Goal: Task Accomplishment & Management: Manage account settings

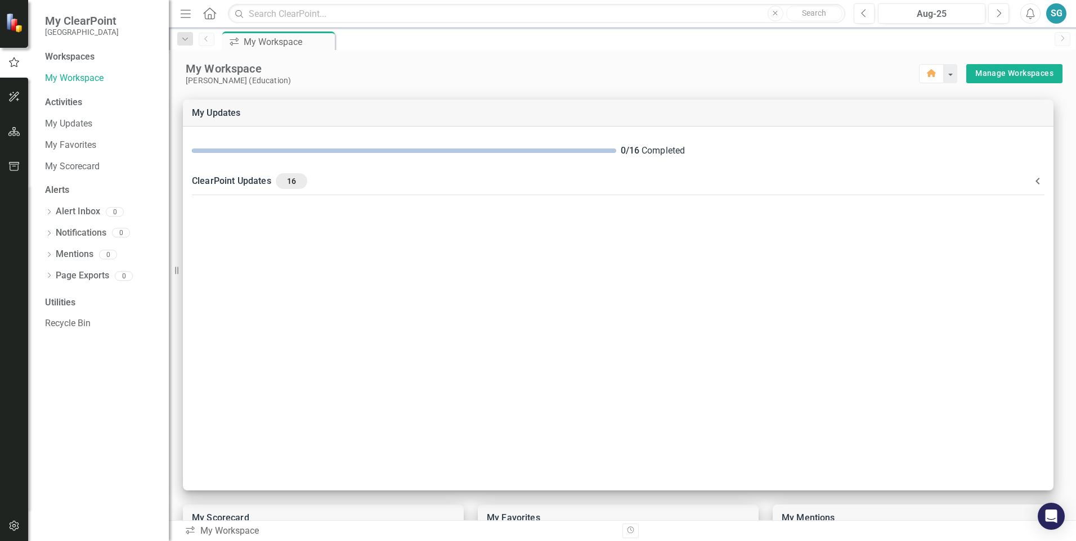
click at [188, 16] on icon "Menu" at bounding box center [185, 13] width 15 height 12
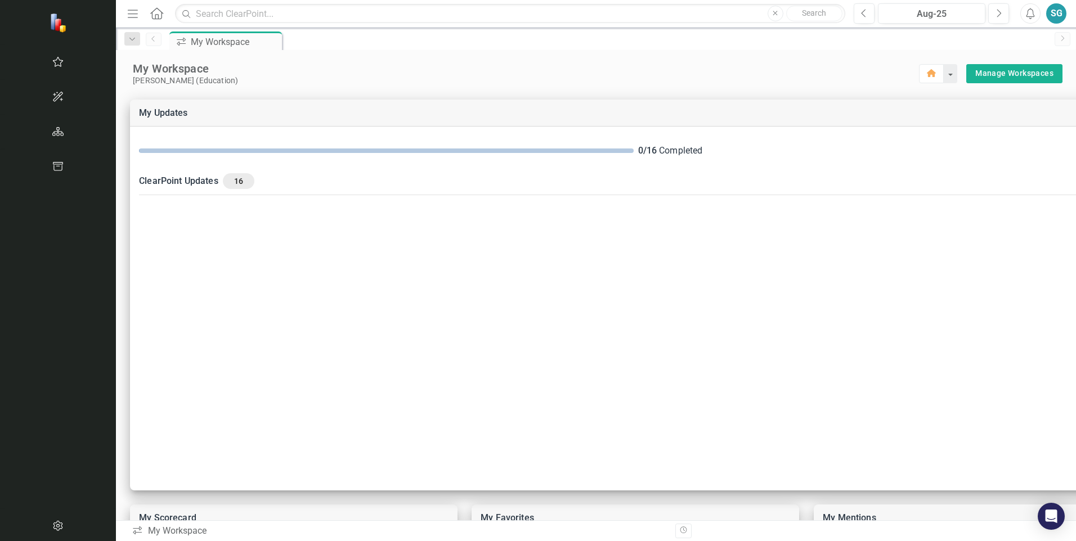
click at [125, 16] on icon "Menu" at bounding box center [132, 13] width 15 height 12
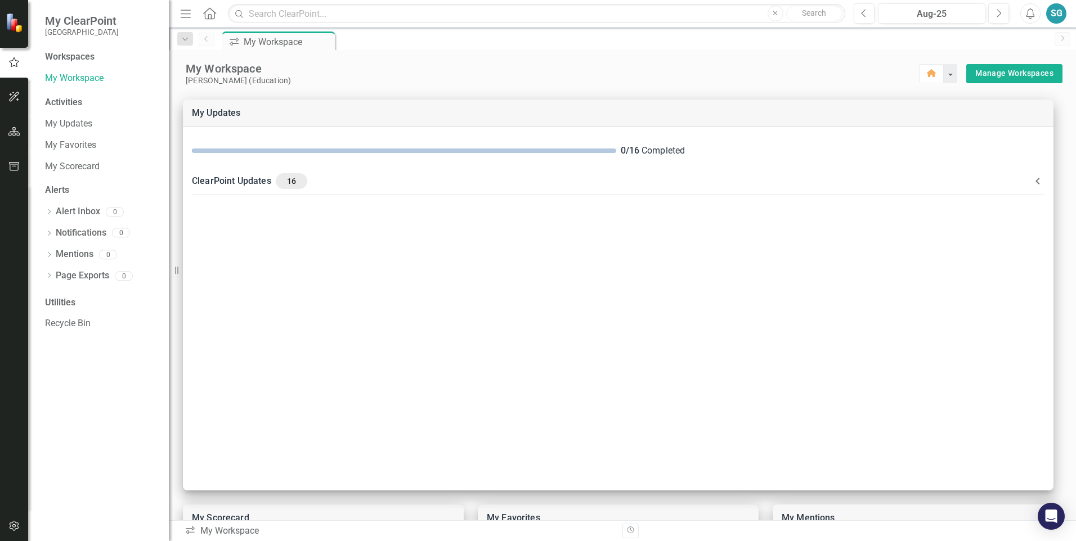
click at [189, 16] on icon "Menu" at bounding box center [185, 13] width 15 height 12
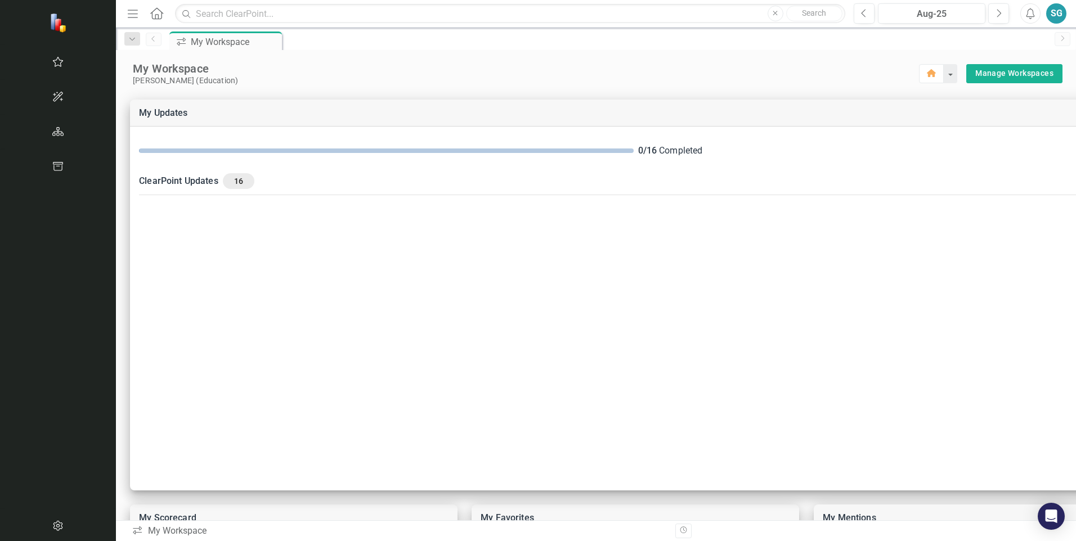
click at [125, 13] on icon "Menu" at bounding box center [132, 13] width 15 height 12
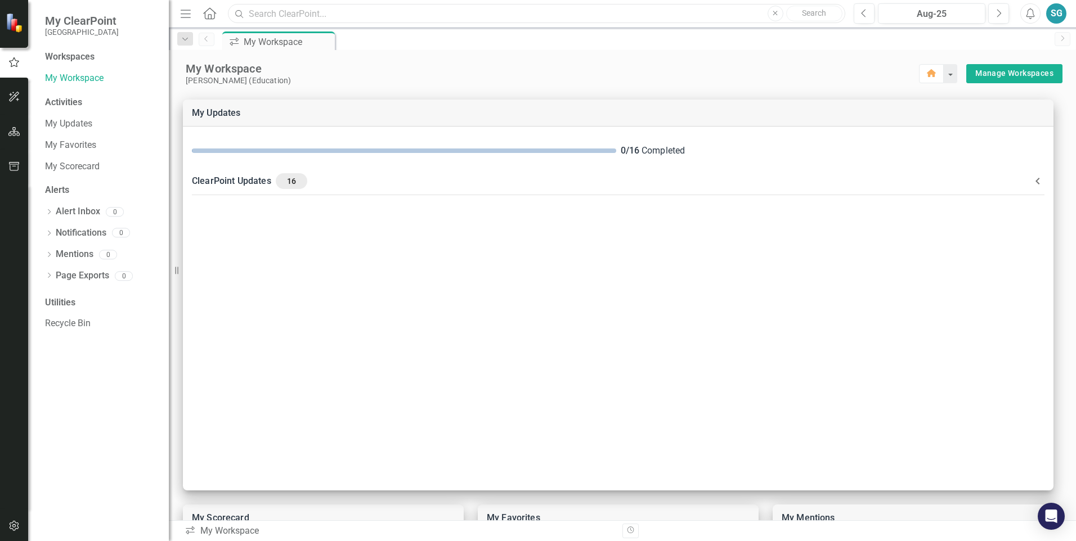
click at [327, 10] on input "text" at bounding box center [536, 14] width 617 height 20
type input "D"
click at [936, 14] on div "Aug-25" at bounding box center [932, 14] width 100 height 14
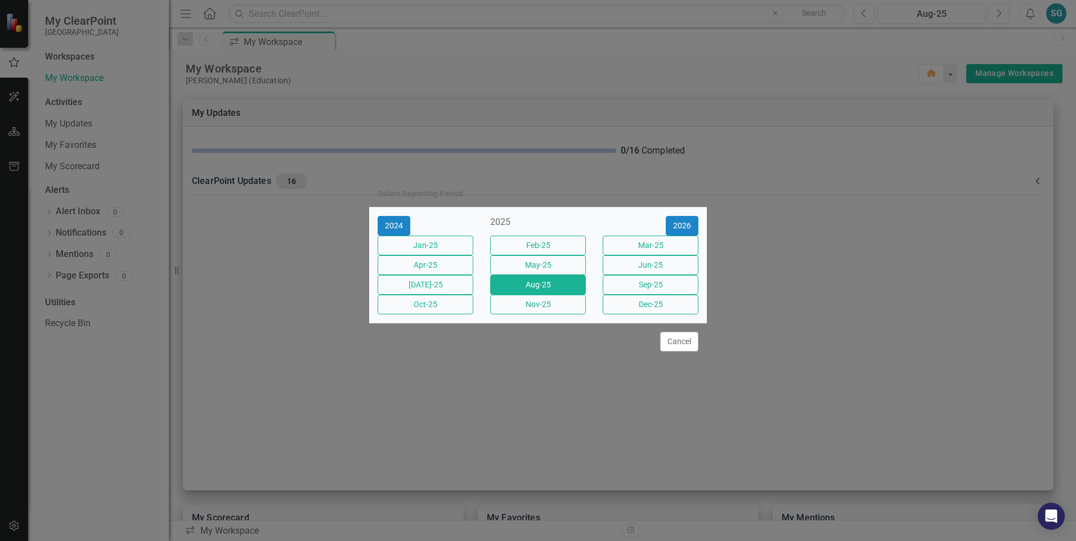
click at [683, 352] on button "Cancel" at bounding box center [679, 342] width 38 height 20
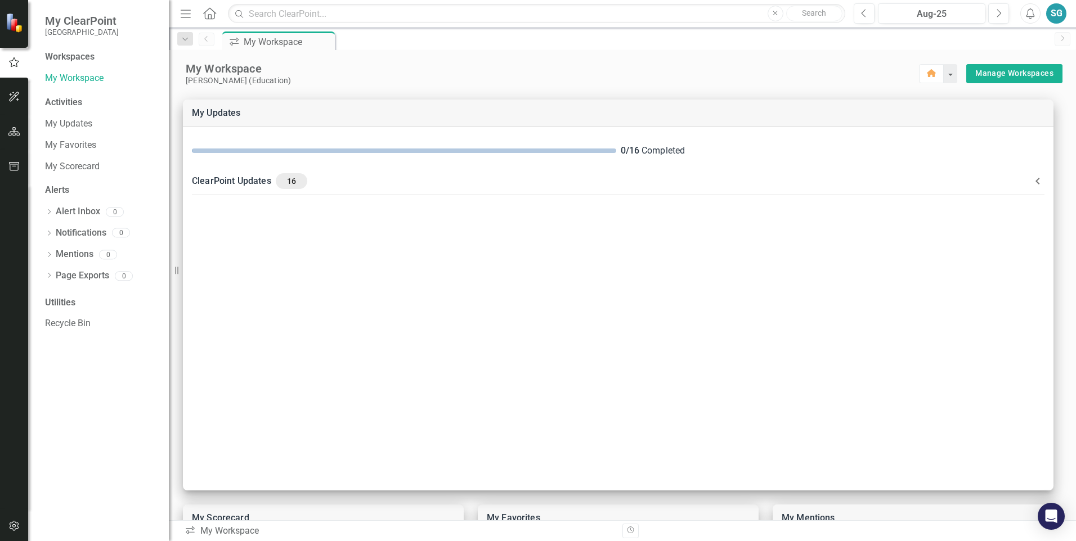
click at [1030, 22] on button "Alerts" at bounding box center [1030, 13] width 20 height 20
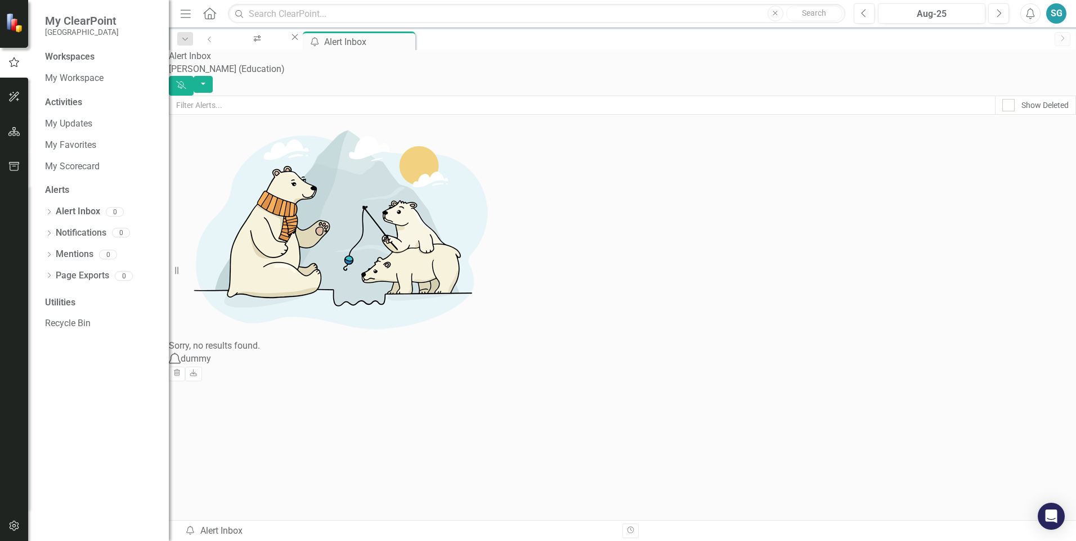
click at [1055, 17] on div "SG" at bounding box center [1056, 13] width 20 height 20
click at [1042, 78] on link "Help Support Center" at bounding box center [1021, 78] width 89 height 21
click at [1057, 12] on div "SG" at bounding box center [1056, 13] width 20 height 20
click at [1039, 95] on link "icon.tutorial Show Tutorials" at bounding box center [1021, 98] width 89 height 21
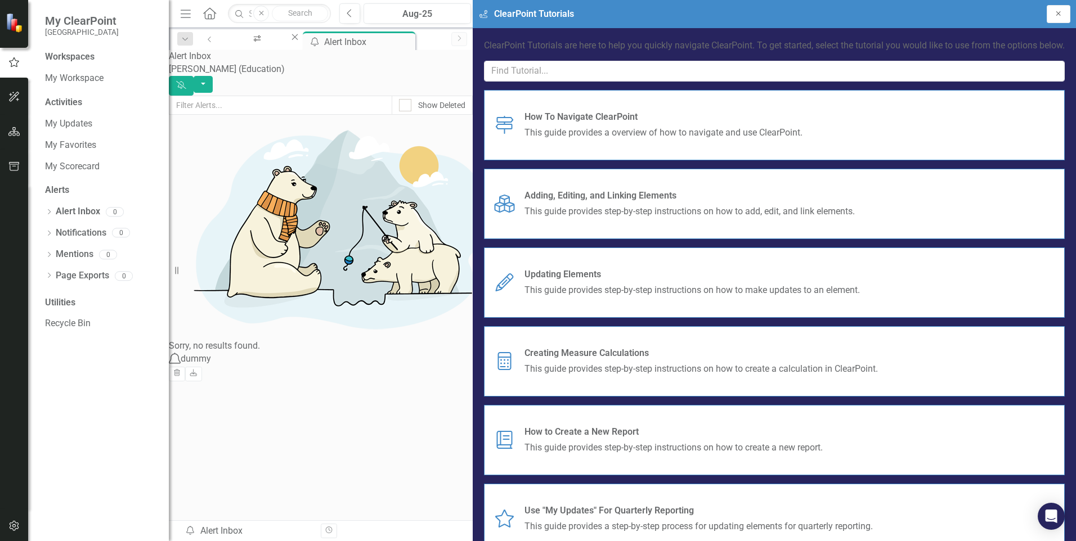
click at [1064, 9] on button "Close" at bounding box center [1059, 14] width 24 height 18
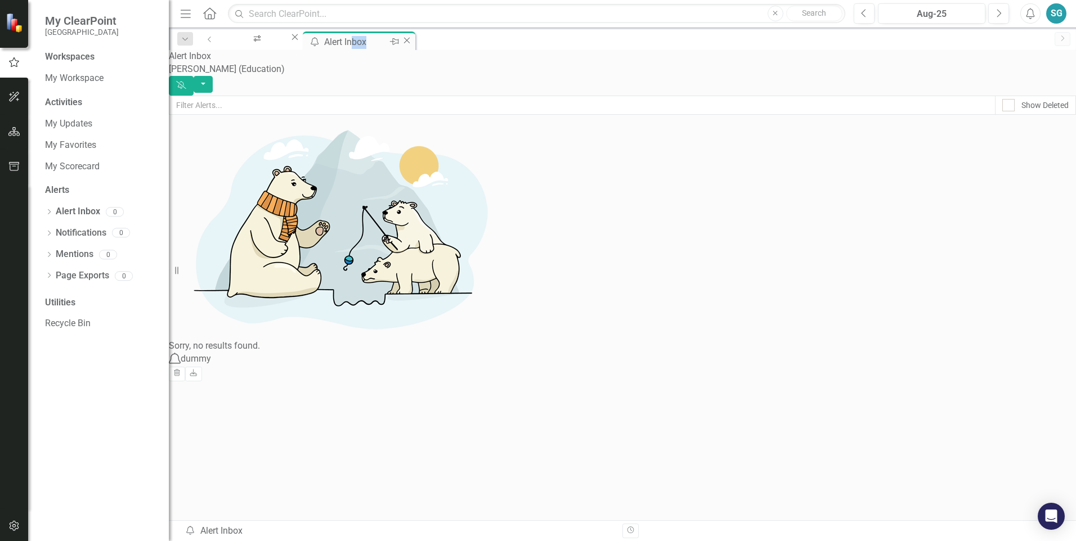
drag, startPoint x: 422, startPoint y: 43, endPoint x: 392, endPoint y: 44, distance: 30.4
click at [392, 44] on div "icon.alertInbox Alert Inbox Pin Close" at bounding box center [359, 42] width 107 height 14
drag, startPoint x: 392, startPoint y: 44, endPoint x: 385, endPoint y: 42, distance: 6.6
click at [385, 42] on div "Alert Inbox" at bounding box center [355, 42] width 62 height 14
click at [253, 42] on div "My Workspace" at bounding box center [255, 49] width 48 height 14
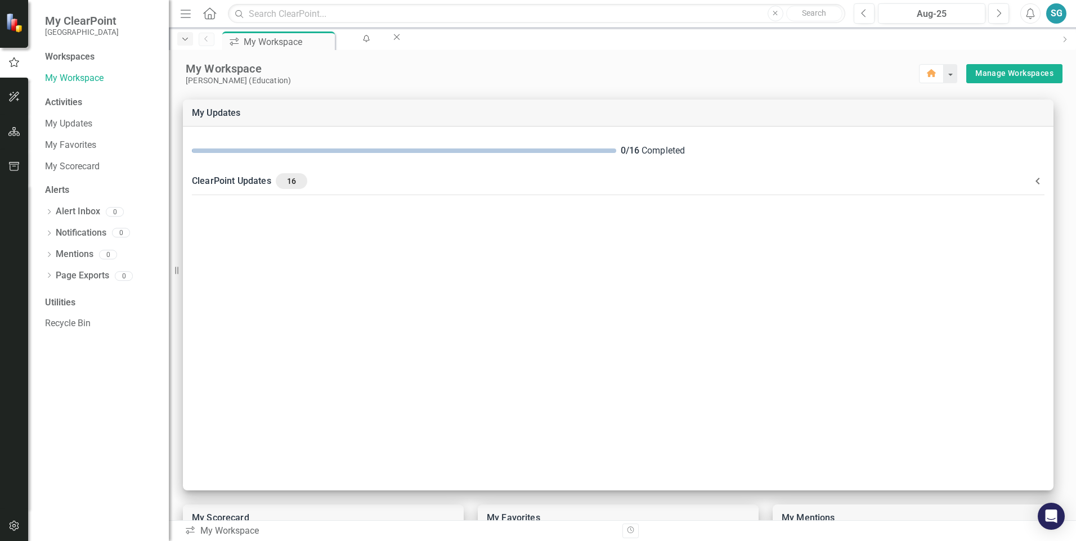
click at [187, 39] on icon "Dropdown" at bounding box center [185, 39] width 10 height 8
click at [1060, 515] on div "Open Intercom Messenger" at bounding box center [1052, 517] width 30 height 30
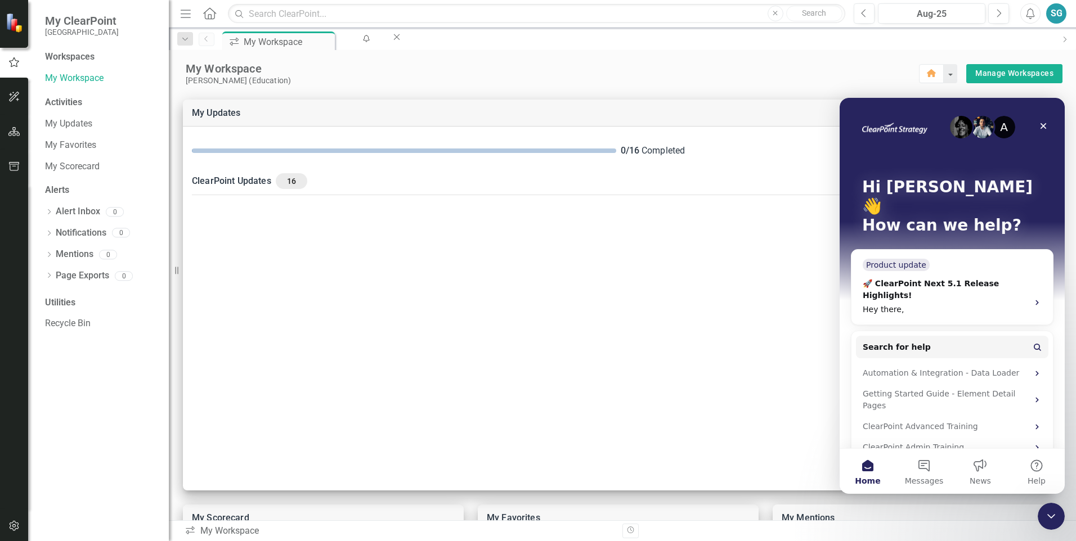
click at [1043, 115] on div "A Hi Sherman 👋 How can we help?" at bounding box center [952, 209] width 203 height 222
click at [1043, 123] on icon "Close" at bounding box center [1043, 126] width 9 height 9
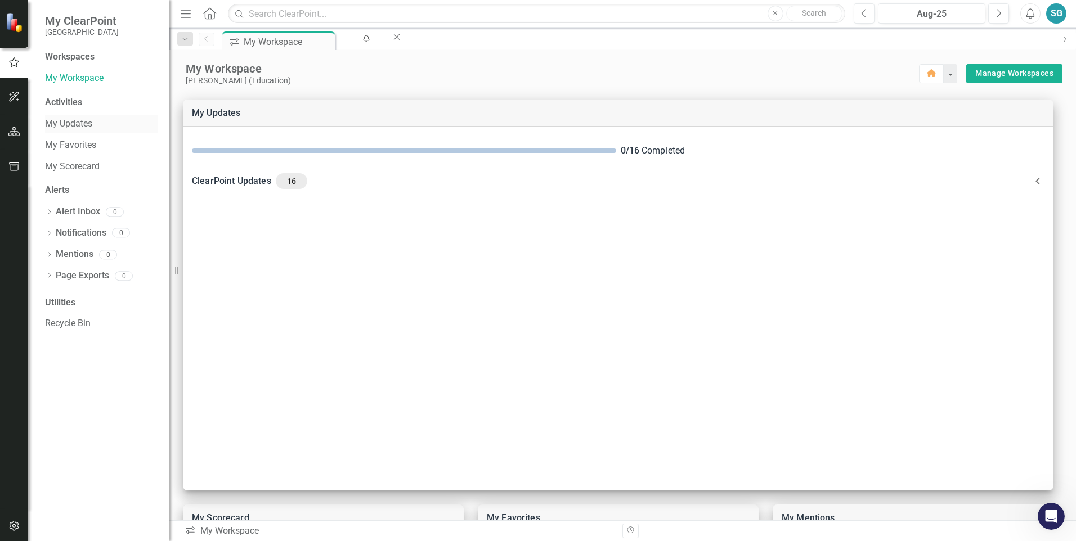
click at [83, 128] on link "My Updates" at bounding box center [101, 124] width 113 height 13
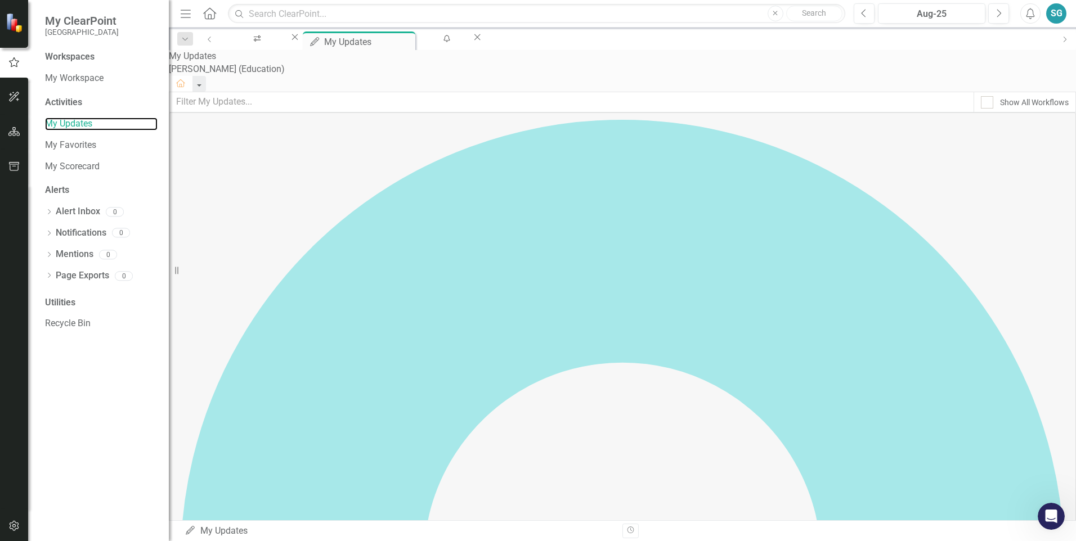
scroll to position [522, 0]
click at [74, 140] on link "My Favorites" at bounding box center [101, 145] width 113 height 13
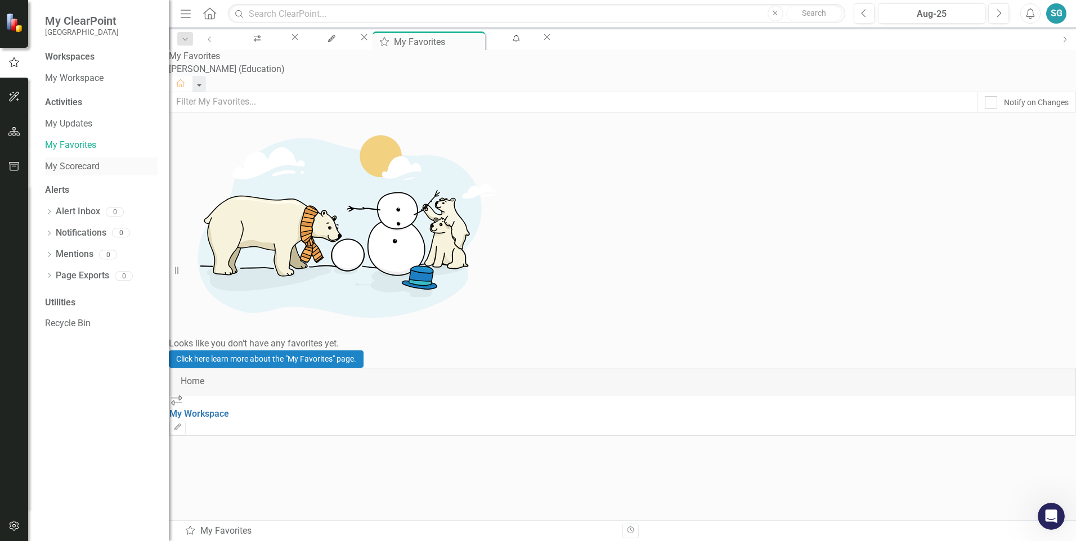
click at [84, 163] on link "My Scorecard" at bounding box center [101, 166] width 113 height 13
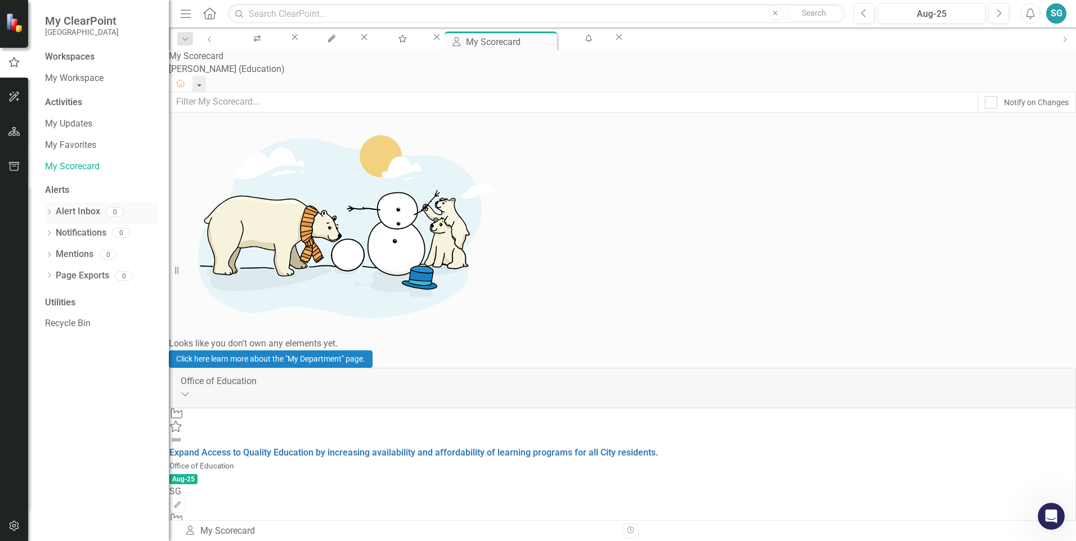
click at [71, 214] on link "Alert Inbox" at bounding box center [78, 211] width 44 height 13
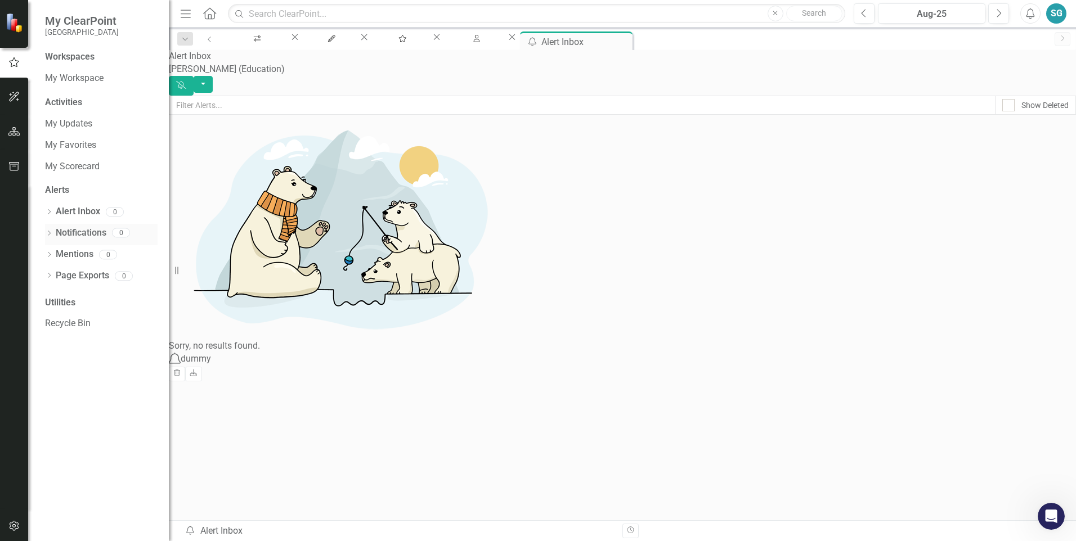
click at [74, 231] on link "Notifications" at bounding box center [81, 233] width 51 height 13
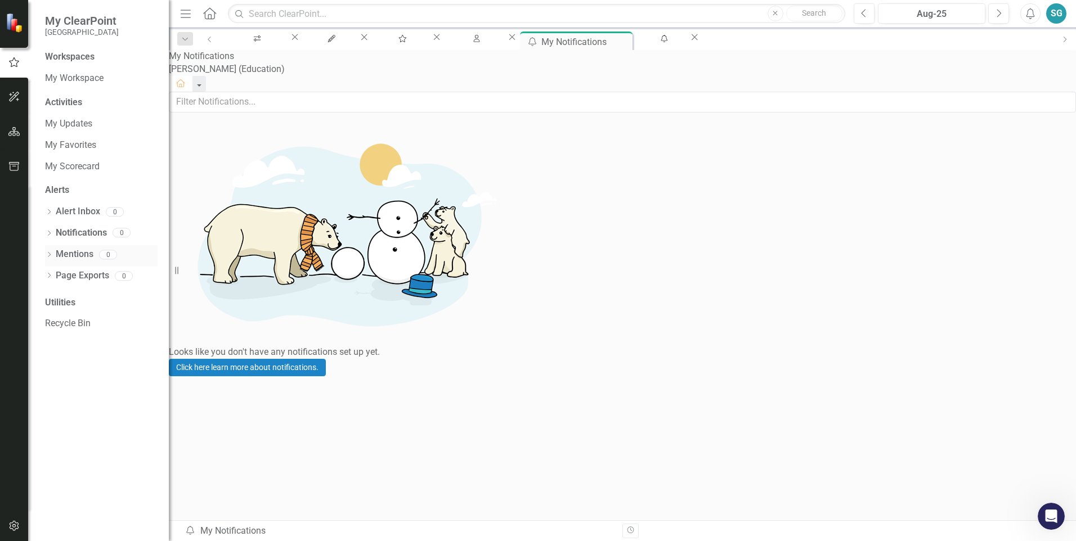
click at [77, 257] on link "Mentions" at bounding box center [75, 254] width 38 height 13
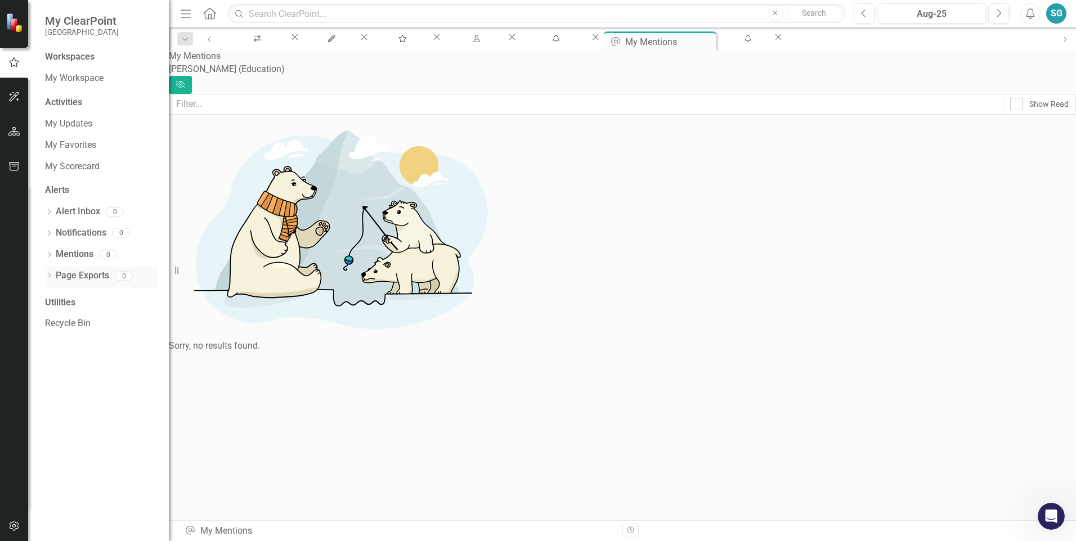
click at [86, 275] on link "Page Exports" at bounding box center [82, 276] width 53 height 13
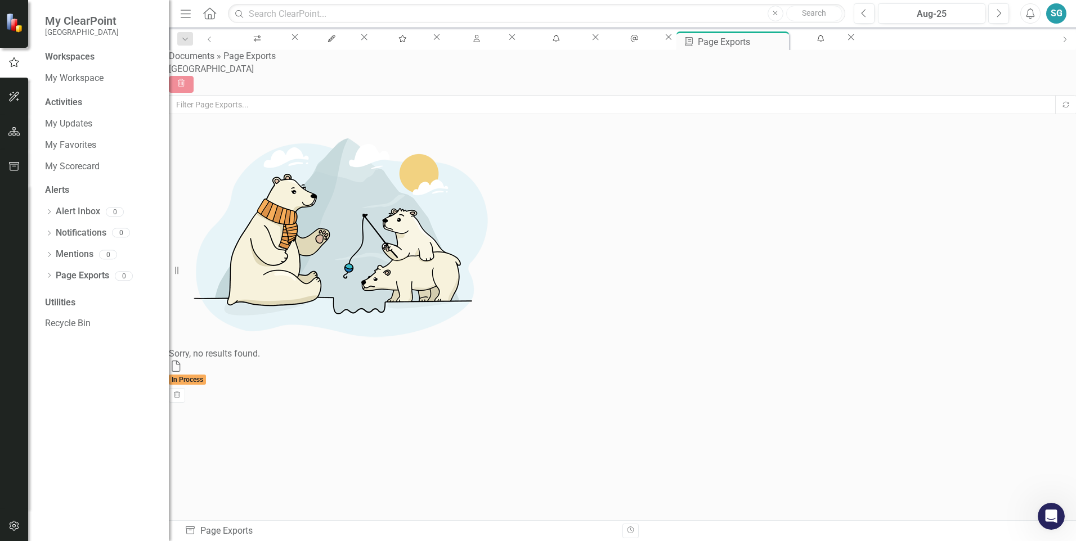
click at [72, 304] on div "Utilities" at bounding box center [101, 303] width 113 height 13
click at [20, 92] on button "button" at bounding box center [14, 98] width 25 height 24
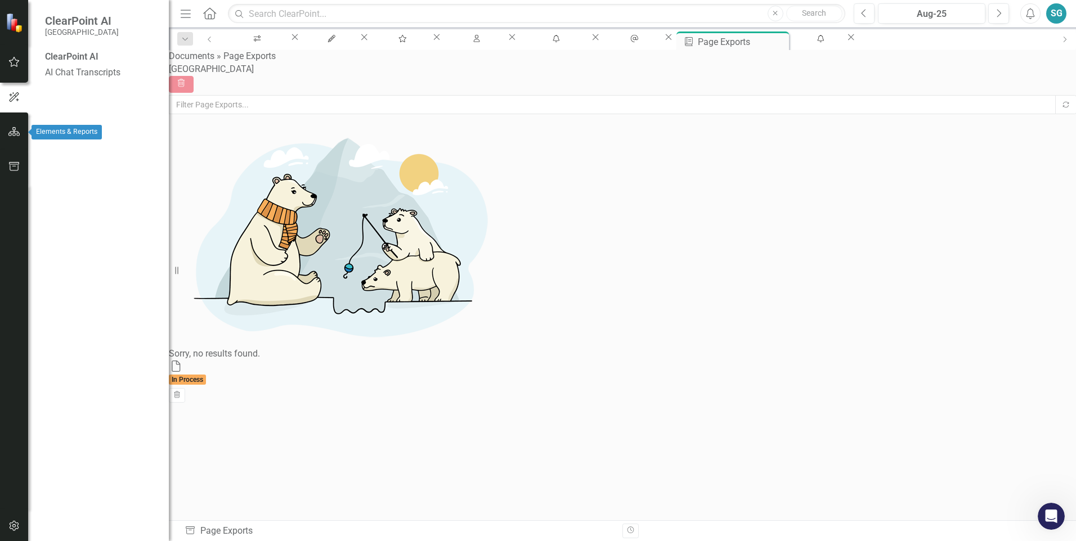
click at [14, 134] on icon "button" at bounding box center [14, 131] width 12 height 9
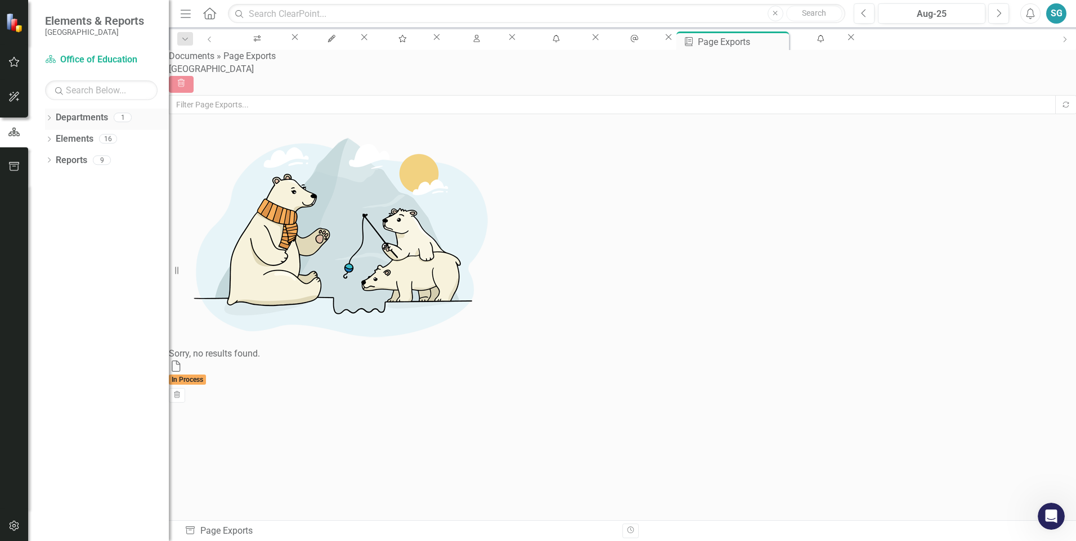
click at [52, 116] on icon "Dropdown" at bounding box center [49, 119] width 8 height 6
click at [36, 116] on div "Dropdown" at bounding box center [32, 119] width 8 height 13
click at [50, 138] on icon at bounding box center [49, 139] width 3 height 5
click at [50, 221] on div "Dropdown" at bounding box center [49, 226] width 8 height 10
click at [41, 243] on icon "Dropdown" at bounding box center [37, 245] width 8 height 6
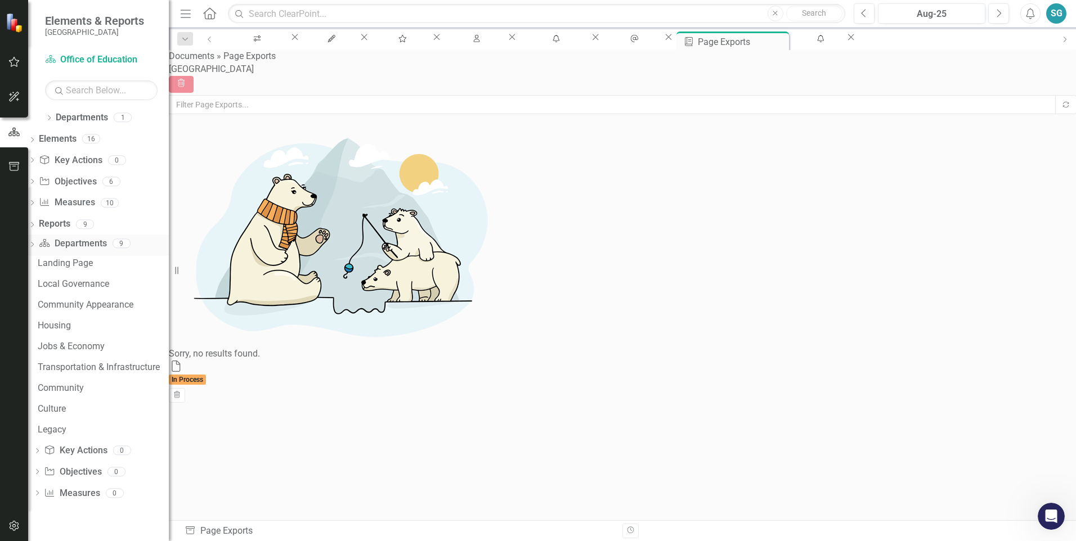
click at [36, 243] on div "Dropdown" at bounding box center [32, 245] width 8 height 13
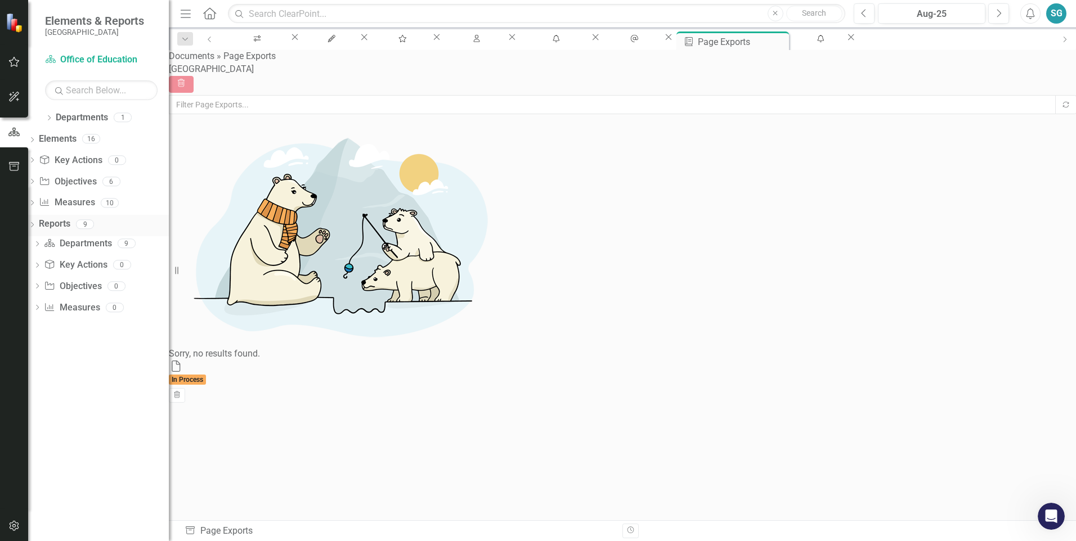
click at [36, 227] on div "Dropdown" at bounding box center [32, 225] width 8 height 13
click at [51, 132] on div "Dropdown Elements 16" at bounding box center [98, 140] width 141 height 21
click at [36, 136] on div "Dropdown" at bounding box center [32, 140] width 8 height 13
click at [51, 120] on icon "Dropdown" at bounding box center [49, 119] width 8 height 6
click at [87, 139] on link "Office of Education" at bounding box center [101, 139] width 135 height 13
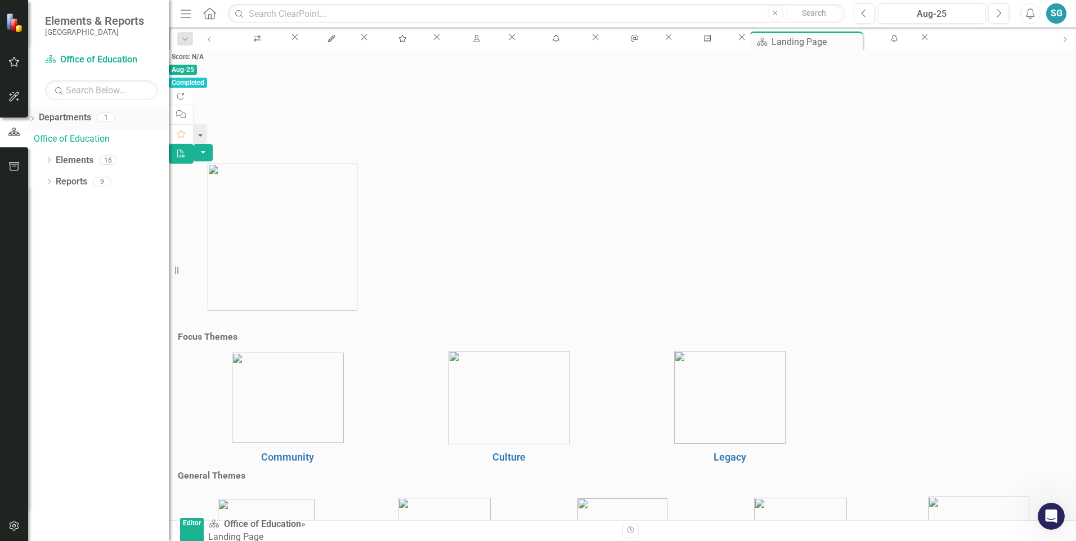
click at [36, 119] on div "Dropdown" at bounding box center [32, 119] width 8 height 13
click at [51, 119] on icon "Dropdown" at bounding box center [49, 119] width 8 height 6
click at [51, 158] on icon "Dropdown" at bounding box center [49, 161] width 8 height 6
click at [96, 199] on link "Objective Objectives" at bounding box center [67, 202] width 57 height 13
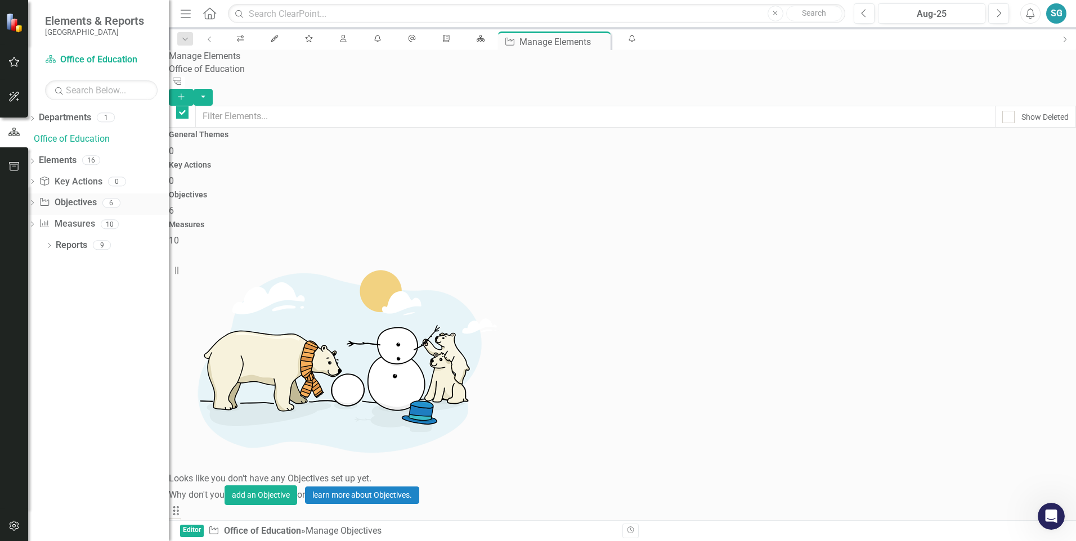
checkbox input "false"
click at [36, 203] on icon "Dropdown" at bounding box center [32, 204] width 8 height 6
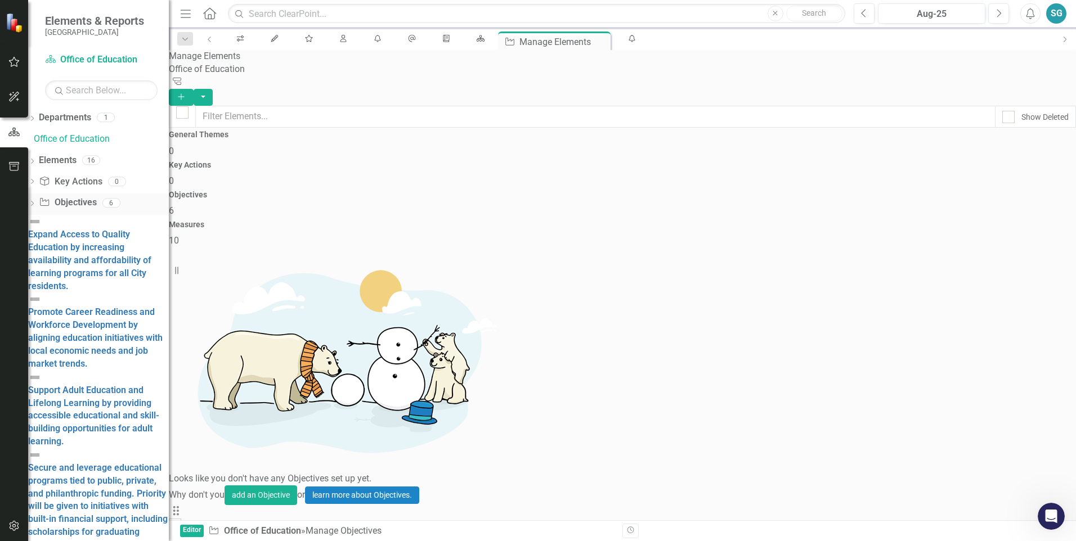
click at [57, 197] on div "Dropdown Objective Objectives 6" at bounding box center [98, 204] width 141 height 21
click at [36, 201] on icon "Dropdown" at bounding box center [32, 204] width 8 height 6
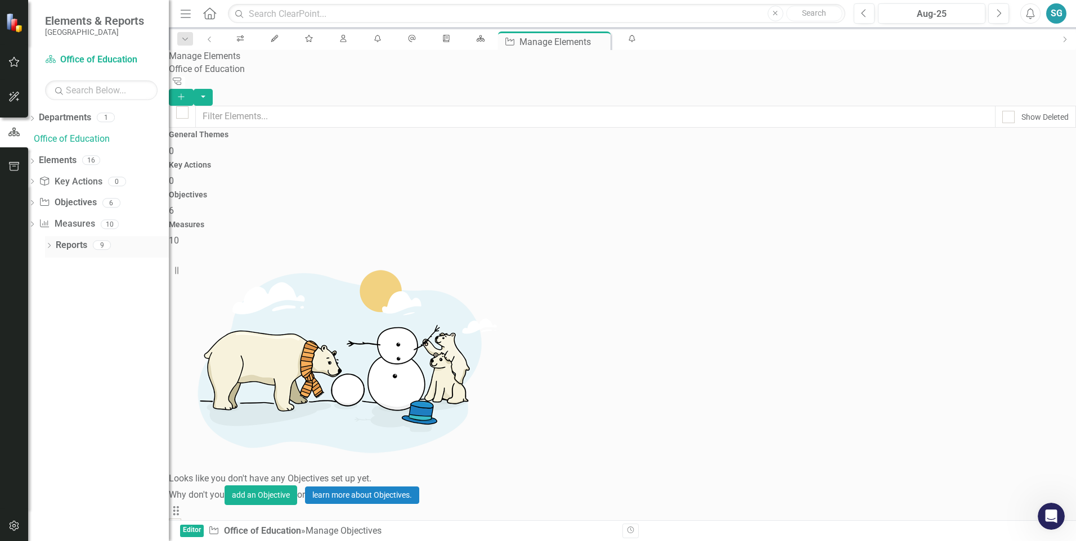
click at [50, 244] on icon at bounding box center [49, 245] width 3 height 5
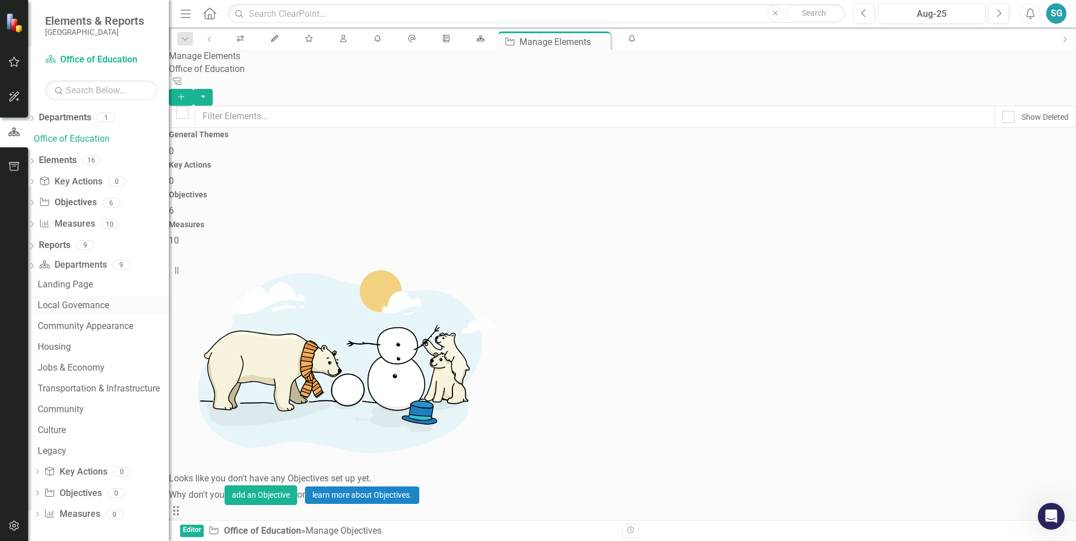
click at [76, 304] on div "Local Governance" at bounding box center [103, 305] width 131 height 10
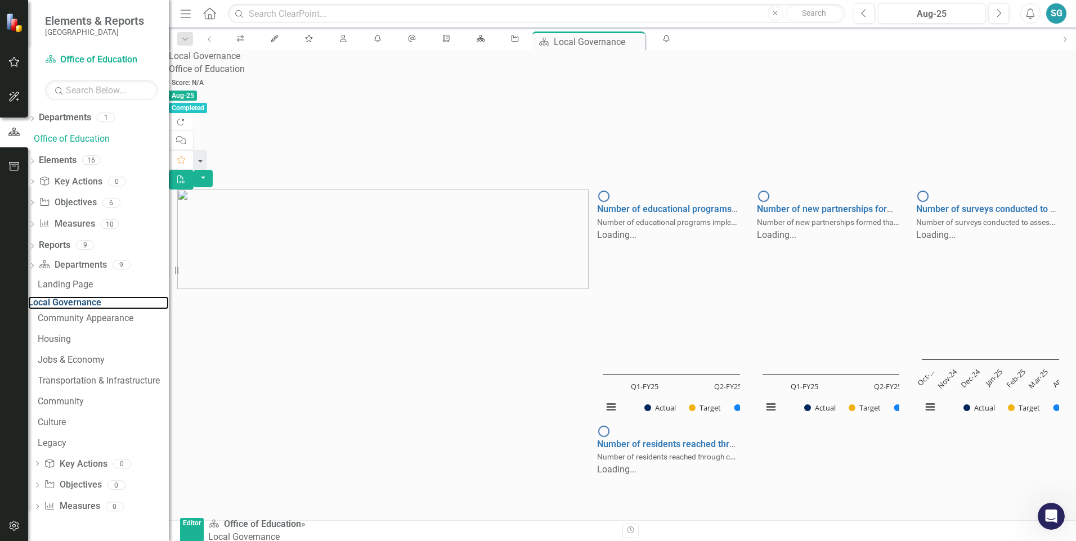
scroll to position [394, 0]
click at [36, 267] on icon "Dropdown" at bounding box center [32, 267] width 8 height 6
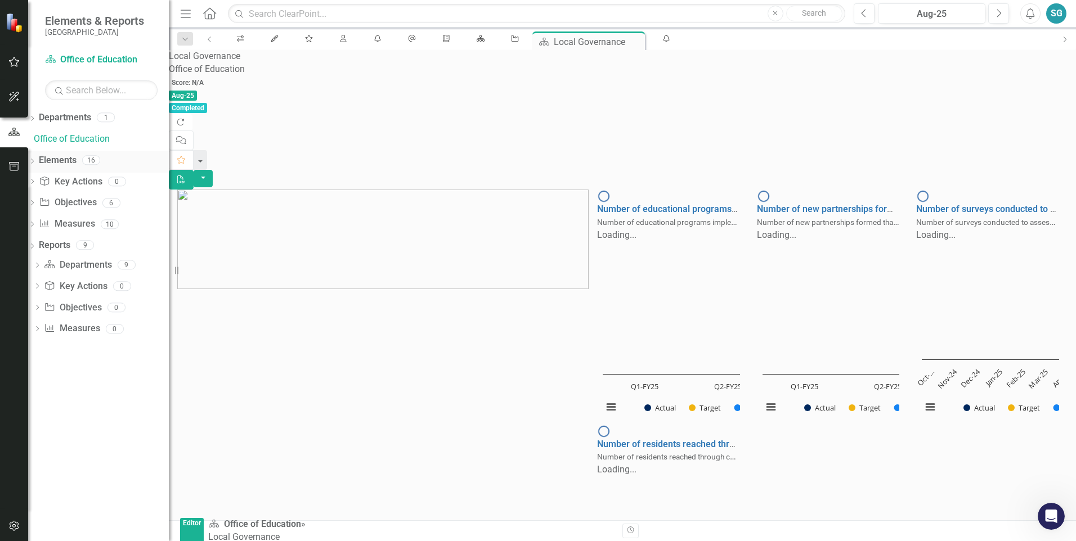
click at [36, 160] on icon "Dropdown" at bounding box center [32, 162] width 8 height 6
click at [36, 182] on icon "Dropdown" at bounding box center [32, 183] width 8 height 6
click at [36, 119] on icon "Dropdown" at bounding box center [32, 119] width 8 height 6
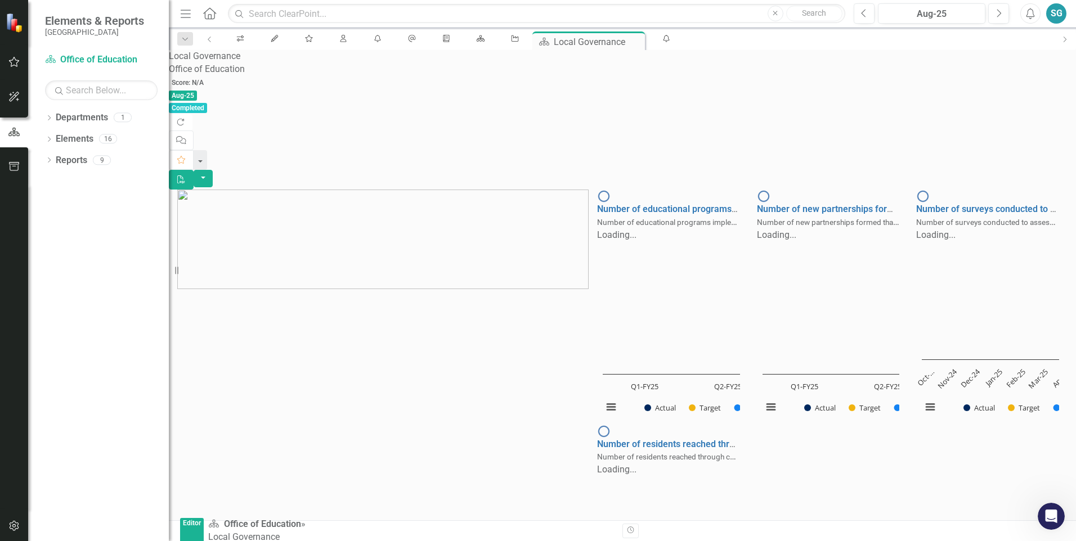
scroll to position [0, 0]
click at [205, 14] on icon at bounding box center [209, 13] width 13 height 12
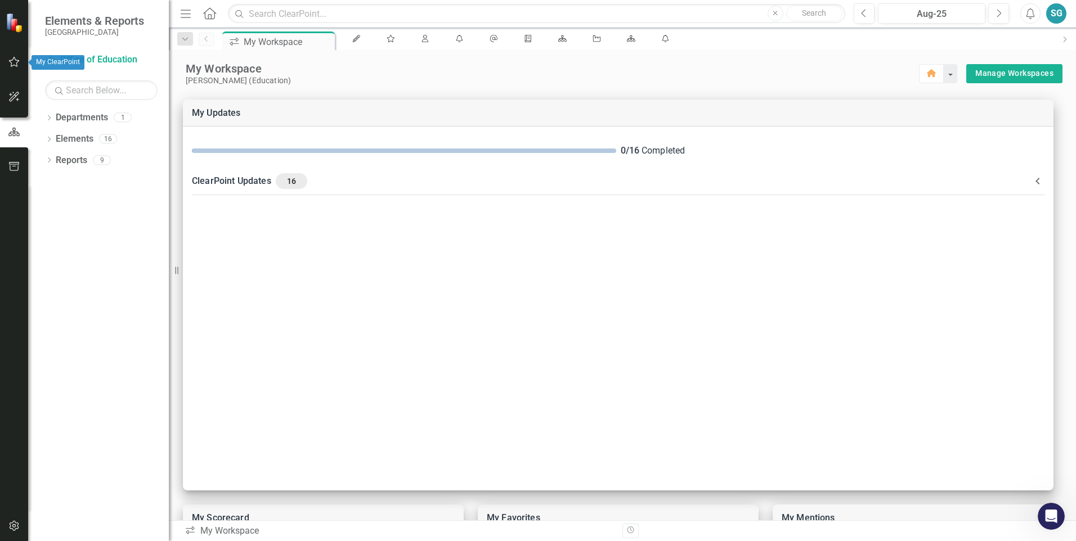
click at [16, 61] on icon "button" at bounding box center [14, 61] width 12 height 9
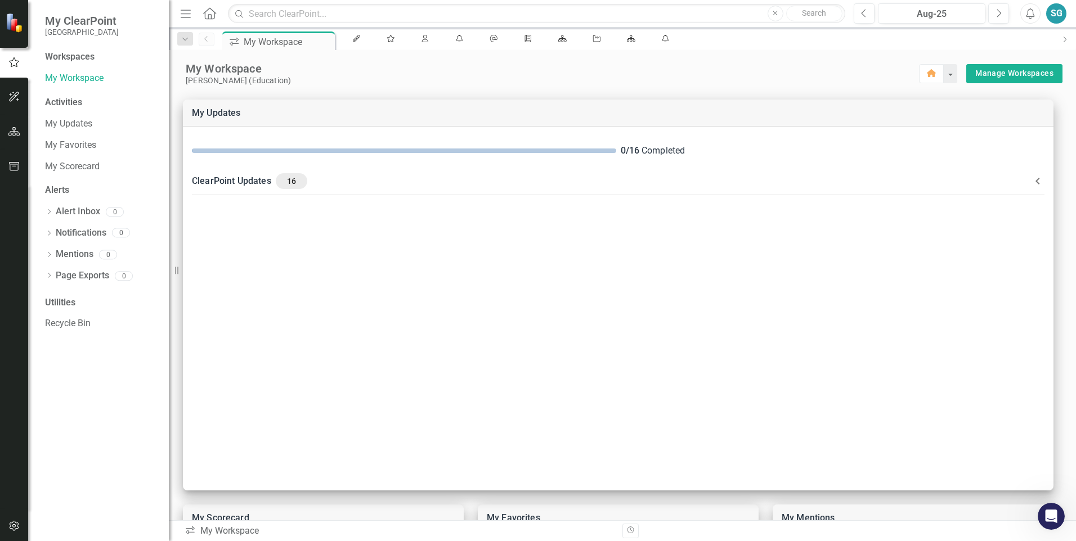
click at [16, 133] on icon "button" at bounding box center [14, 131] width 12 height 9
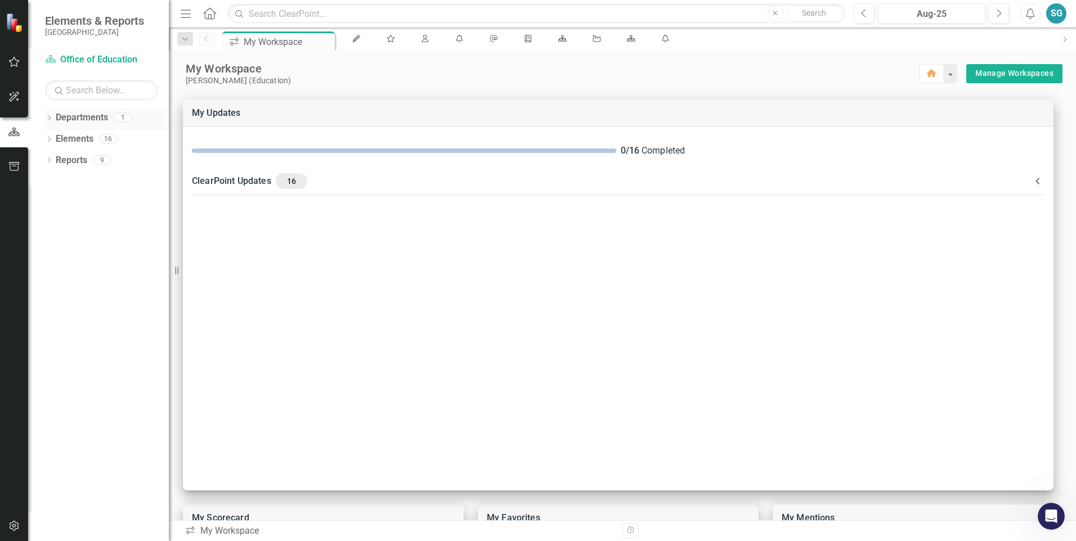
click at [69, 119] on link "Departments" at bounding box center [82, 117] width 52 height 13
click at [51, 116] on icon "Dropdown" at bounding box center [49, 119] width 8 height 6
click at [70, 136] on link "Office of Education" at bounding box center [101, 139] width 135 height 13
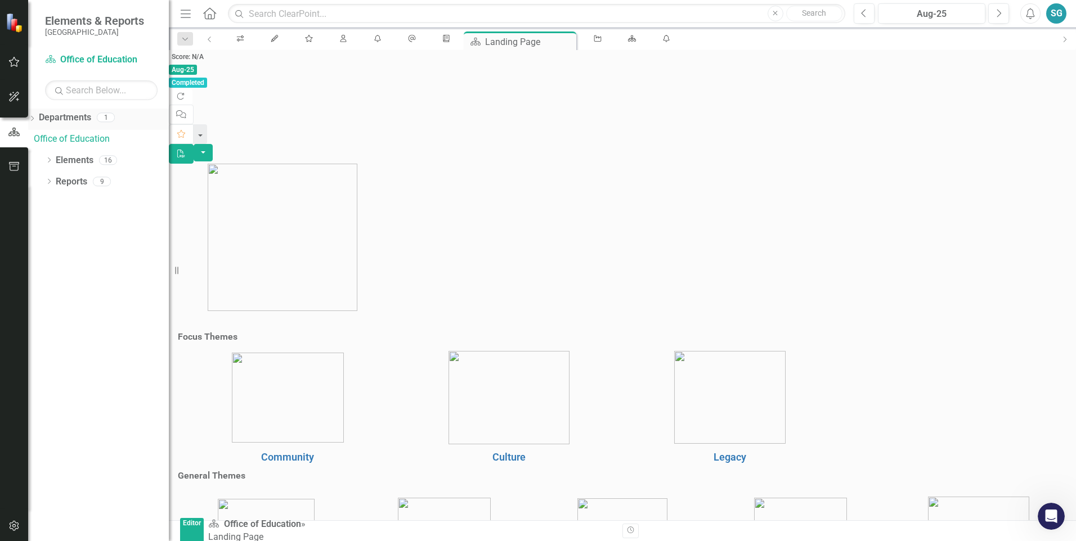
click at [36, 116] on icon "Dropdown" at bounding box center [32, 119] width 8 height 6
click at [48, 116] on icon "Dropdown" at bounding box center [49, 119] width 8 height 6
click at [404, 329] on div "Focus Themes Community Culture Legacy" at bounding box center [509, 398] width 680 height 138
click at [756, 48] on div "icon.workspace My Updates My Favorites My Scorecard My Notifications My Mention…" at bounding box center [637, 41] width 833 height 18
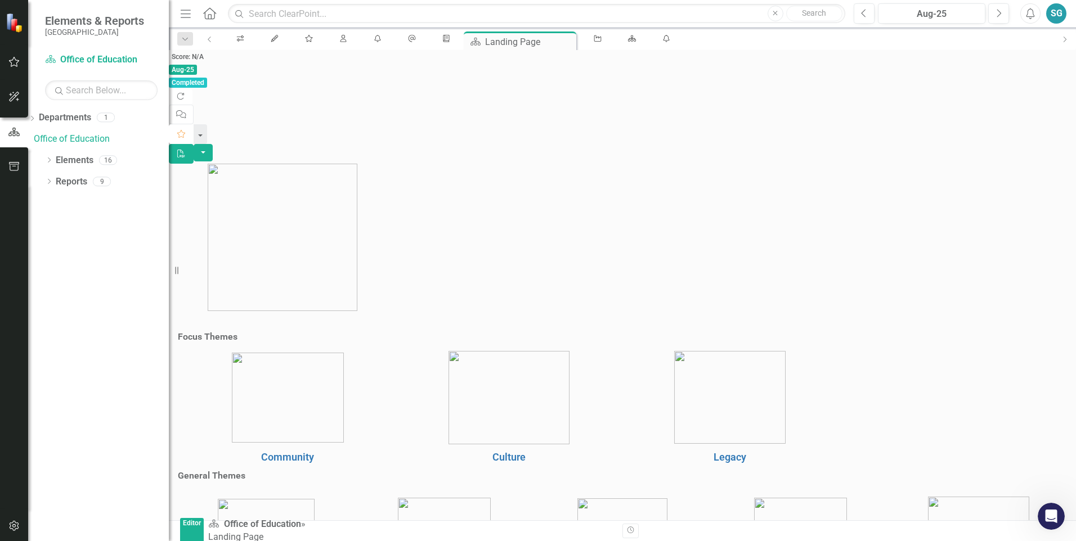
click at [194, 124] on button "Favorite" at bounding box center [181, 134] width 25 height 20
click at [10, 59] on icon "button" at bounding box center [14, 61] width 12 height 9
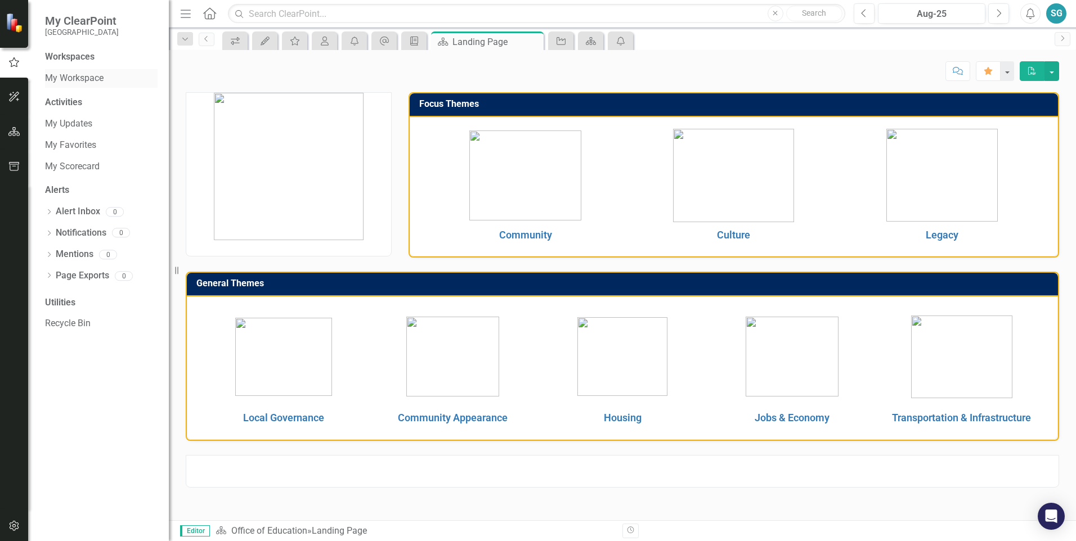
click at [93, 79] on link "My Workspace" at bounding box center [101, 78] width 113 height 13
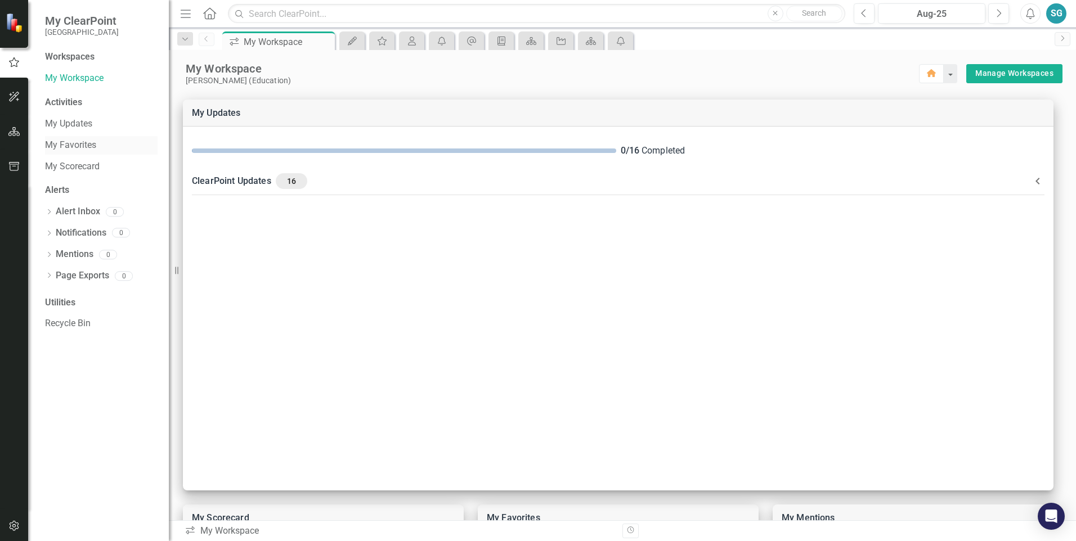
click at [91, 144] on link "My Favorites" at bounding box center [101, 145] width 113 height 13
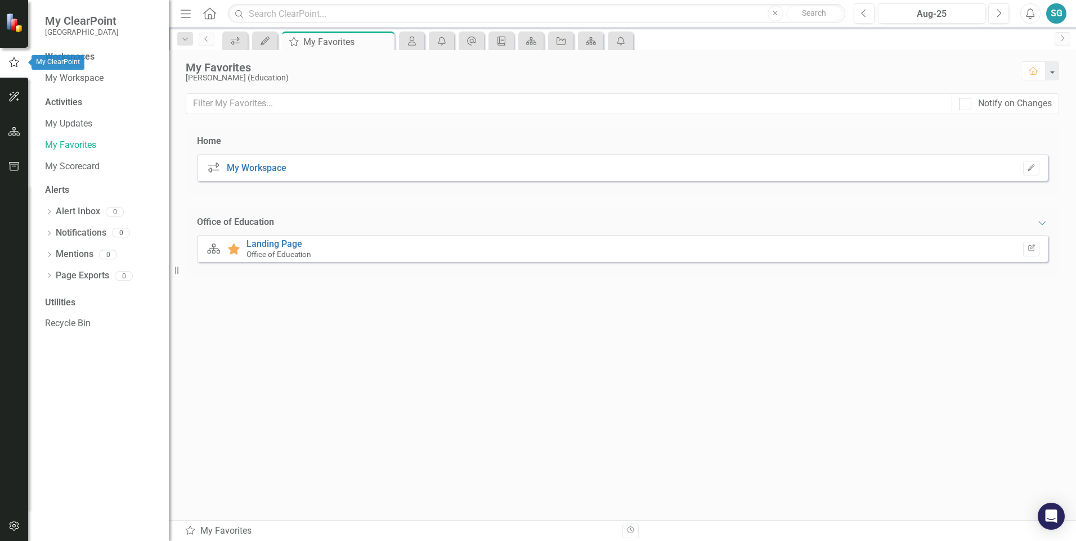
click at [15, 62] on icon "button" at bounding box center [14, 62] width 12 height 10
click at [204, 16] on icon "Home" at bounding box center [209, 13] width 15 height 12
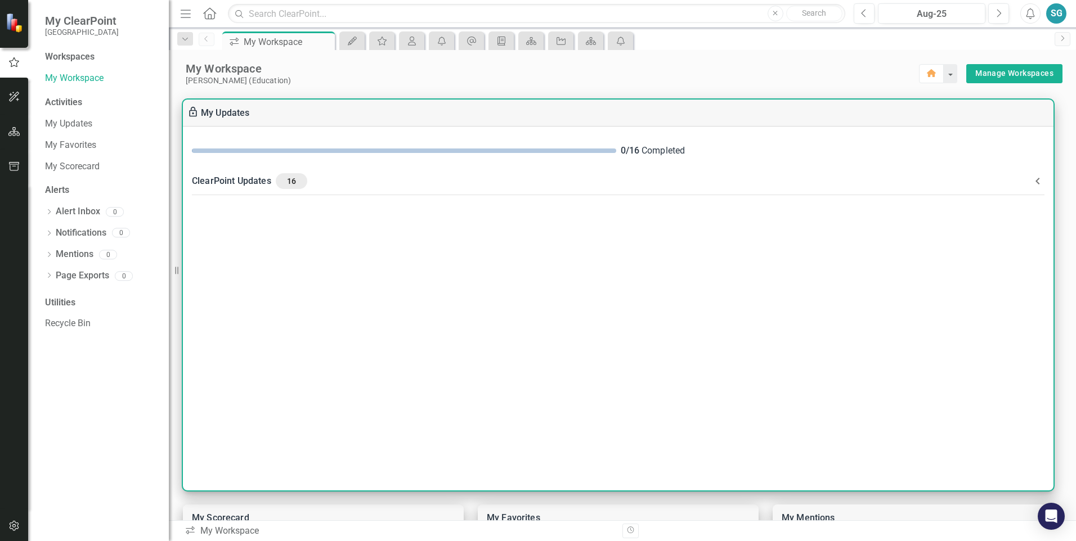
click at [284, 183] on span "16" at bounding box center [291, 181] width 23 height 10
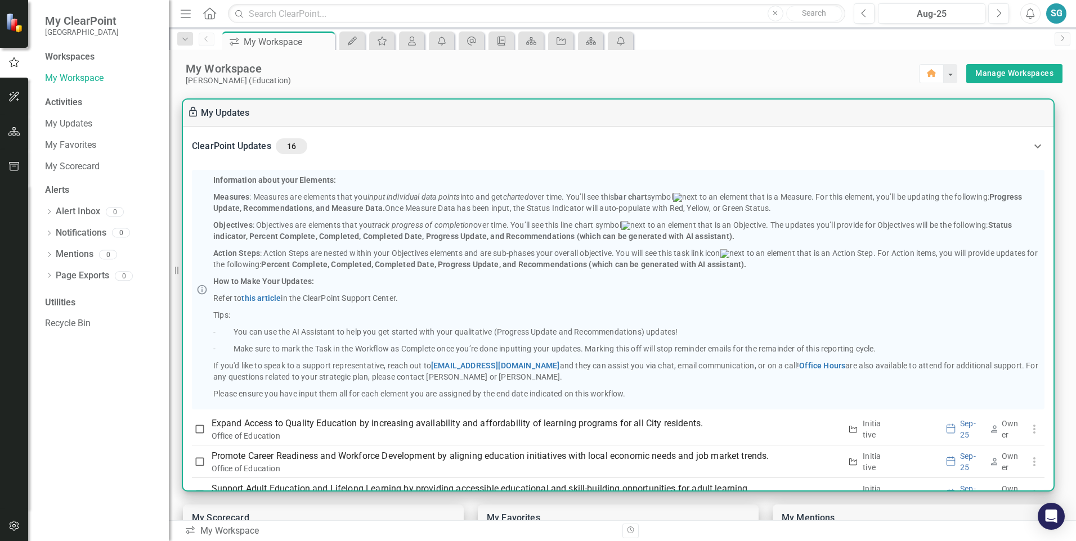
scroll to position [321, 0]
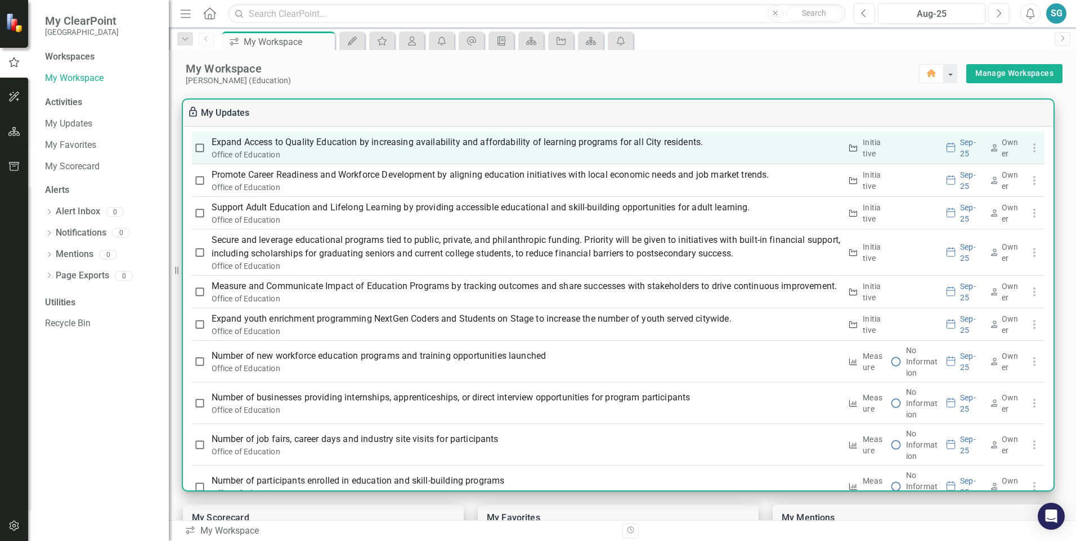
click at [482, 160] on div "Office of Education" at bounding box center [527, 154] width 630 height 11
click at [483, 149] on p "Expand Access to Quality Education by increasing availability and affordability…" at bounding box center [527, 143] width 630 height 14
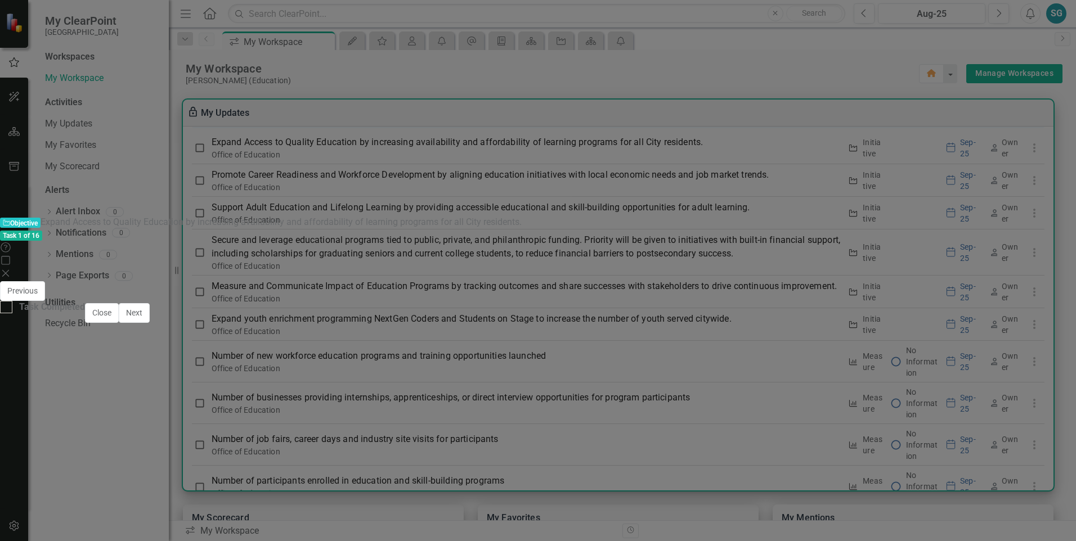
click at [35, 292] on img at bounding box center [26, 301] width 18 height 18
click at [308, 353] on icon "Expand" at bounding box center [310, 357] width 5 height 8
click at [70, 330] on icon "Expand" at bounding box center [67, 334] width 5 height 8
click at [227, 460] on div at bounding box center [341, 476] width 662 height 33
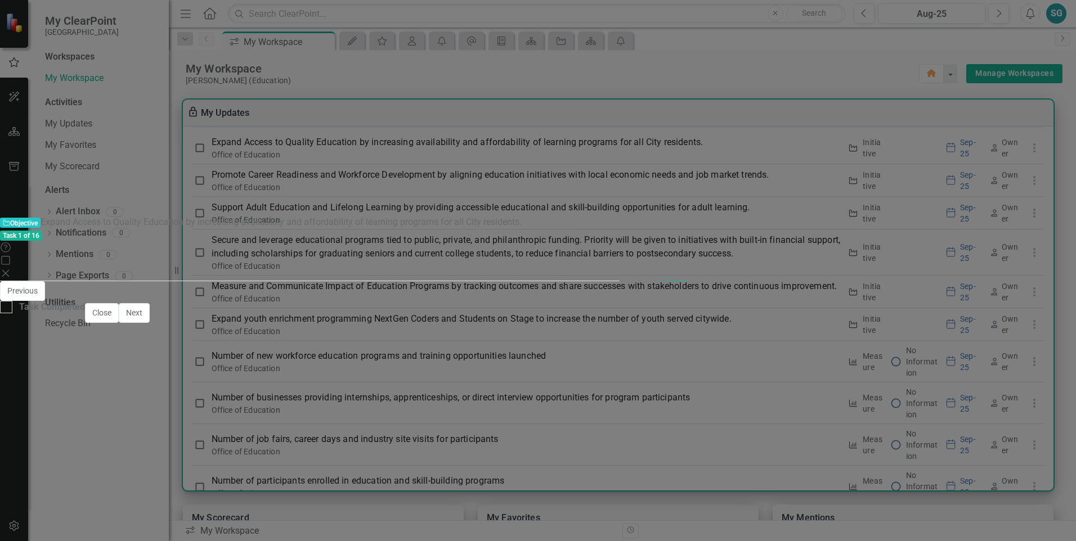
click at [222, 442] on h3 "Progress Update" at bounding box center [251, 447] width 464 height 10
click at [181, 442] on h3 "Progress Update" at bounding box center [251, 447] width 464 height 10
click at [177, 460] on div at bounding box center [341, 476] width 662 height 33
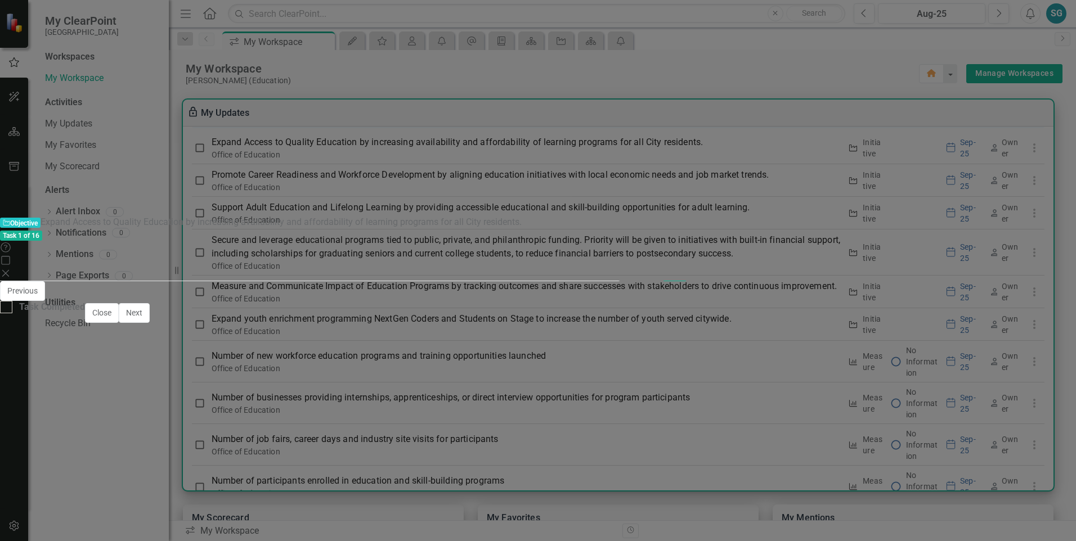
click at [183, 513] on div "0 %" at bounding box center [140, 529] width 261 height 33
click at [201, 513] on div "0 %" at bounding box center [140, 529] width 261 height 33
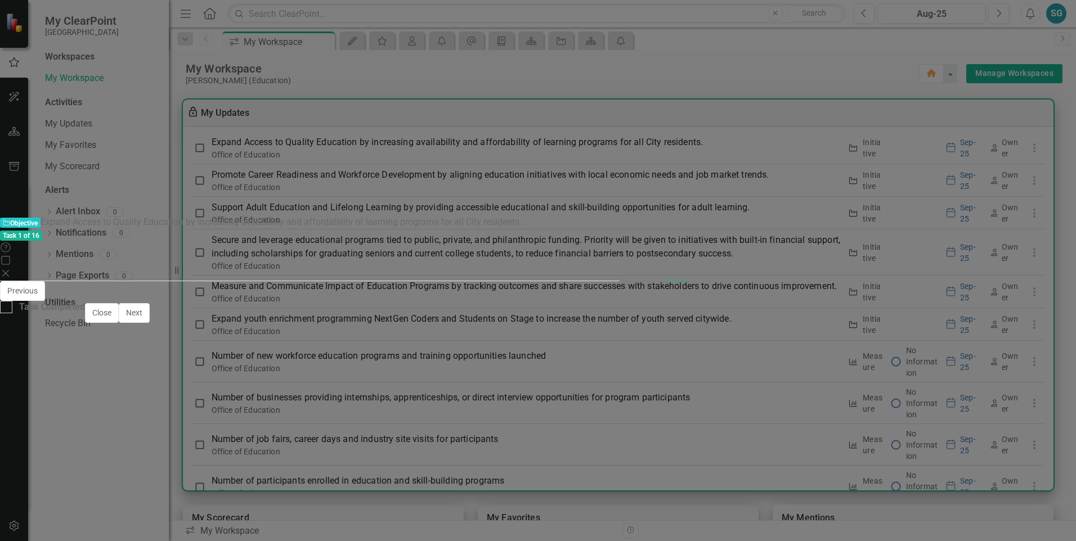
scroll to position [0, 0]
click at [11, 269] on icon "Close" at bounding box center [5, 273] width 11 height 9
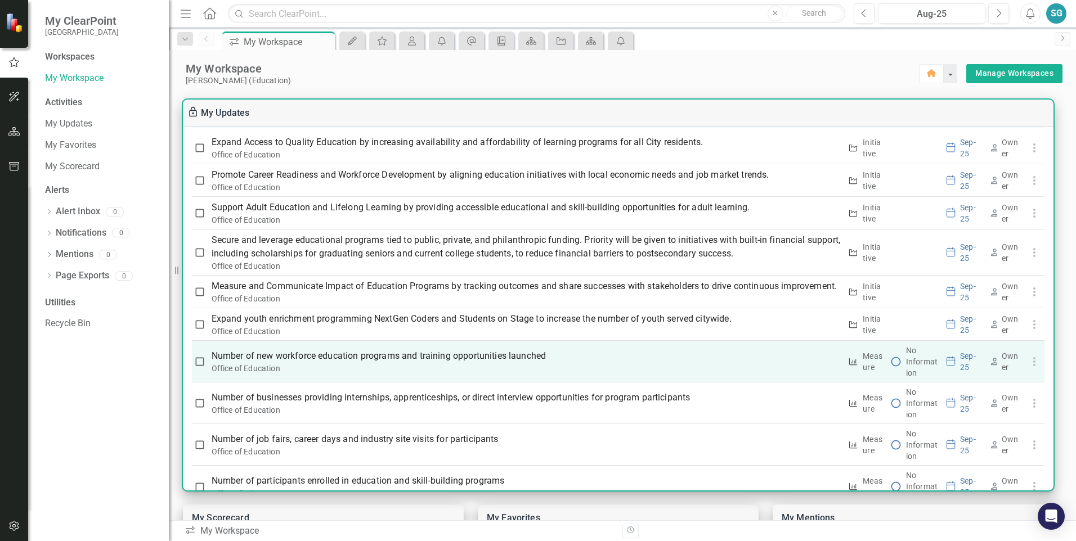
click at [364, 363] on p "Number of new workforce education programs and training opportunities launched" at bounding box center [527, 356] width 630 height 14
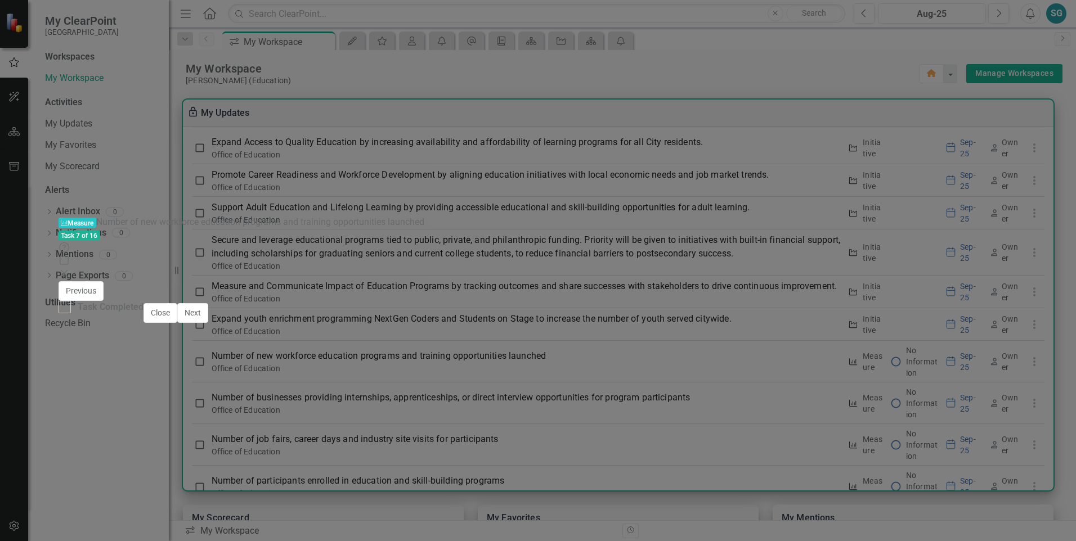
scroll to position [240, 0]
click at [70, 269] on icon "Close" at bounding box center [64, 273] width 11 height 9
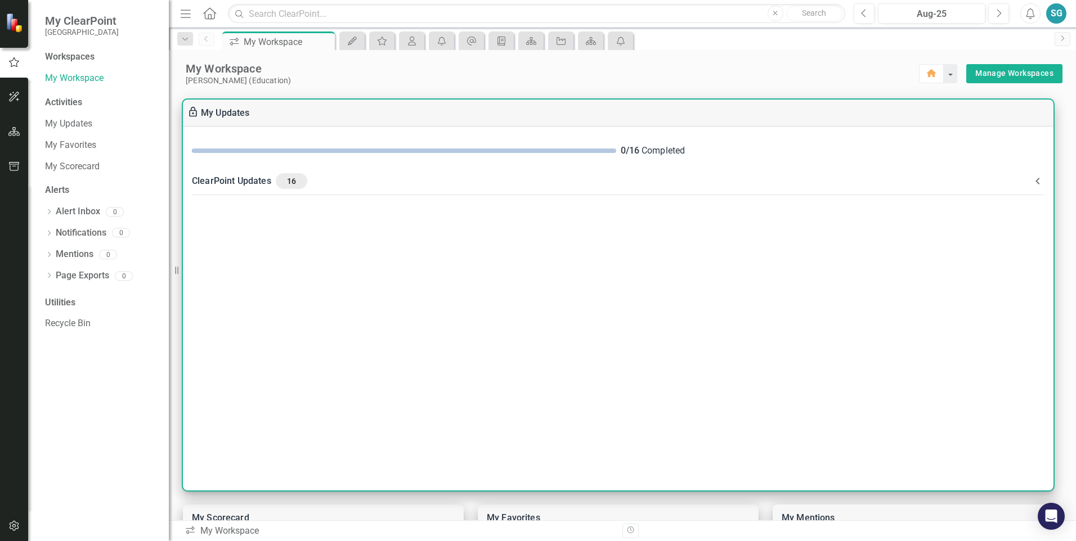
click at [235, 183] on div "ClearPoint Updates 16" at bounding box center [611, 181] width 839 height 16
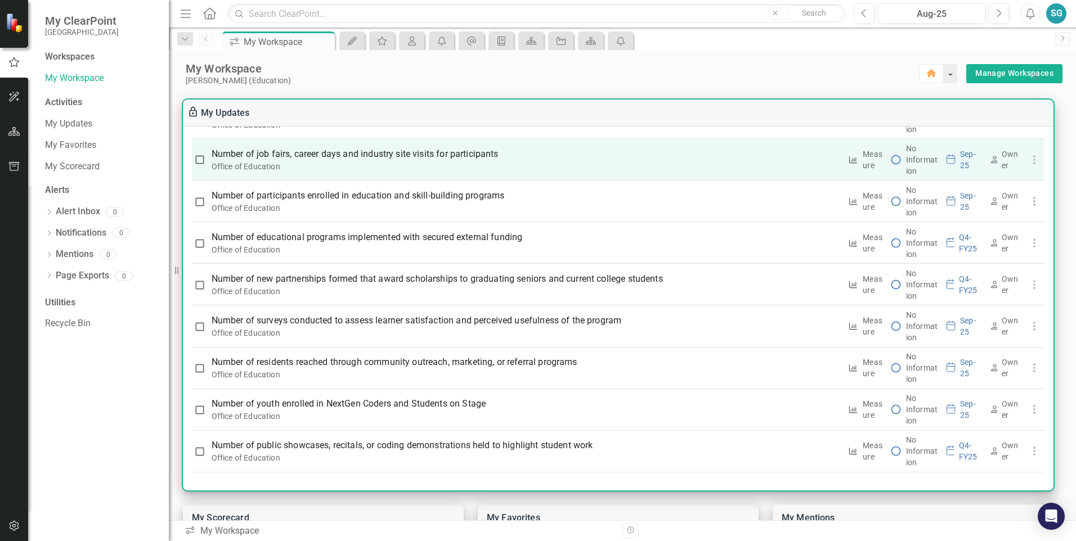
scroll to position [349, 0]
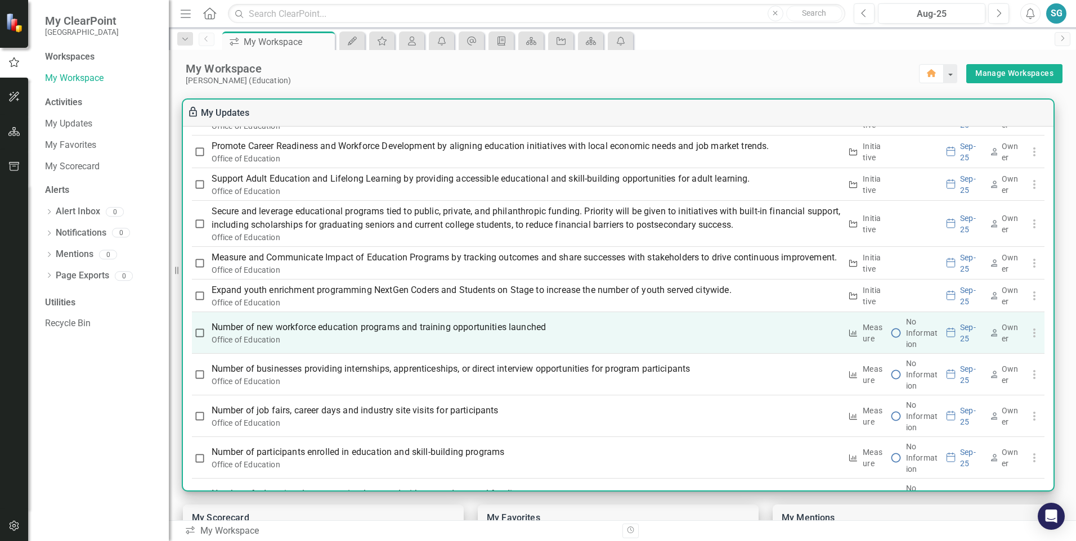
click at [513, 334] on p "Number of new workforce education programs and training opportunities launched" at bounding box center [527, 328] width 630 height 14
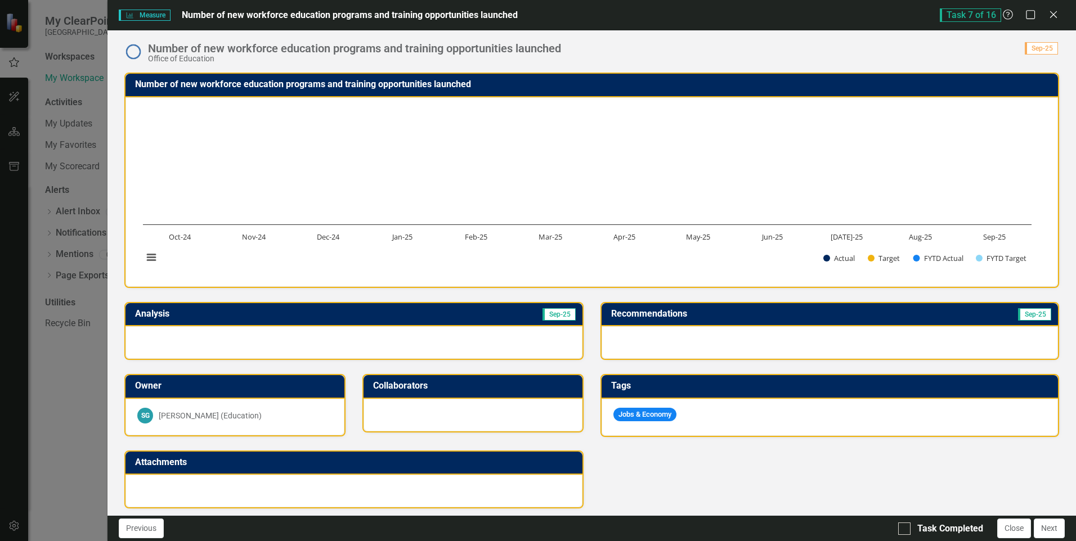
scroll to position [183, 0]
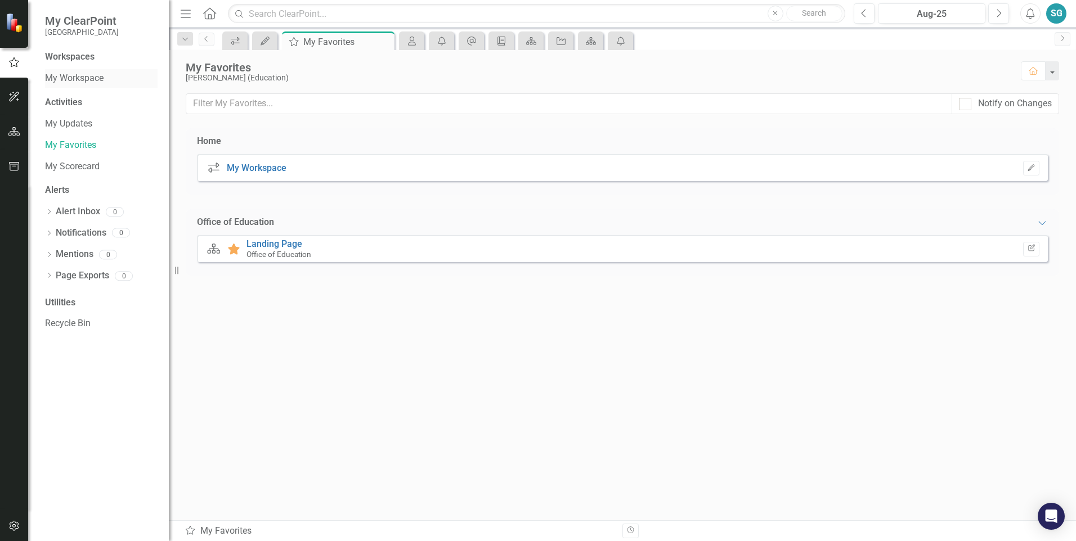
click at [71, 82] on link "My Workspace" at bounding box center [101, 78] width 113 height 13
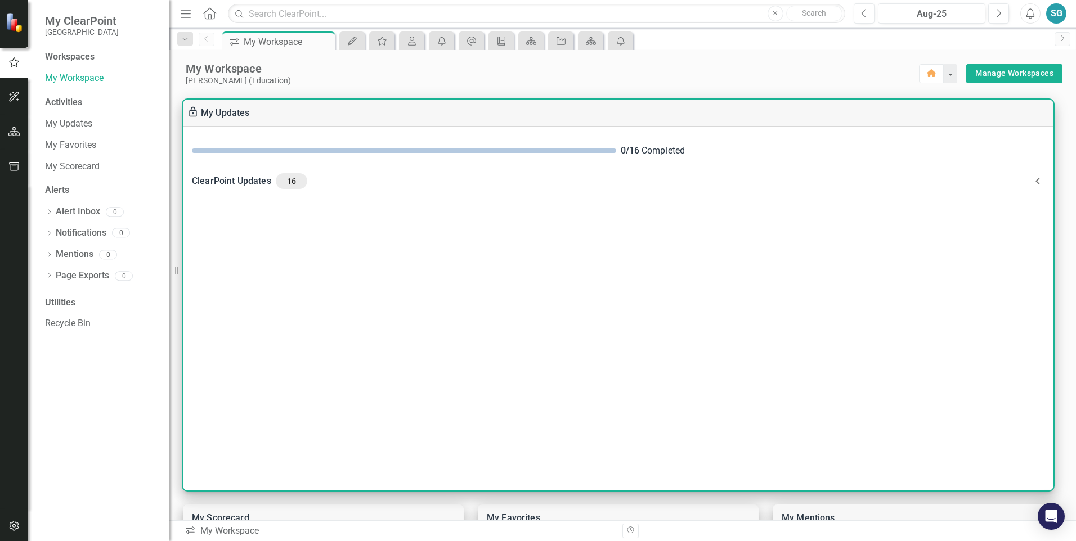
click at [281, 182] on span "16" at bounding box center [291, 181] width 23 height 10
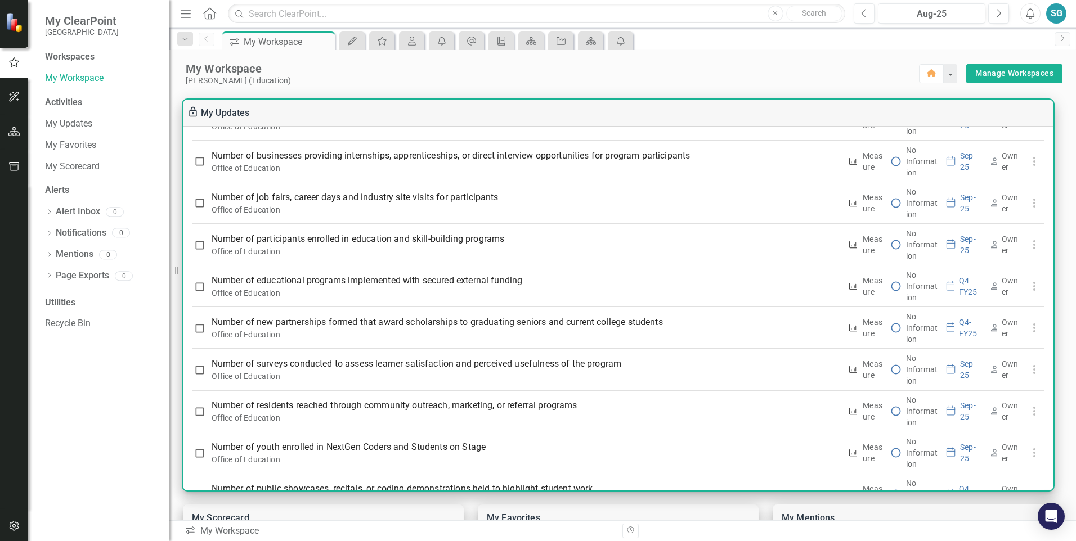
scroll to position [281, 0]
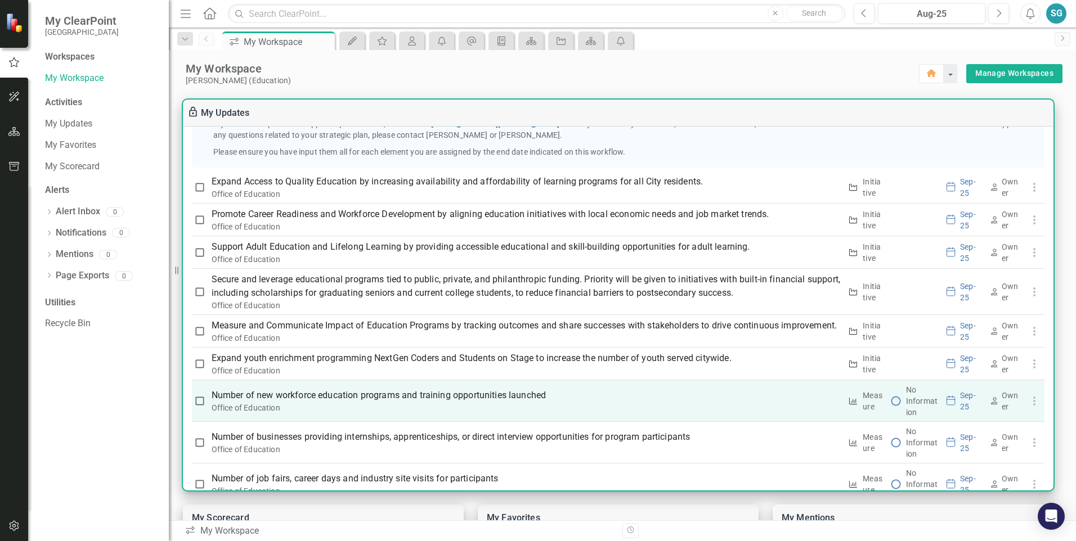
click at [372, 402] on p "Number of new workforce education programs and training opportunities launched" at bounding box center [527, 396] width 630 height 14
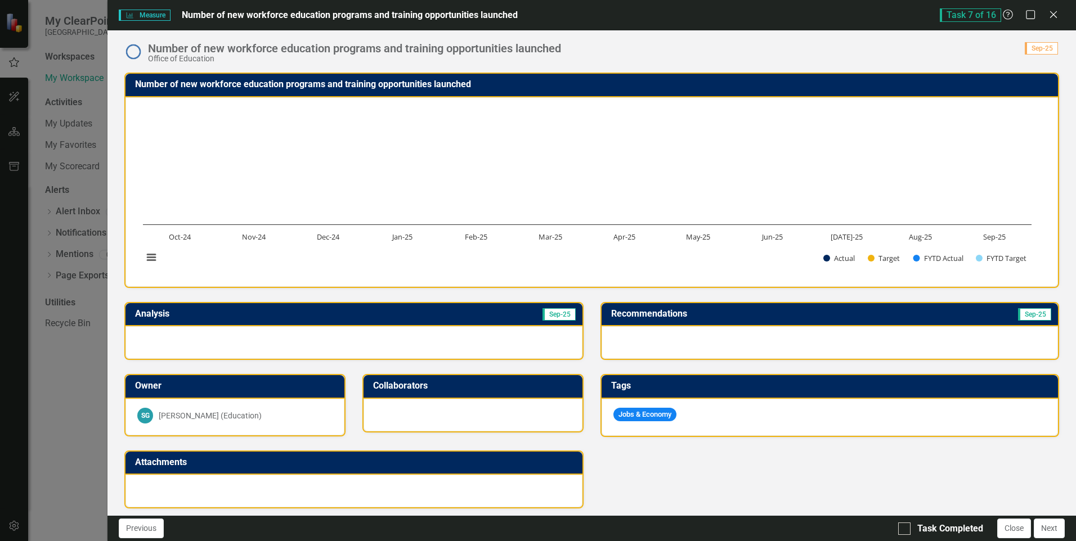
scroll to position [253, 0]
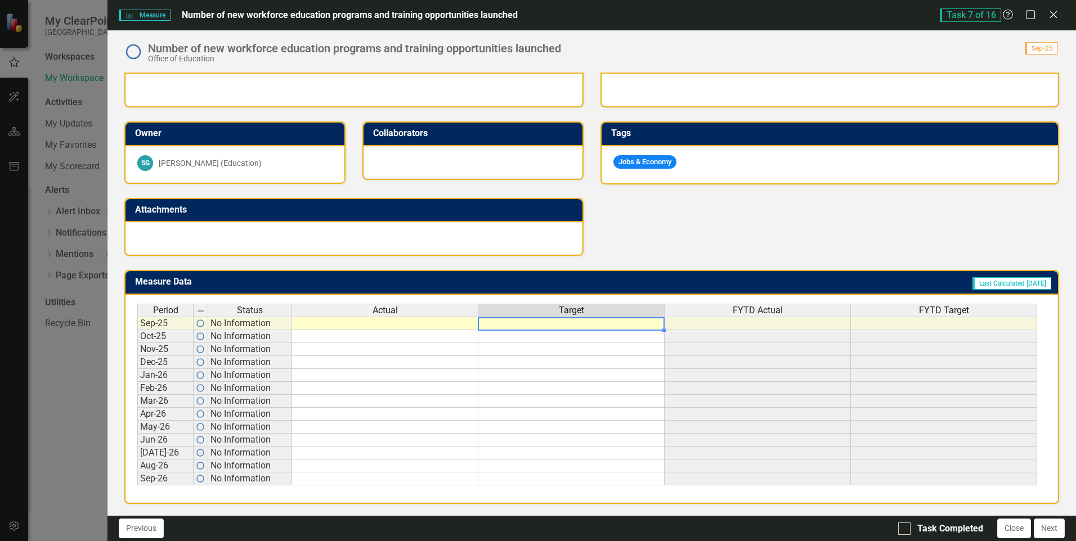
click at [561, 322] on td at bounding box center [571, 324] width 186 height 14
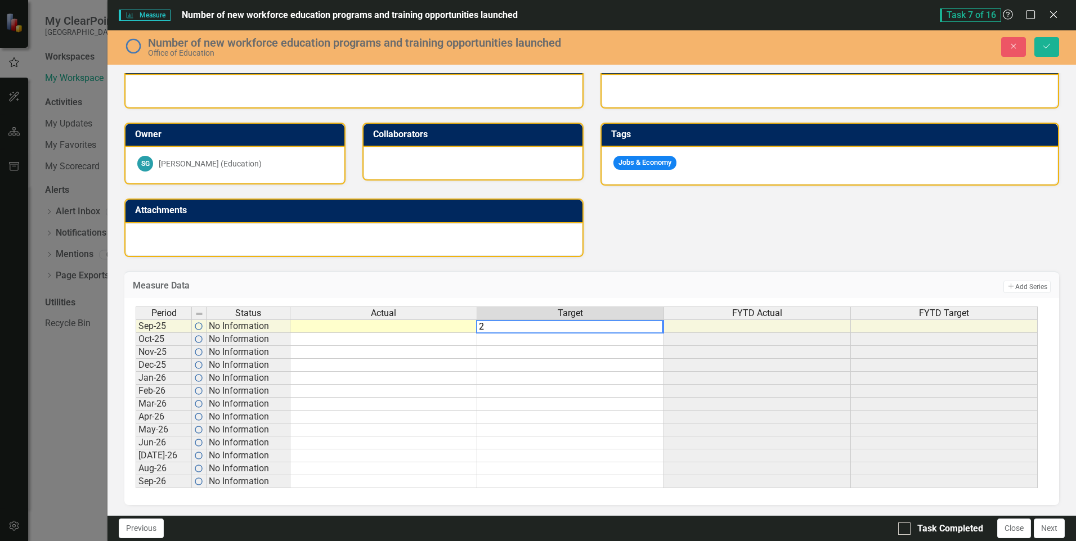
type textarea "2"
drag, startPoint x: 635, startPoint y: 342, endPoint x: 664, endPoint y: 335, distance: 29.9
click at [634, 340] on td at bounding box center [570, 339] width 187 height 13
click at [656, 327] on td "2" at bounding box center [570, 327] width 187 height 14
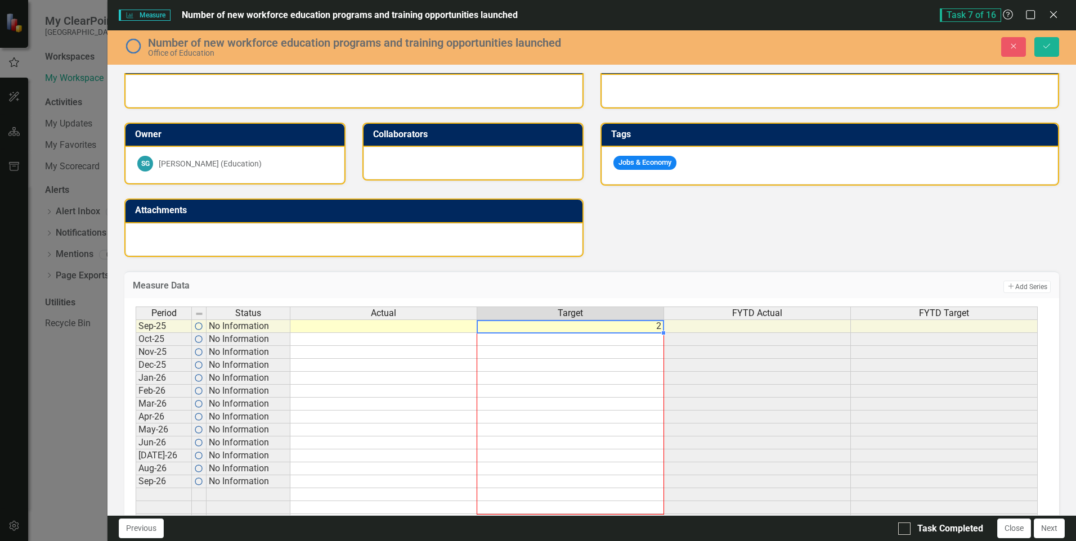
drag, startPoint x: 663, startPoint y: 334, endPoint x: 660, endPoint y: 527, distance: 192.5
click at [660, 527] on div "Measure Measure Number of new workforce education programs and training opportu…" at bounding box center [591, 270] width 968 height 541
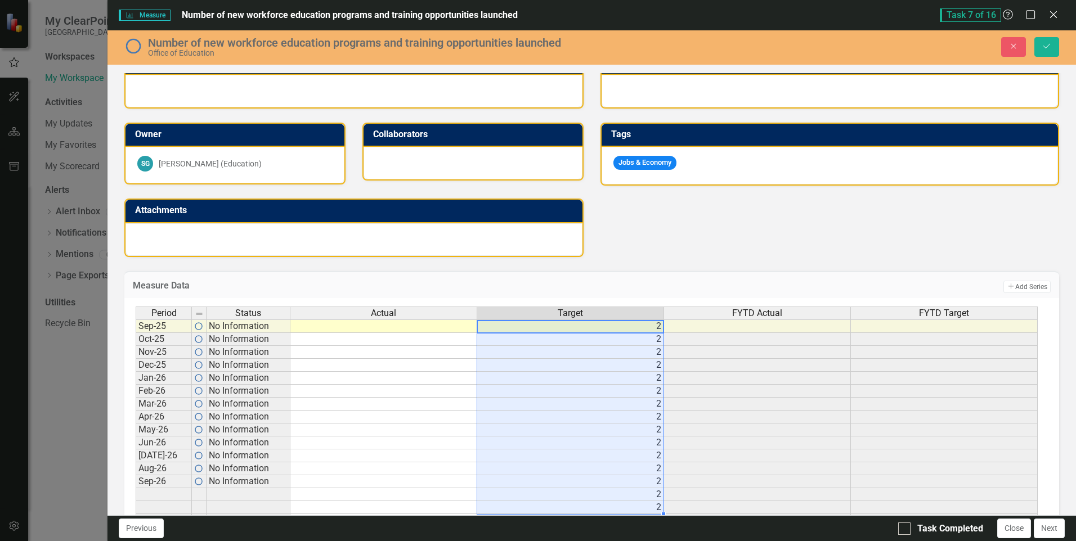
type textarea "2"
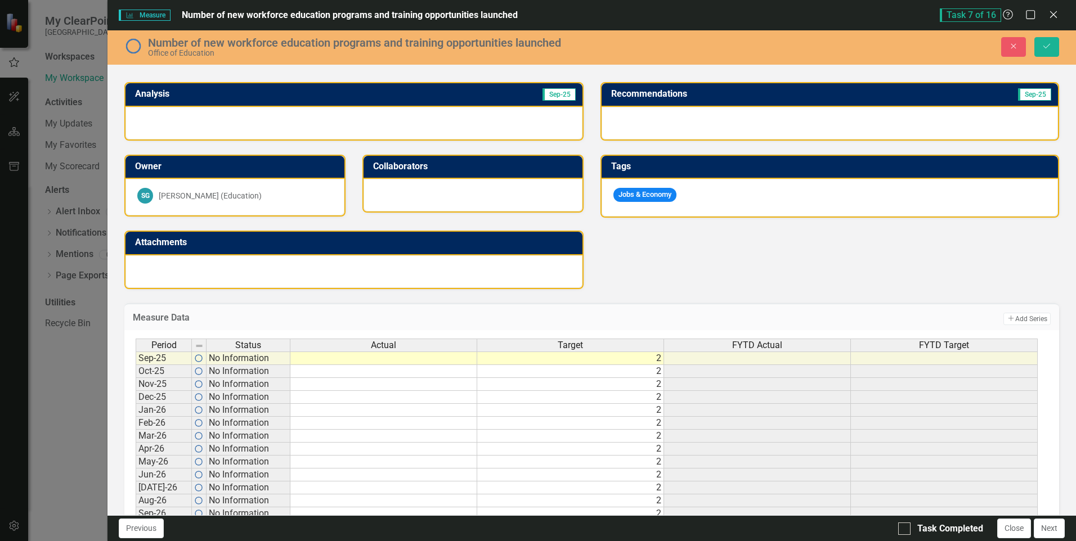
scroll to position [225, 0]
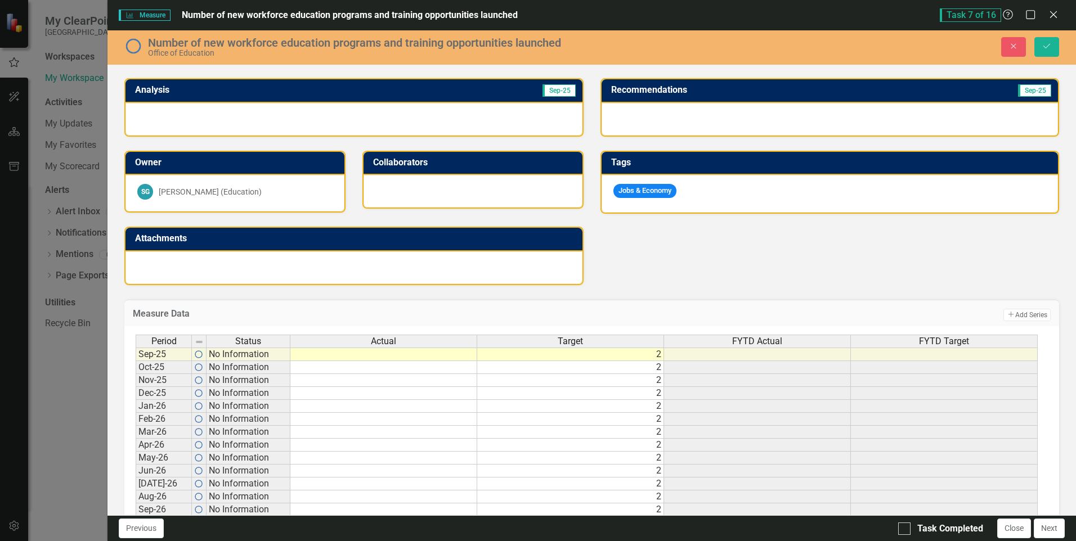
click at [136, 453] on div "Period Status Actual Target FYTD Actual FYTD Target Sep-25 No Information 2 Oct…" at bounding box center [136, 439] width 0 height 208
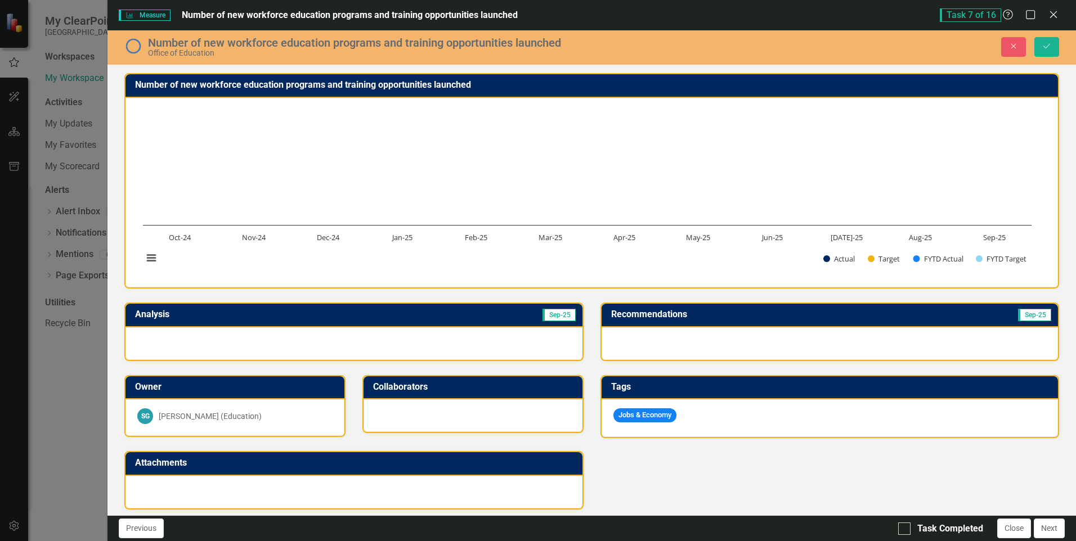
click at [132, 15] on icon "Measure" at bounding box center [129, 15] width 8 height 7
click at [137, 50] on img at bounding box center [133, 46] width 18 height 18
click at [134, 46] on img at bounding box center [133, 46] width 18 height 18
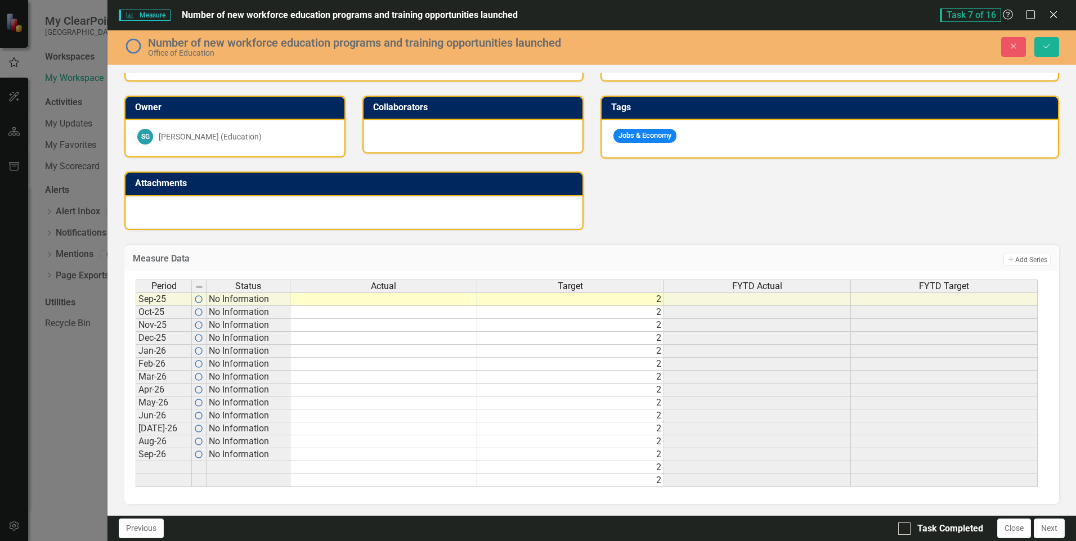
click at [653, 482] on td "2" at bounding box center [570, 480] width 187 height 13
click at [653, 468] on td "2" at bounding box center [570, 467] width 187 height 13
click at [377, 473] on td at bounding box center [383, 467] width 187 height 13
click at [348, 300] on td at bounding box center [383, 300] width 187 height 14
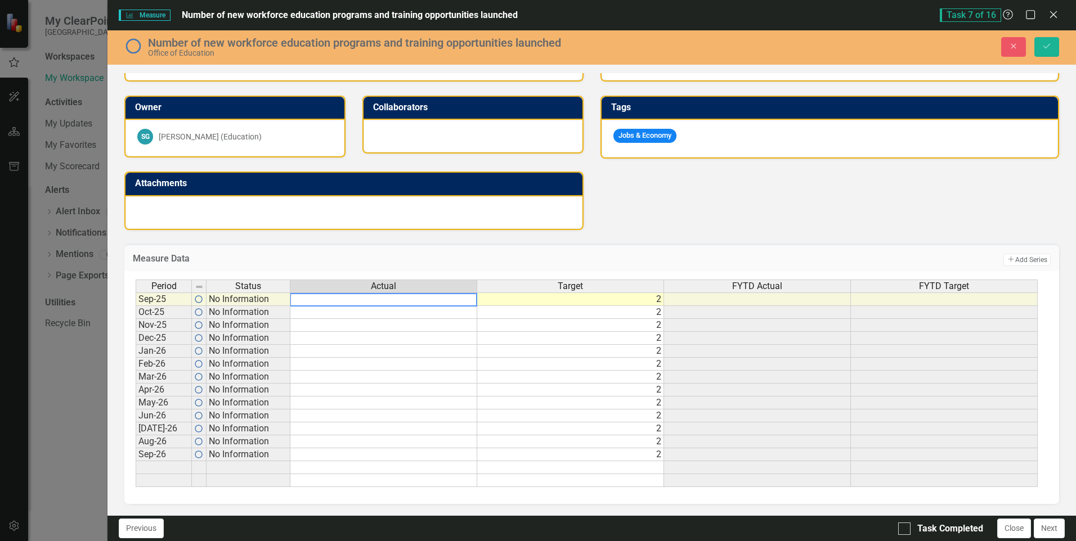
click at [348, 300] on textarea at bounding box center [383, 300] width 187 height 14
type textarea "1"
click at [136, 359] on div "Period Status Actual Target FYTD Actual FYTD Target Sep-25 No Information 2 Oct…" at bounding box center [136, 384] width 0 height 208
click at [398, 298] on td "1" at bounding box center [383, 300] width 187 height 14
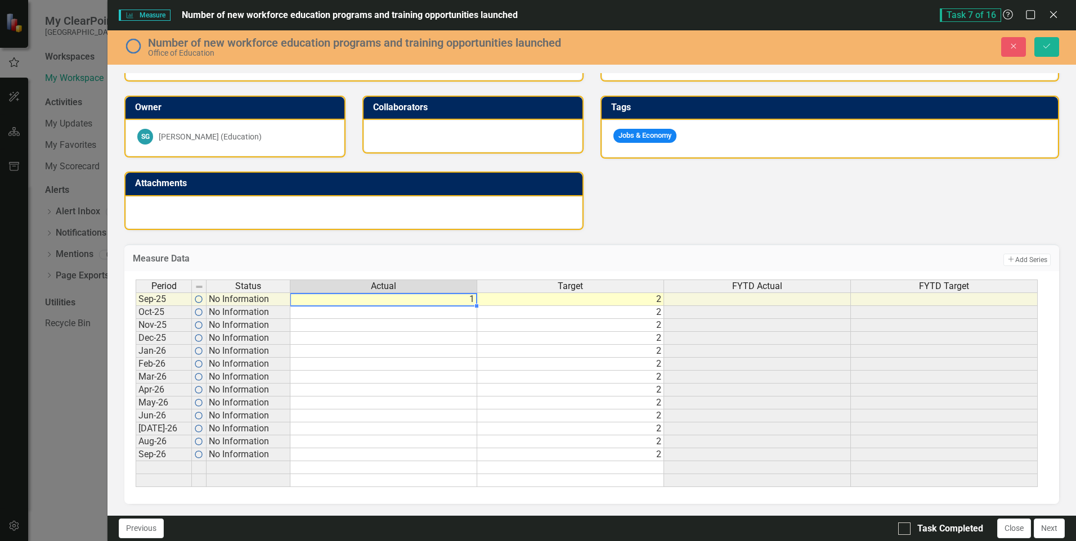
type textarea "1"
click at [429, 298] on textarea "1" at bounding box center [383, 300] width 187 height 14
click at [433, 253] on td "Measure Data" at bounding box center [383, 260] width 500 height 15
click at [975, 302] on td at bounding box center [944, 300] width 187 height 14
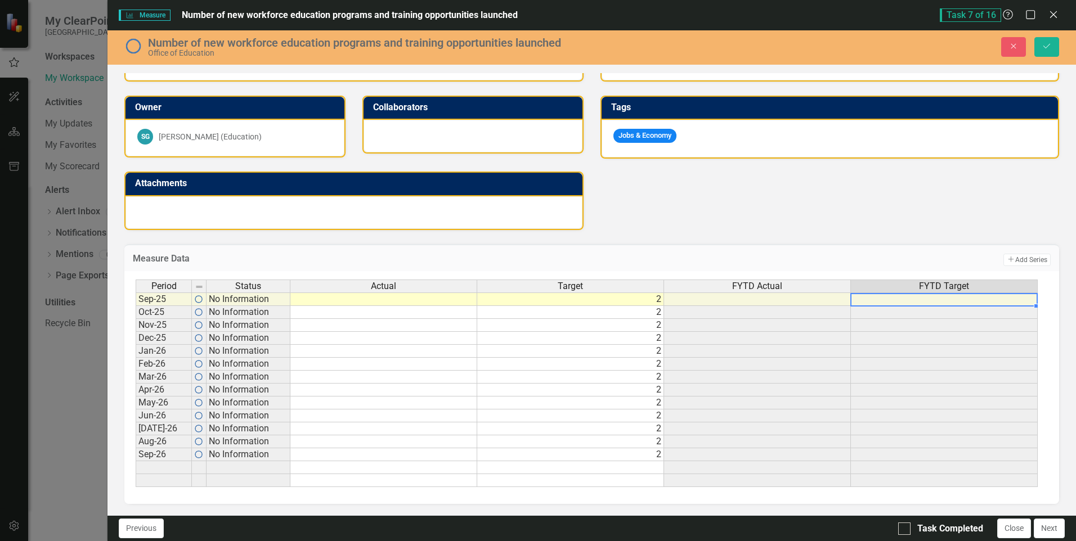
click at [975, 302] on td at bounding box center [944, 300] width 187 height 14
click at [975, 301] on td at bounding box center [944, 300] width 187 height 14
click at [975, 323] on td at bounding box center [944, 325] width 187 height 13
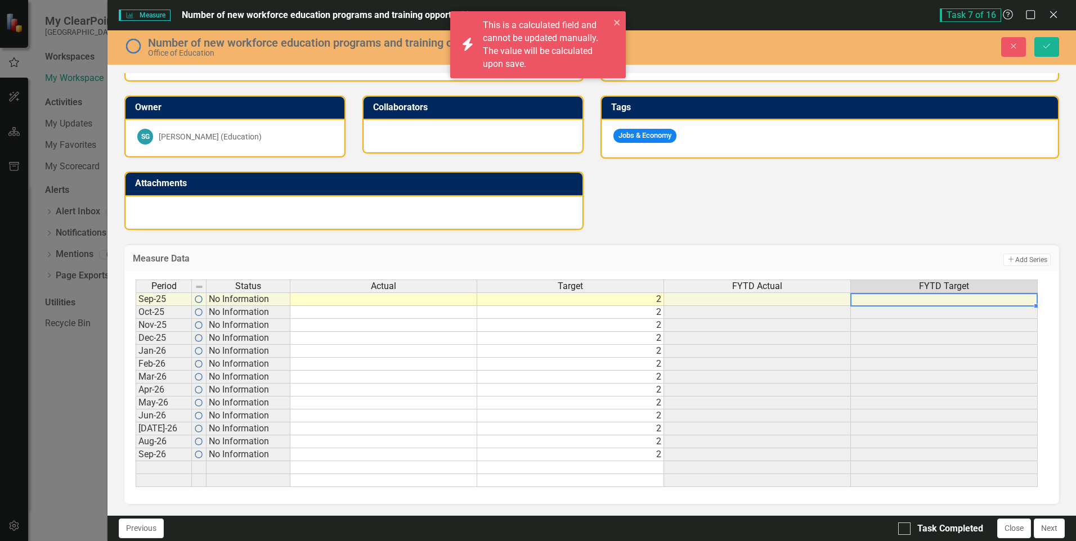
click at [940, 299] on td at bounding box center [944, 300] width 187 height 14
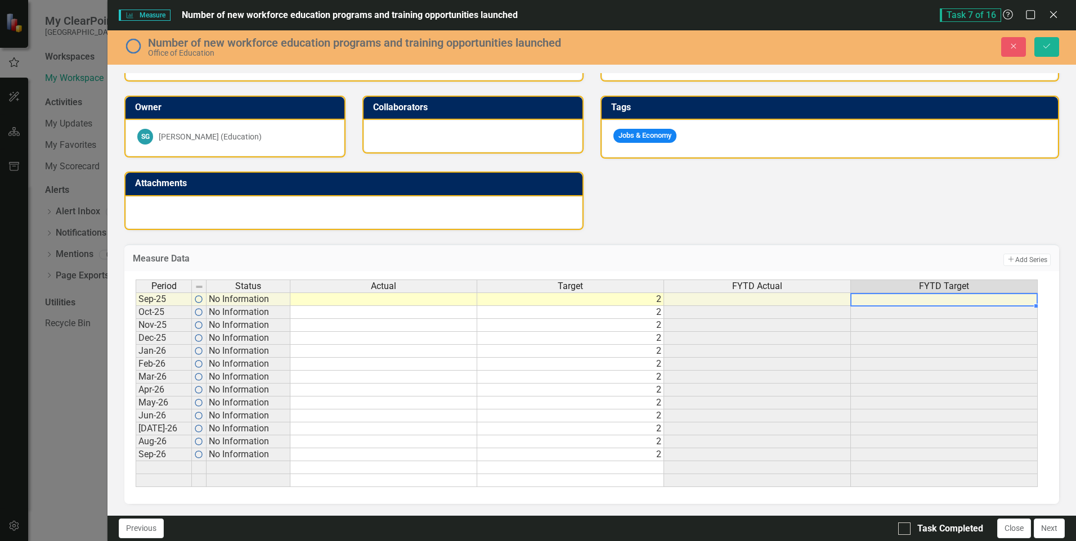
click at [940, 299] on td at bounding box center [944, 300] width 187 height 14
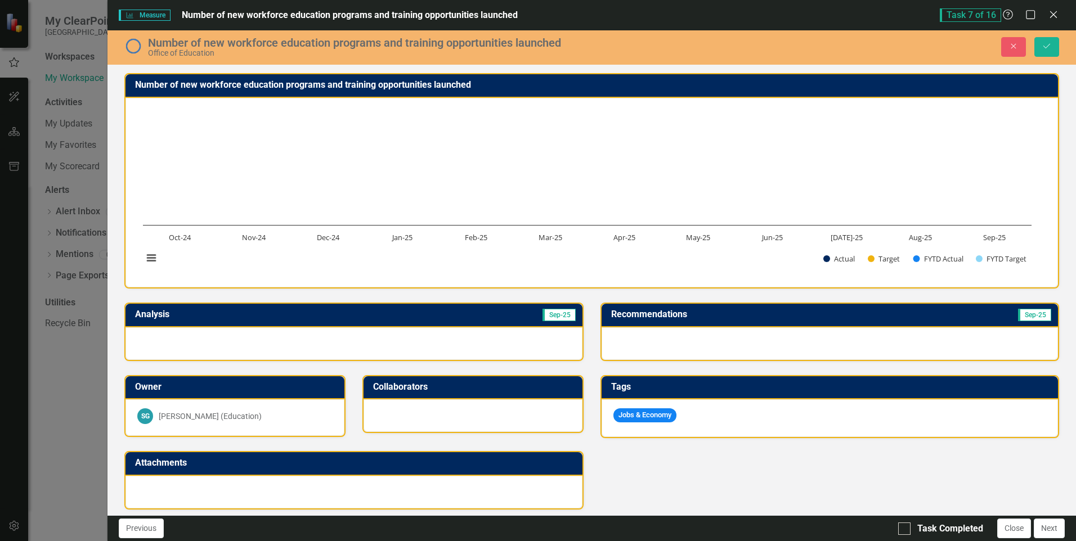
click at [370, 346] on div at bounding box center [353, 343] width 456 height 33
click at [295, 342] on div at bounding box center [353, 343] width 456 height 33
click at [294, 342] on div at bounding box center [353, 343] width 456 height 33
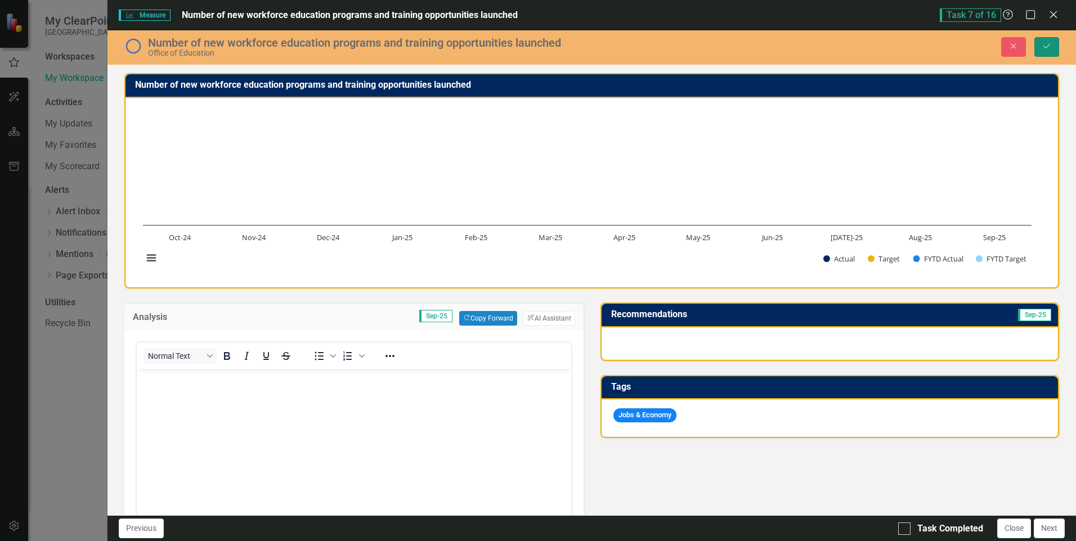
click at [1040, 48] on button "Save" at bounding box center [1046, 47] width 25 height 20
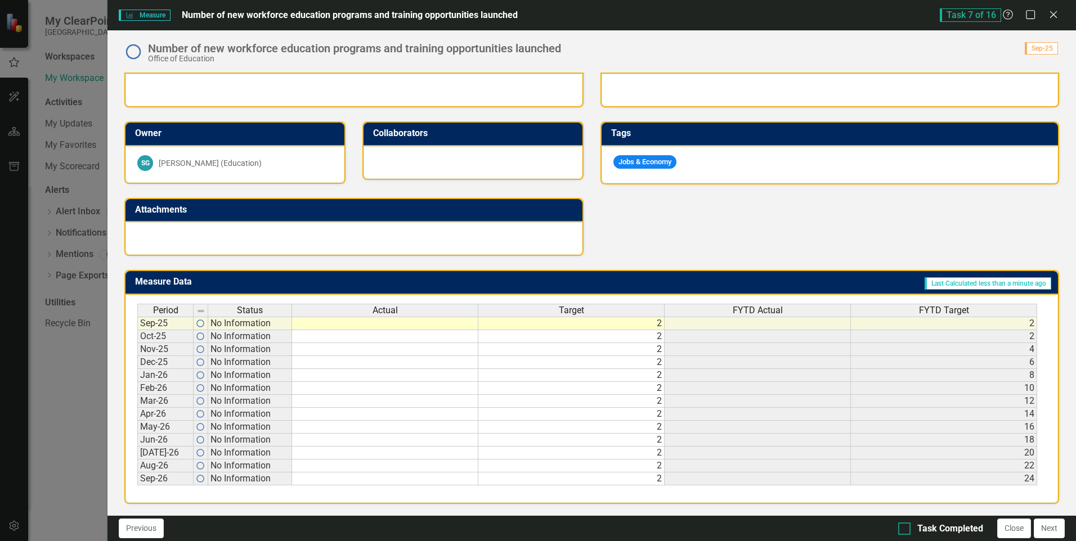
scroll to position [253, 0]
click at [641, 337] on td "2" at bounding box center [571, 336] width 186 height 13
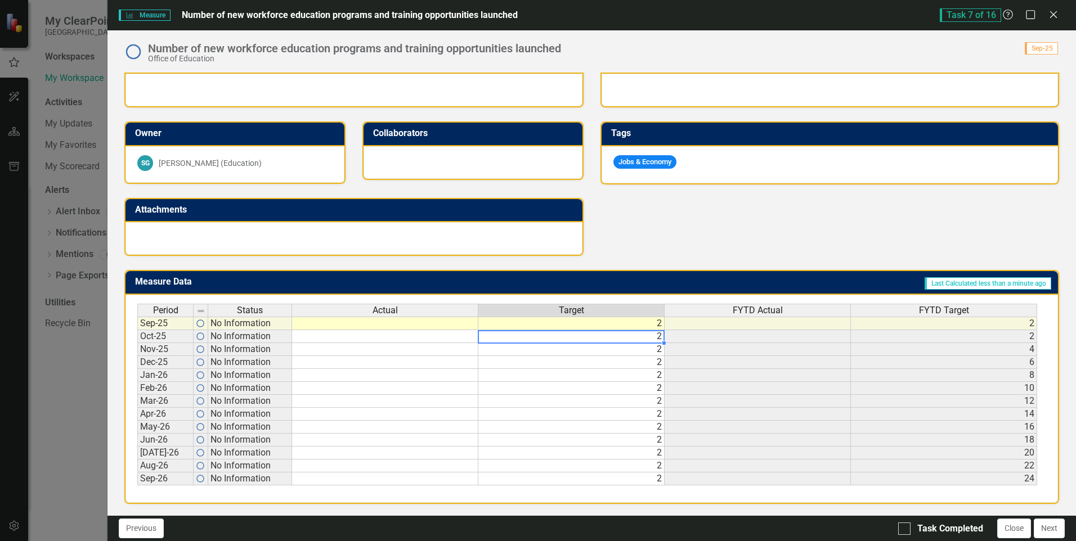
click at [643, 337] on td "2" at bounding box center [571, 336] width 186 height 13
click at [647, 323] on td "2" at bounding box center [571, 324] width 186 height 14
click at [647, 322] on td "2" at bounding box center [571, 324] width 186 height 14
click at [648, 319] on div "Period Status Actual Target FYTD Actual FYTD Target" at bounding box center [587, 311] width 900 height 15
type textarea "2"
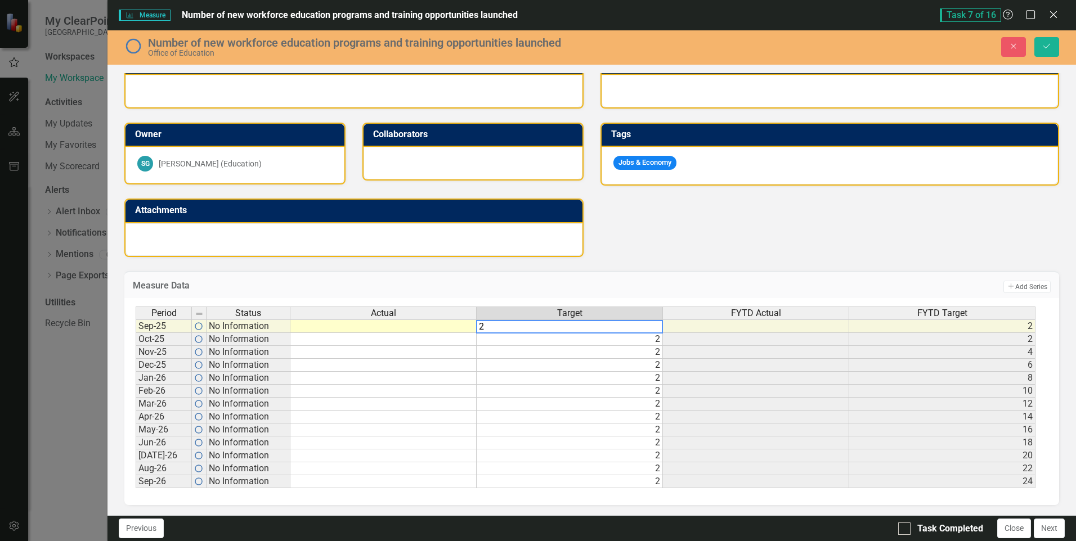
click at [648, 322] on div "Period Status Actual Target FYTD Actual FYTD Target" at bounding box center [586, 314] width 900 height 15
click at [634, 326] on textarea "2" at bounding box center [569, 327] width 187 height 14
click at [136, 360] on div "Period Status Actual Target FYTD Actual FYTD Target Sep-25 No Information 2 2 O…" at bounding box center [136, 398] width 0 height 182
type textarea "2"
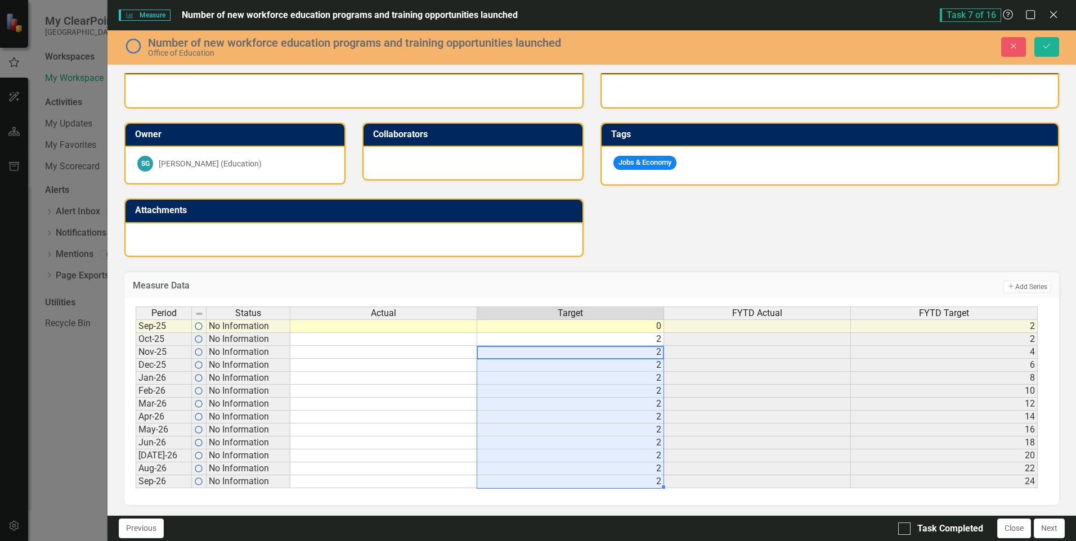
drag, startPoint x: 639, startPoint y: 350, endPoint x: 651, endPoint y: 478, distance: 128.9
click at [651, 478] on tbody "Sep-25 No Information 0 2 Oct-25 No Information 2 2 Nov-25 No Information 2 4 D…" at bounding box center [587, 404] width 902 height 169
click at [751, 407] on td at bounding box center [757, 404] width 187 height 13
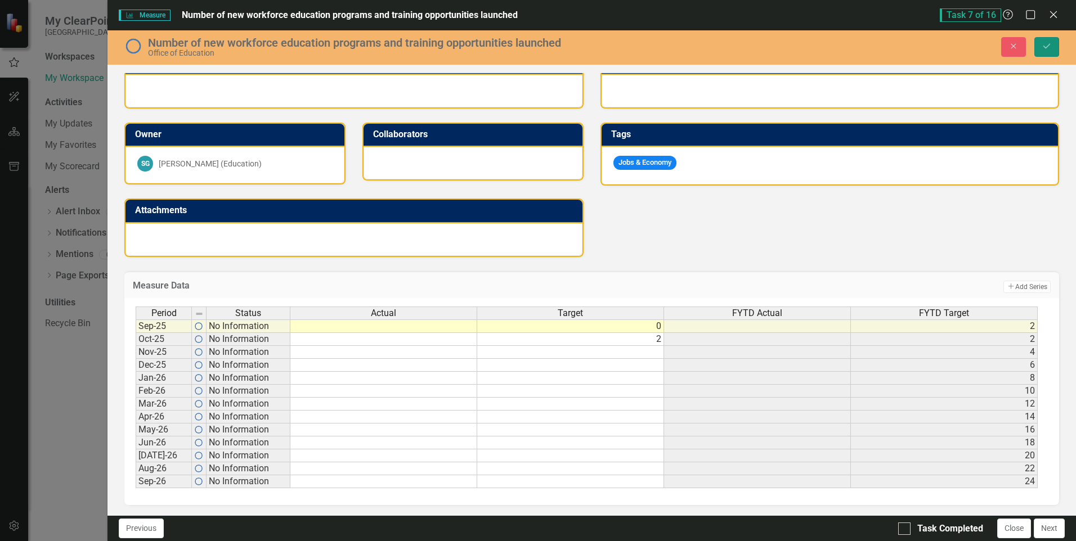
click at [1043, 50] on icon "Save" at bounding box center [1047, 46] width 10 height 8
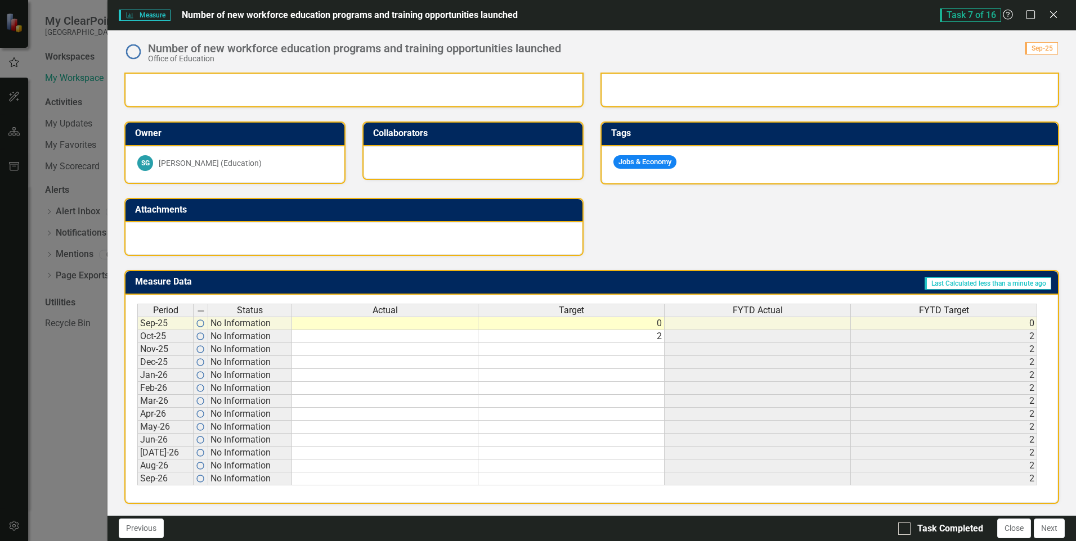
click at [674, 229] on div "Analysis Sep-25 Owner SG Sherman Gant (Education) Collaborators Attachments Rec…" at bounding box center [592, 145] width 952 height 221
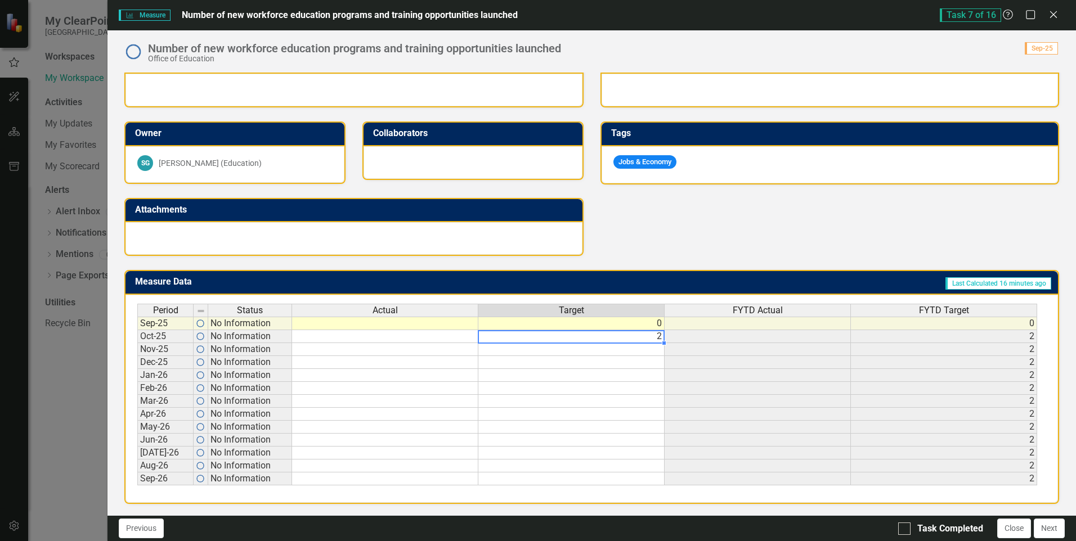
click at [654, 340] on td "2" at bounding box center [571, 336] width 186 height 13
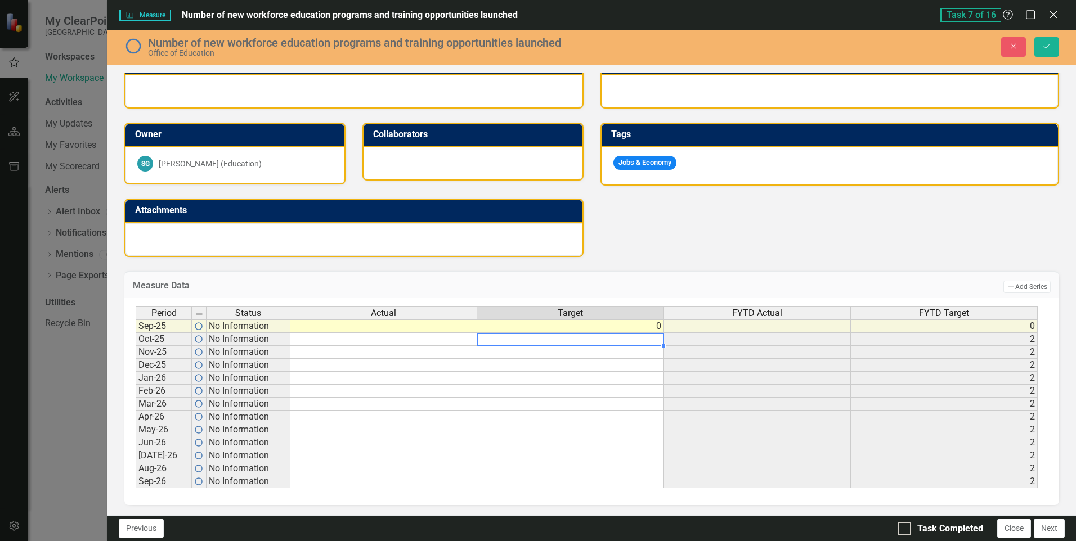
click at [654, 483] on td at bounding box center [570, 481] width 187 height 13
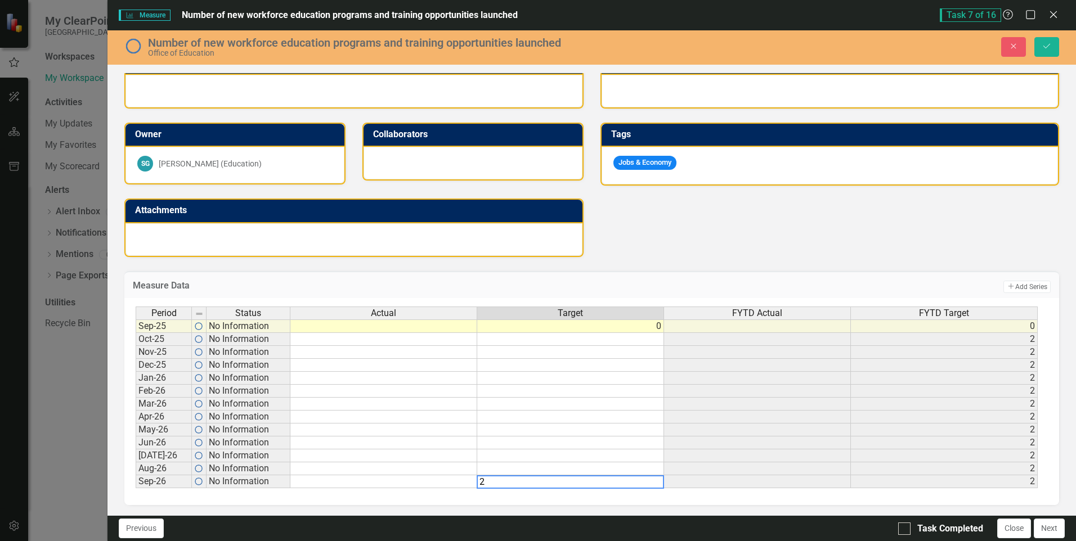
type textarea "2"
click at [640, 339] on td at bounding box center [570, 339] width 187 height 13
click at [677, 370] on td at bounding box center [757, 365] width 187 height 13
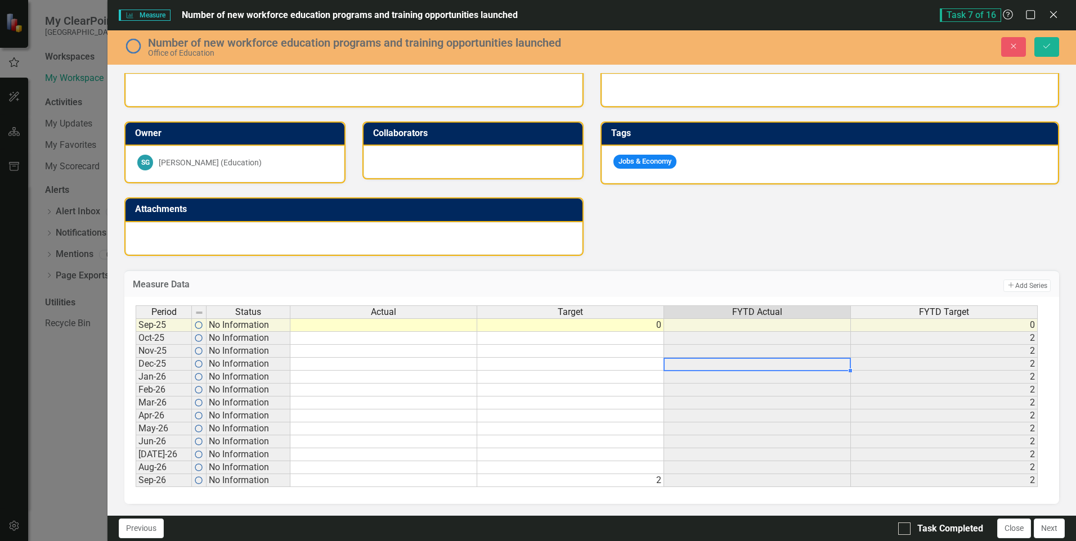
scroll to position [0, 0]
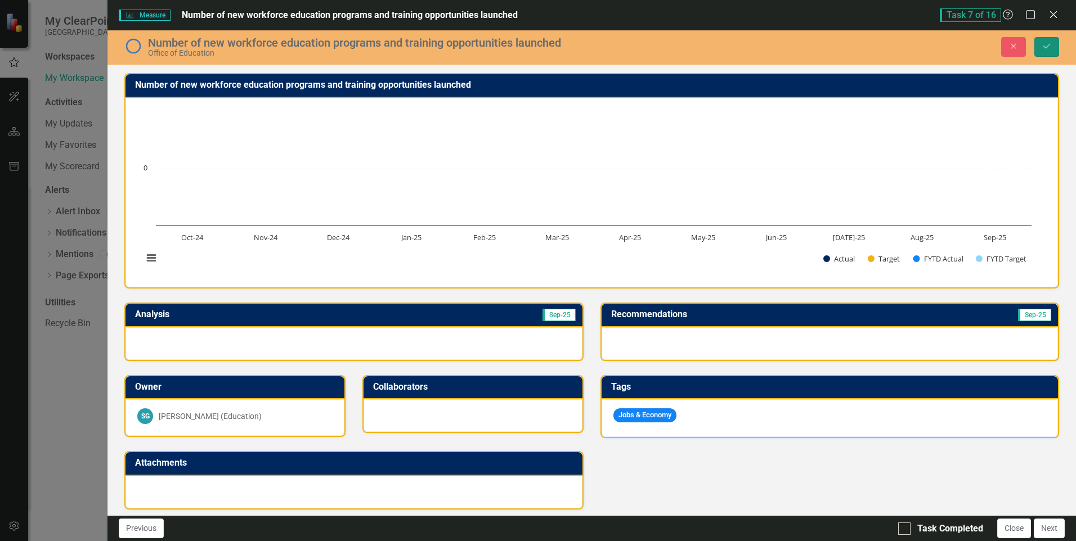
click at [1038, 50] on button "Save" at bounding box center [1046, 47] width 25 height 20
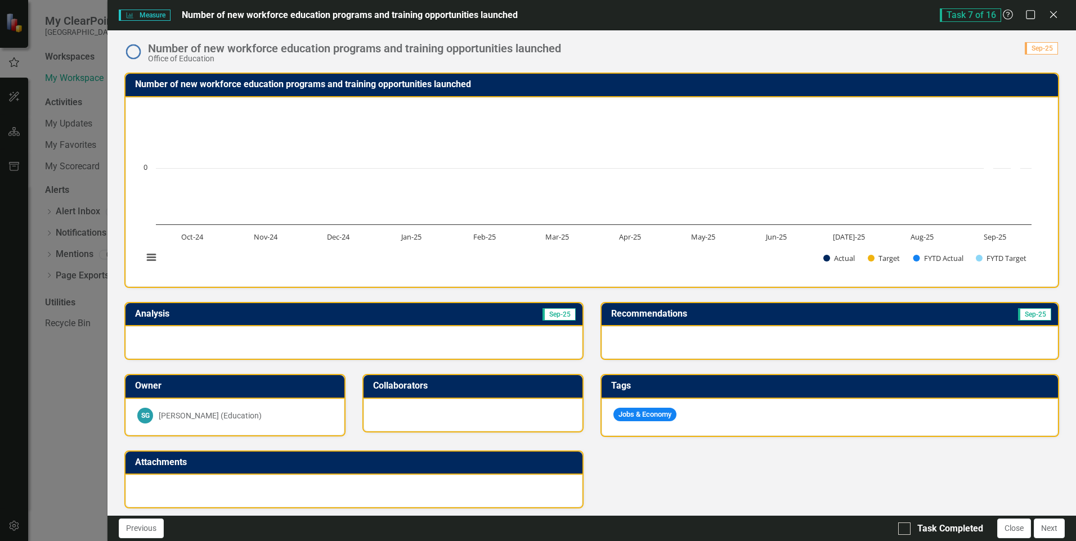
click at [134, 14] on icon "Measure" at bounding box center [129, 15] width 8 height 7
click at [124, 14] on span "Measure Measure" at bounding box center [144, 15] width 51 height 11
click at [124, 15] on span "Measure Measure" at bounding box center [144, 15] width 51 height 11
click at [120, 15] on span "Measure Measure" at bounding box center [144, 15] width 51 height 11
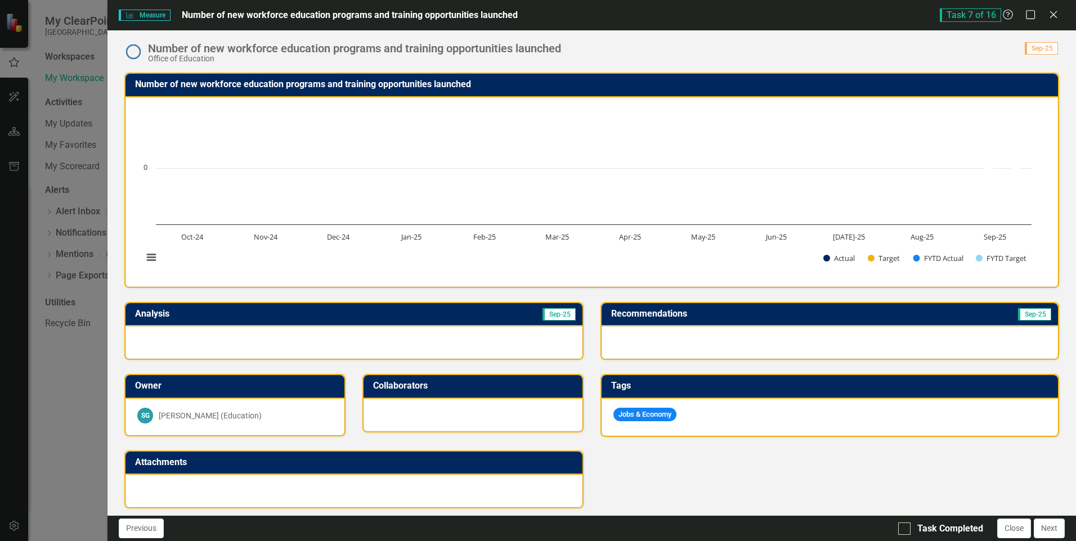
click at [120, 15] on span "Measure Measure" at bounding box center [144, 15] width 51 height 11
click at [133, 52] on img at bounding box center [133, 52] width 18 height 18
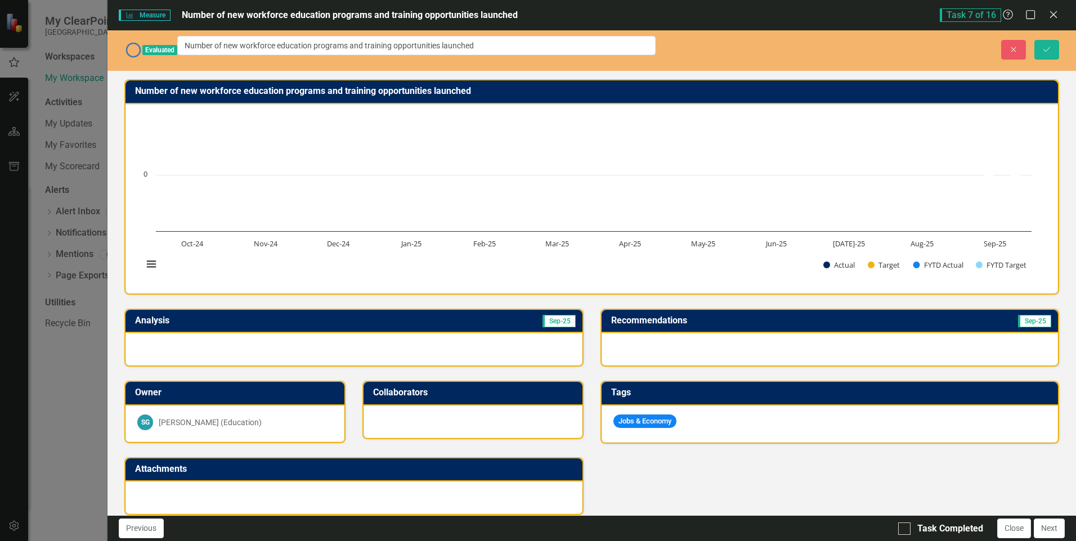
click at [160, 47] on span "Evaluated" at bounding box center [159, 50] width 35 height 10
click at [154, 45] on span "Evaluated" at bounding box center [159, 50] width 35 height 10
click at [150, 46] on span "Evaluated" at bounding box center [159, 50] width 35 height 10
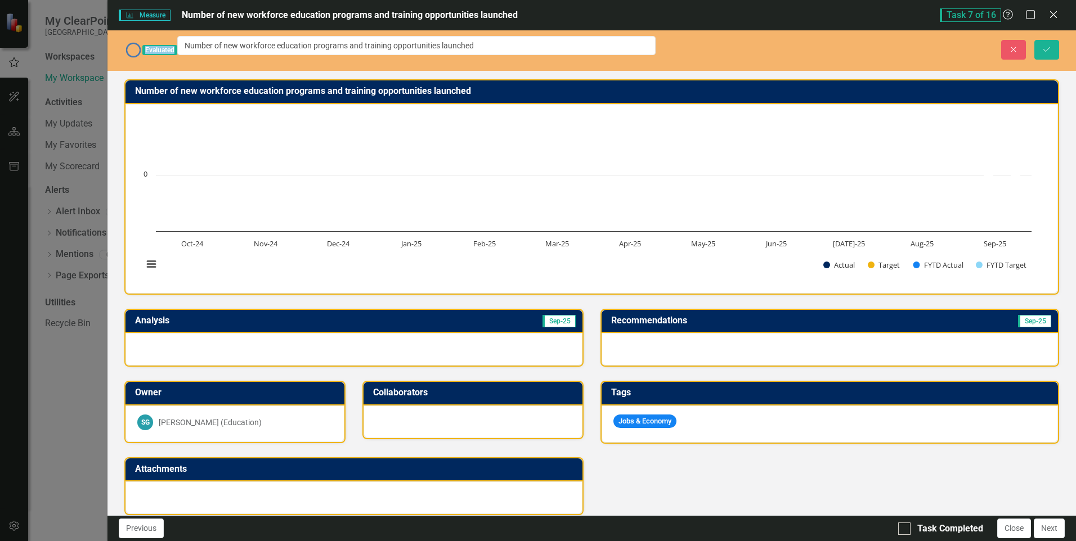
drag, startPoint x: 150, startPoint y: 46, endPoint x: 137, endPoint y: 46, distance: 13.5
click at [137, 46] on img at bounding box center [133, 50] width 18 height 18
click at [132, 47] on img at bounding box center [133, 50] width 18 height 18
click at [131, 47] on img at bounding box center [133, 50] width 18 height 18
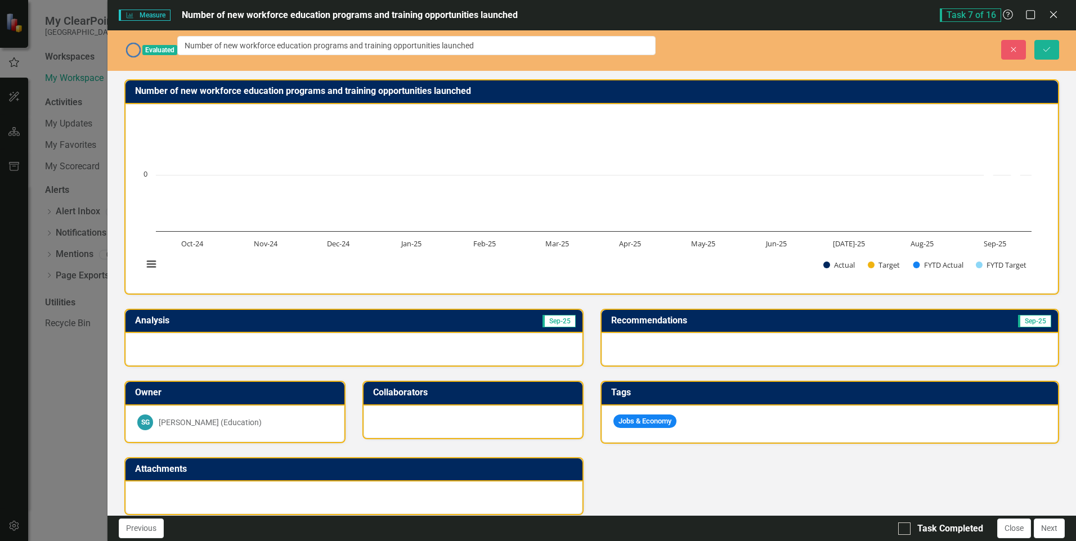
click at [750, 40] on div "Close Save" at bounding box center [874, 50] width 387 height 20
click at [177, 47] on span "Evaluated" at bounding box center [159, 50] width 35 height 10
click at [155, 17] on span "Measure Measure" at bounding box center [144, 15] width 51 height 11
click at [1053, 13] on icon "Close" at bounding box center [1053, 14] width 14 height 11
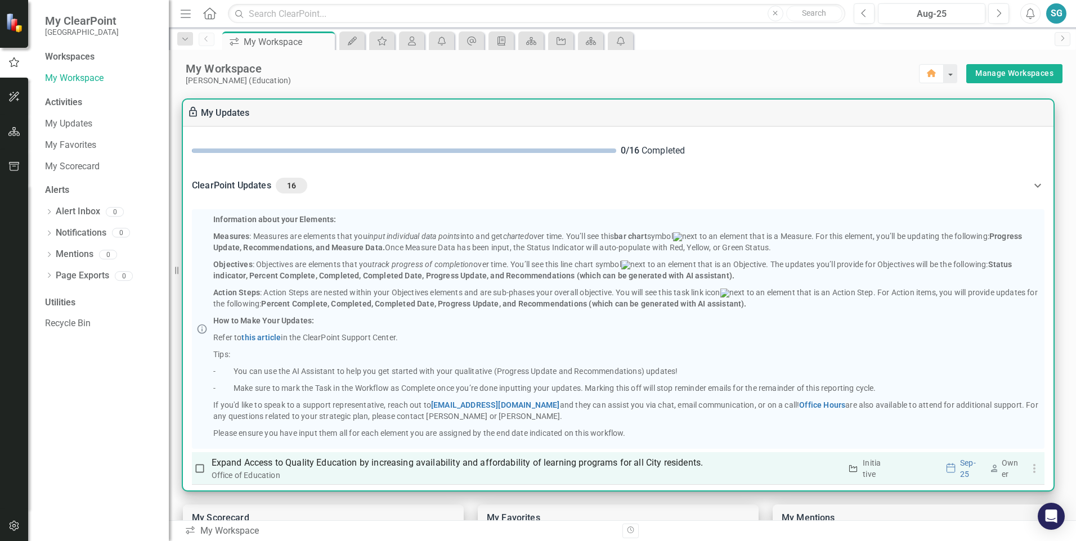
scroll to position [281, 0]
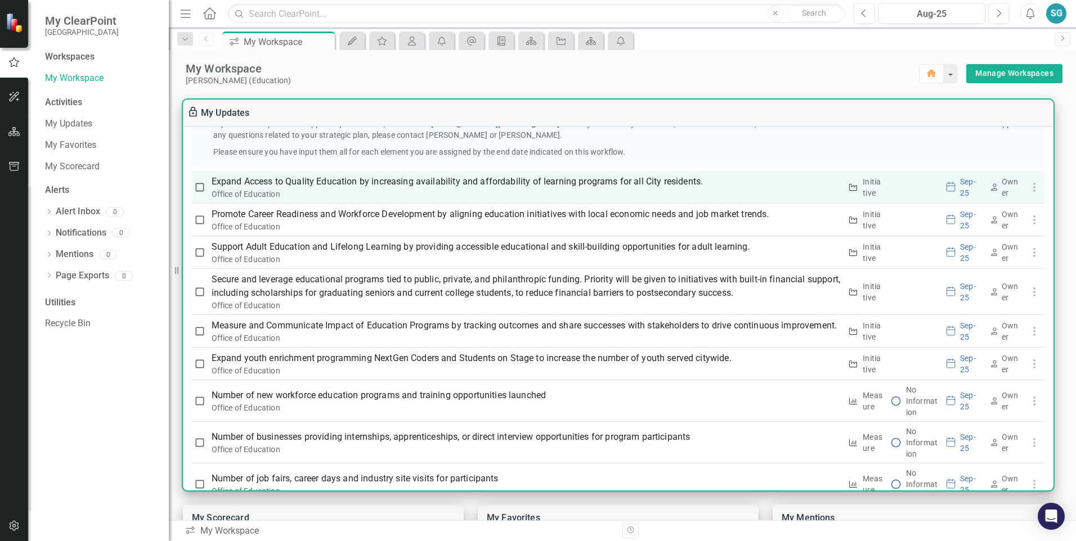
click at [543, 200] on div "Office of Education" at bounding box center [527, 194] width 630 height 11
click at [543, 189] on p "Expand Access to Quality Education by increasing availability and affordability…" at bounding box center [527, 182] width 630 height 14
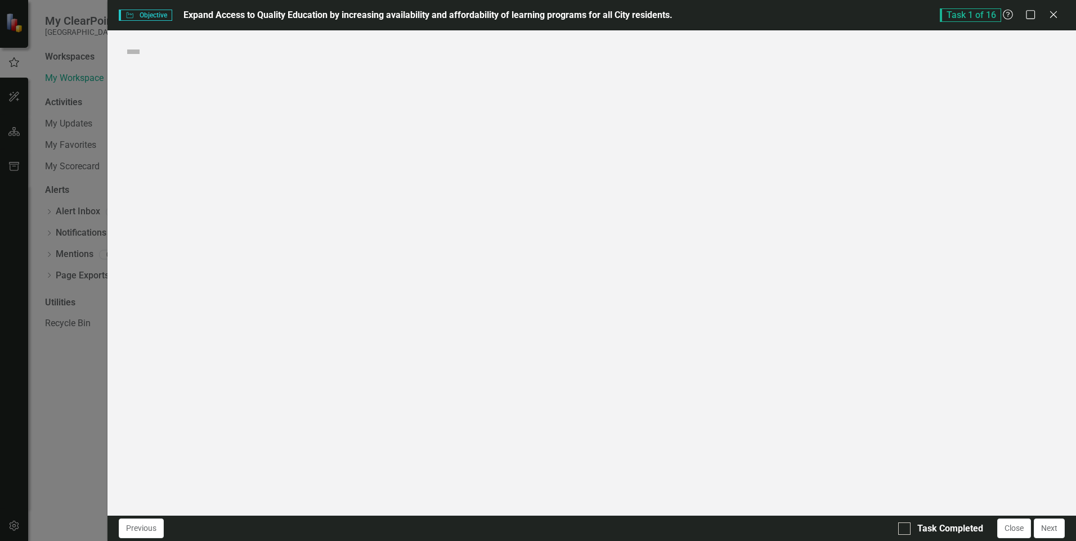
click at [543, 195] on div "Objective Objective Expand Access to Quality Education by increasing availabili…" at bounding box center [538, 270] width 1076 height 541
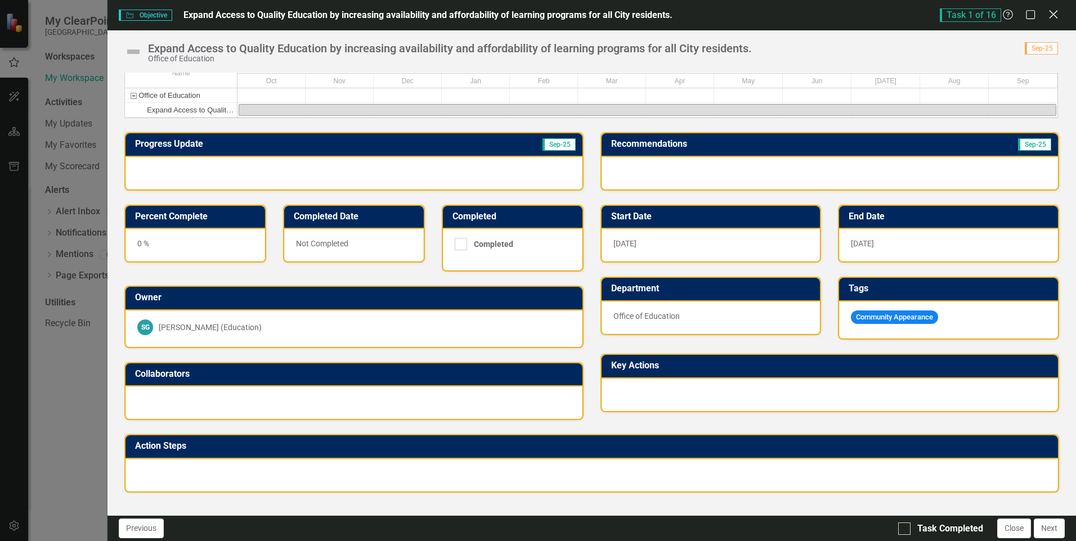
click at [1057, 17] on icon at bounding box center [1053, 14] width 8 height 8
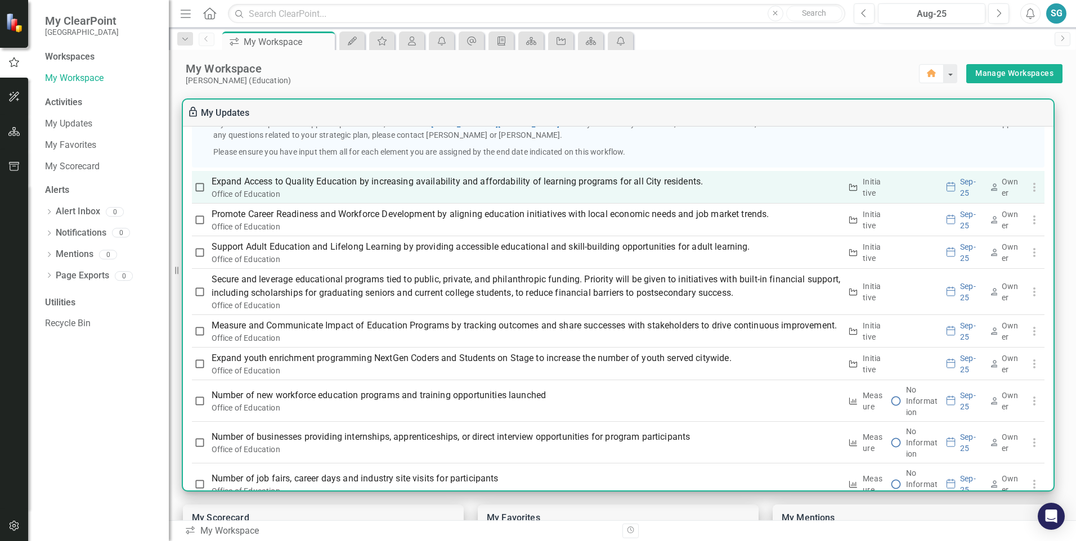
click at [442, 189] on p "Expand Access to Quality Education by increasing availability and affordability…" at bounding box center [527, 182] width 630 height 14
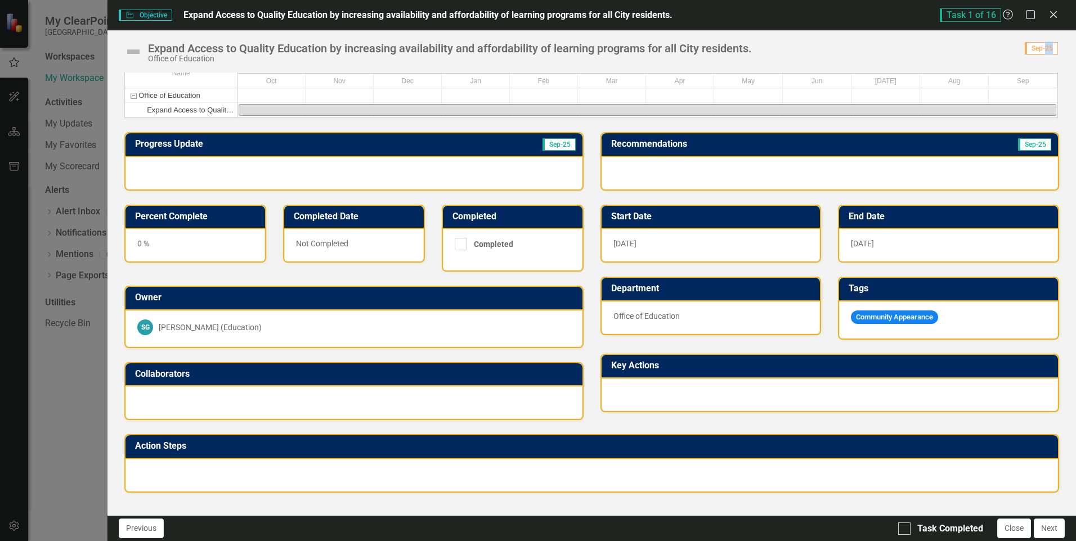
click at [554, 151] on span "Sep-25" at bounding box center [558, 144] width 33 height 12
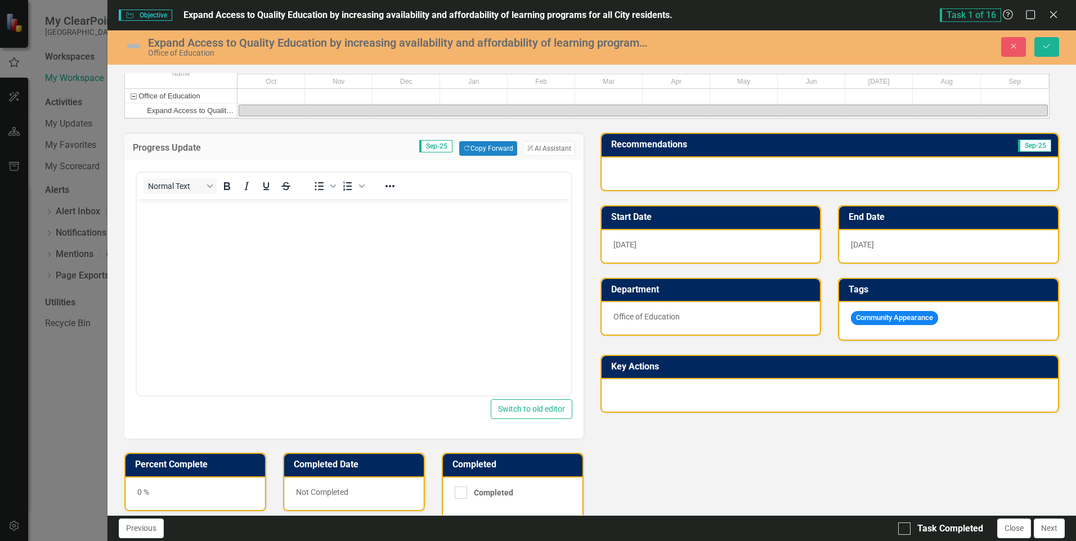
scroll to position [0, 0]
click at [130, 47] on img at bounding box center [133, 46] width 18 height 18
click at [133, 46] on img at bounding box center [133, 46] width 18 height 18
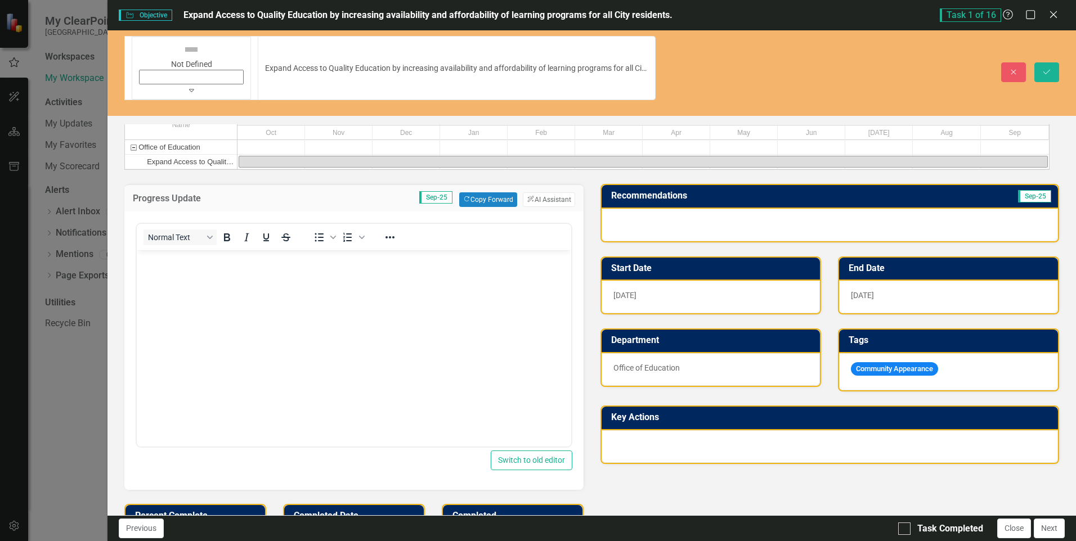
click at [182, 46] on img at bounding box center [191, 50] width 18 height 18
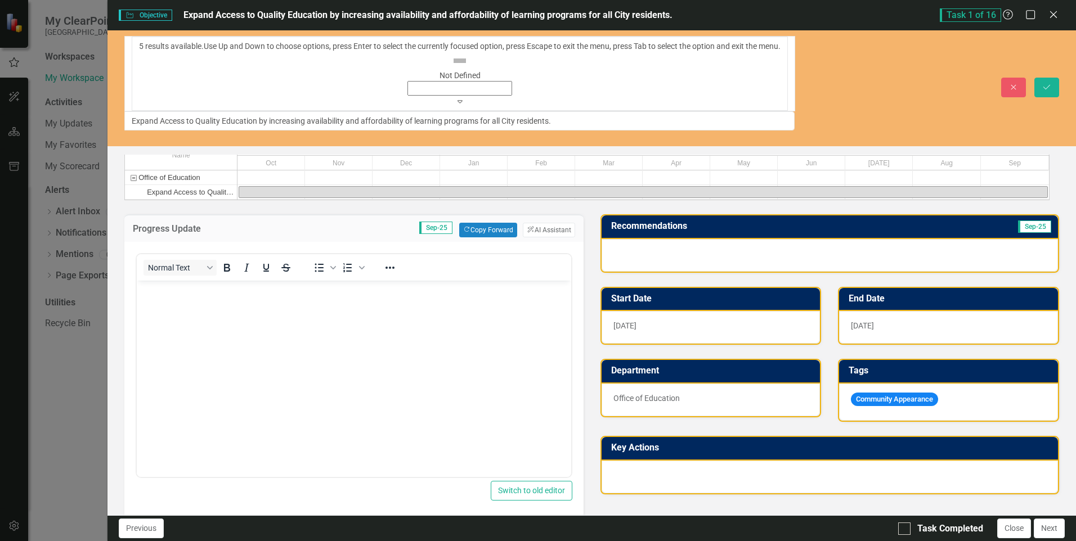
click at [451, 52] on img at bounding box center [460, 61] width 18 height 18
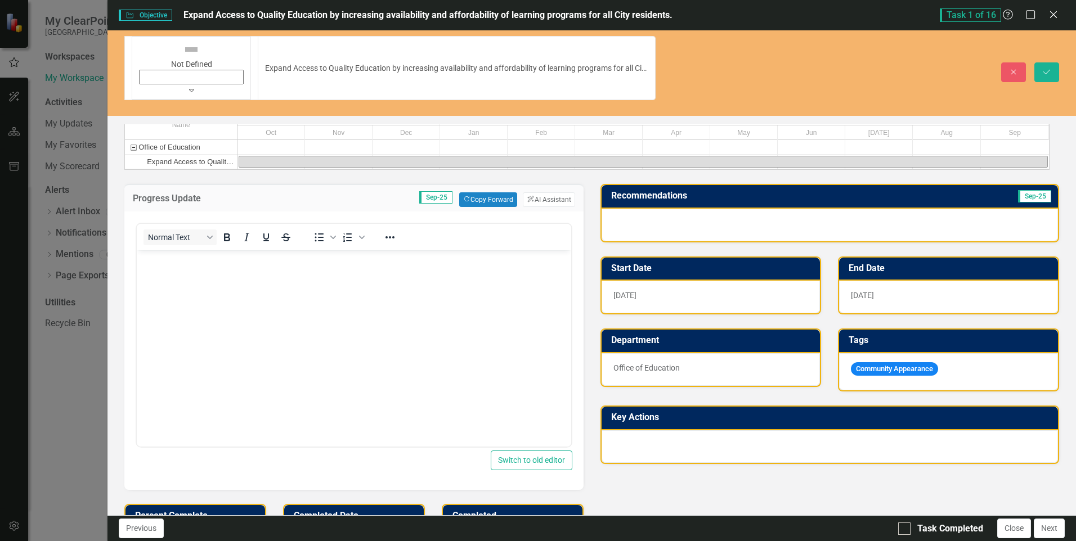
click at [189, 86] on icon "Expand" at bounding box center [191, 90] width 5 height 8
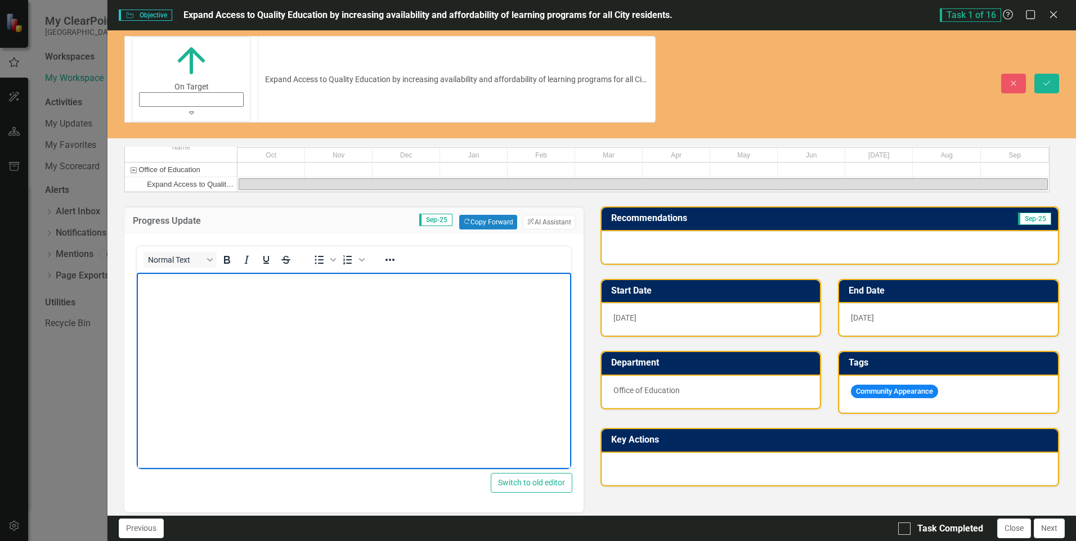
click at [182, 297] on body "Rich Text Area. Press ALT-0 for help." at bounding box center [354, 357] width 434 height 169
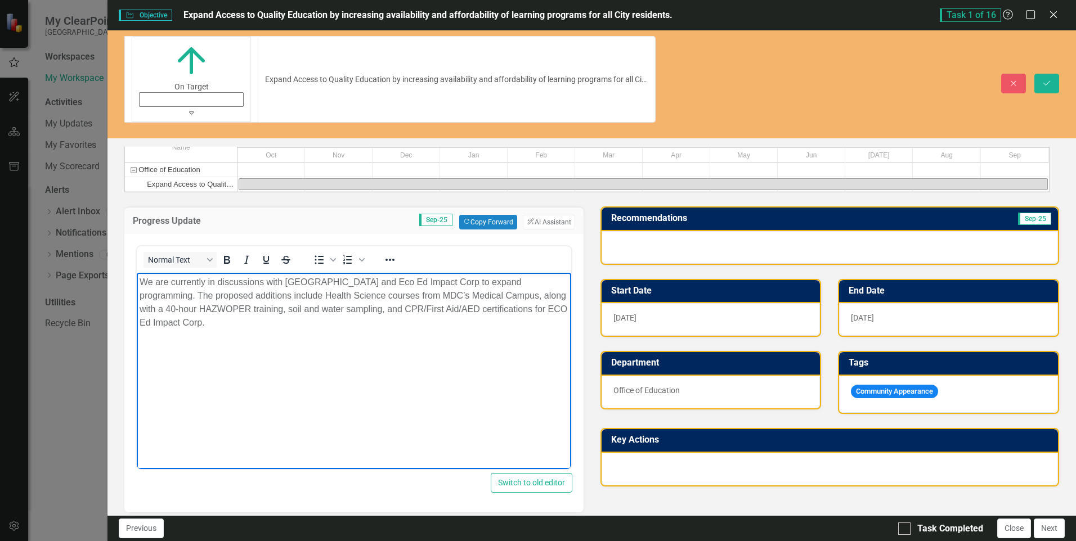
click at [661, 457] on div "Progress Update Sep-25 Copy Forward Copy Forward ClearPoint AI AI Assistant Nor…" at bounding box center [592, 467] width 952 height 550
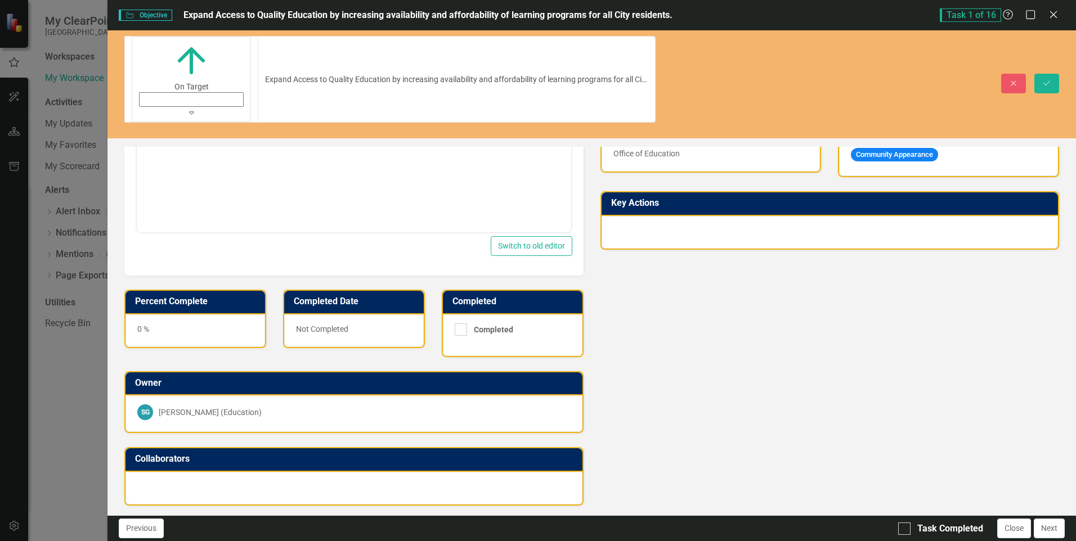
scroll to position [242, 0]
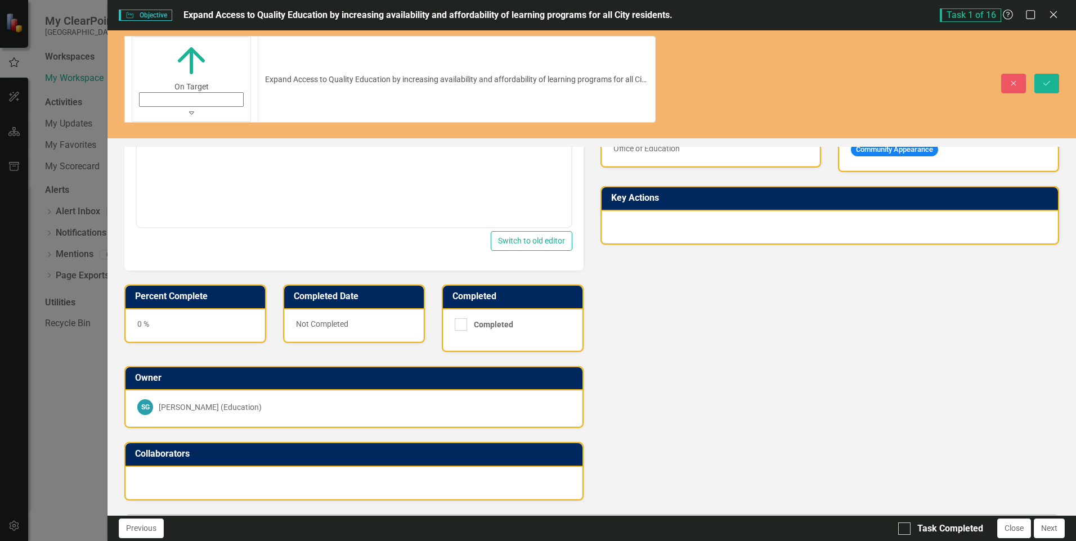
click at [169, 309] on div "0 %" at bounding box center [195, 325] width 140 height 33
click at [177, 291] on h3 "Percent Complete" at bounding box center [197, 296] width 124 height 10
click at [164, 309] on div "0 %" at bounding box center [195, 325] width 140 height 33
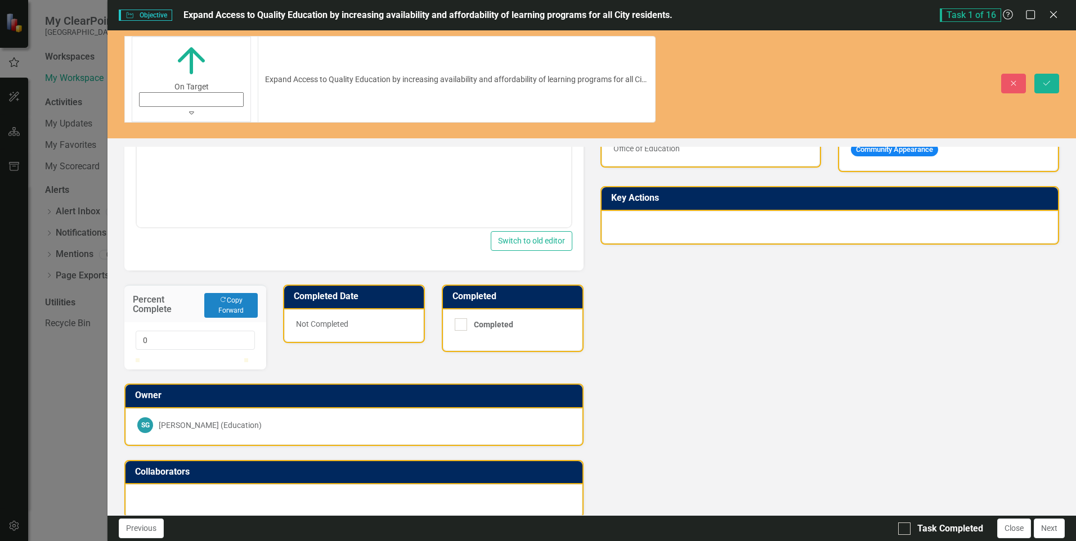
click at [144, 358] on div at bounding box center [195, 358] width 119 height 0
drag, startPoint x: 151, startPoint y: 273, endPoint x: 143, endPoint y: 275, distance: 8.6
click at [143, 331] on input "4" at bounding box center [195, 340] width 119 height 19
type input "25"
click at [393, 300] on div "Progress Update Sep-25 Copy Forward Copy Forward ClearPoint AI AI Assistant Nor…" at bounding box center [353, 234] width 475 height 568
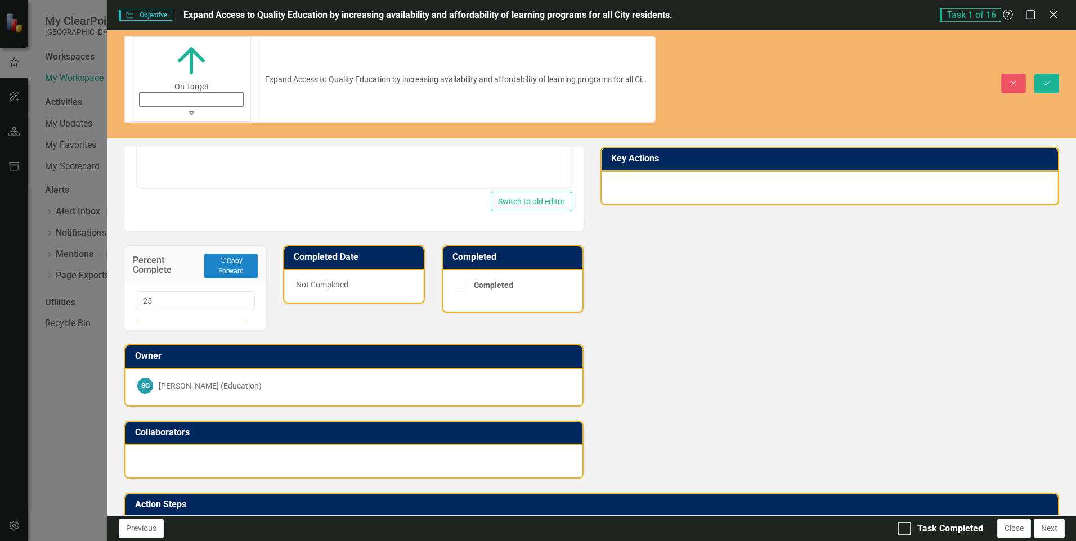
scroll to position [301, 0]
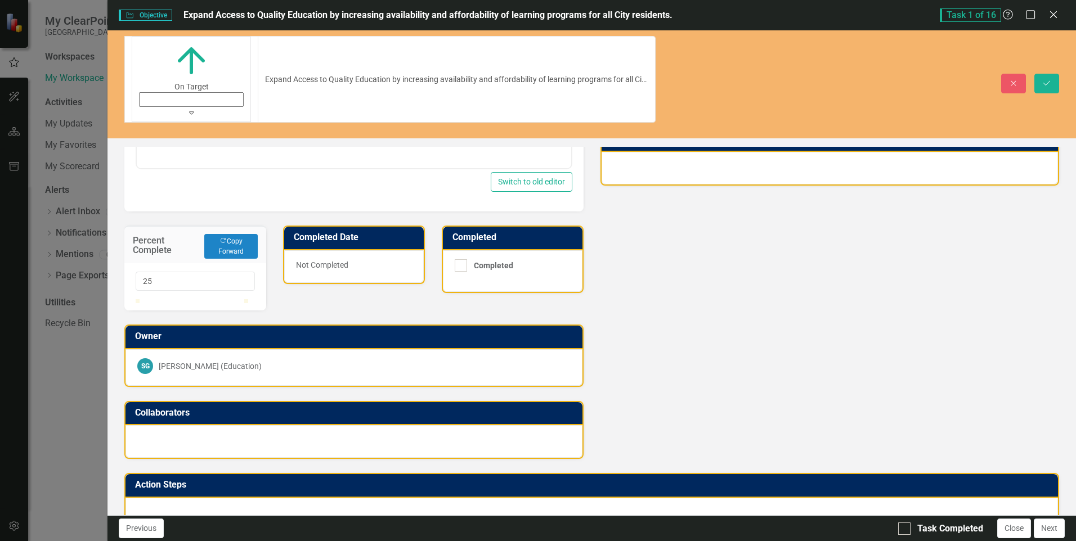
click at [261, 498] on div at bounding box center [591, 514] width 932 height 33
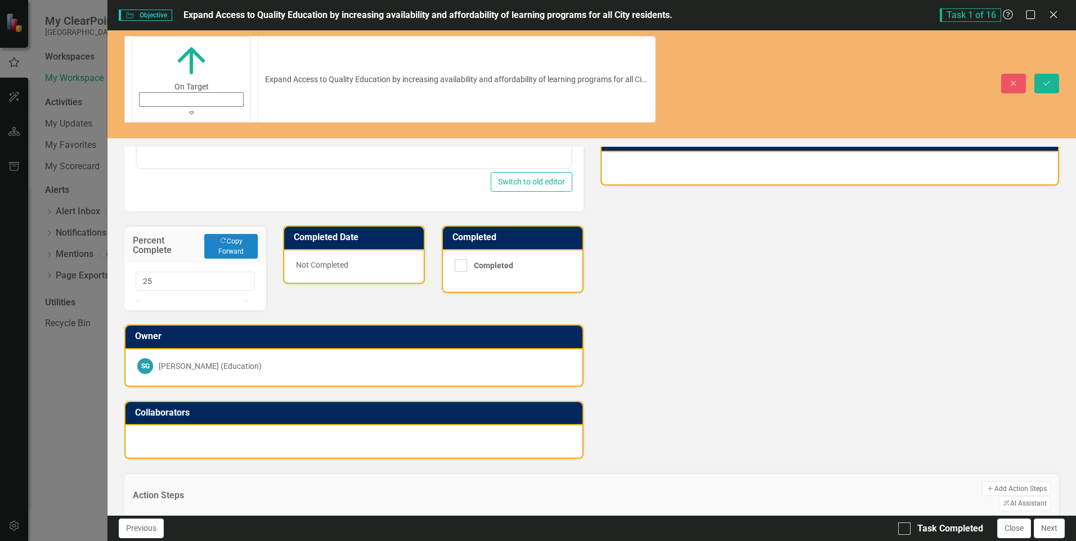
click at [207, 524] on div at bounding box center [592, 532] width 912 height 17
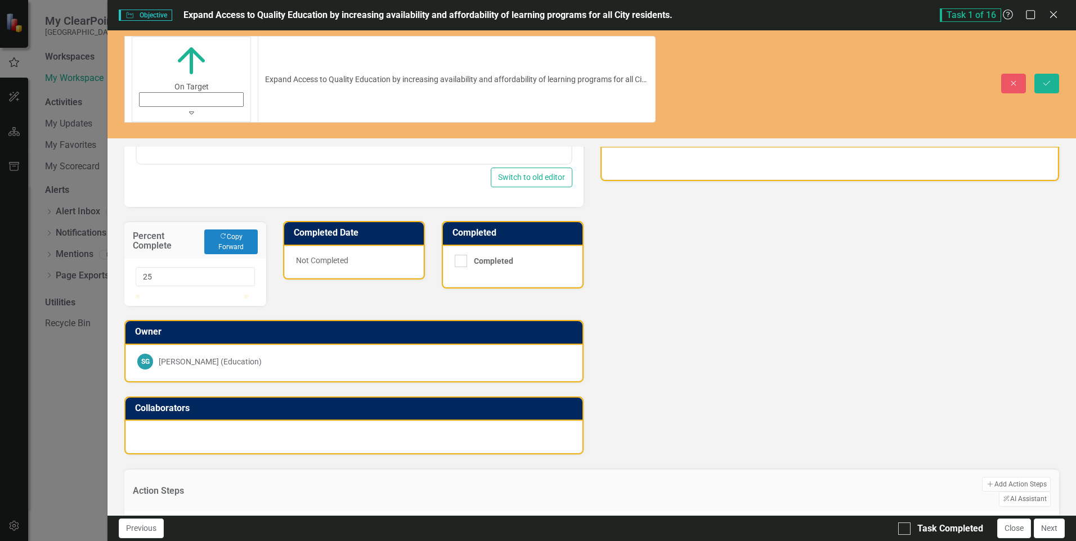
scroll to position [307, 0]
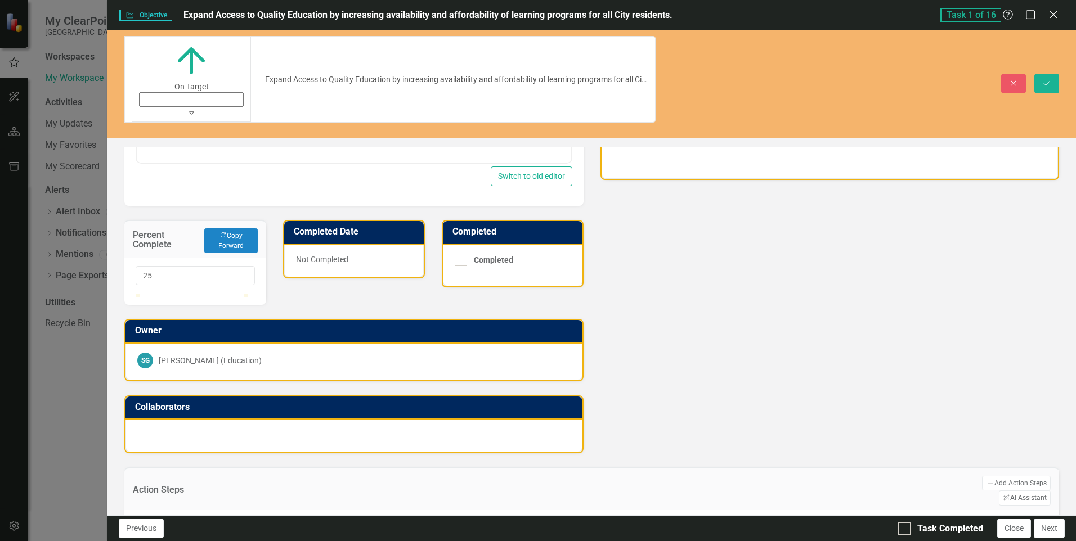
click at [204, 519] on div at bounding box center [592, 527] width 912 height 17
click at [199, 519] on div at bounding box center [592, 527] width 912 height 17
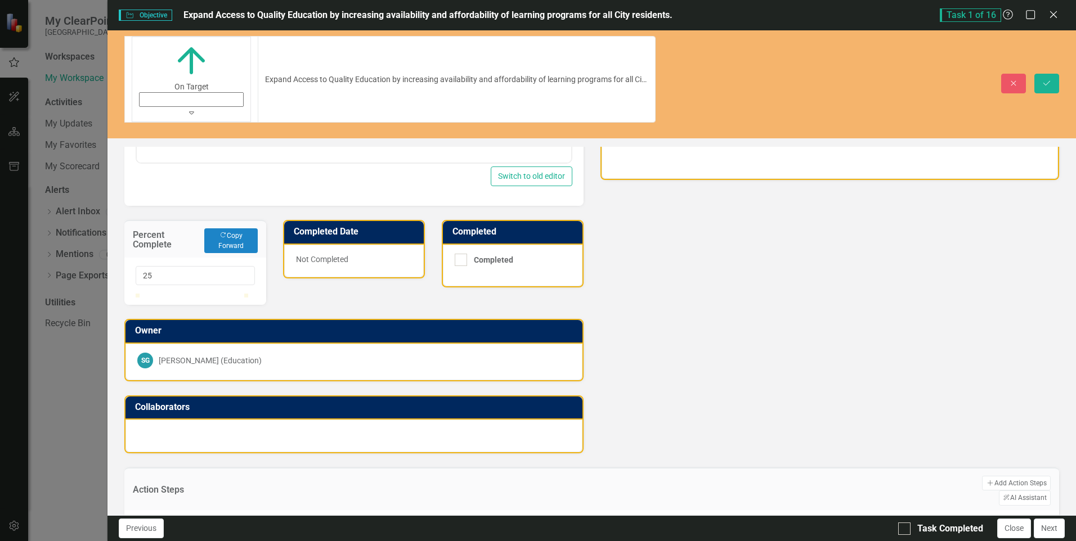
click at [199, 519] on div at bounding box center [592, 527] width 912 height 17
click at [446, 420] on div at bounding box center [353, 436] width 456 height 33
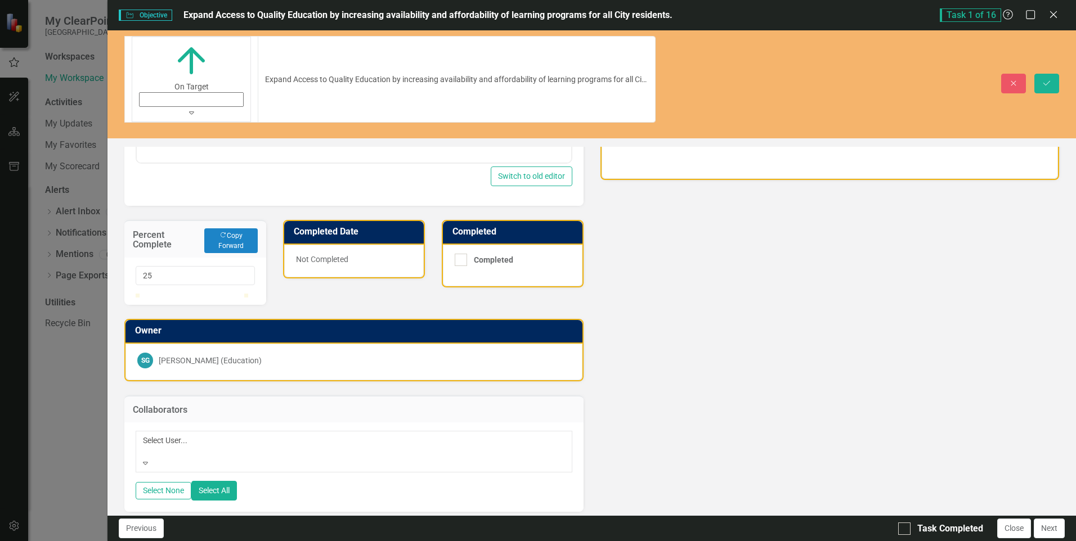
scroll to position [349, 0]
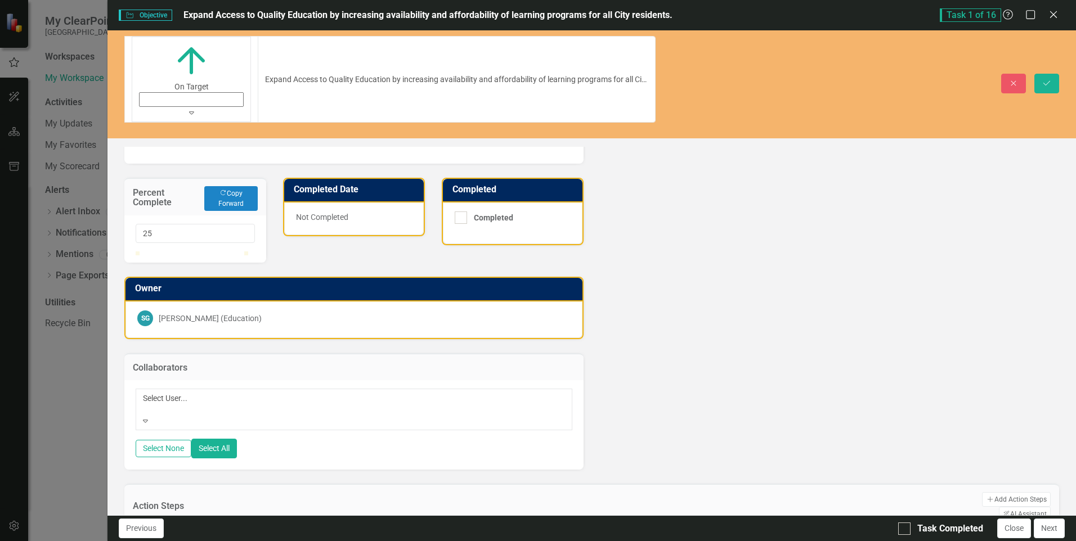
click at [198, 535] on div at bounding box center [592, 543] width 912 height 17
click at [202, 535] on div at bounding box center [592, 543] width 912 height 17
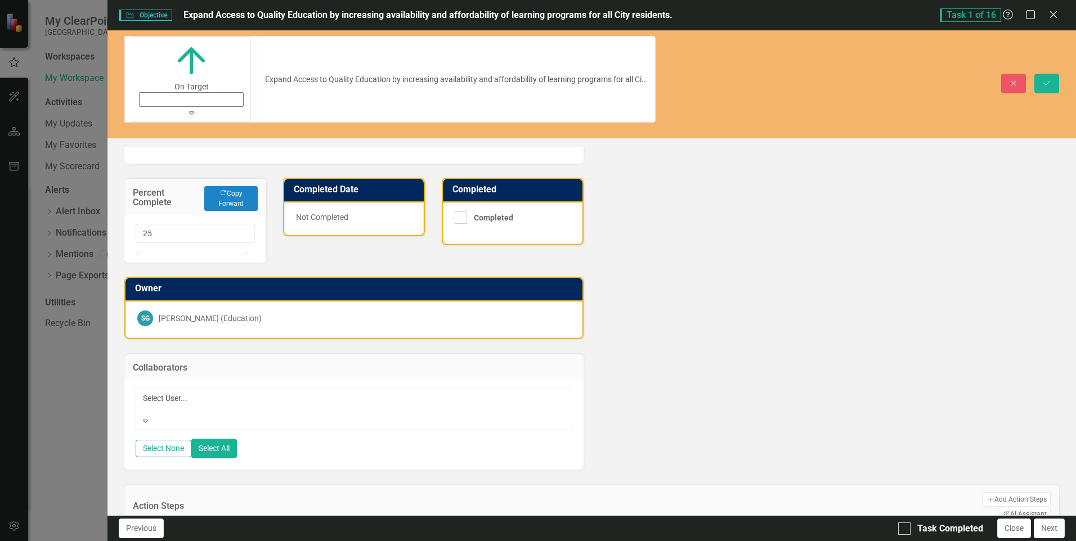
click at [248, 535] on div at bounding box center [592, 543] width 912 height 17
click at [667, 335] on div "Progress Update Sep-25 Copy Forward Copy Forward ClearPoint AI AI Assistant Nor…" at bounding box center [592, 157] width 952 height 626
click at [325, 527] on div at bounding box center [591, 545] width 935 height 37
click at [982, 492] on button "Add Add Action Steps" at bounding box center [1016, 499] width 69 height 15
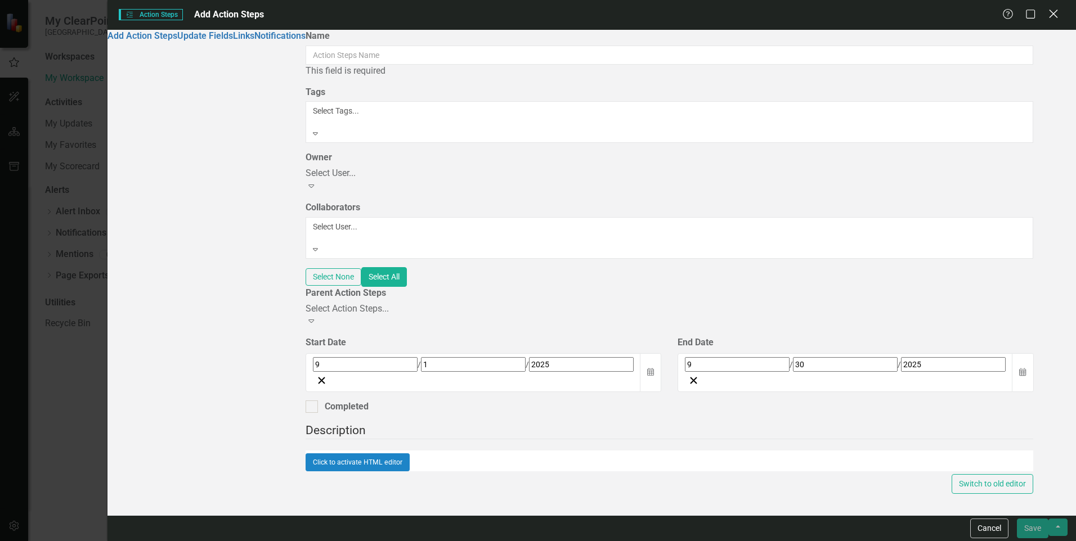
click at [1053, 12] on icon "Close" at bounding box center [1053, 13] width 14 height 11
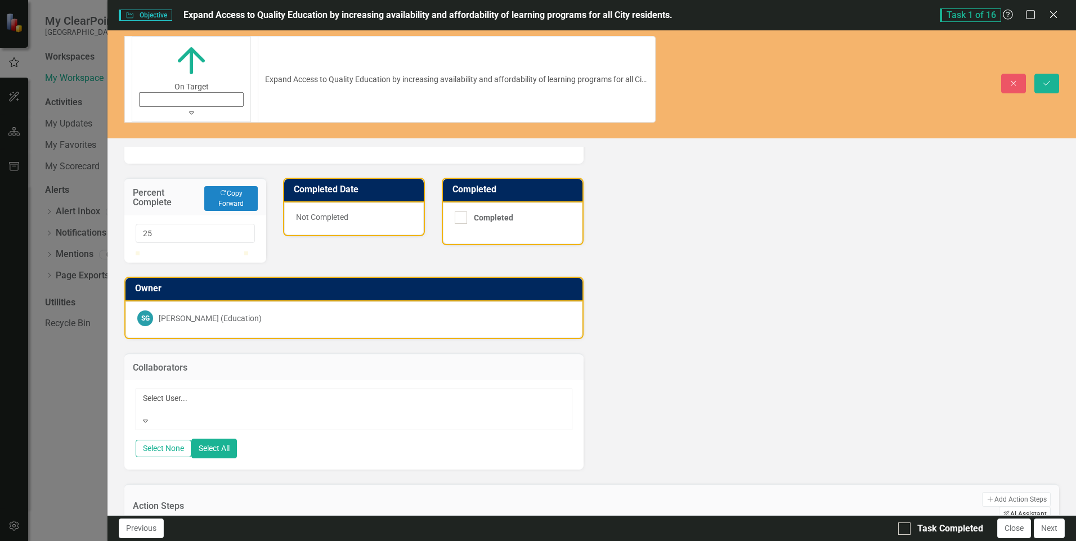
click at [1007, 507] on button "ClearPoint AI AI Assistant" at bounding box center [1025, 514] width 52 height 15
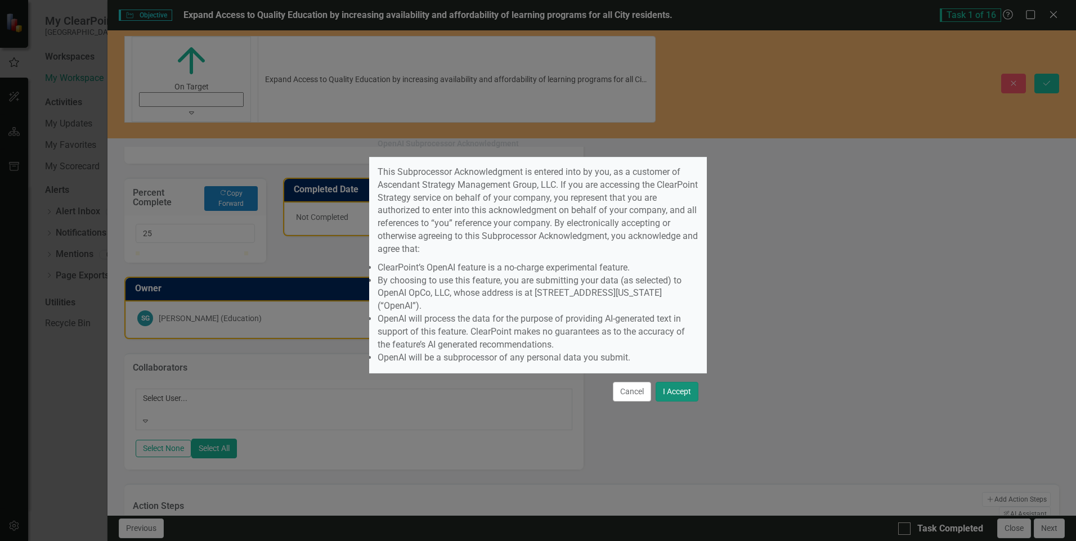
click at [689, 382] on button "I Accept" at bounding box center [677, 392] width 43 height 20
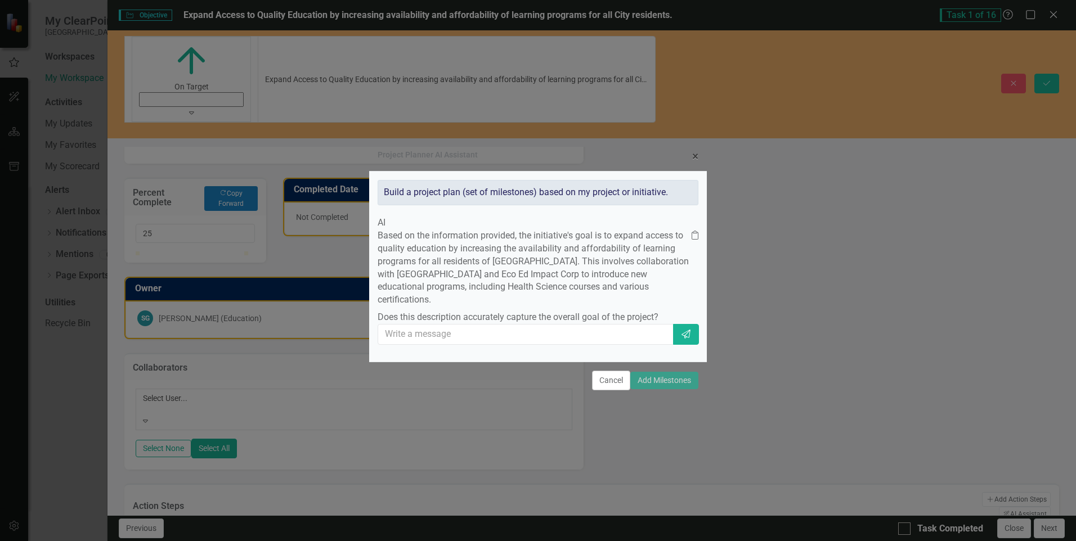
drag, startPoint x: 599, startPoint y: 406, endPoint x: 367, endPoint y: 383, distance: 233.0
click at [599, 391] on button "Cancel" at bounding box center [611, 381] width 38 height 20
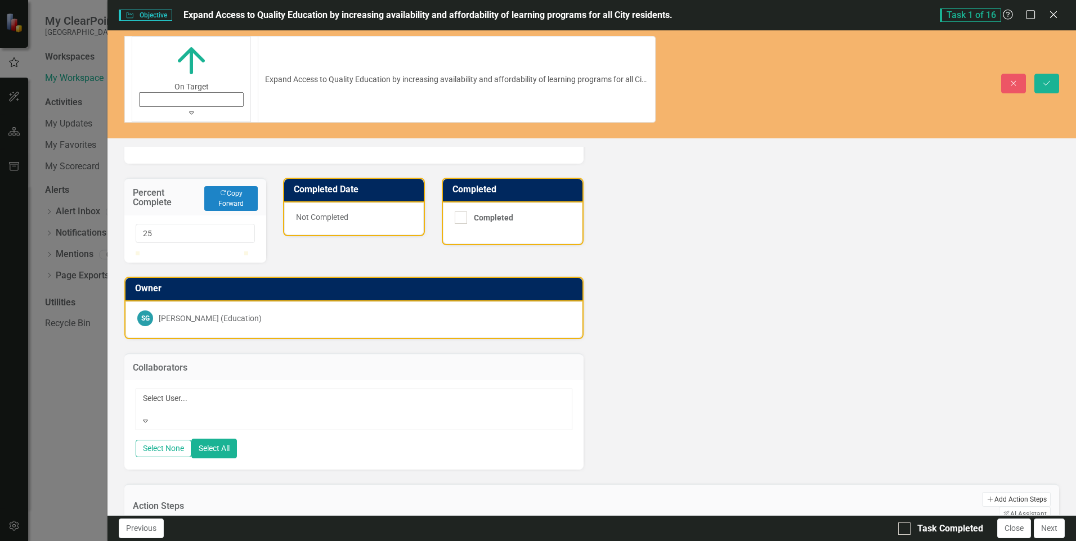
click at [982, 492] on button "Add Add Action Steps" at bounding box center [1016, 499] width 69 height 15
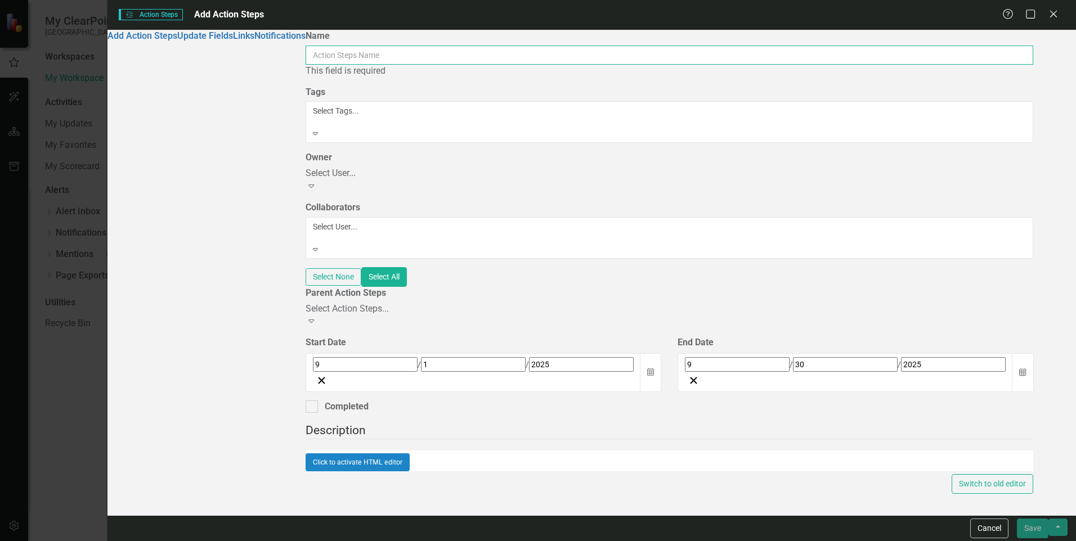
click at [398, 64] on input "Name" at bounding box center [670, 55] width 728 height 19
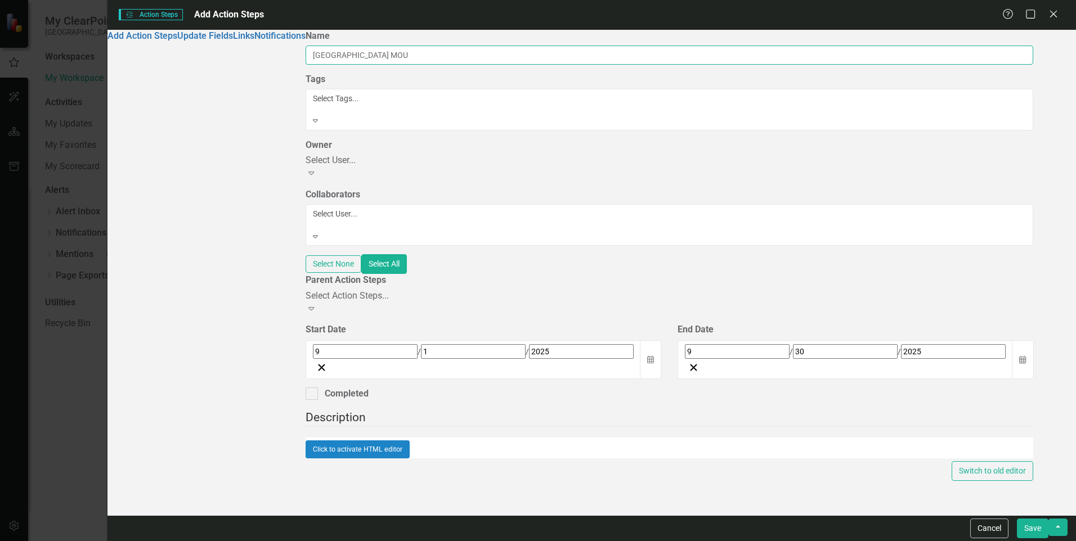
type input "MDC Medical Campus MOU"
click at [733, 290] on div "Select Action Steps..." at bounding box center [670, 296] width 728 height 13
click at [1057, 12] on icon "Close" at bounding box center [1053, 13] width 14 height 11
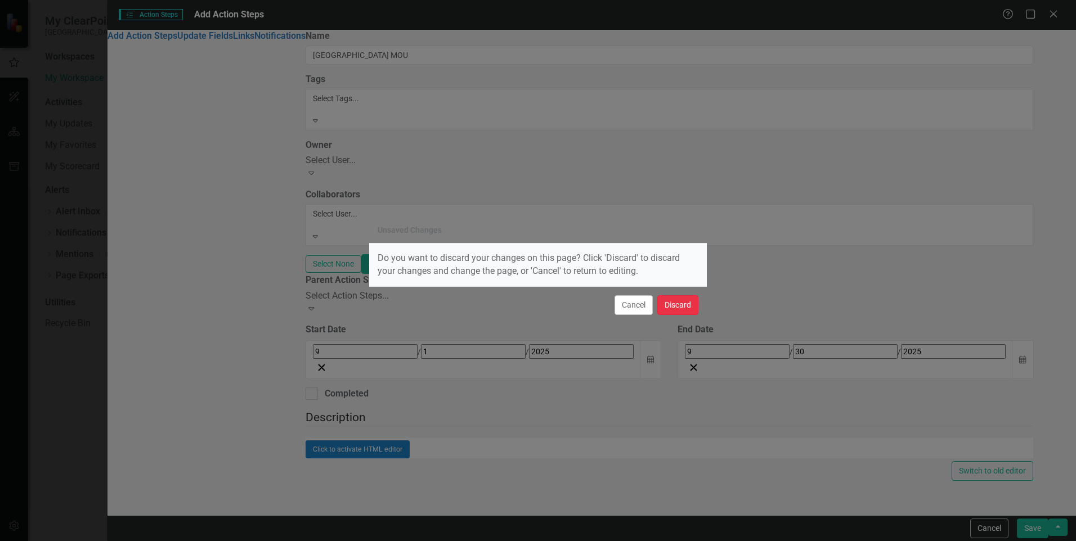
click at [669, 304] on button "Discard" at bounding box center [677, 305] width 41 height 20
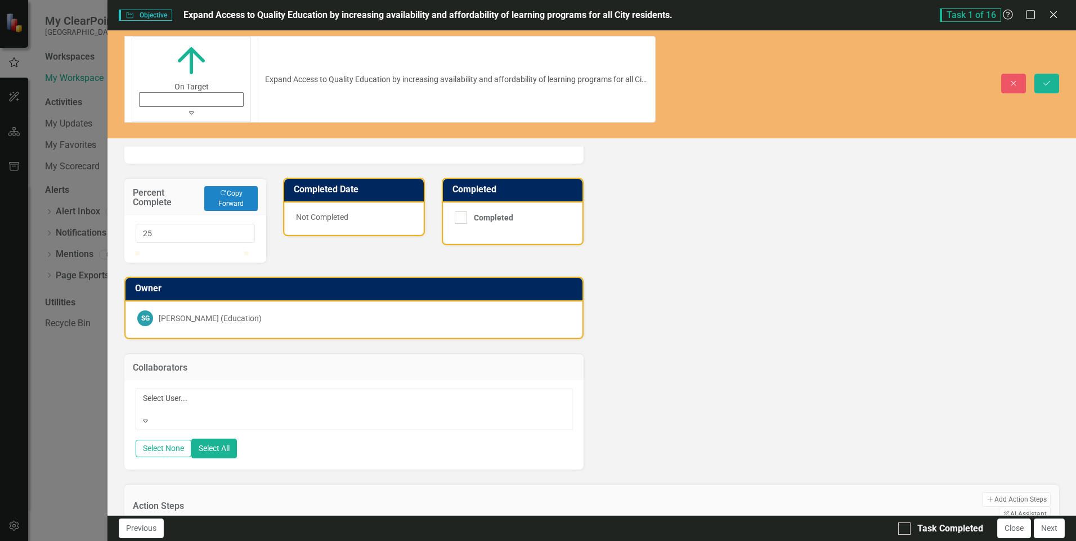
click at [217, 439] on div "Select None Select All" at bounding box center [354, 449] width 436 height 20
click at [221, 404] on div at bounding box center [353, 409] width 421 height 11
click at [220, 414] on div "Select User... Expand Select None Select All" at bounding box center [353, 424] width 459 height 89
click at [212, 535] on div at bounding box center [592, 543] width 912 height 17
click at [198, 501] on h3 "Action Steps" at bounding box center [328, 506] width 391 height 10
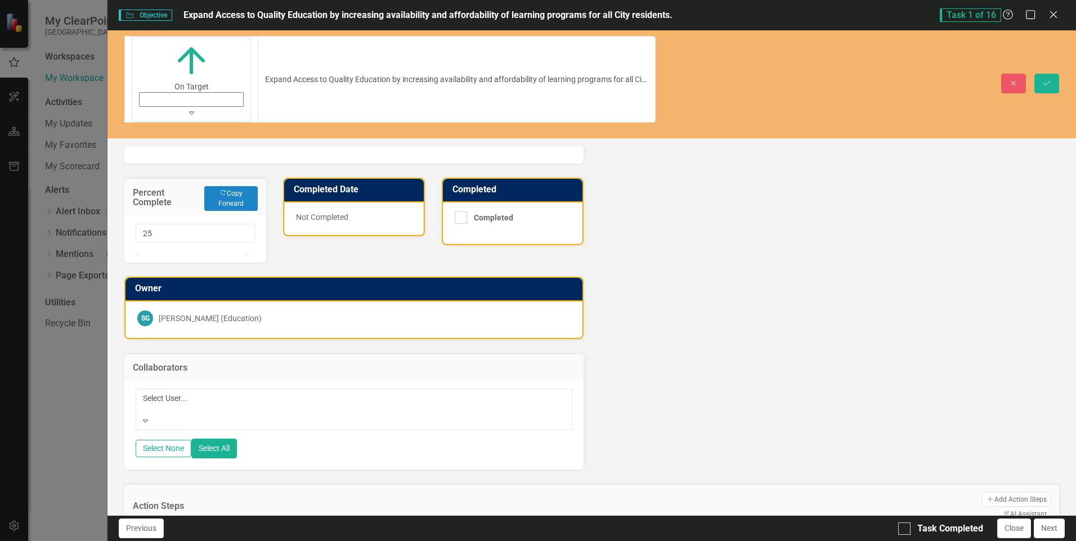
click at [181, 535] on div at bounding box center [592, 543] width 912 height 17
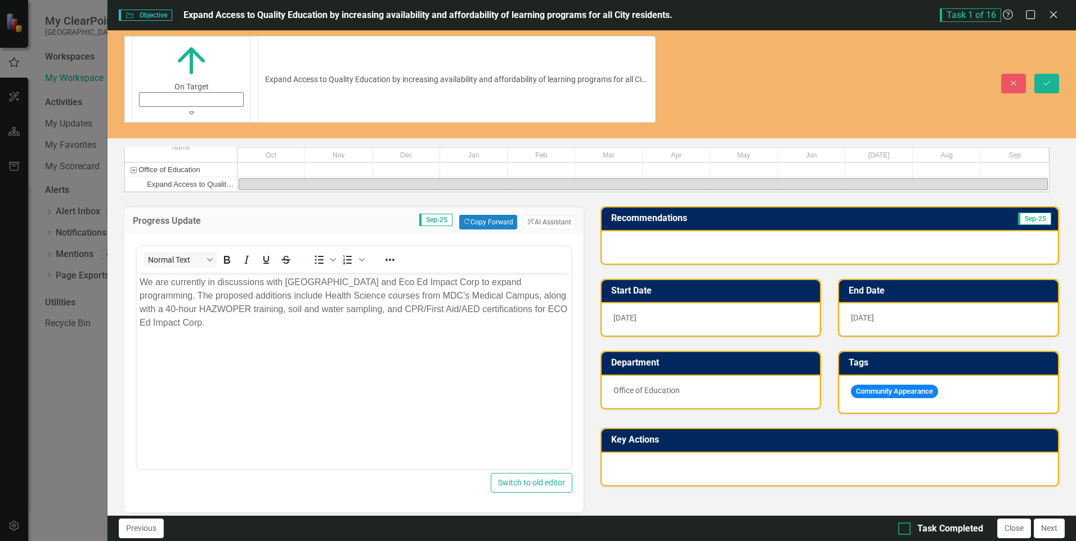
click at [905, 532] on div at bounding box center [904, 529] width 12 height 12
click at [905, 530] on input "Task Completed" at bounding box center [901, 526] width 7 height 7
checkbox input "true"
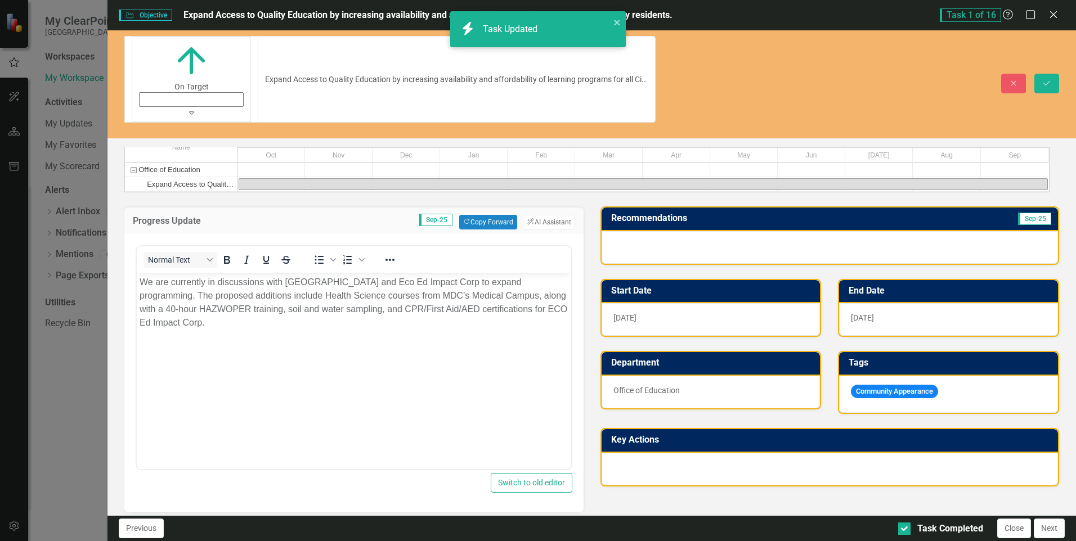
checkbox input "true"
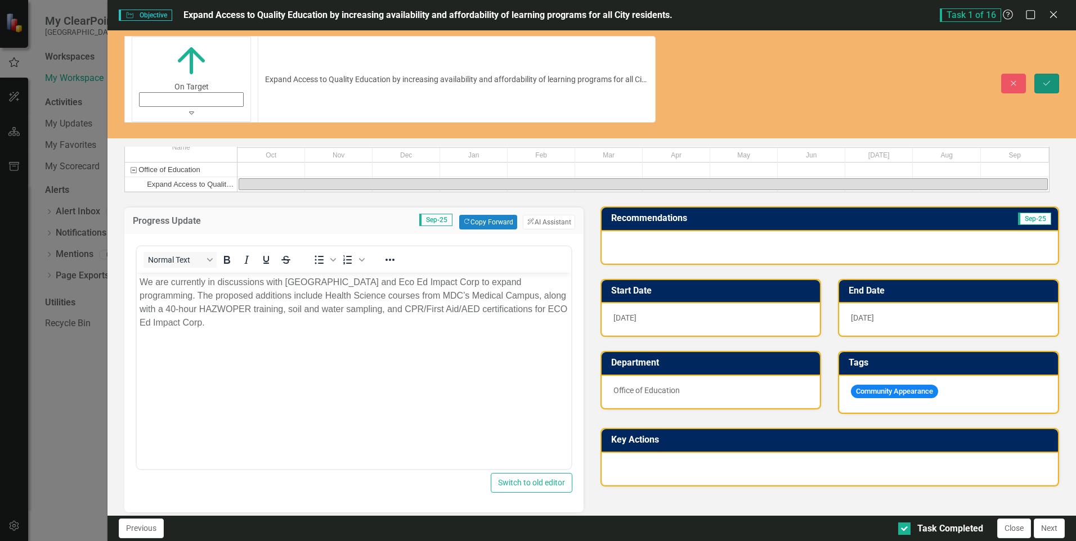
click at [1043, 79] on icon "Save" at bounding box center [1047, 83] width 10 height 8
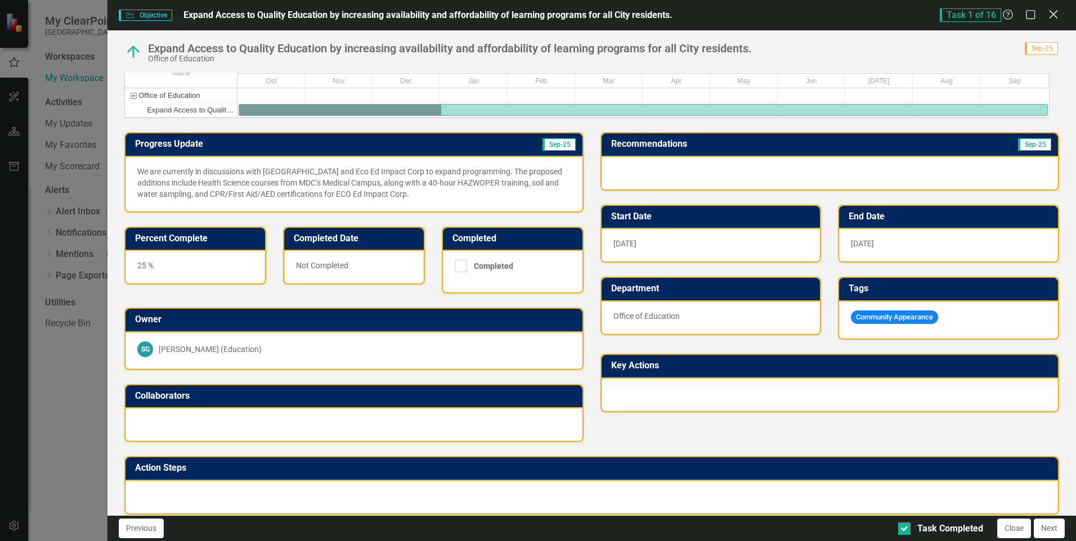
click at [1051, 16] on icon "Close" at bounding box center [1053, 14] width 14 height 11
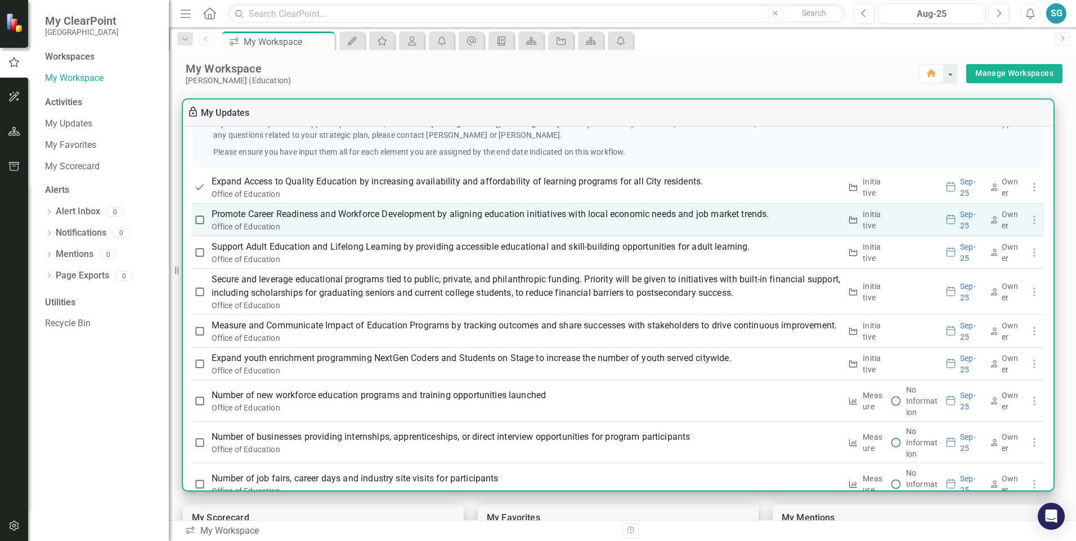
click at [332, 232] on div "Office of Education" at bounding box center [527, 226] width 630 height 11
click at [371, 221] on p "Promote Career Readiness and Workforce Development by aligning education initia…" at bounding box center [527, 215] width 630 height 14
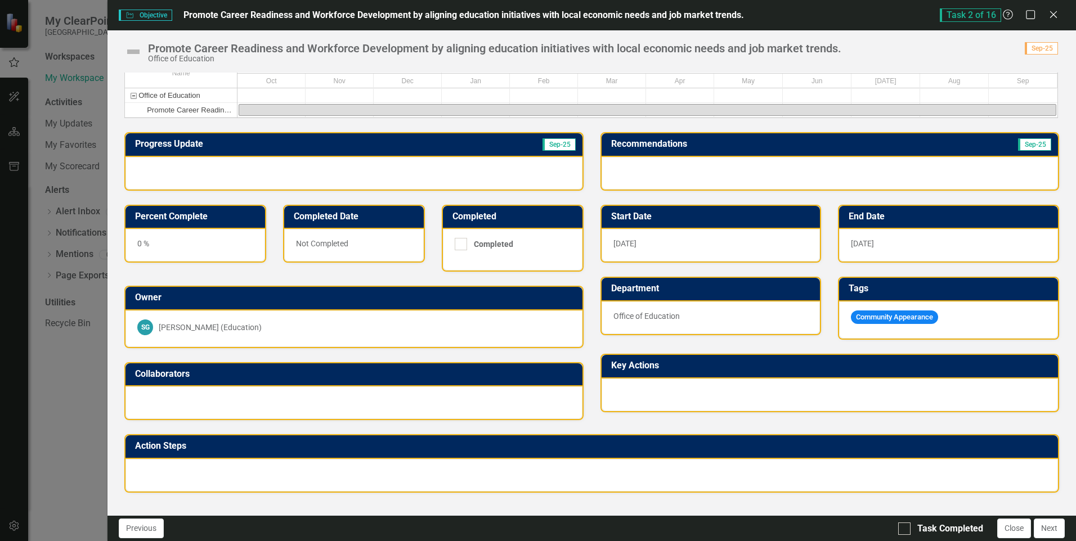
click at [135, 51] on img at bounding box center [133, 52] width 18 height 18
click at [131, 52] on img at bounding box center [133, 52] width 18 height 18
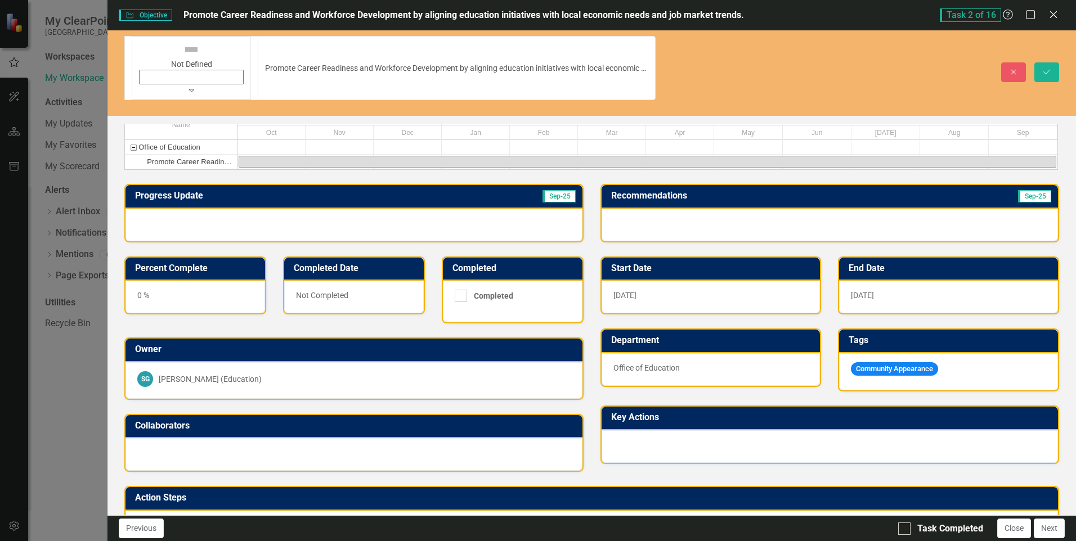
click at [189, 89] on icon at bounding box center [191, 90] width 5 height 3
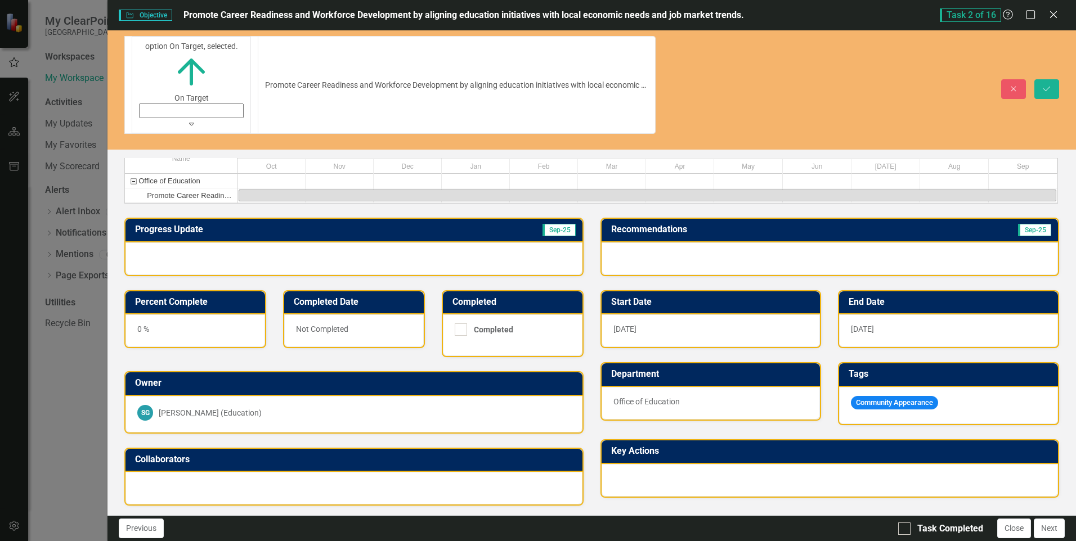
click at [241, 243] on div at bounding box center [353, 259] width 456 height 33
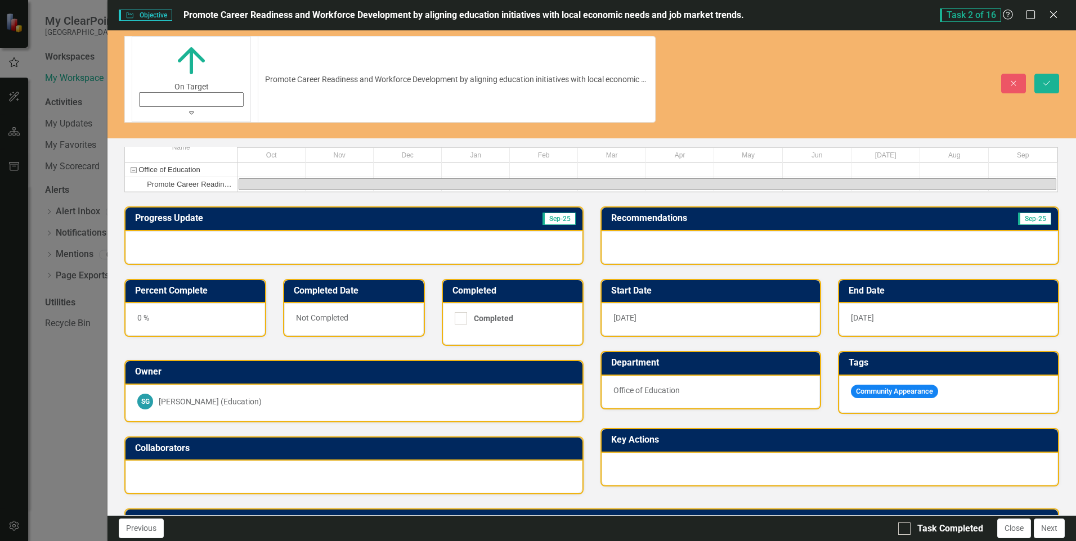
click at [204, 231] on div at bounding box center [353, 247] width 456 height 33
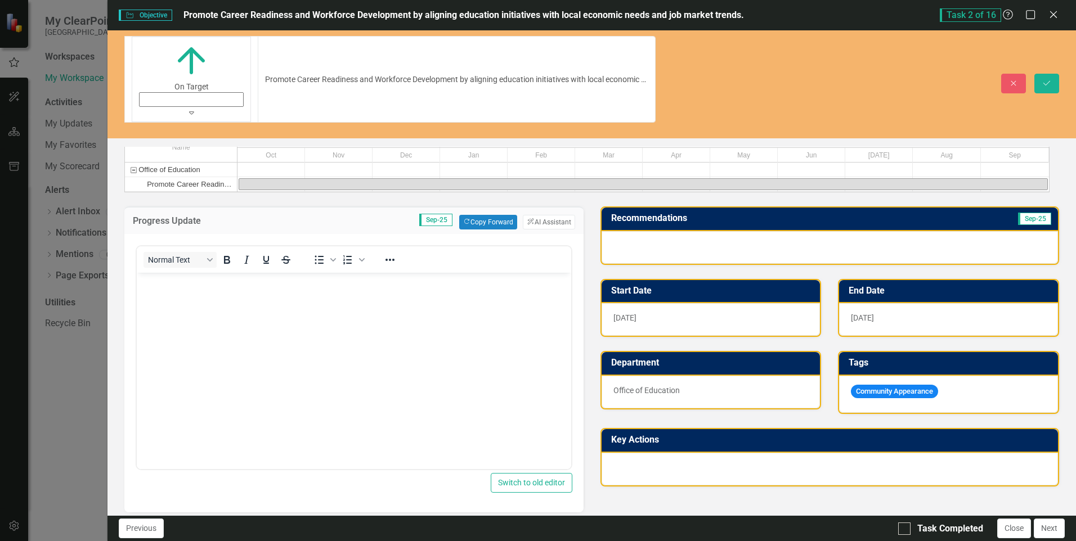
drag, startPoint x: 224, startPoint y: 294, endPoint x: 181, endPoint y: 291, distance: 42.9
click at [223, 294] on body "Rich Text Area. Press ALT-0 for help." at bounding box center [354, 357] width 434 height 169
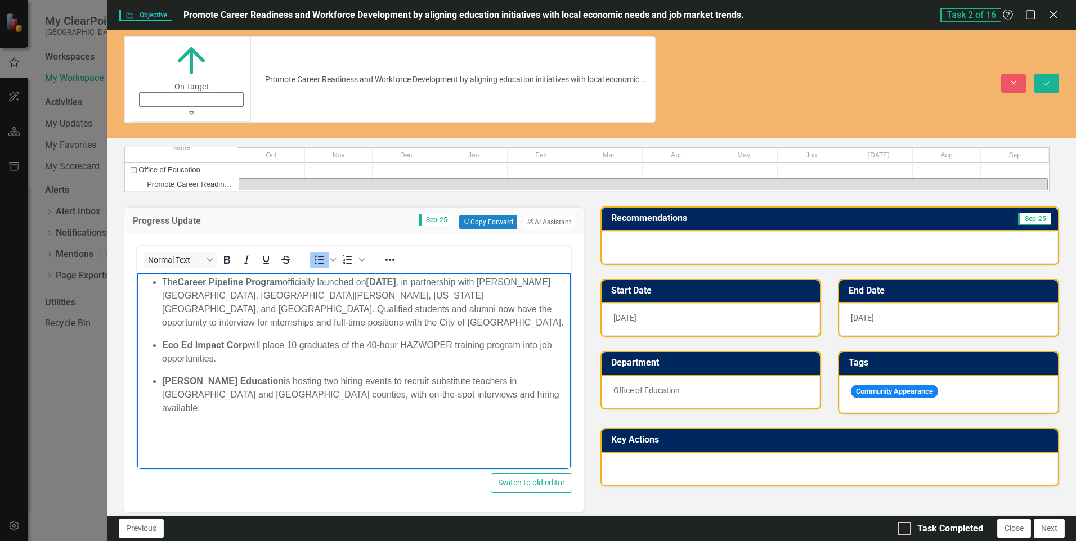
click at [162, 282] on p "The Career Pipeline Program officially launched on October 1, 2026 , in partner…" at bounding box center [365, 303] width 406 height 54
click at [161, 343] on ul "Eco Ed Impact Corp will place 10 graduates of the 40-hour HAZWOPER training pro…" at bounding box center [354, 377] width 428 height 77
click at [163, 382] on strong "Kelly Education" at bounding box center [223, 381] width 122 height 10
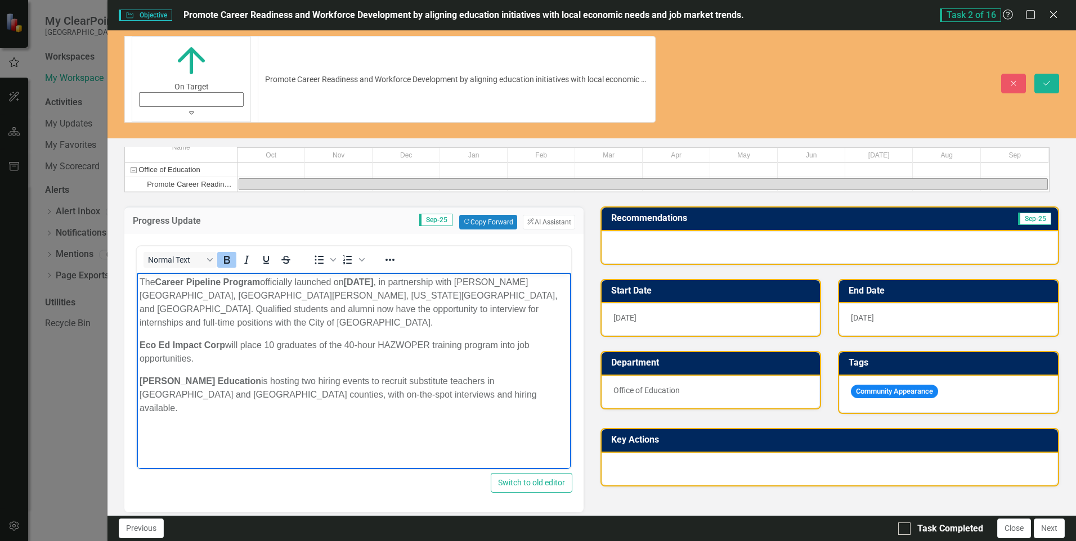
scroll to position [242, 0]
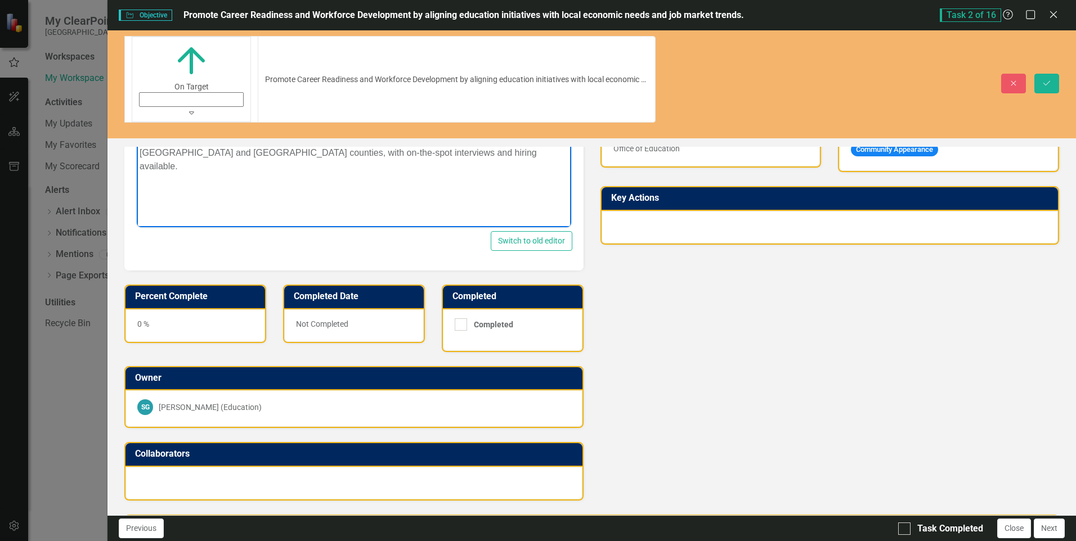
click at [172, 309] on div "0 %" at bounding box center [195, 325] width 140 height 33
click at [150, 309] on div "0 %" at bounding box center [195, 325] width 140 height 33
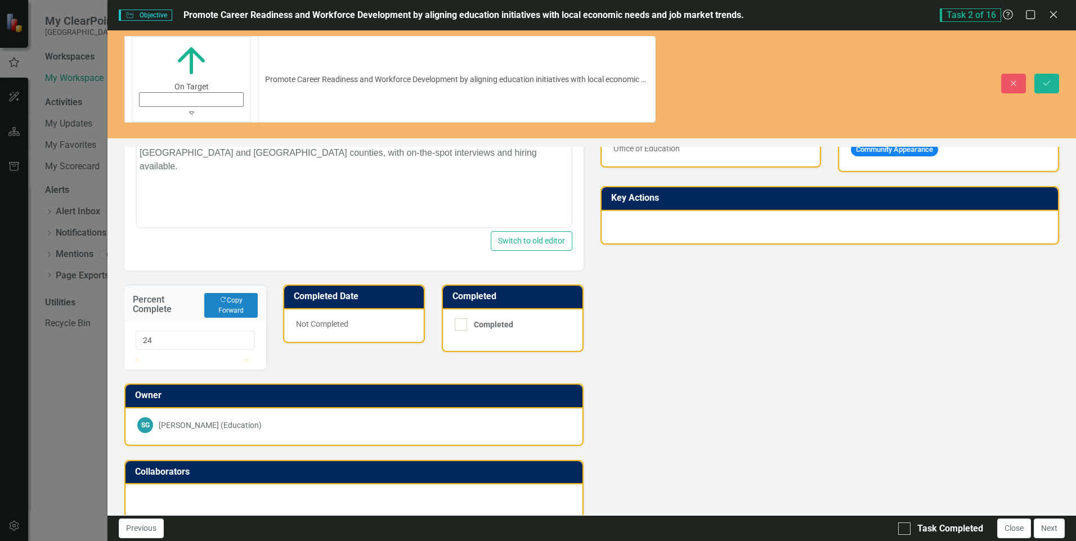
type input "25"
drag, startPoint x: 144, startPoint y: 310, endPoint x: 167, endPoint y: 311, distance: 23.1
click at [167, 358] on div at bounding box center [195, 358] width 119 height 0
click at [384, 309] on div "Progress Update Sep-25 Copy Forward Copy Forward ClearPoint AI AI Assistant Nor…" at bounding box center [353, 234] width 475 height 568
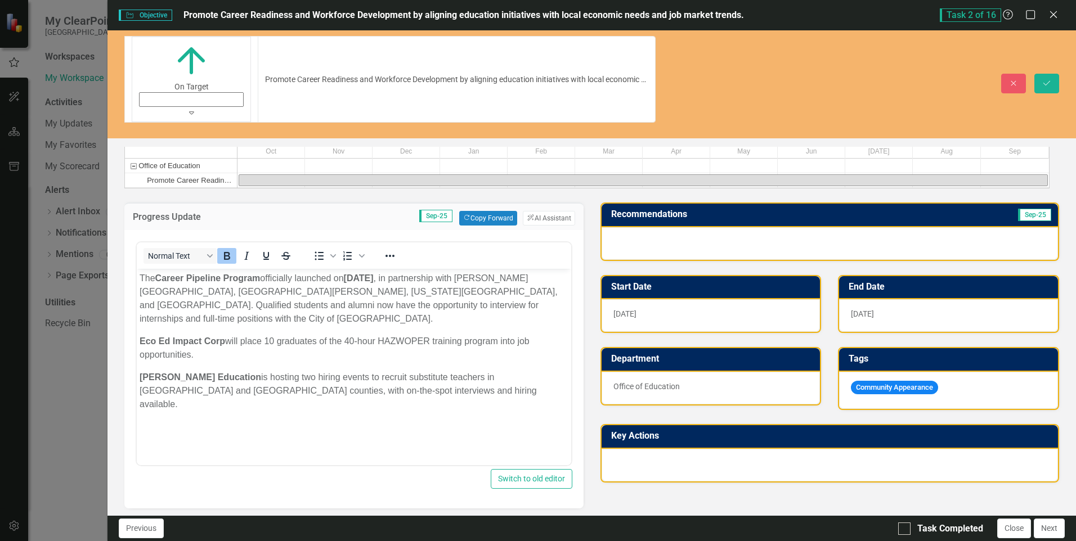
scroll to position [0, 0]
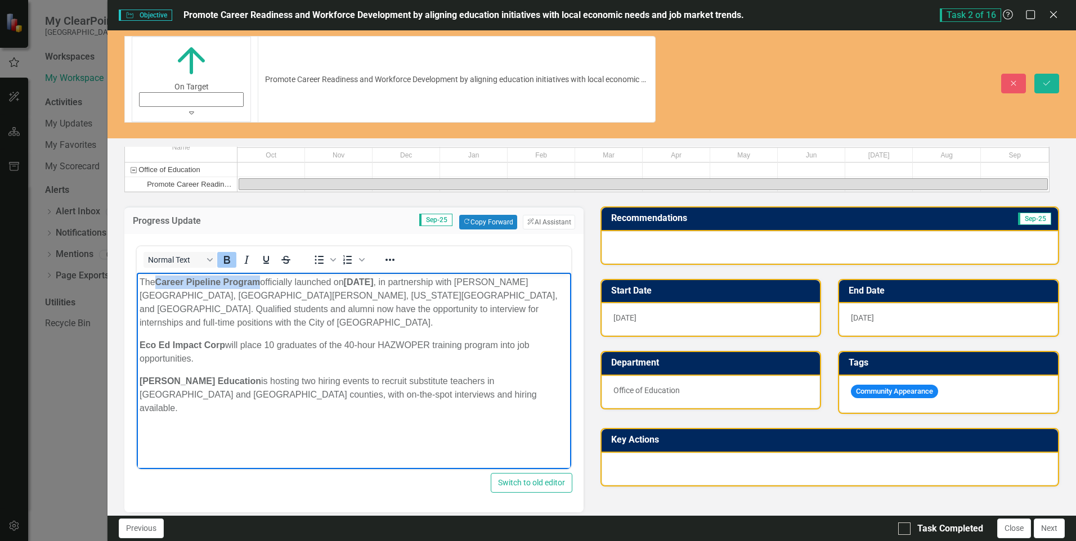
drag, startPoint x: 263, startPoint y: 283, endPoint x: 156, endPoint y: 281, distance: 106.9
click at [156, 281] on p "The Career Pipeline Program officially launched on October 1, 2026 , in partner…" at bounding box center [354, 303] width 428 height 54
click at [226, 253] on icon "Bold" at bounding box center [227, 260] width 14 height 14
click at [291, 284] on p "The Career Pipeline Program officially launched on October 1, 2026 , in partner…" at bounding box center [354, 303] width 428 height 54
drag, startPoint x: 293, startPoint y: 284, endPoint x: 260, endPoint y: 284, distance: 32.6
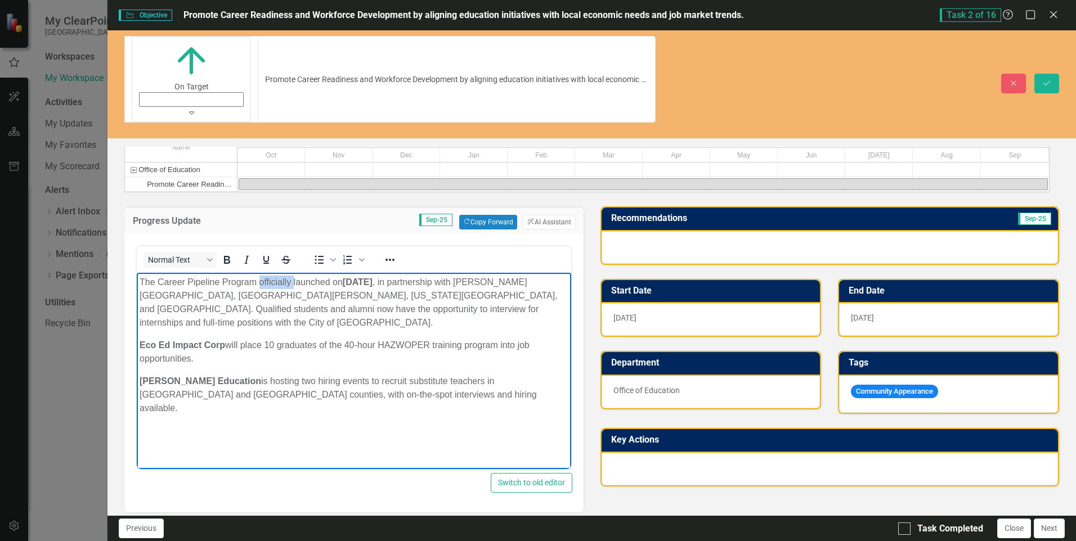
click at [260, 284] on p "The Career Pipeline Program officially launched on October 1, 2026 , in partner…" at bounding box center [354, 303] width 428 height 54
drag, startPoint x: 382, startPoint y: 283, endPoint x: 317, endPoint y: 281, distance: 64.7
click at [317, 281] on strong "October 1, 2026" at bounding box center [328, 282] width 30 height 10
click at [222, 253] on icon "Bold" at bounding box center [227, 260] width 14 height 14
drag, startPoint x: 222, startPoint y: 347, endPoint x: 155, endPoint y: 316, distance: 74.3
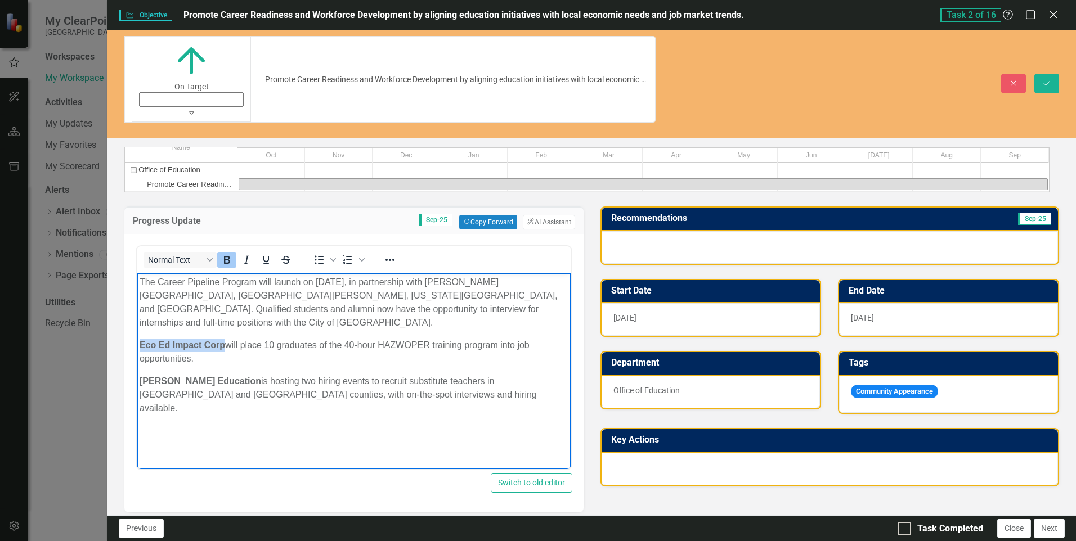
click at [139, 338] on body "The Career Pipeline Program will launch on October 1, 2026, in partnership with…" at bounding box center [354, 357] width 434 height 169
click at [226, 253] on icon "Bold" at bounding box center [227, 260] width 14 height 14
drag, startPoint x: 207, startPoint y: 381, endPoint x: 143, endPoint y: 366, distance: 65.4
click at [138, 374] on body "The Career Pipeline Program will launch on October 1, 2026, in partnership with…" at bounding box center [354, 357] width 434 height 169
click at [225, 256] on icon "Bold" at bounding box center [227, 260] width 6 height 8
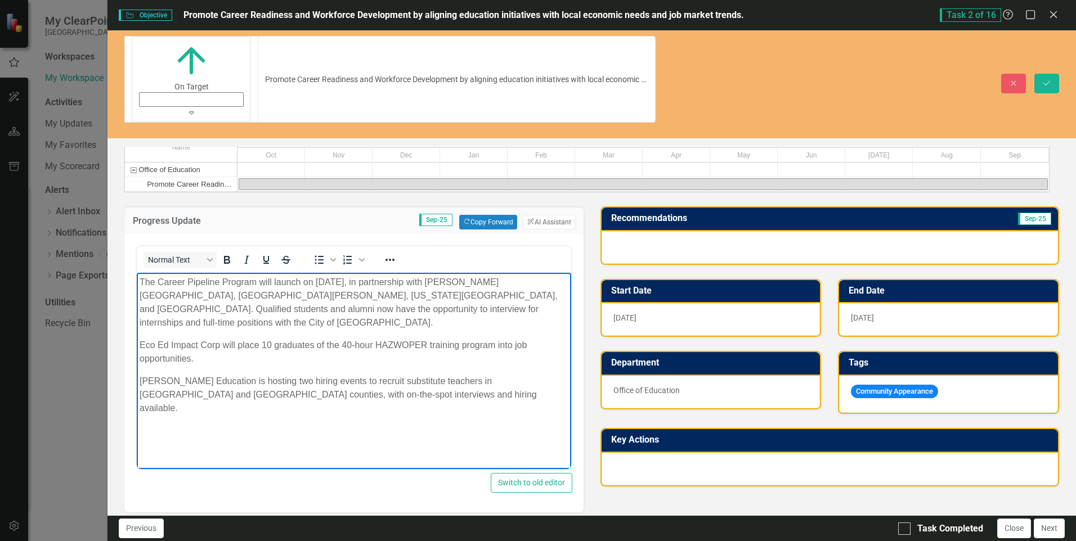
click at [259, 423] on body "The Career Pipeline Program will launch on October 1, 2026, in partnership with…" at bounding box center [354, 357] width 434 height 169
drag, startPoint x: 203, startPoint y: 379, endPoint x: 210, endPoint y: 379, distance: 7.9
click at [210, 379] on p "Kelly Education is hosting two hiring events to recruit substitute teachers in …" at bounding box center [354, 395] width 428 height 41
click at [326, 409] on body "The Career Pipeline Program will launch on October 1, 2026, in partnership with…" at bounding box center [354, 357] width 434 height 169
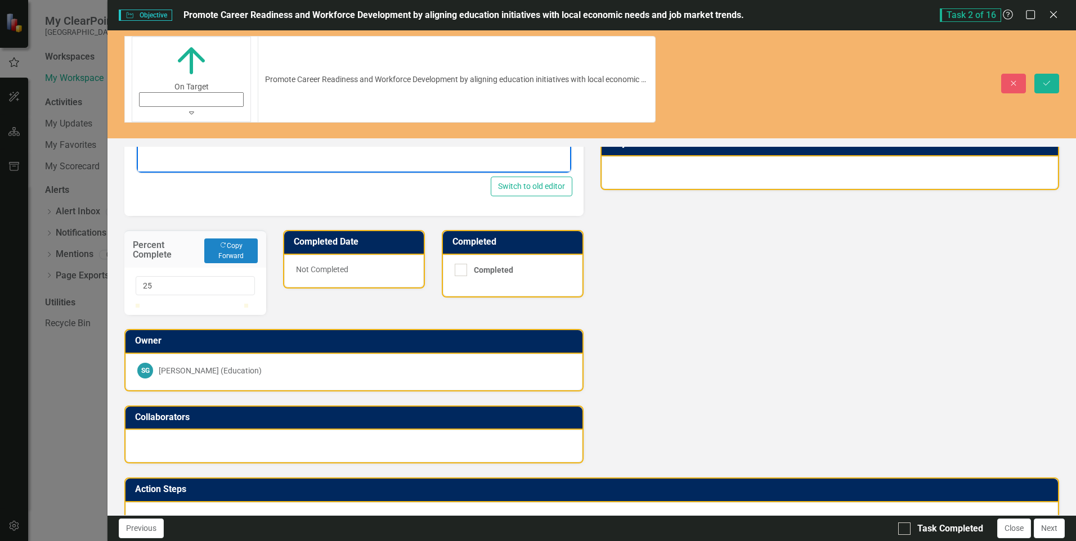
scroll to position [301, 0]
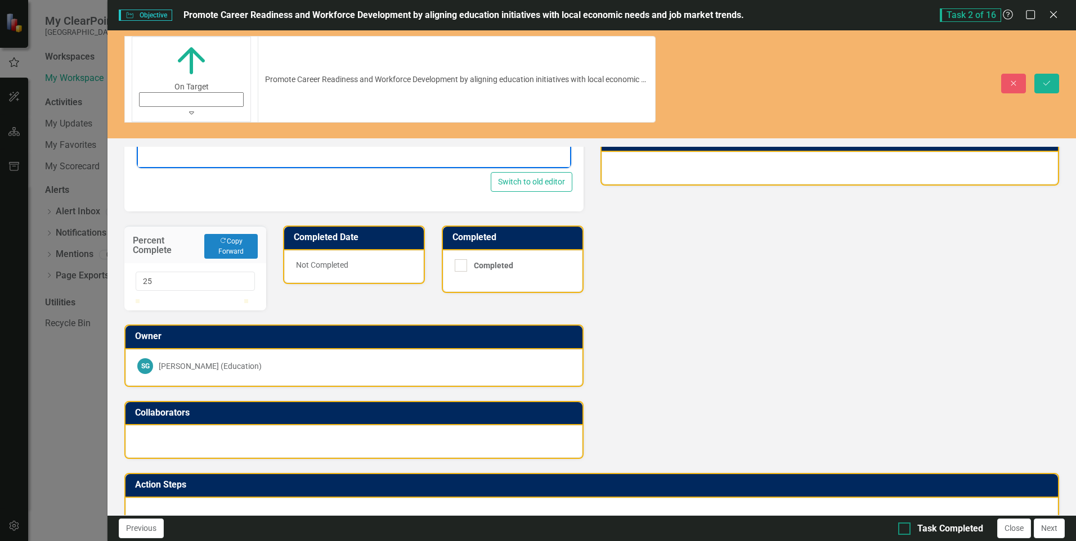
click at [906, 530] on div at bounding box center [904, 529] width 12 height 12
click at [905, 530] on input "Task Completed" at bounding box center [901, 526] width 7 height 7
checkbox input "true"
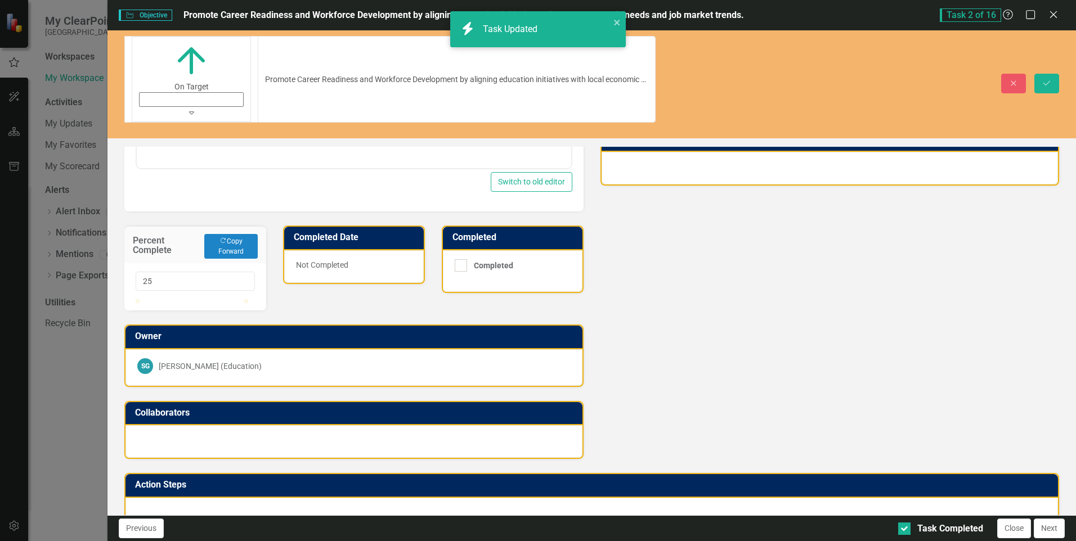
checkbox input "true"
click at [1048, 80] on icon "submit" at bounding box center [1046, 82] width 7 height 5
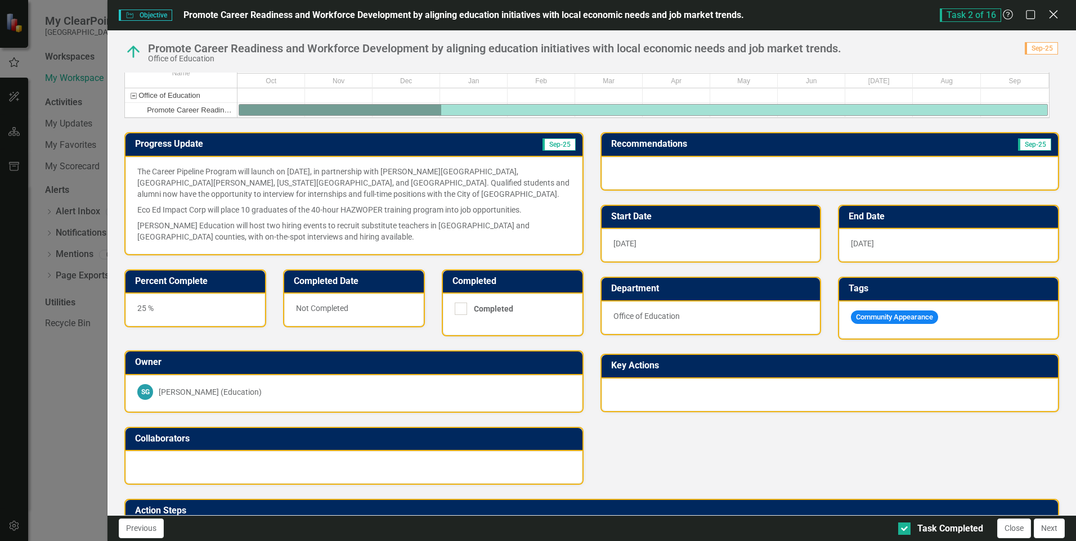
click at [1052, 12] on icon "Close" at bounding box center [1053, 14] width 14 height 11
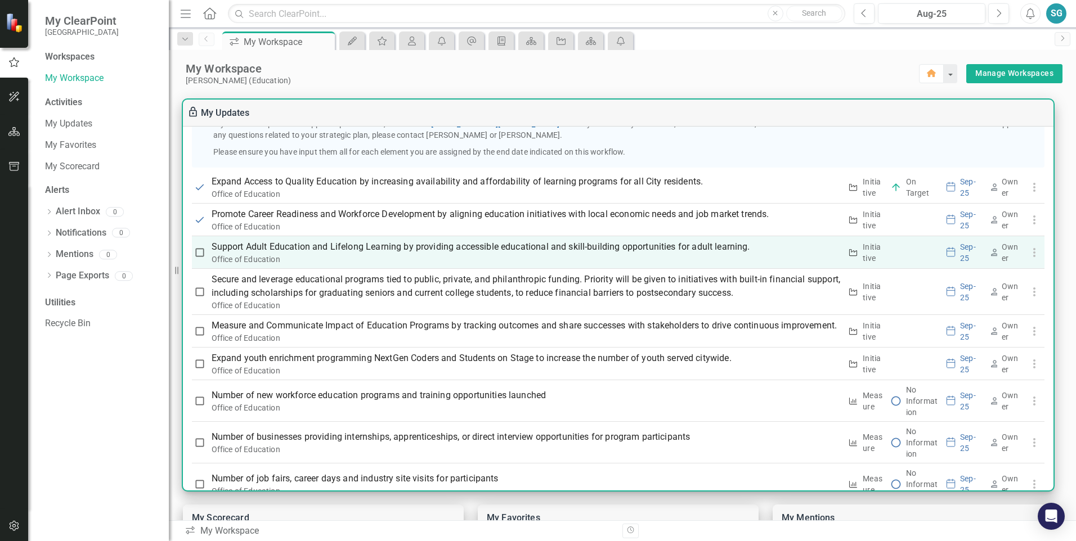
click at [255, 254] on p "Support Adult Education and Lifelong Learning by providing accessible education…" at bounding box center [527, 247] width 630 height 14
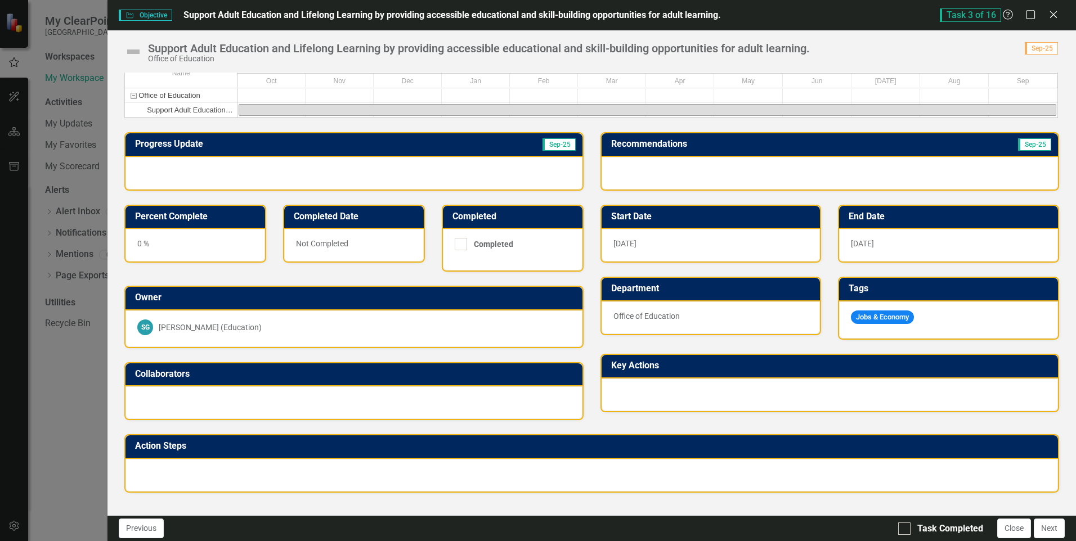
click at [134, 51] on img at bounding box center [133, 52] width 18 height 18
click at [136, 51] on img at bounding box center [133, 52] width 18 height 18
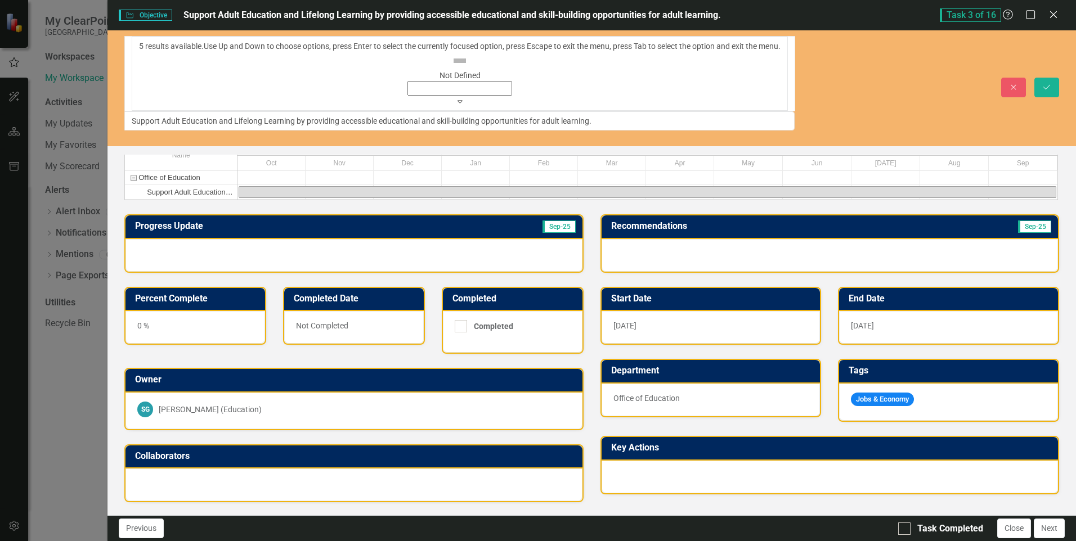
click at [457, 97] on icon "Expand" at bounding box center [459, 101] width 5 height 8
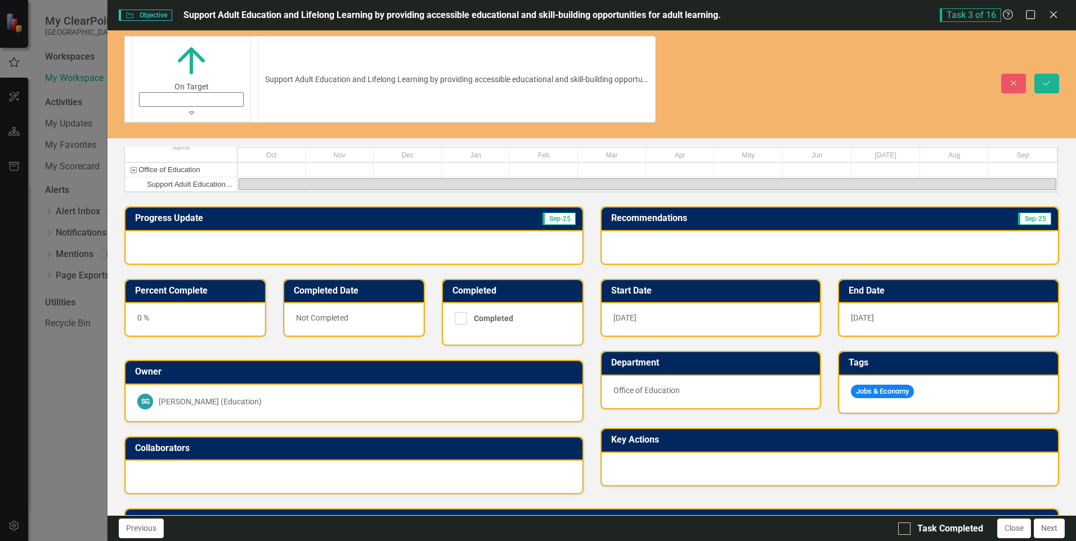
click at [185, 231] on div at bounding box center [353, 247] width 456 height 33
click at [184, 231] on div at bounding box center [353, 247] width 456 height 33
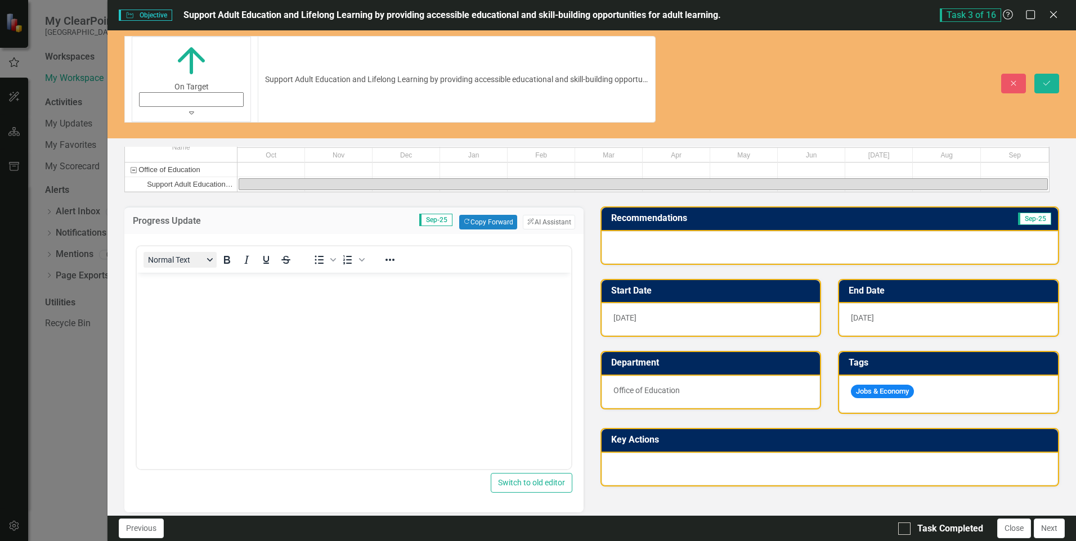
scroll to position [0, 0]
click at [187, 285] on p "Rich Text Area. Press ALT-0 for help." at bounding box center [354, 283] width 428 height 14
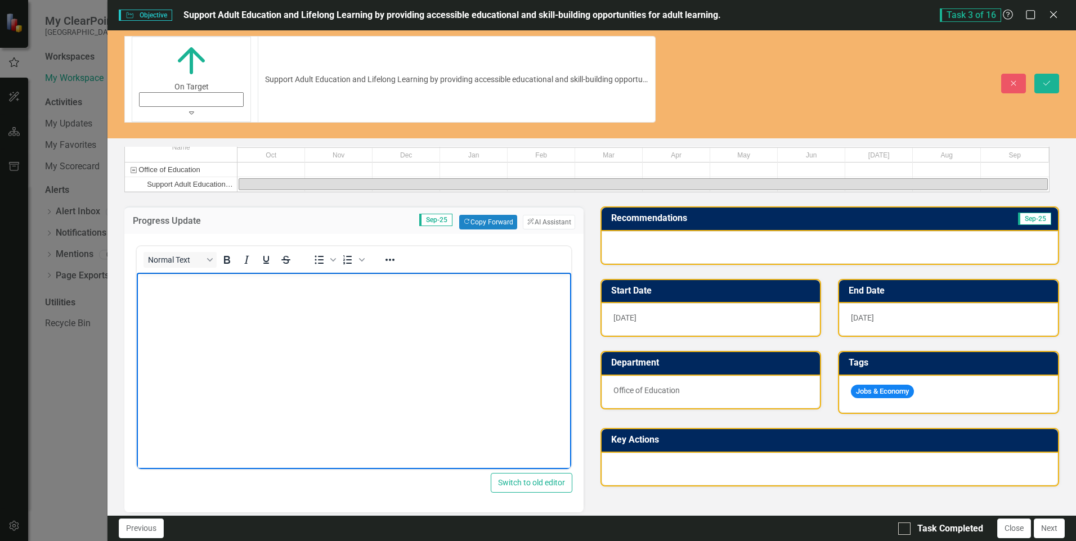
click at [171, 297] on body "Rich Text Area. Press ALT-0 for help." at bounding box center [354, 357] width 434 height 169
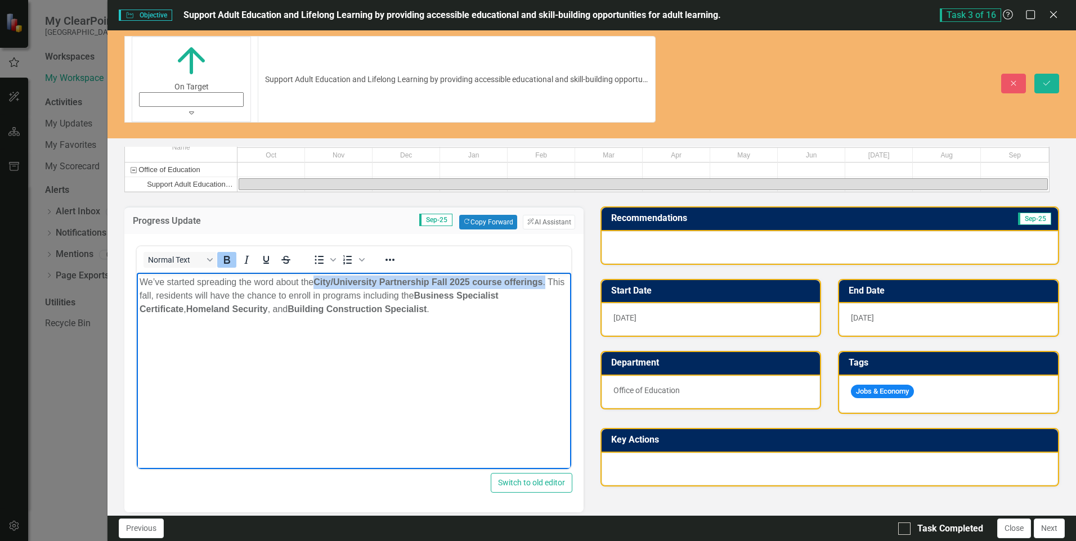
drag, startPoint x: 318, startPoint y: 281, endPoint x: 546, endPoint y: 281, distance: 227.9
click at [546, 281] on p "We’ve started spreading the word about the City/University Partnership Fall 202…" at bounding box center [354, 296] width 428 height 41
click at [222, 253] on icon "Bold" at bounding box center [227, 260] width 14 height 14
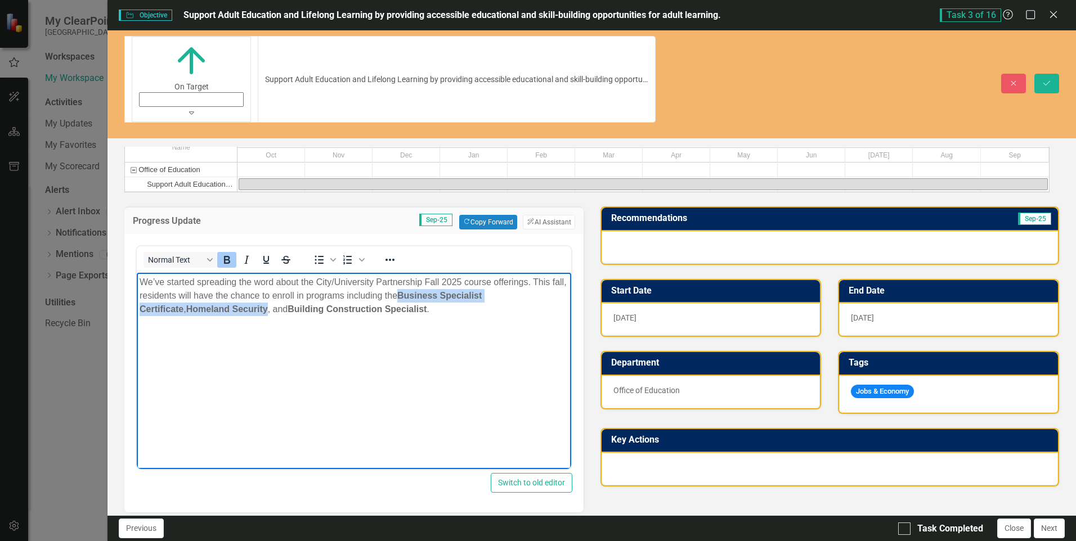
drag, startPoint x: 415, startPoint y: 296, endPoint x: 219, endPoint y: 311, distance: 196.9
click at [219, 311] on p "We’ve started spreading the word about the City/University Partnership Fall 202…" at bounding box center [354, 296] width 428 height 41
click at [226, 253] on icon "Bold" at bounding box center [227, 260] width 14 height 14
drag, startPoint x: 237, startPoint y: 309, endPoint x: 380, endPoint y: 309, distance: 142.4
click at [380, 309] on p "We’ve started spreading the word about the City/University Partnership Fall 202…" at bounding box center [354, 296] width 428 height 41
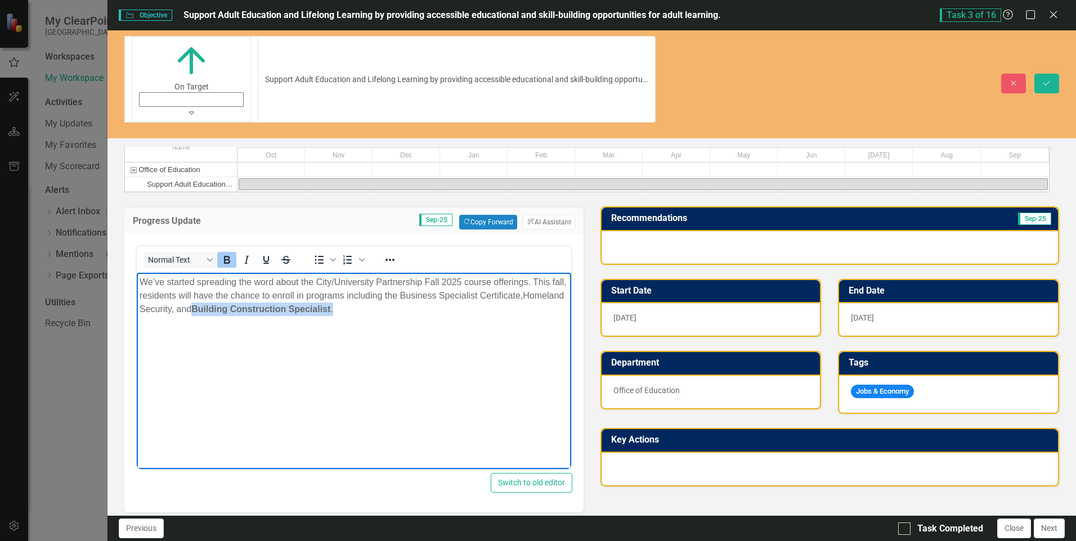
click at [228, 256] on icon "Bold" at bounding box center [227, 260] width 6 height 8
click at [432, 317] on body "We’ve started spreading the word about the City/University Partnership Fall 202…" at bounding box center [354, 357] width 434 height 169
click at [420, 311] on p "We’ve started spreading the word about the City/University Partnership Fall 202…" at bounding box center [354, 296] width 428 height 41
click at [378, 306] on p "We’ve started spreading the word about the City/University Partnership Fall 202…" at bounding box center [354, 296] width 428 height 41
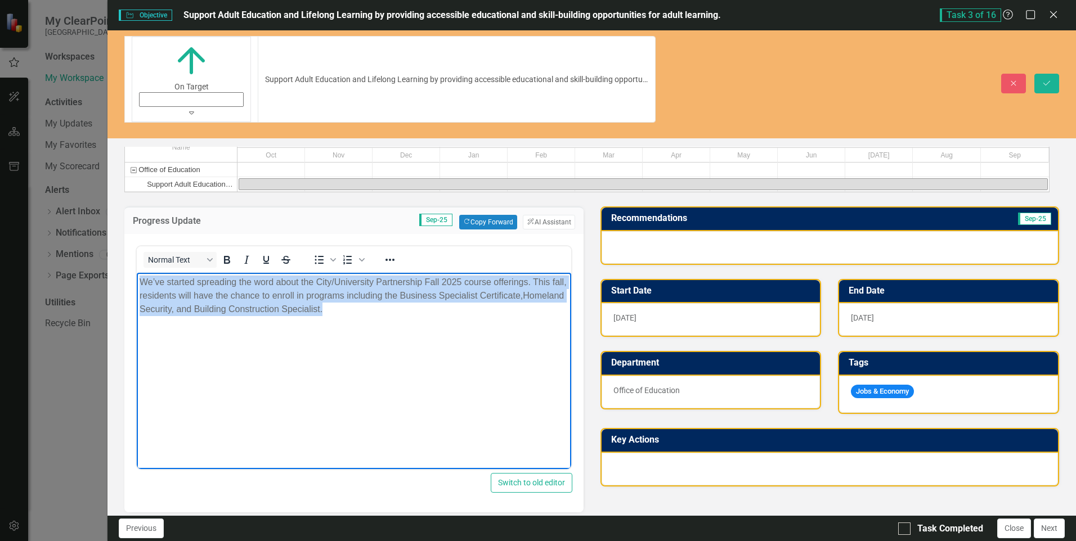
click at [378, 306] on p "We’ve started spreading the word about the City/University Partnership Fall 202…" at bounding box center [354, 296] width 428 height 41
click at [379, 307] on p "We’ve started spreading the word about the City/University Partnership Fall 202…" at bounding box center [354, 296] width 428 height 41
click at [379, 311] on p "We’ve started spreading the word about the City/University Partnership Fall 202…" at bounding box center [354, 296] width 428 height 41
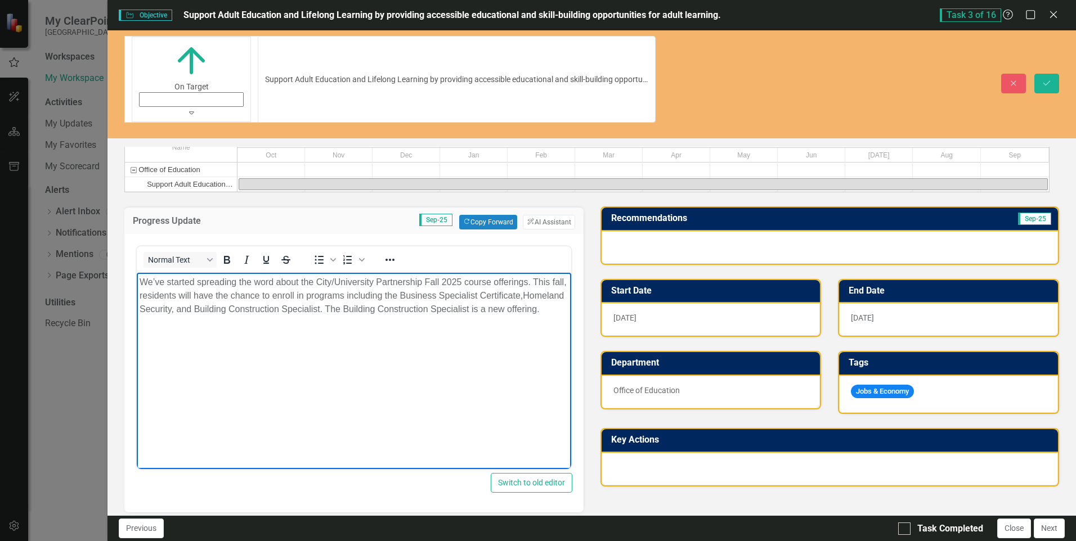
click at [373, 316] on p "We’ve started spreading the word about the City/University Partnership Fall 202…" at bounding box center [354, 296] width 428 height 41
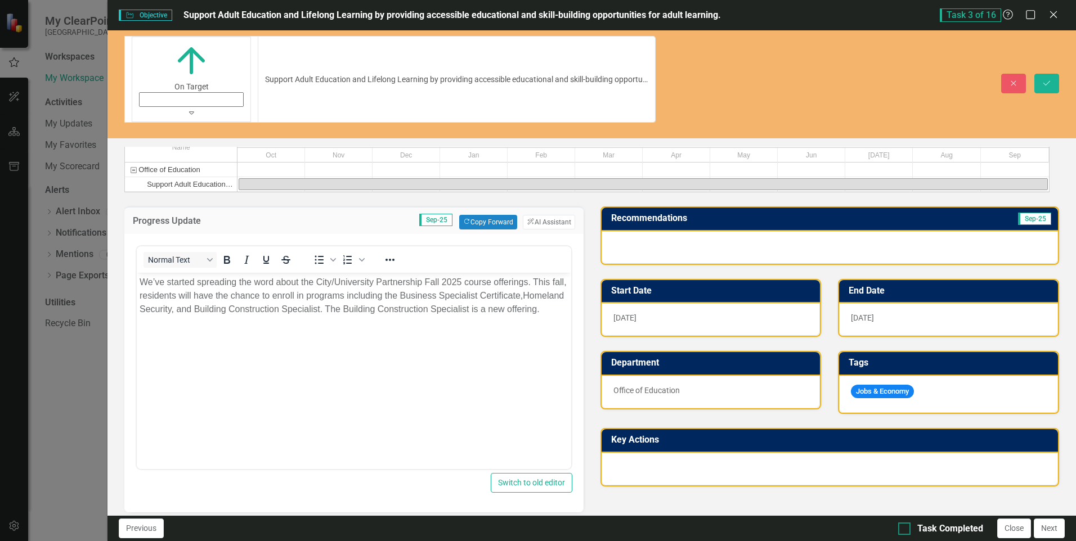
click at [907, 527] on div at bounding box center [904, 529] width 12 height 12
click at [905, 527] on input "Task Completed" at bounding box center [901, 526] width 7 height 7
checkbox input "true"
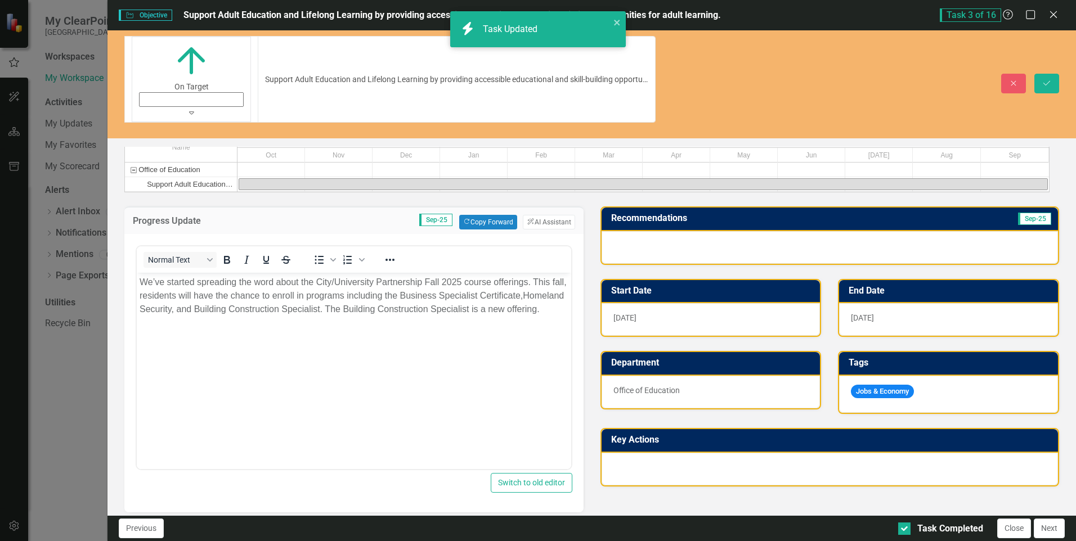
checkbox input "true"
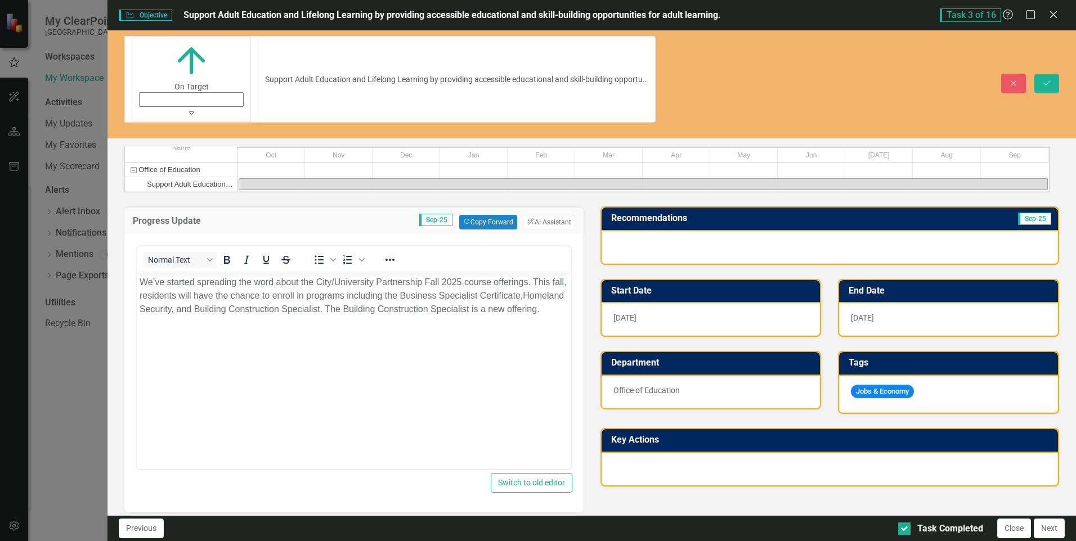
click at [649, 453] on div at bounding box center [830, 469] width 456 height 33
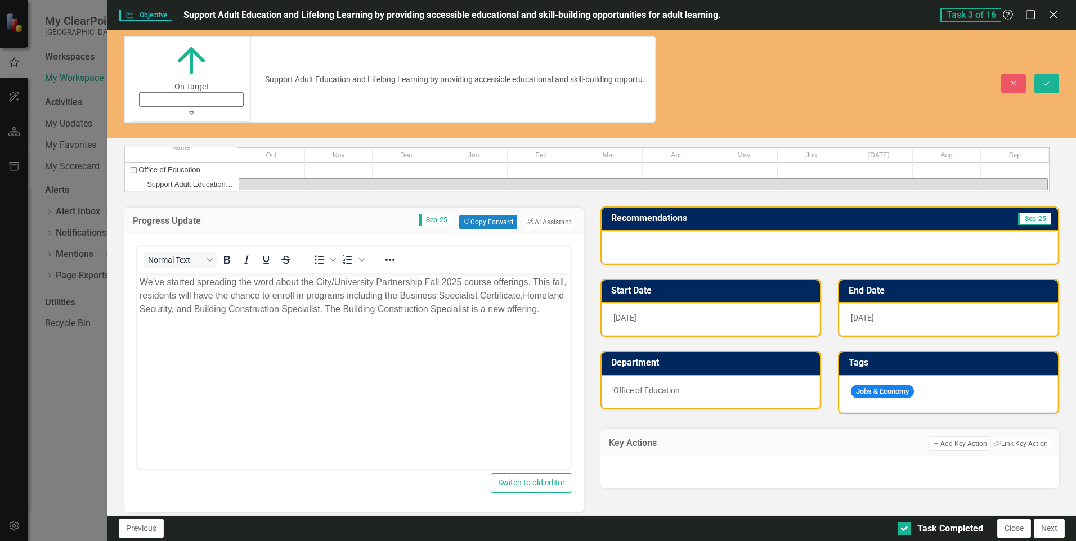
click at [674, 456] on div at bounding box center [829, 472] width 459 height 33
click at [966, 437] on button "Add Add Key Action" at bounding box center [959, 444] width 62 height 15
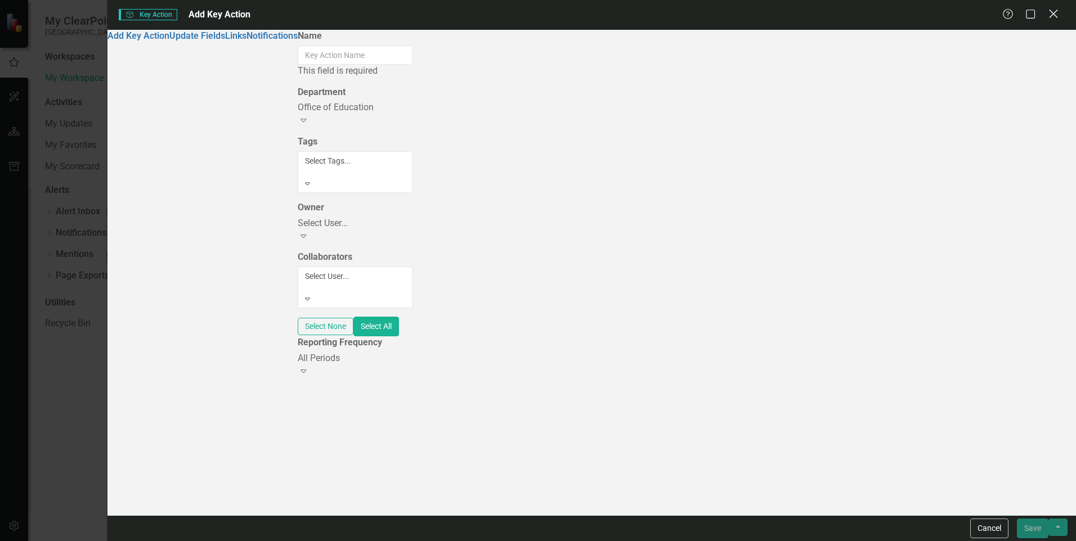
click at [1056, 11] on icon "Close" at bounding box center [1053, 13] width 14 height 11
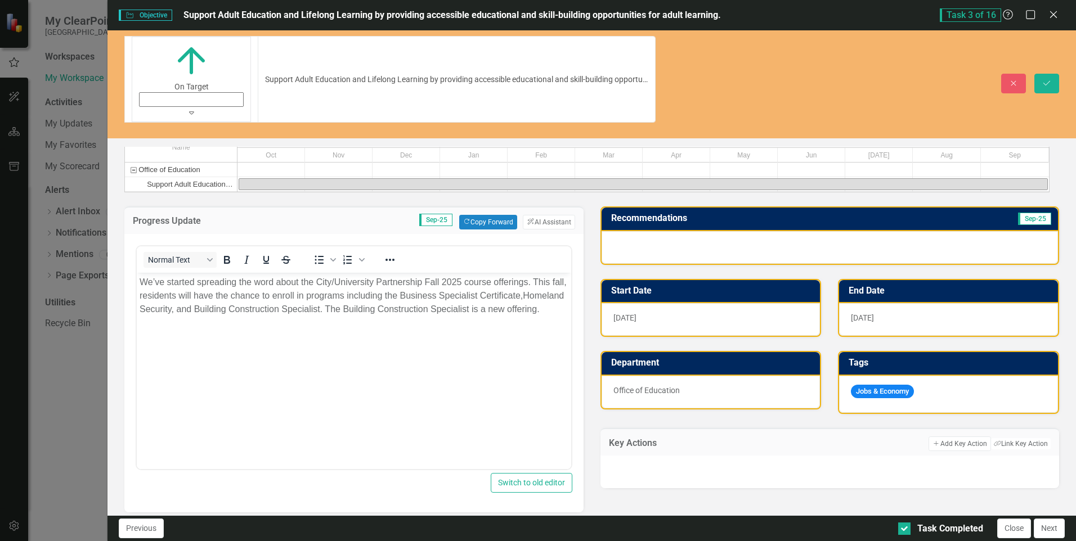
scroll to position [242, 0]
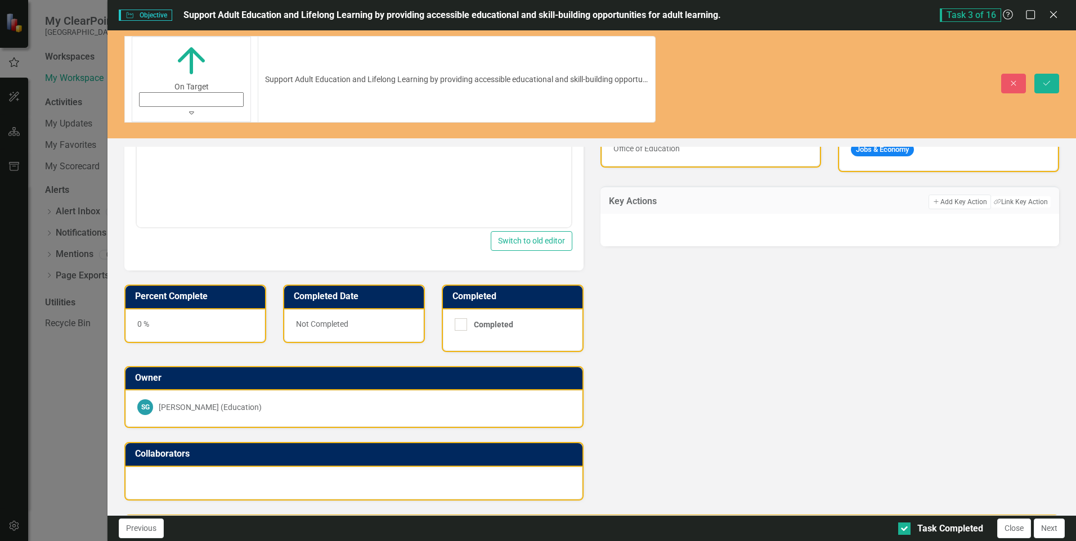
click at [226, 309] on div "0 %" at bounding box center [195, 325] width 140 height 33
click at [207, 309] on div "0 %" at bounding box center [195, 325] width 140 height 33
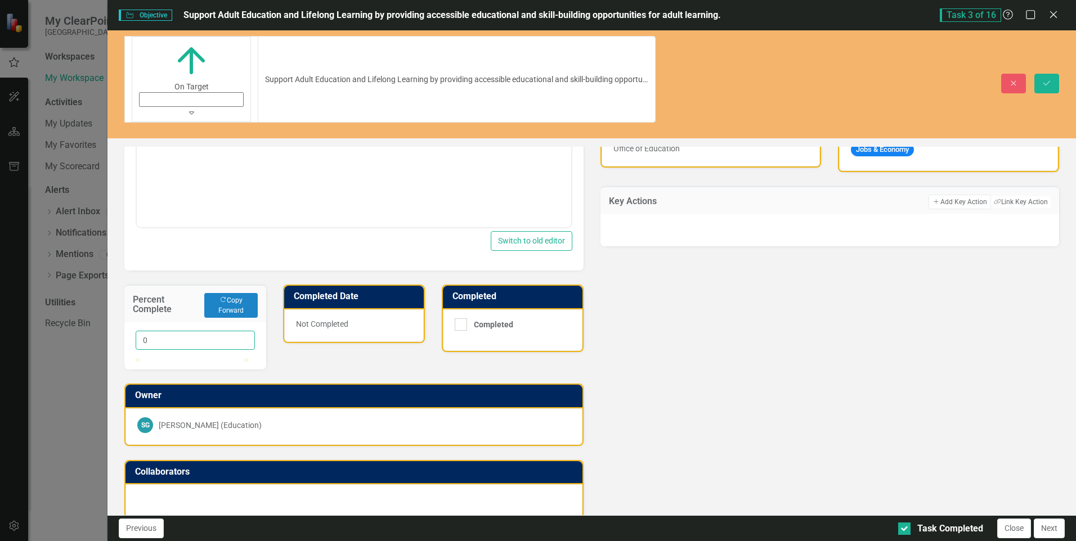
click at [152, 331] on input "0" at bounding box center [195, 340] width 119 height 19
type input "010"
click at [378, 321] on div "Progress Update Sep-25 Copy Forward Copy Forward ClearPoint AI AI Assistant Nor…" at bounding box center [353, 234] width 475 height 568
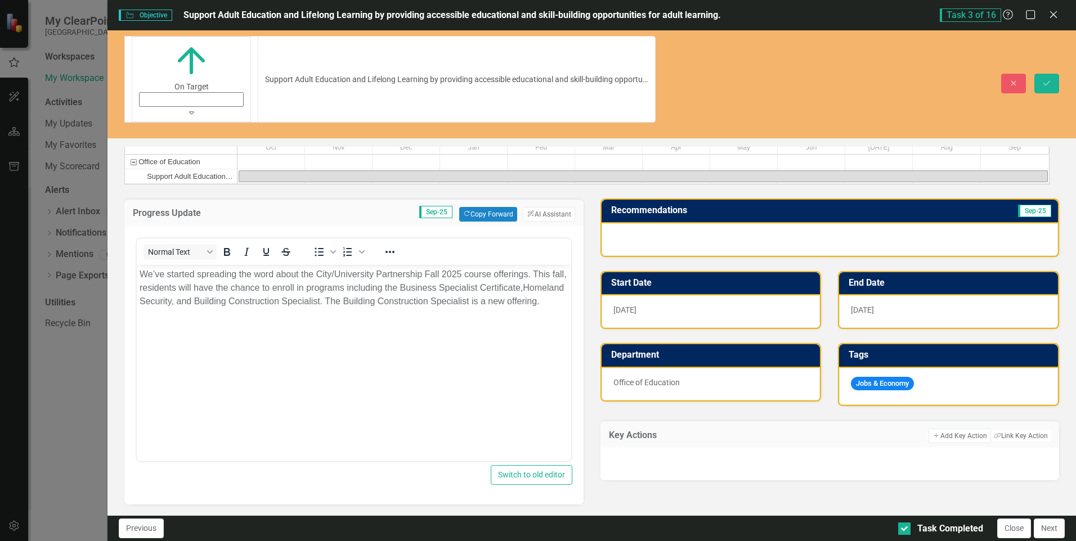
scroll to position [0, 0]
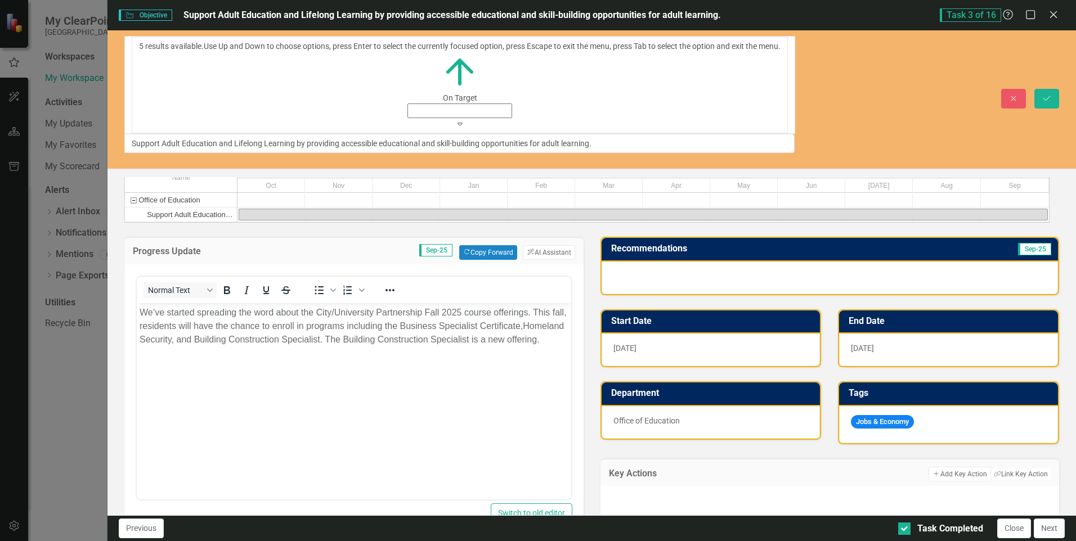
click at [457, 123] on icon at bounding box center [459, 124] width 5 height 3
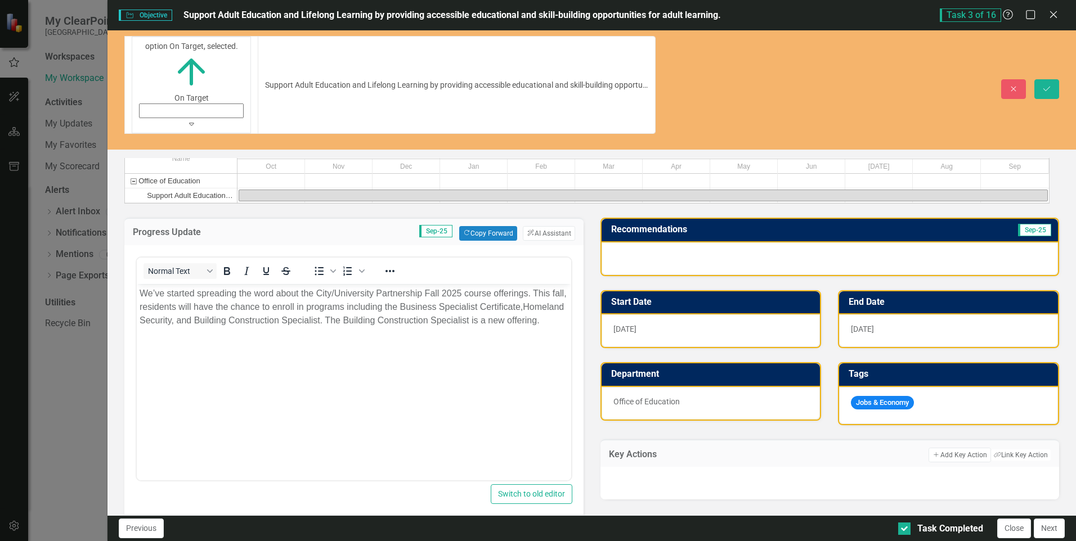
click at [751, 461] on div "Progress Update Sep-25 Copy Forward Copy Forward ClearPoint AI AI Assistant Nor…" at bounding box center [592, 488] width 952 height 568
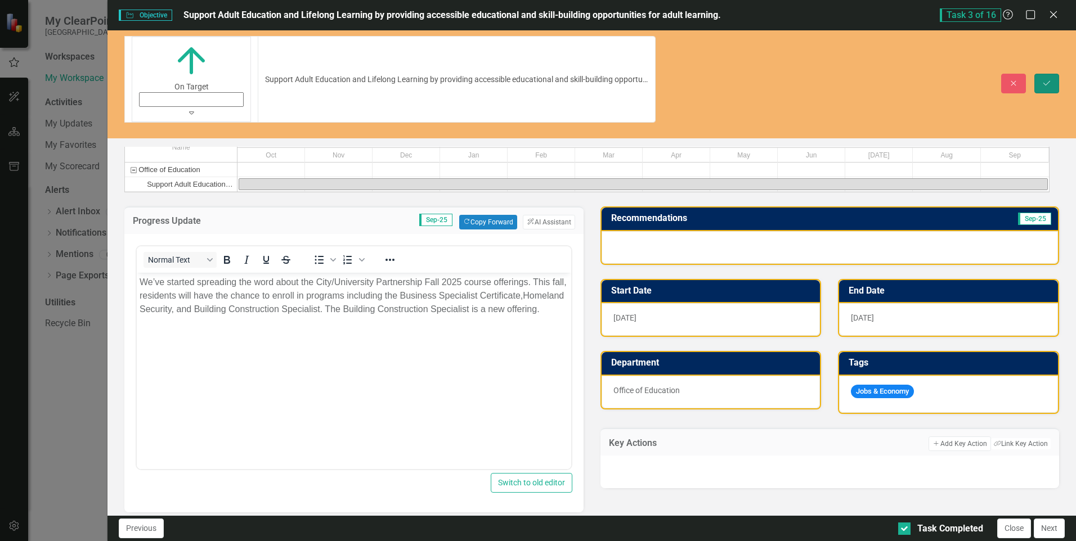
click at [1040, 74] on button "Save" at bounding box center [1046, 84] width 25 height 20
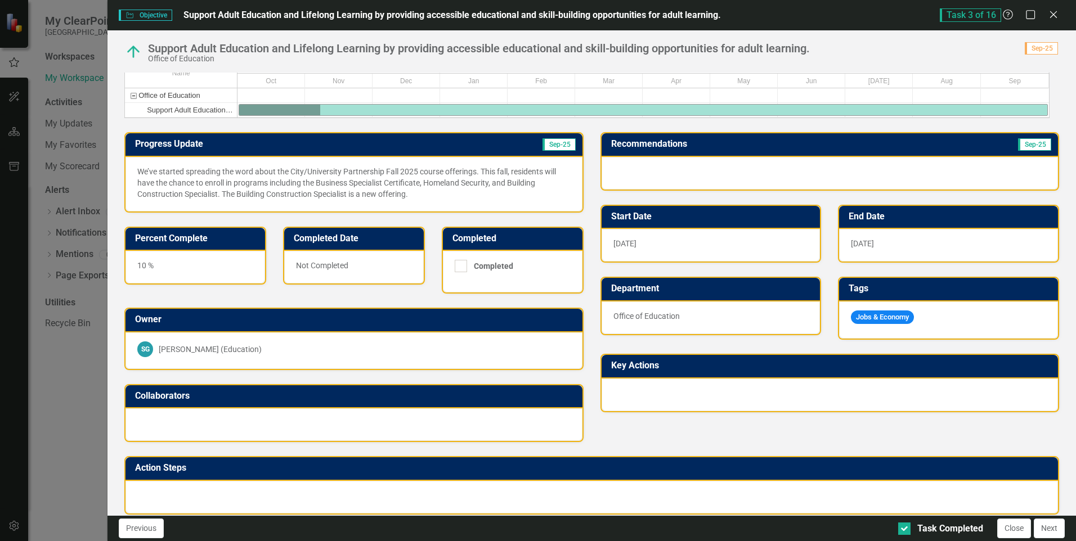
click at [423, 189] on p "We’ve started spreading the word about the City/University Partnership Fall 202…" at bounding box center [353, 183] width 433 height 34
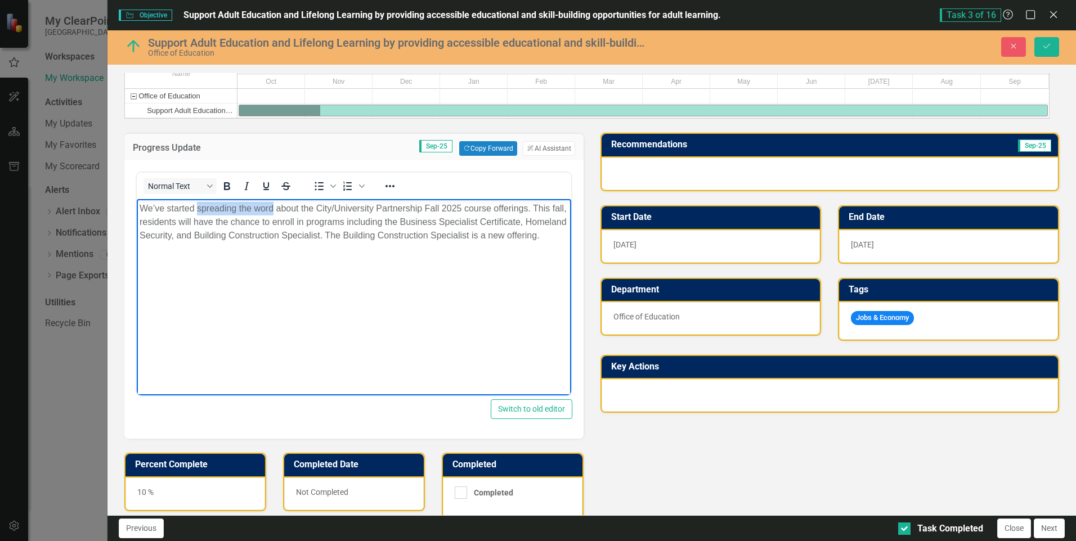
drag, startPoint x: 274, startPoint y: 209, endPoint x: 198, endPoint y: 205, distance: 76.6
click at [198, 205] on p "We’ve started spreading the word about the City/University Partnership Fall 202…" at bounding box center [354, 222] width 428 height 41
click at [281, 213] on p "We’ve started spreading the word about the City/University Partnership Fall 202…" at bounding box center [354, 222] width 428 height 41
click at [183, 243] on p "We’ve started spreading the word about the City/University Partnership Fall 202…" at bounding box center [354, 222] width 428 height 41
click at [1047, 43] on icon "Save" at bounding box center [1047, 46] width 10 height 8
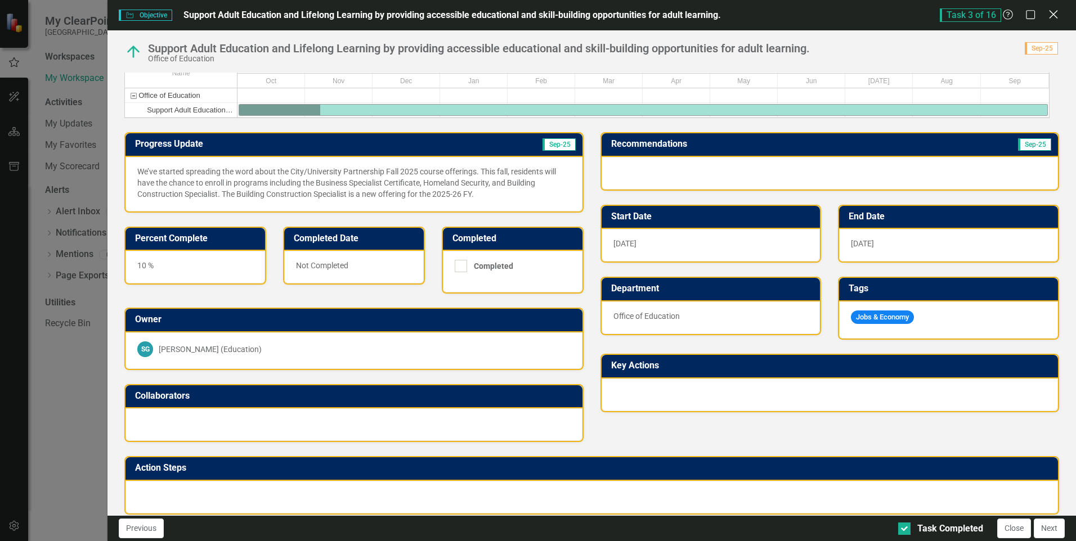
click at [1054, 16] on icon "Close" at bounding box center [1053, 14] width 14 height 11
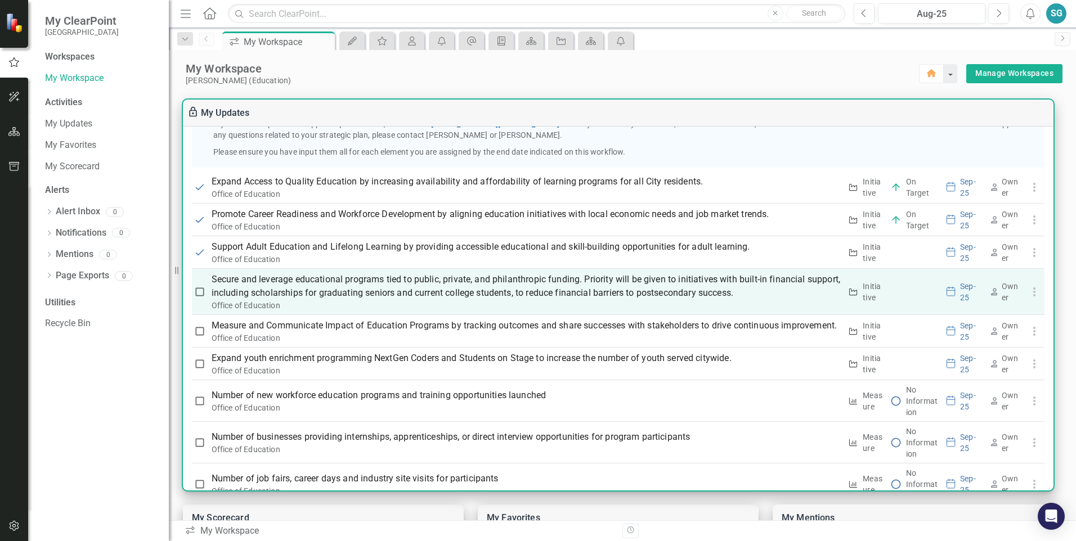
click at [333, 300] on p "Secure and leverage educational programs tied to public, private, and philanthr…" at bounding box center [527, 286] width 630 height 27
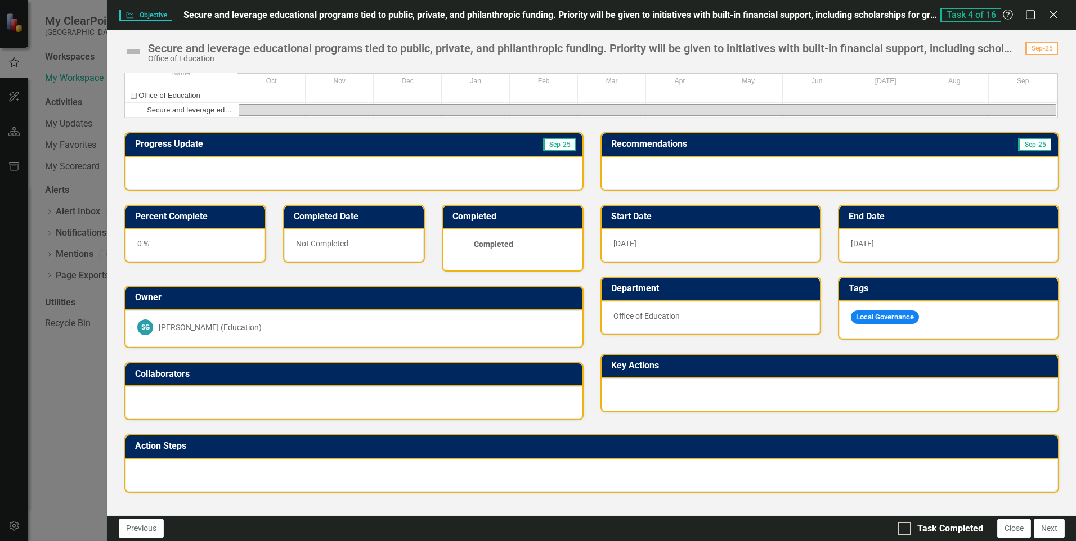
click at [160, 188] on div at bounding box center [353, 173] width 456 height 33
click at [160, 187] on div at bounding box center [353, 173] width 456 height 33
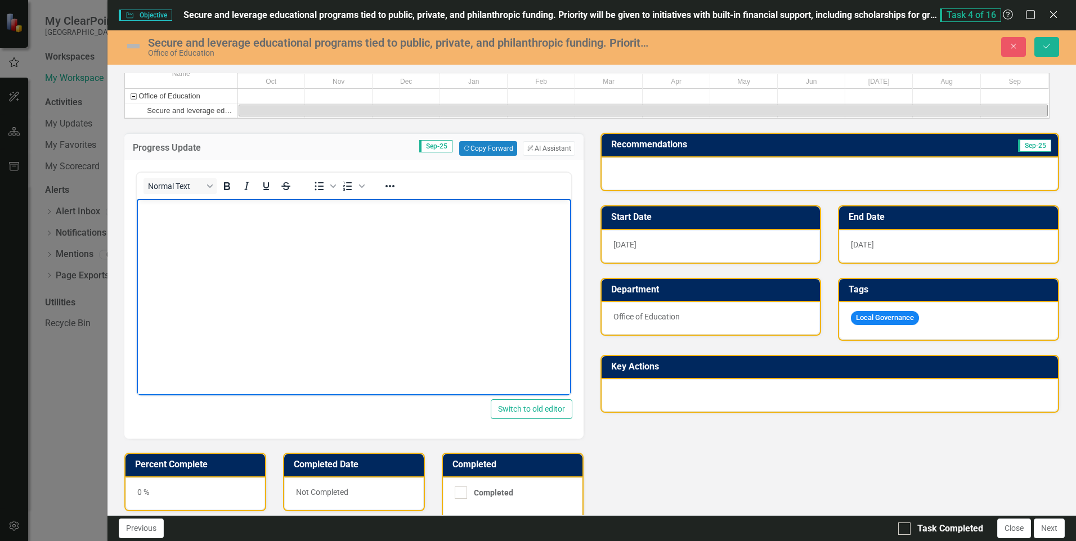
click at [174, 221] on body "Rich Text Area. Press ALT-0 for help." at bounding box center [354, 283] width 434 height 169
click at [196, 217] on body "Rich Text Area. Press ALT-0 for help." at bounding box center [354, 283] width 434 height 169
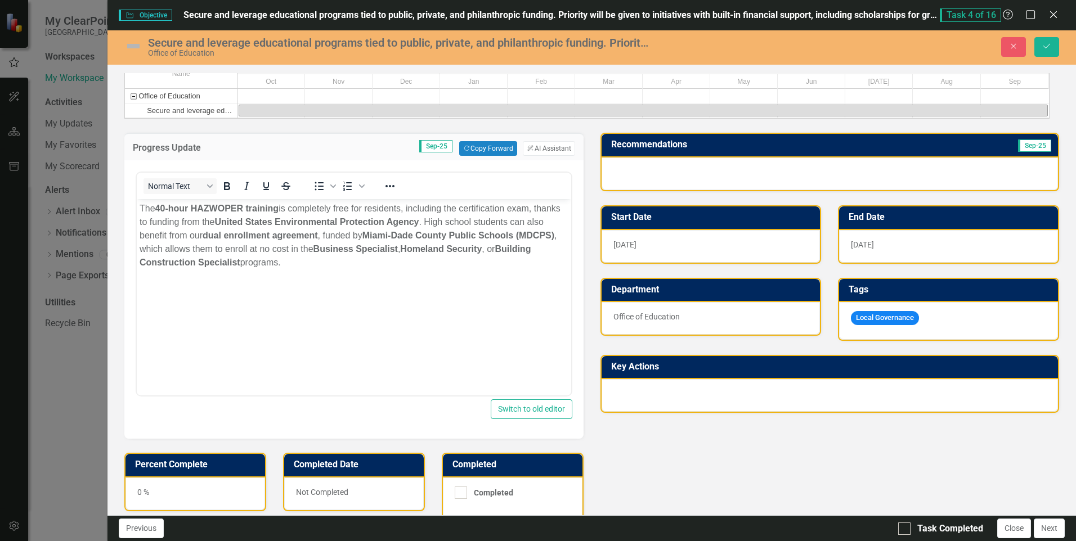
drag, startPoint x: 135, startPoint y: 64, endPoint x: 131, endPoint y: 70, distance: 7.8
drag, startPoint x: 131, startPoint y: 70, endPoint x: 120, endPoint y: 53, distance: 20.3
click at [120, 64] on div "Secure and leverage educational programs tied to public, private, and philanthr…" at bounding box center [591, 47] width 968 height 34
click at [131, 45] on img at bounding box center [133, 46] width 18 height 18
click at [132, 45] on img at bounding box center [133, 46] width 18 height 18
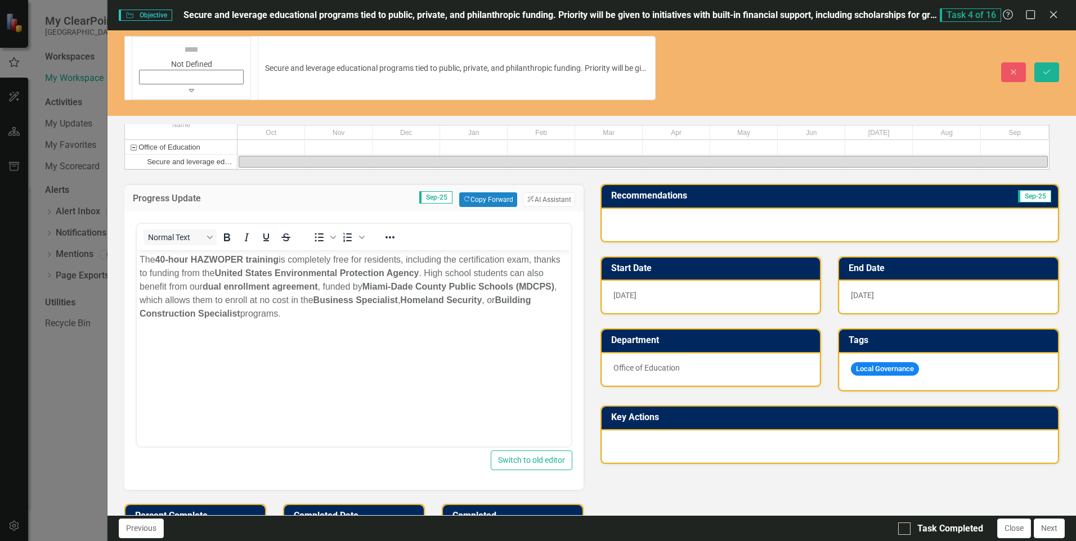
click at [189, 86] on icon "Expand" at bounding box center [191, 90] width 5 height 8
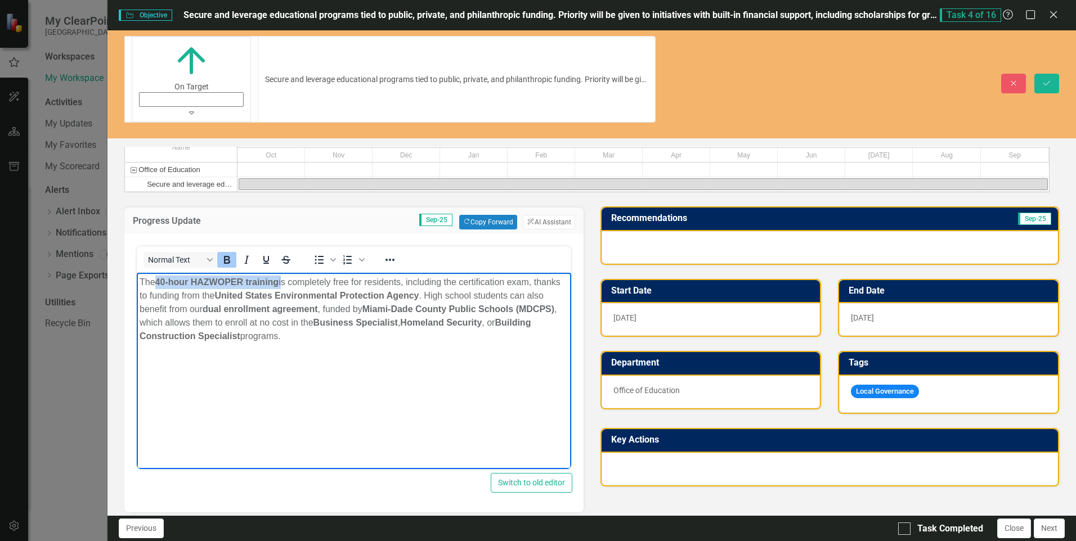
drag, startPoint x: 282, startPoint y: 282, endPoint x: 156, endPoint y: 286, distance: 126.1
click at [156, 286] on p "The 40-hour HAZWOPER training is completely free for residents, including the c…" at bounding box center [354, 310] width 428 height 68
click at [228, 253] on icon "Bold" at bounding box center [227, 260] width 14 height 14
click at [326, 338] on p "The 40-hour HAZWOPER training is completely free for residents, including the c…" at bounding box center [354, 310] width 428 height 68
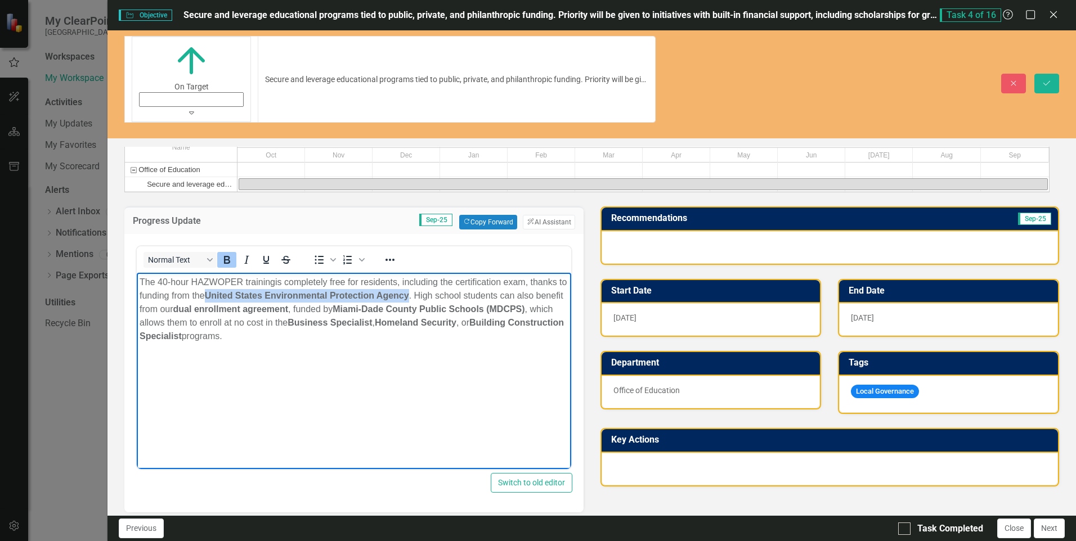
drag, startPoint x: 218, startPoint y: 296, endPoint x: 420, endPoint y: 294, distance: 202.6
click at [409, 294] on strong "United States Environmental Protection Agency" at bounding box center [307, 296] width 204 height 10
click at [261, 343] on body "The 40-hour HAZWOPER training is completely free for residents, including the c…" at bounding box center [354, 357] width 434 height 169
click at [147, 297] on p "The 40-hour HAZWOPER training is completely free for residents, including the c…" at bounding box center [354, 310] width 428 height 68
click at [292, 348] on body "The 40-hour HAZWOPER training is completely free for residents, including the c…" at bounding box center [354, 357] width 434 height 169
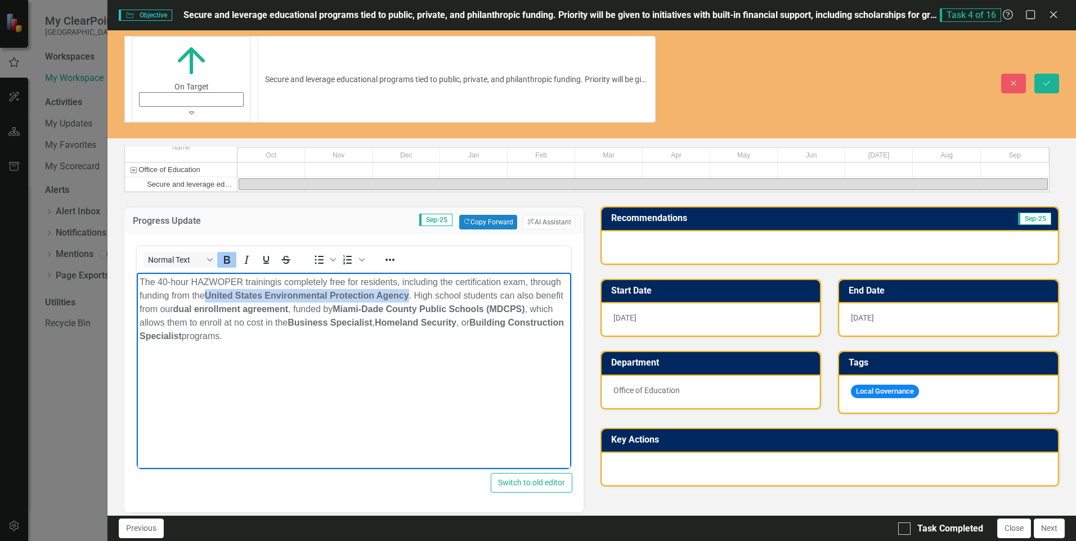
drag, startPoint x: 212, startPoint y: 295, endPoint x: 410, endPoint y: 295, distance: 197.5
click at [409, 295] on strong "United States Environmental Protection Agency" at bounding box center [307, 296] width 204 height 10
click at [224, 253] on icon "Bold" at bounding box center [227, 260] width 14 height 14
click at [366, 384] on body "The 40-hour HAZWOPER training is completely free for residents, including the c…" at bounding box center [354, 357] width 434 height 169
drag, startPoint x: 177, startPoint y: 308, endPoint x: 290, endPoint y: 308, distance: 112.5
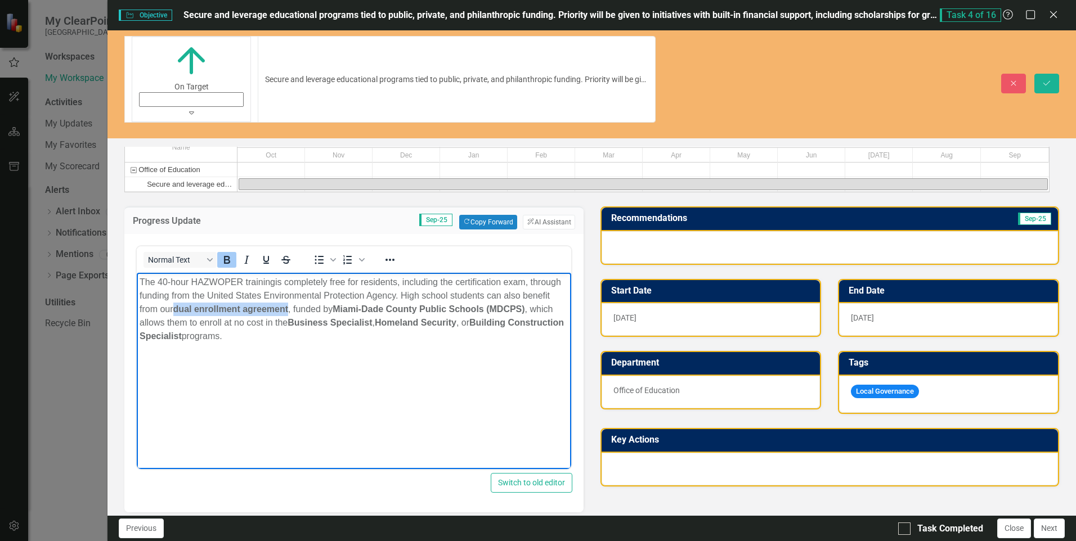
click at [289, 308] on strong "dual enrollment agreement" at bounding box center [230, 309] width 115 height 10
click at [228, 256] on icon "Bold" at bounding box center [227, 260] width 6 height 8
click at [353, 334] on p "The 40-hour HAZWOPER training is completely free for residents, including the c…" at bounding box center [354, 310] width 428 height 68
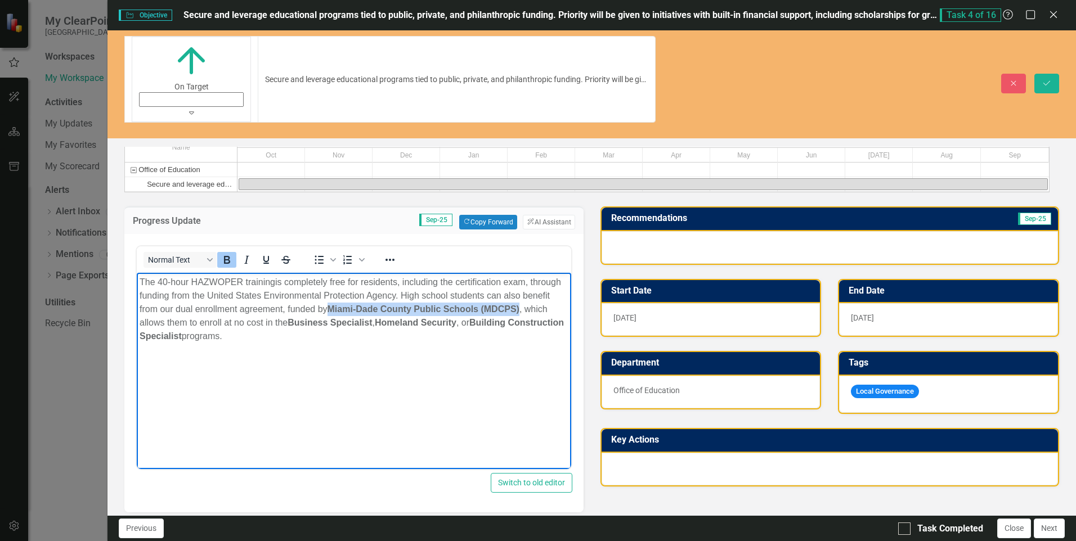
drag, startPoint x: 330, startPoint y: 308, endPoint x: 521, endPoint y: 309, distance: 190.2
click at [519, 309] on strong "Miami-Dade County Public Schools (MDCPS)" at bounding box center [423, 309] width 192 height 10
click at [223, 253] on icon "Bold" at bounding box center [227, 260] width 14 height 14
click at [327, 350] on body "The 40-hour HAZWOPER training is completely free for residents, including the c…" at bounding box center [354, 357] width 434 height 169
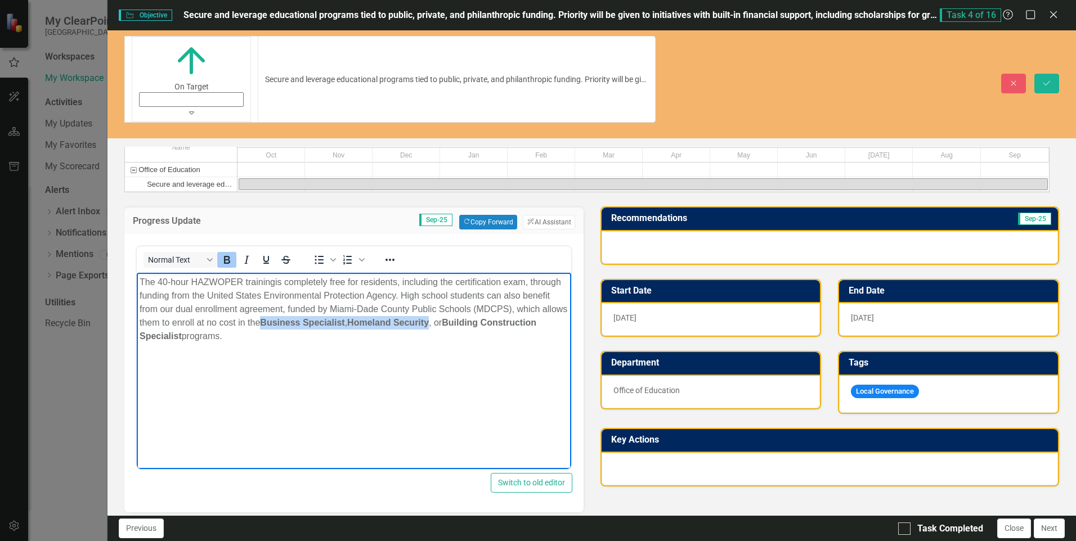
drag, startPoint x: 290, startPoint y: 322, endPoint x: 460, endPoint y: 321, distance: 169.4
click at [460, 321] on p "The 40-hour HAZWOPER training is completely free for residents, including the c…" at bounding box center [354, 310] width 428 height 68
click at [226, 256] on icon "Bold" at bounding box center [227, 260] width 6 height 8
drag, startPoint x: 463, startPoint y: 324, endPoint x: 182, endPoint y: 337, distance: 281.7
click at [182, 337] on p "The 40-hour HAZWOPER training is completely free for residents, including the c…" at bounding box center [354, 310] width 428 height 68
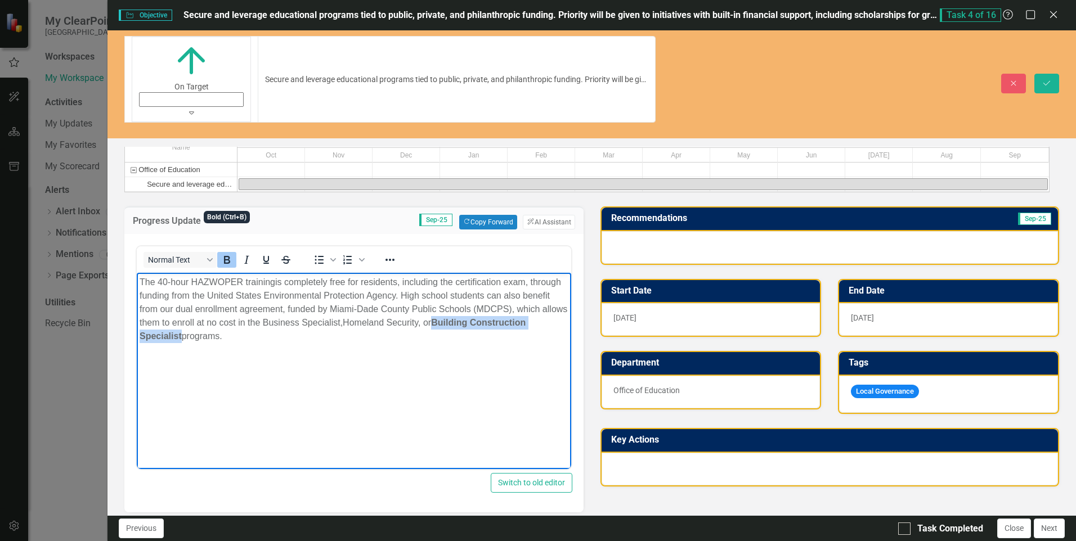
click at [227, 253] on icon "Bold" at bounding box center [227, 260] width 14 height 14
click at [237, 348] on body "The 40-hour HAZWOPER training is completely free for residents, including the c…" at bounding box center [354, 357] width 434 height 169
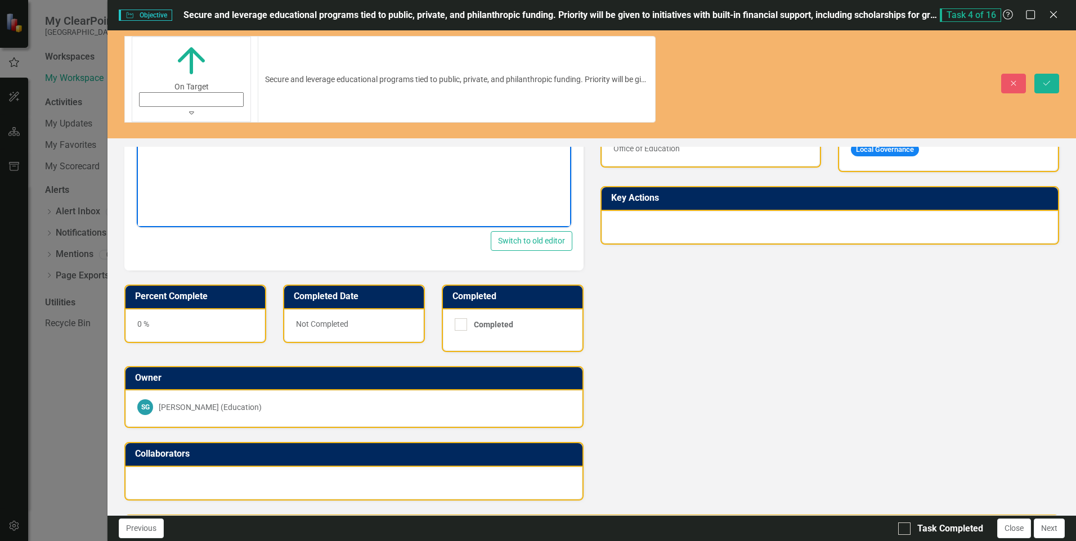
click at [165, 309] on div "0 %" at bounding box center [195, 325] width 140 height 33
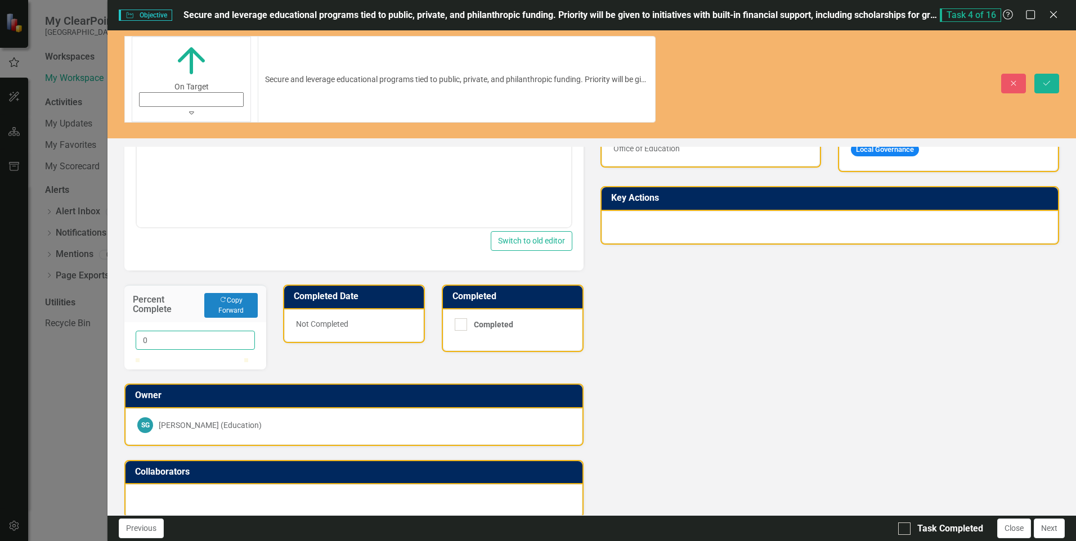
drag, startPoint x: 158, startPoint y: 283, endPoint x: 139, endPoint y: 281, distance: 18.6
click at [139, 331] on input "0" at bounding box center [195, 340] width 119 height 19
type input "25"
click at [319, 303] on div "Progress Update Sep-25 Copy Forward Copy Forward ClearPoint AI AI Assistant Nor…" at bounding box center [353, 234] width 475 height 568
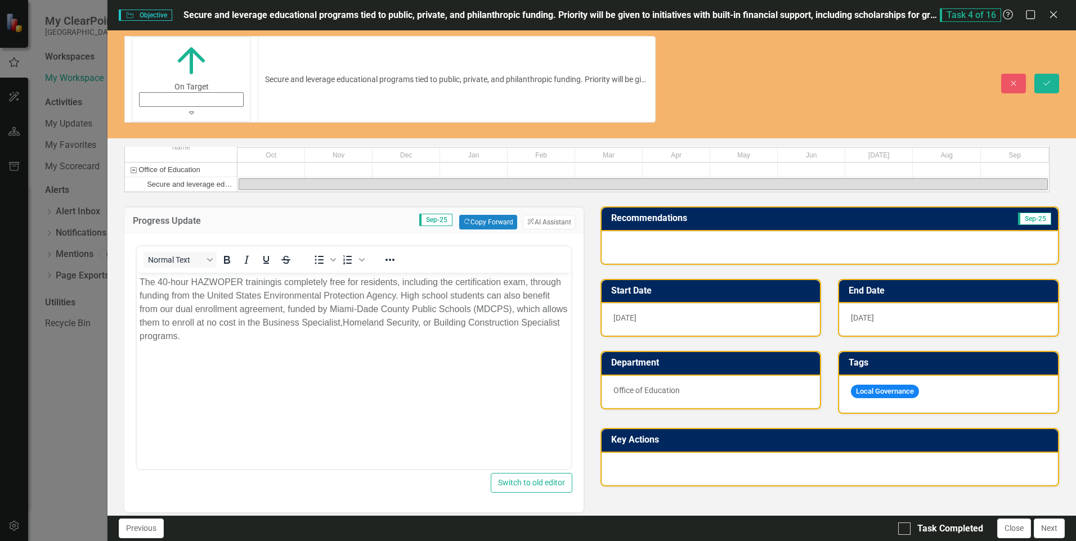
scroll to position [301, 0]
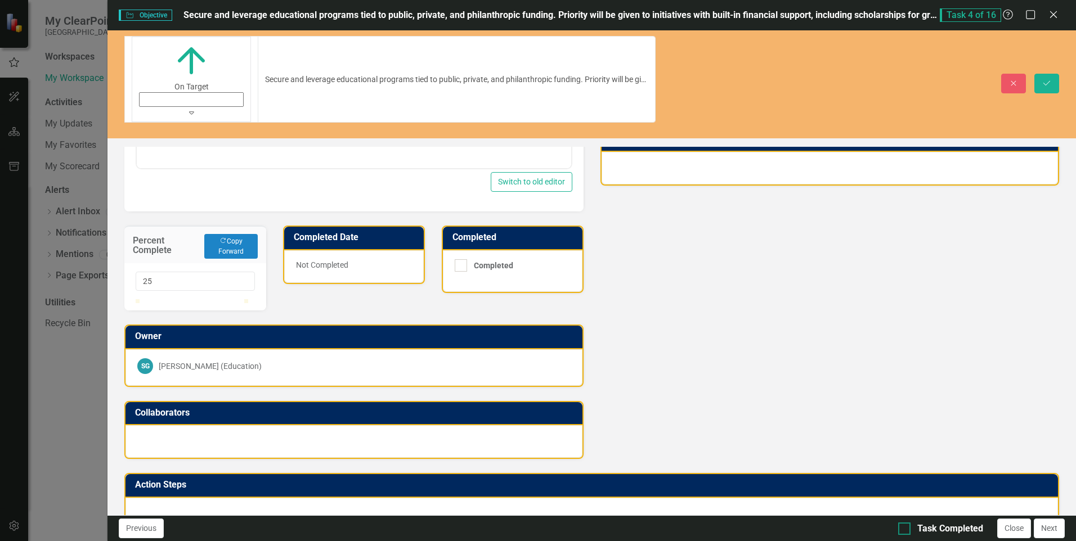
click at [907, 527] on div at bounding box center [904, 529] width 12 height 12
click at [905, 527] on input "Task Completed" at bounding box center [901, 526] width 7 height 7
checkbox input "true"
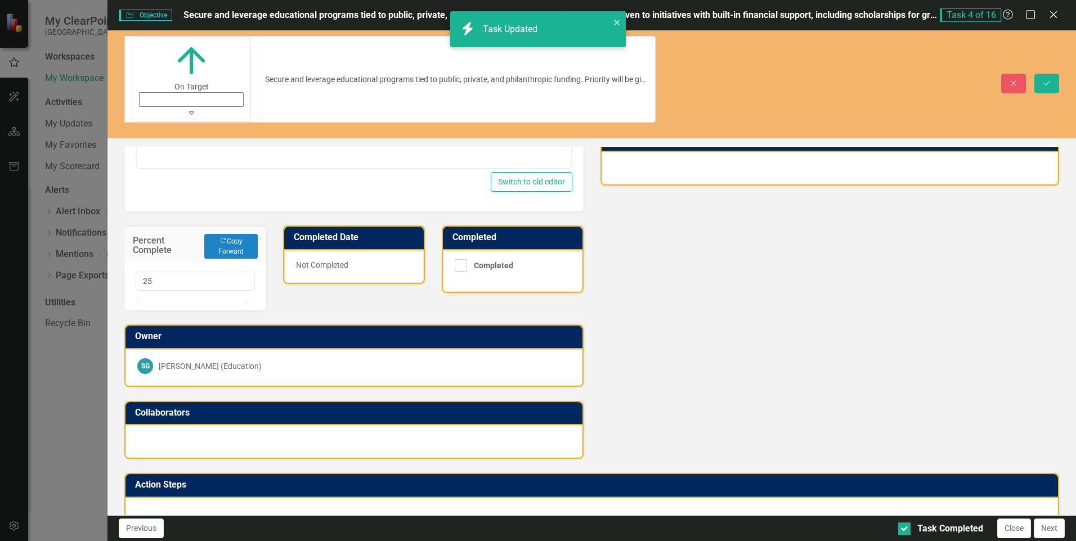
checkbox input "true"
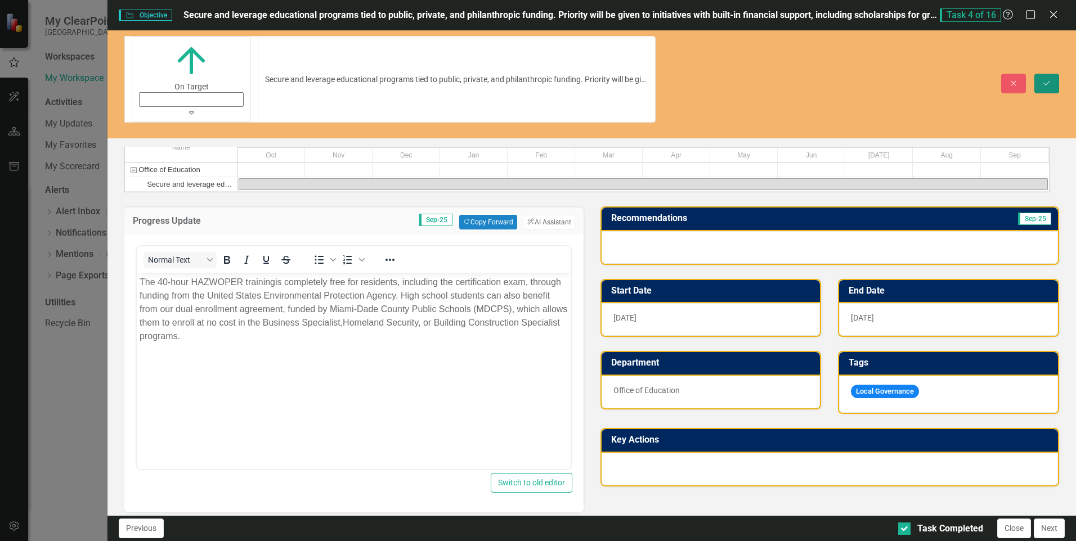
click at [1053, 74] on button "Save" at bounding box center [1046, 84] width 25 height 20
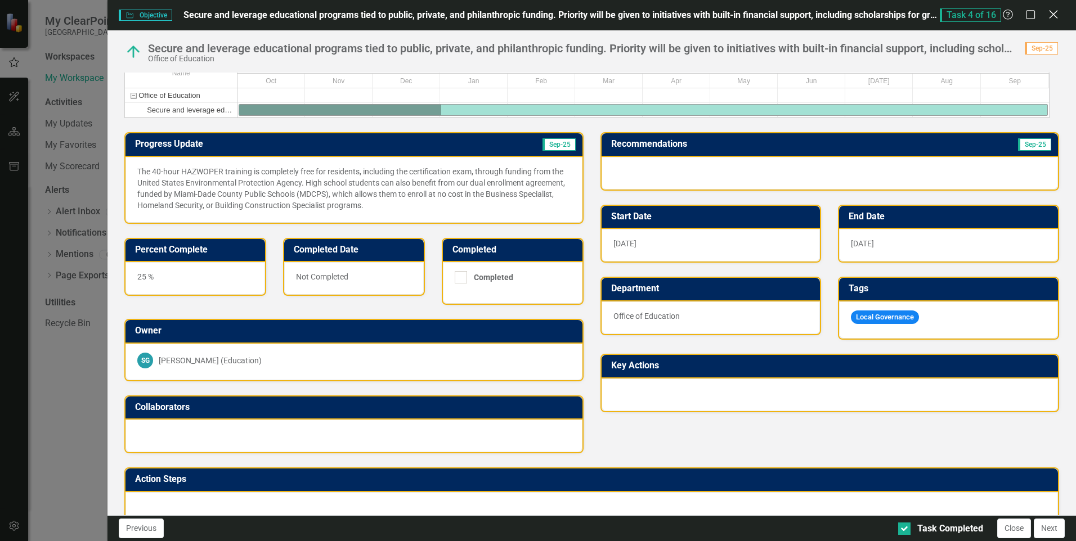
click at [1052, 14] on icon "Close" at bounding box center [1053, 14] width 14 height 11
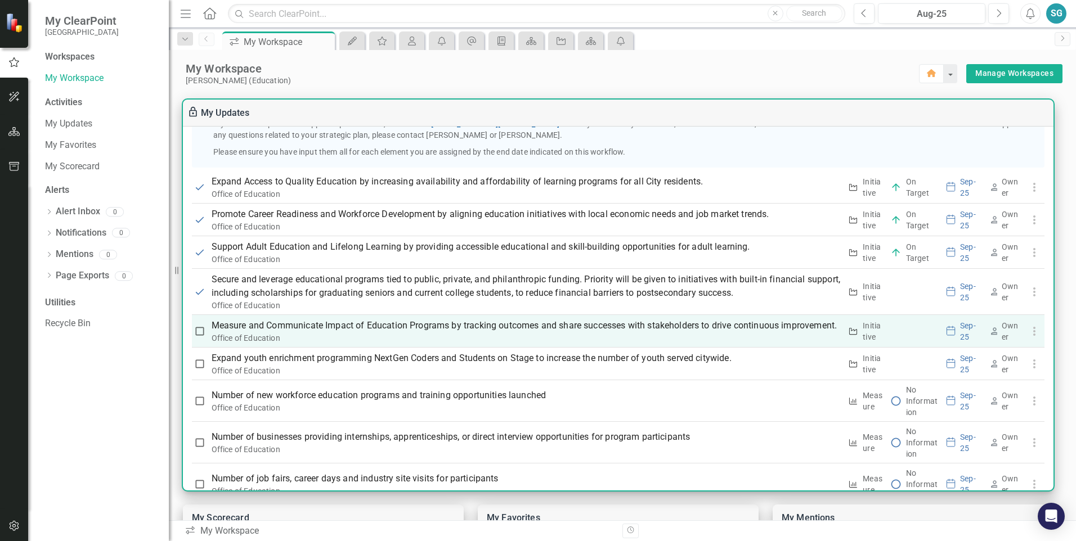
click at [365, 333] on p "Measure and Communicate Impact of Education Programs by tracking outcomes and s…" at bounding box center [527, 326] width 630 height 14
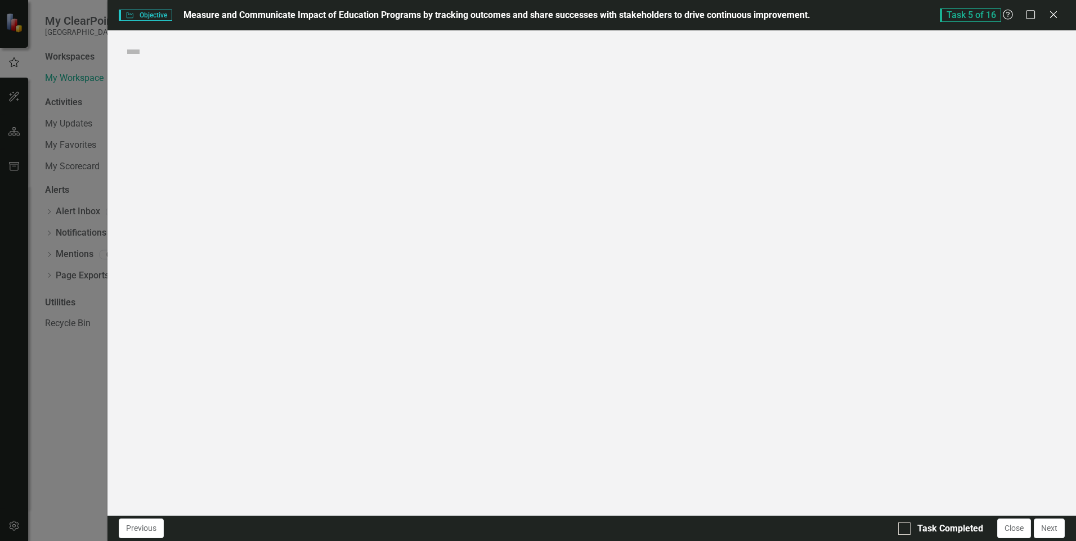
click at [365, 339] on div "Objective Objective Measure and Communicate Impact of Education Programs by tra…" at bounding box center [538, 270] width 1076 height 541
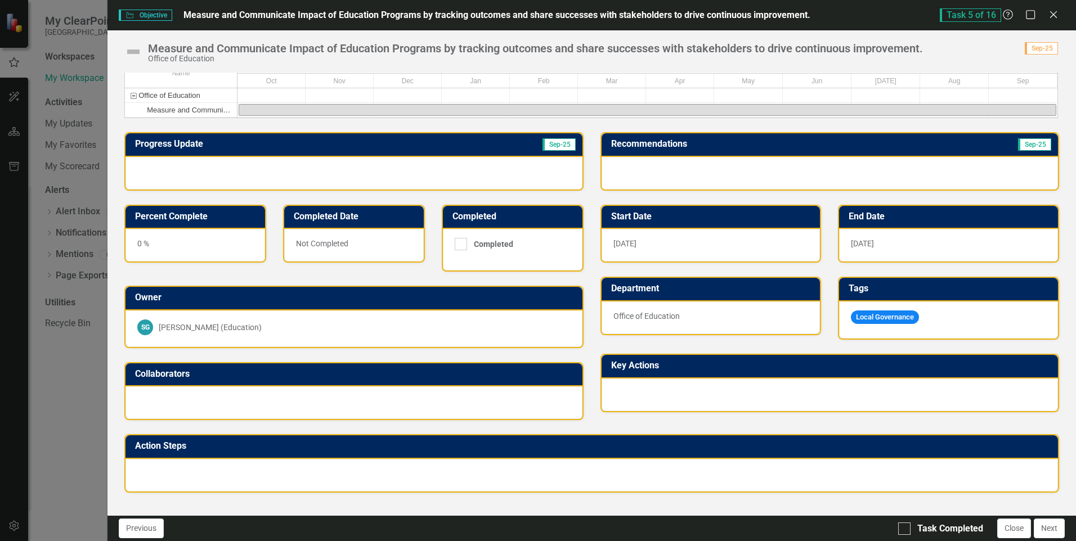
click at [212, 189] on div at bounding box center [353, 173] width 456 height 33
click at [193, 188] on div at bounding box center [353, 173] width 456 height 33
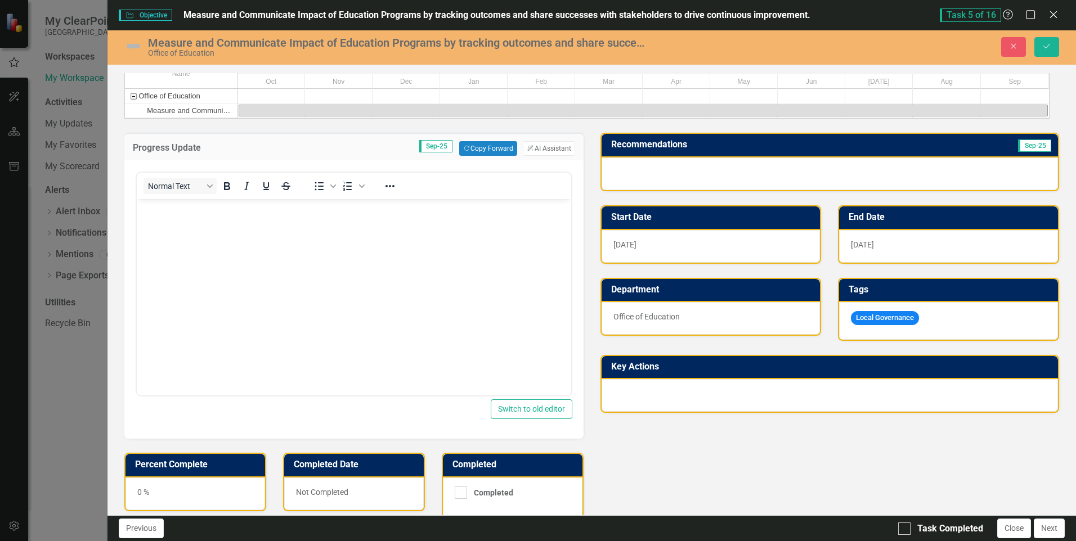
click at [172, 220] on body "Rich Text Area. Press ALT-0 for help." at bounding box center [354, 283] width 434 height 169
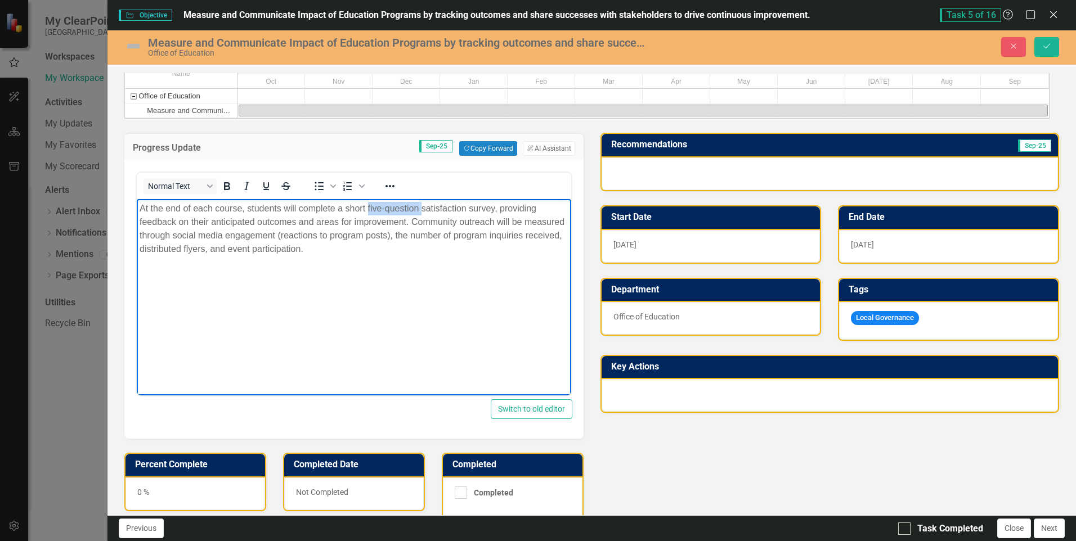
drag, startPoint x: 367, startPoint y: 207, endPoint x: 421, endPoint y: 210, distance: 54.7
click at [421, 210] on p "At the end of each course, students will complete a short five-question satisfa…" at bounding box center [354, 229] width 428 height 54
click at [426, 271] on body "At the end of each course, students will complete a short satisfaction survey, …" at bounding box center [354, 283] width 434 height 169
click at [341, 221] on p "At the end of each course, students will complete a short satisfaction survey, …" at bounding box center [354, 229] width 428 height 54
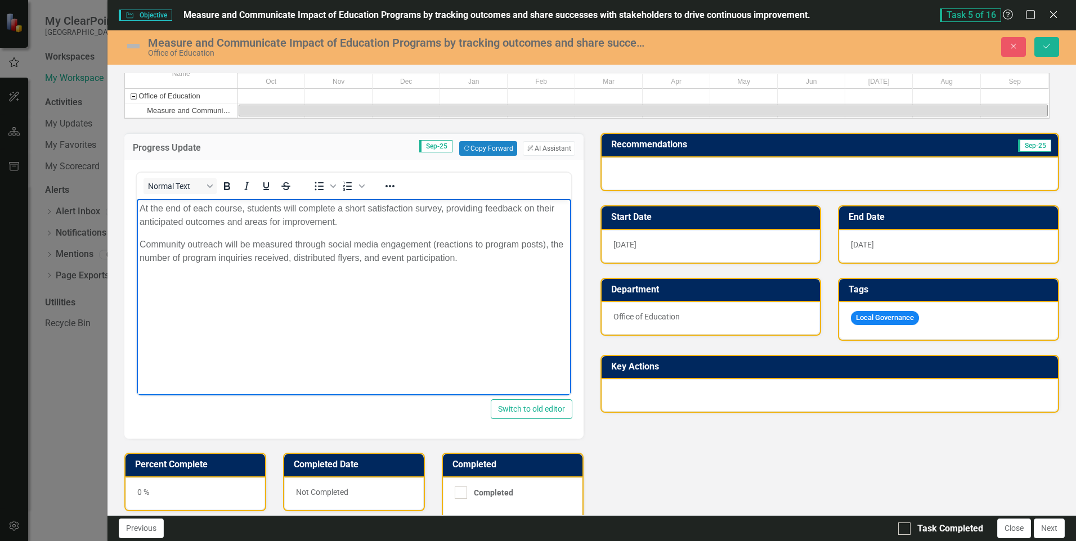
click at [308, 340] on body "At the end of each course, students will complete a short satisfaction survey, …" at bounding box center [354, 283] width 434 height 169
click at [367, 330] on body "At the end of each course, students will complete a short satisfaction survey, …" at bounding box center [354, 283] width 434 height 169
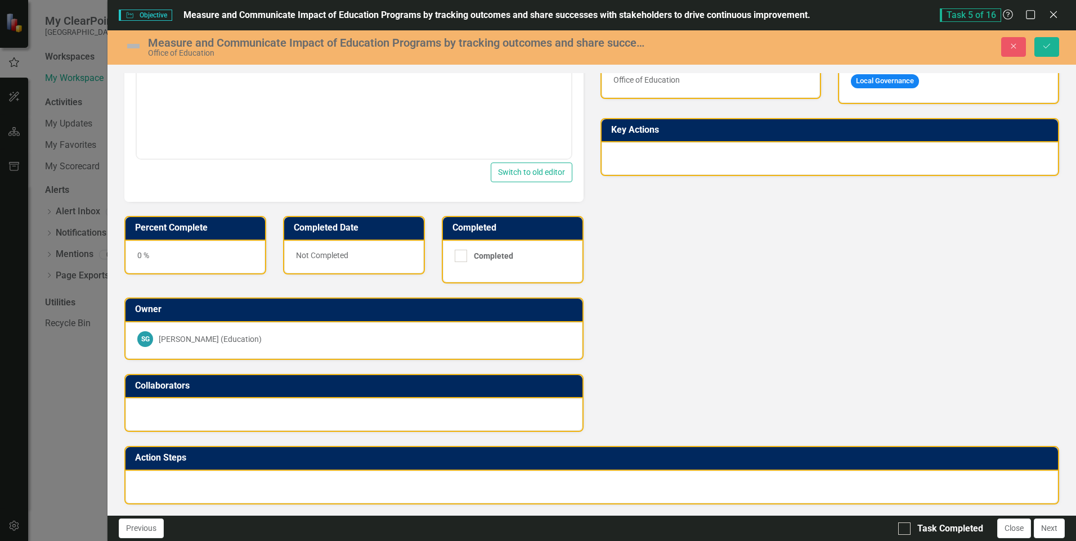
click at [195, 266] on div "0 %" at bounding box center [195, 257] width 140 height 33
click at [164, 264] on div "0 %" at bounding box center [195, 257] width 140 height 33
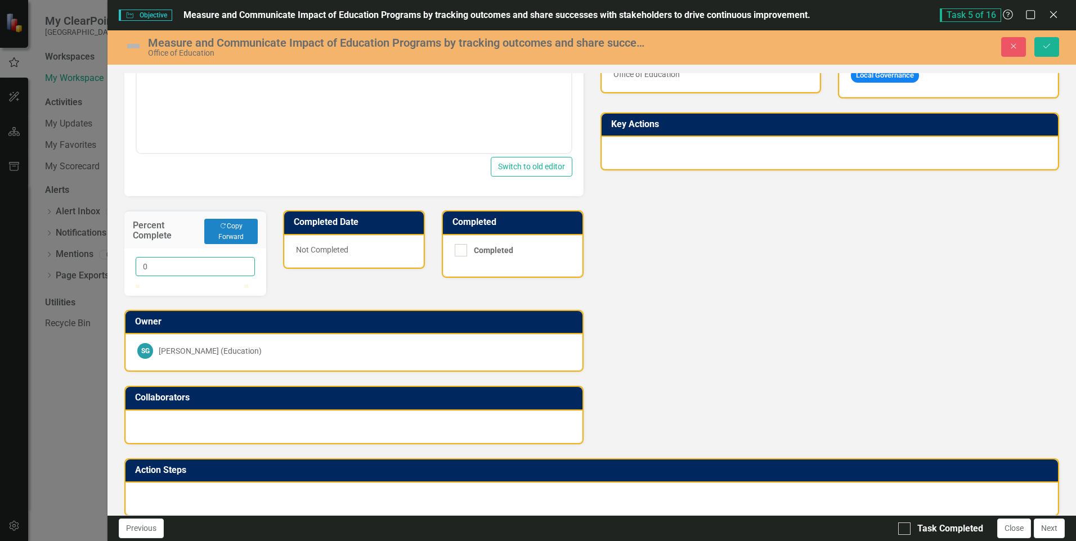
drag, startPoint x: 162, startPoint y: 280, endPoint x: 122, endPoint y: 280, distance: 40.0
click at [122, 280] on div "Percent Complete Copy Forward Copy Forward 0" at bounding box center [195, 245] width 159 height 99
type input "25"
click at [426, 315] on div "Progress Update Sep-25 Copy Forward Copy Forward ClearPoint AI AI Assistant Nor…" at bounding box center [353, 160] width 475 height 568
click at [909, 529] on div at bounding box center [904, 529] width 12 height 12
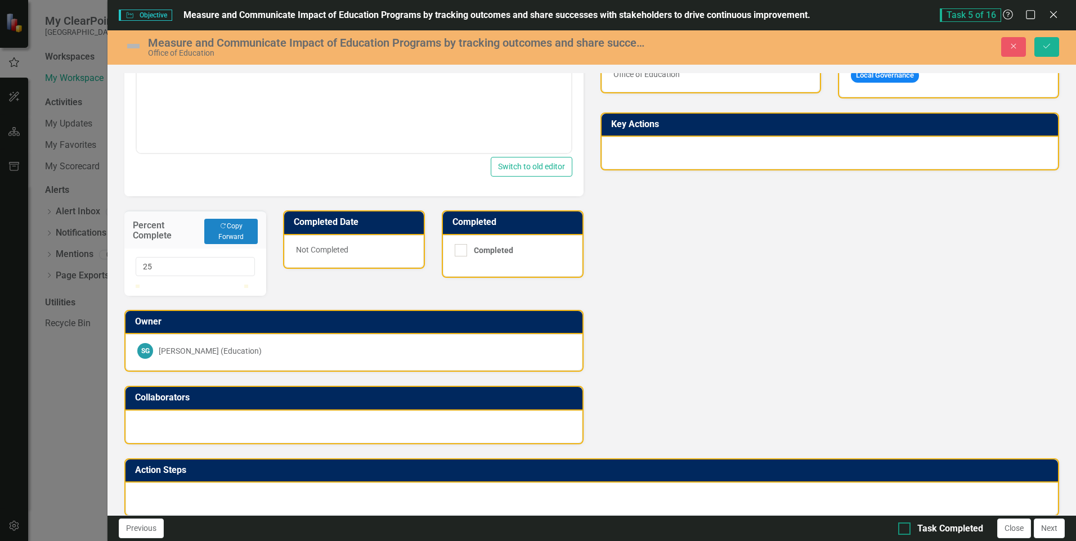
click at [905, 529] on input "Task Completed" at bounding box center [901, 526] width 7 height 7
checkbox input "true"
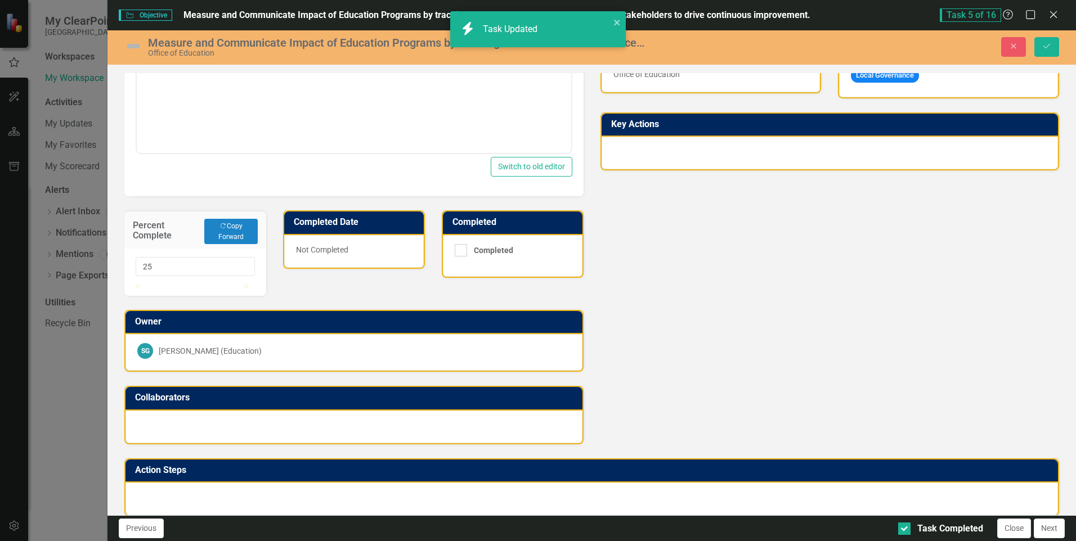
scroll to position [0, 0]
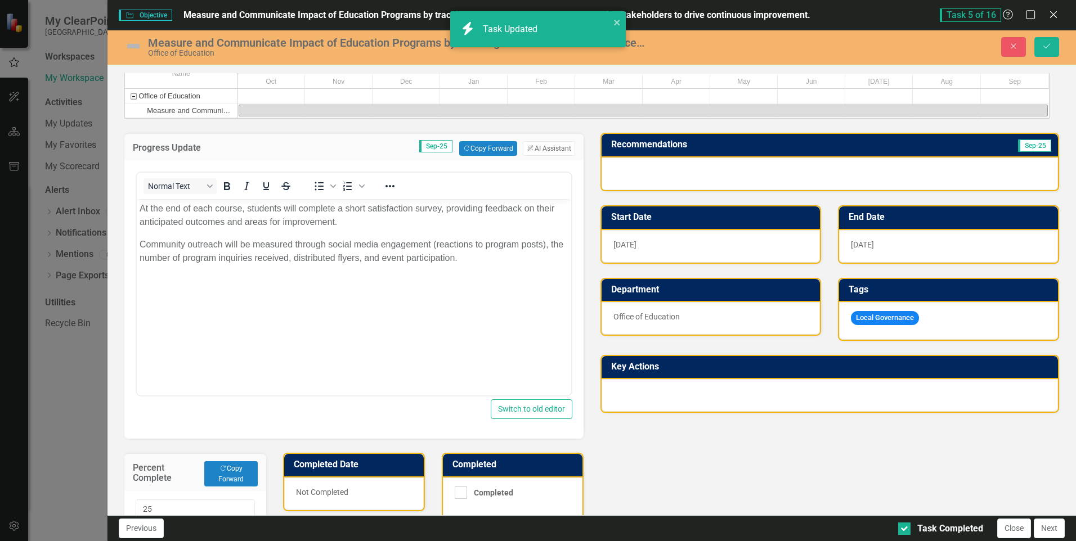
click at [134, 44] on img at bounding box center [133, 46] width 18 height 18
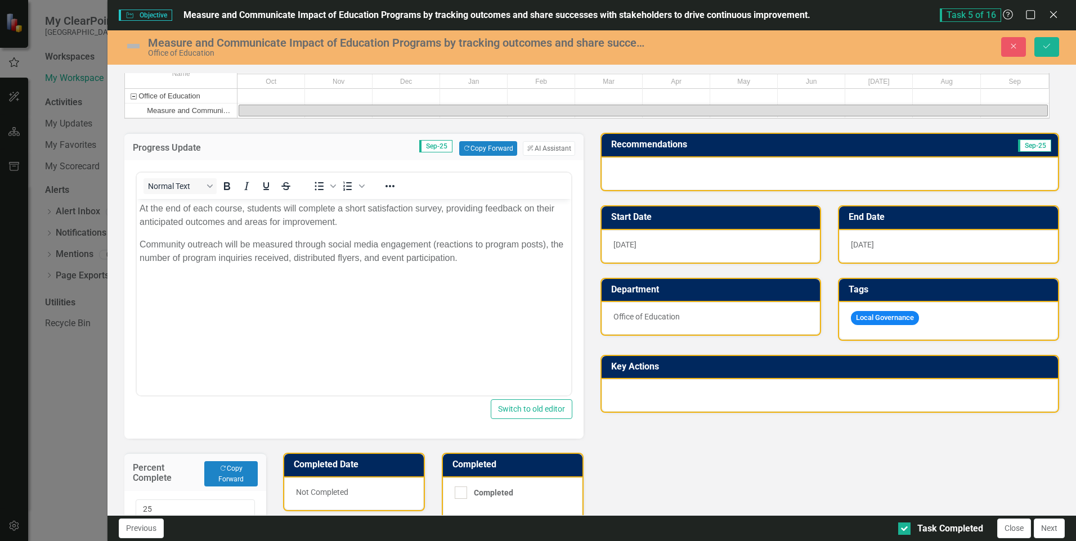
click at [134, 46] on img at bounding box center [133, 46] width 18 height 18
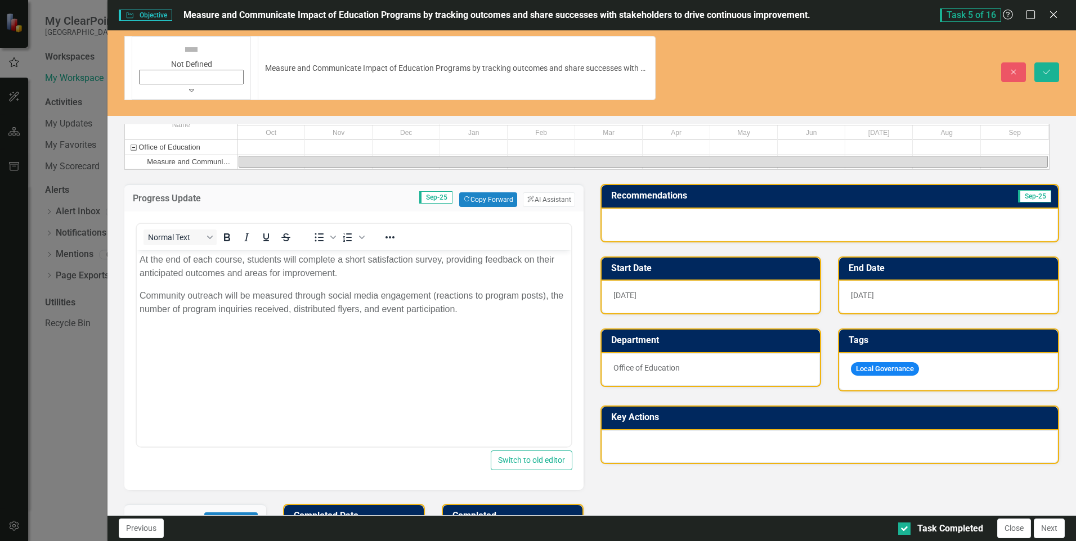
click at [189, 89] on icon at bounding box center [191, 90] width 5 height 3
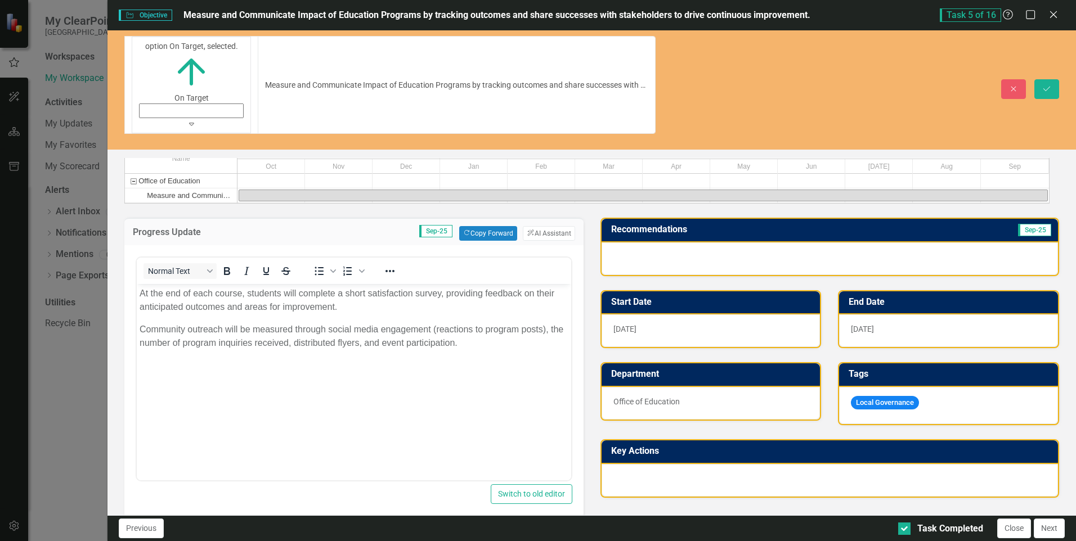
click at [615, 204] on div "Recommendations Sep-25" at bounding box center [829, 240] width 475 height 73
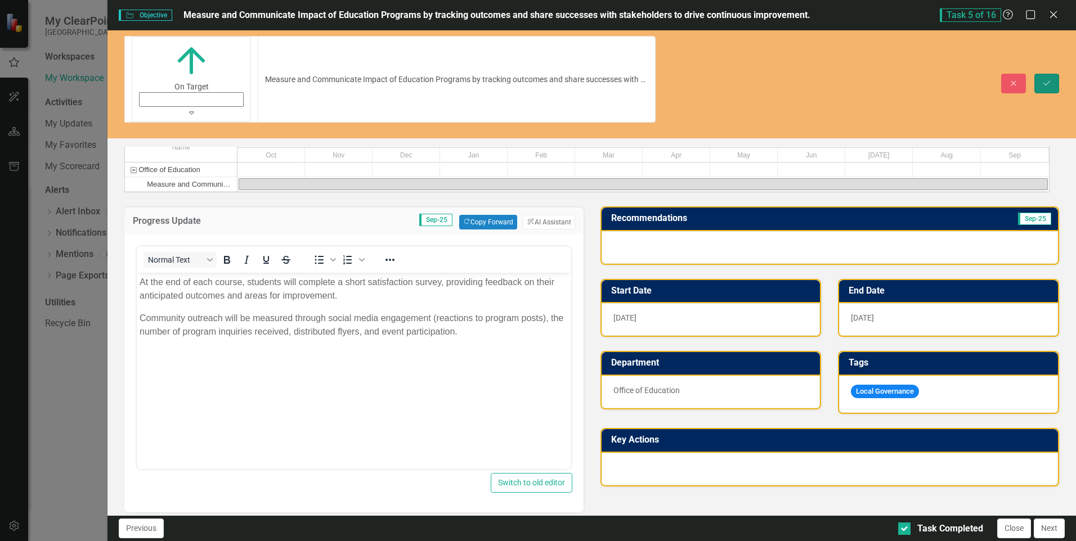
click at [1040, 74] on button "Save" at bounding box center [1046, 84] width 25 height 20
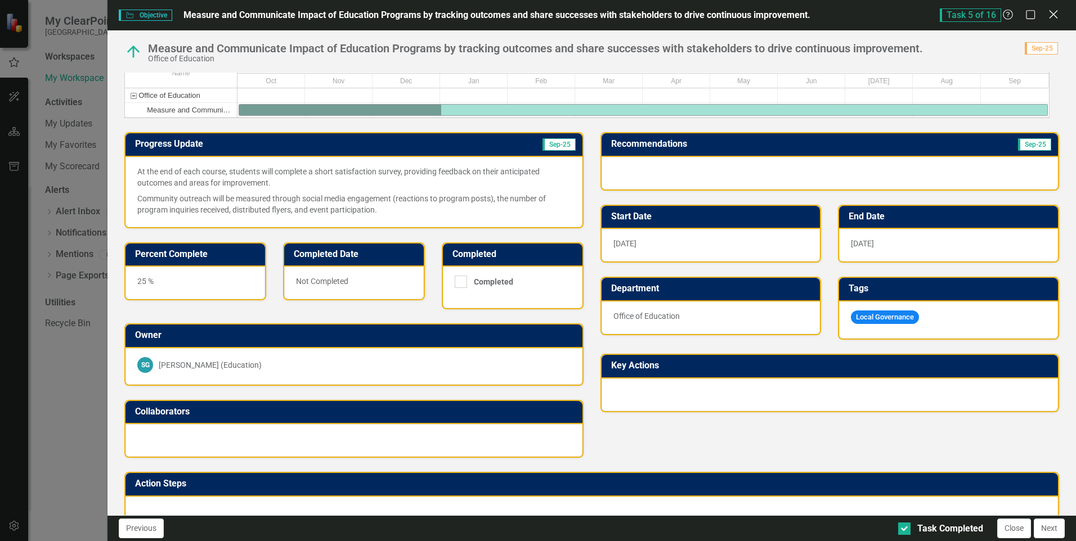
click at [1051, 20] on div "Close" at bounding box center [1053, 15] width 14 height 15
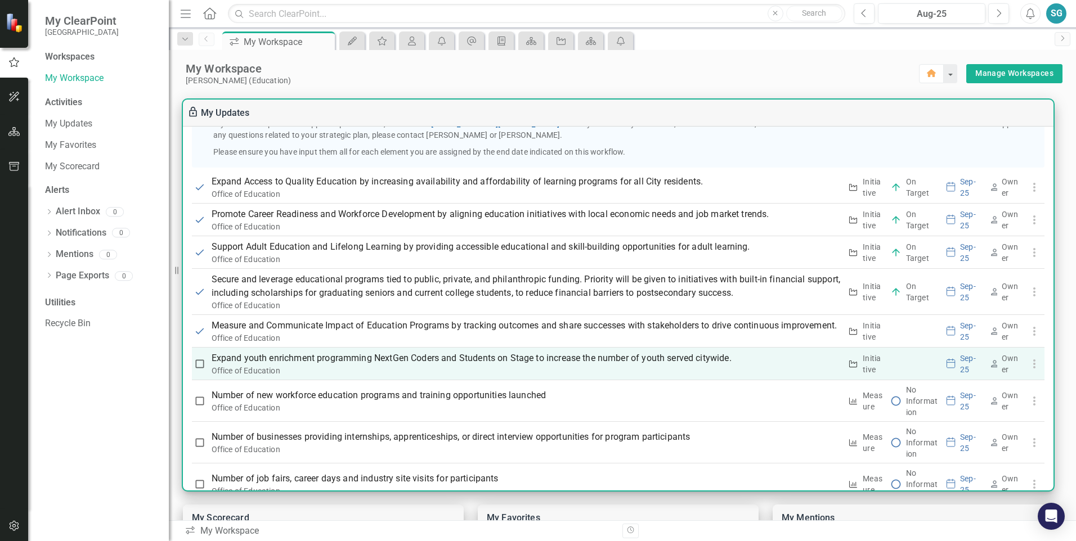
click at [387, 365] on p "Expand youth enrichment programming NextGen Coders and Students on Stage to inc…" at bounding box center [527, 359] width 630 height 14
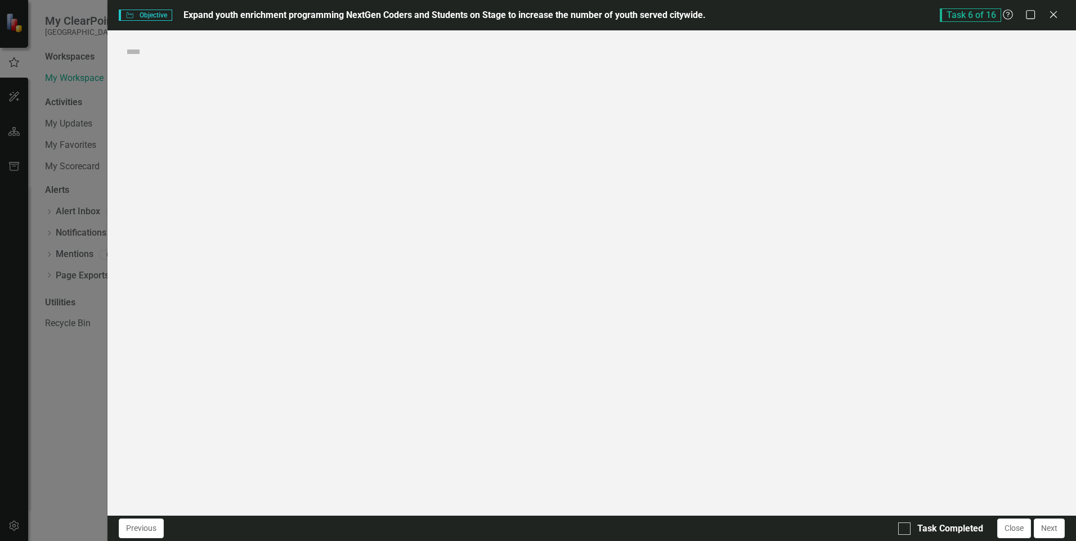
click at [387, 388] on div "Objective Objective Expand youth enrichment programming NextGen Coders and Stud…" at bounding box center [538, 270] width 1076 height 541
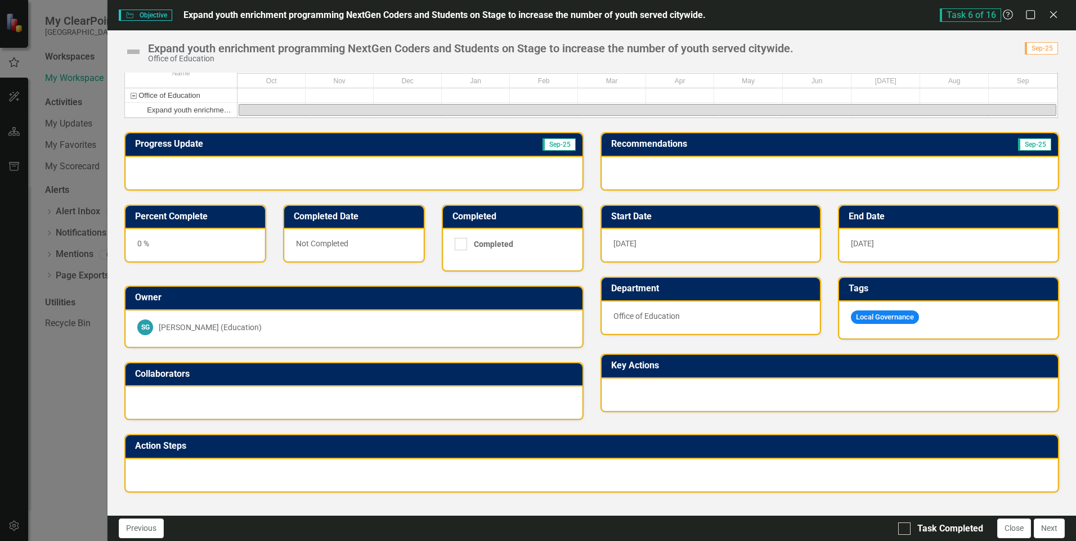
click at [145, 253] on div "0 %" at bounding box center [195, 245] width 140 height 33
click at [146, 254] on div "0 %" at bounding box center [195, 245] width 140 height 33
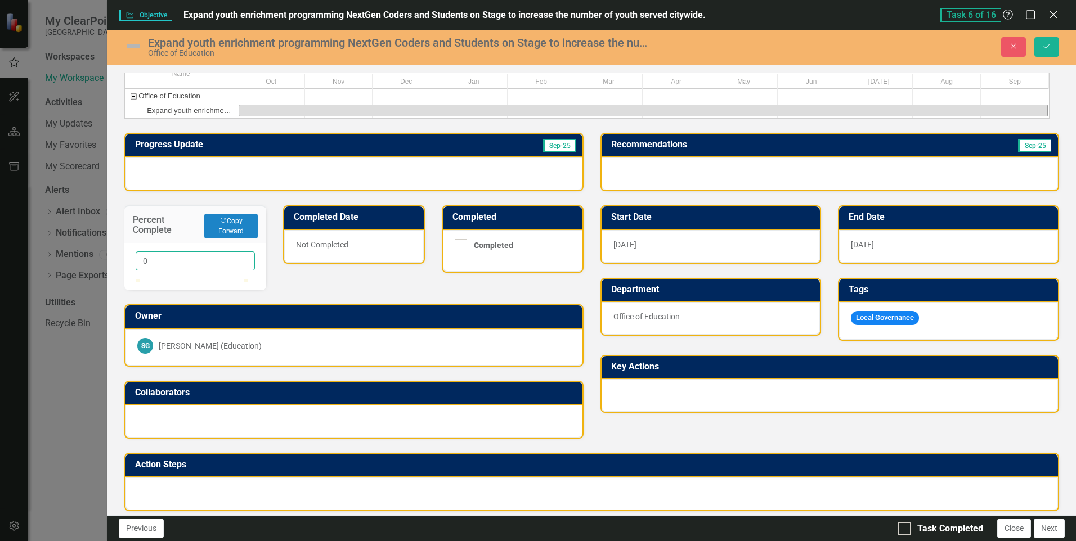
drag, startPoint x: 151, startPoint y: 279, endPoint x: 141, endPoint y: 277, distance: 9.8
click at [141, 271] on input "0" at bounding box center [195, 261] width 119 height 19
type input "25"
drag, startPoint x: 331, startPoint y: 309, endPoint x: 309, endPoint y: 296, distance: 26.0
click at [331, 309] on div "Progress Update Sep-25 Percent Complete Copy Forward Copy Forward 25 Completed …" at bounding box center [353, 279] width 475 height 320
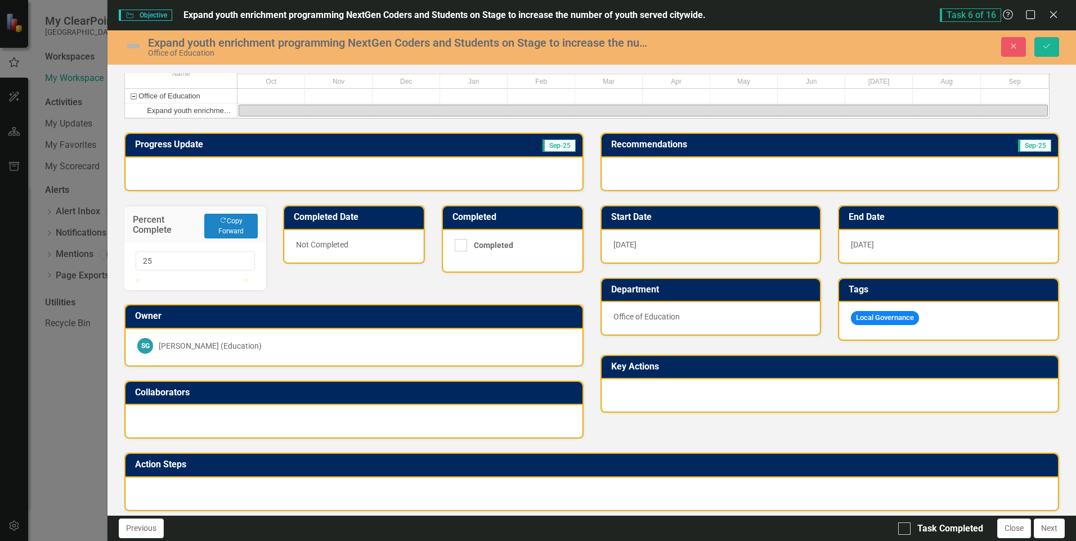
click at [133, 47] on img at bounding box center [133, 46] width 18 height 18
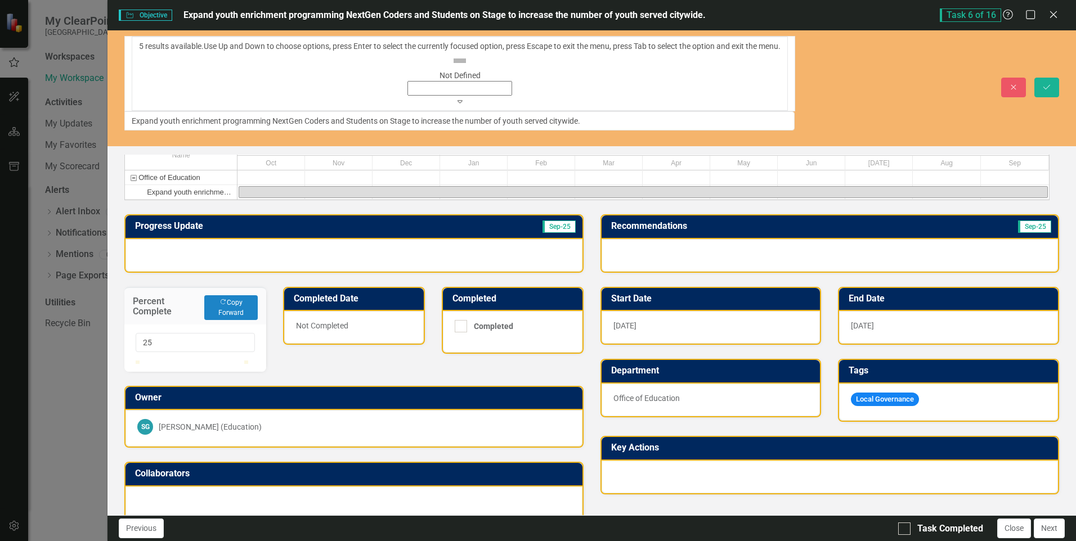
click at [457, 100] on icon at bounding box center [459, 101] width 5 height 3
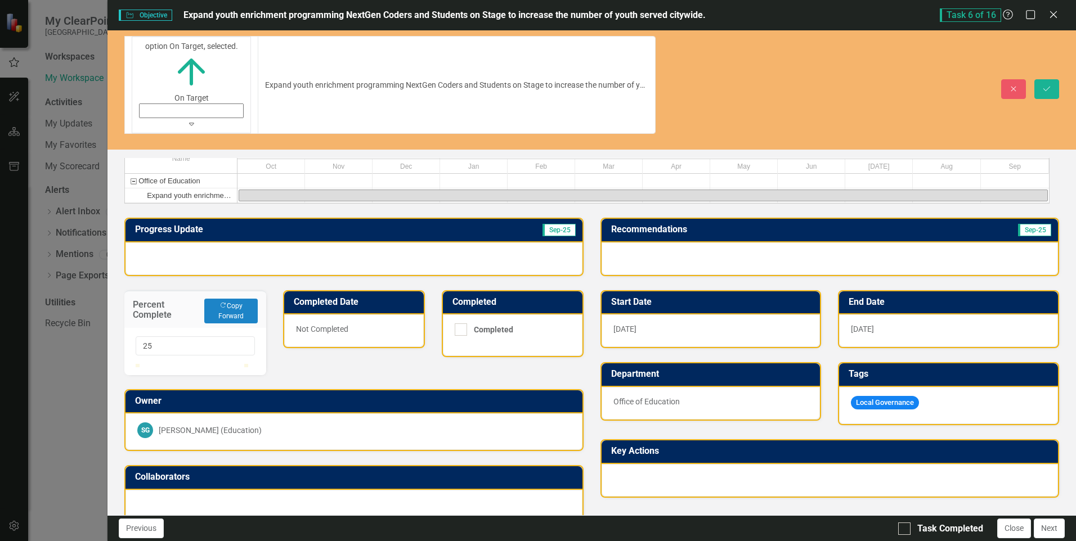
click at [311, 318] on div "Progress Update Sep-25 Percent Complete Copy Forward Copy Forward 25 Completed …" at bounding box center [353, 364] width 475 height 320
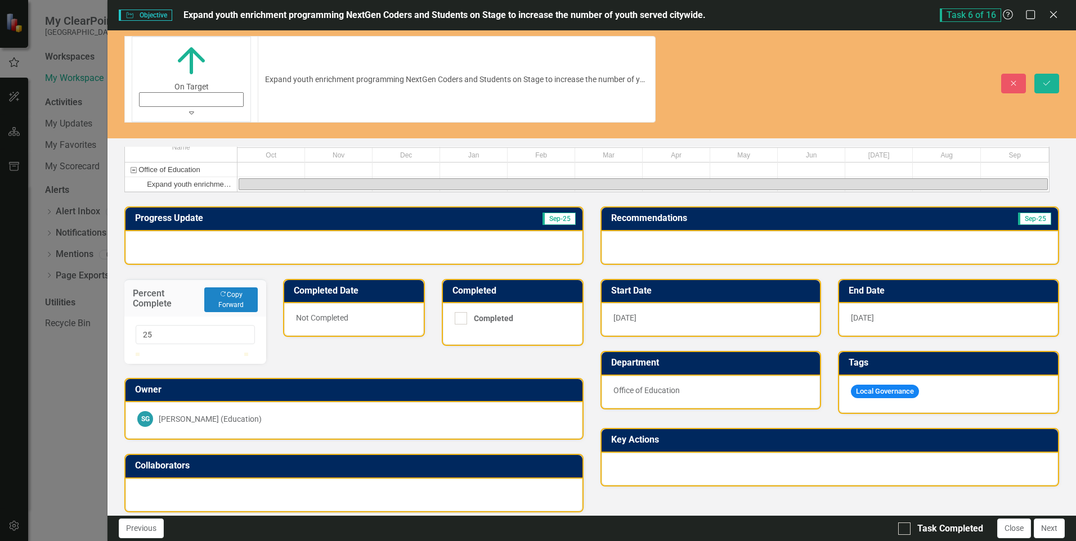
click at [213, 231] on div at bounding box center [353, 247] width 456 height 33
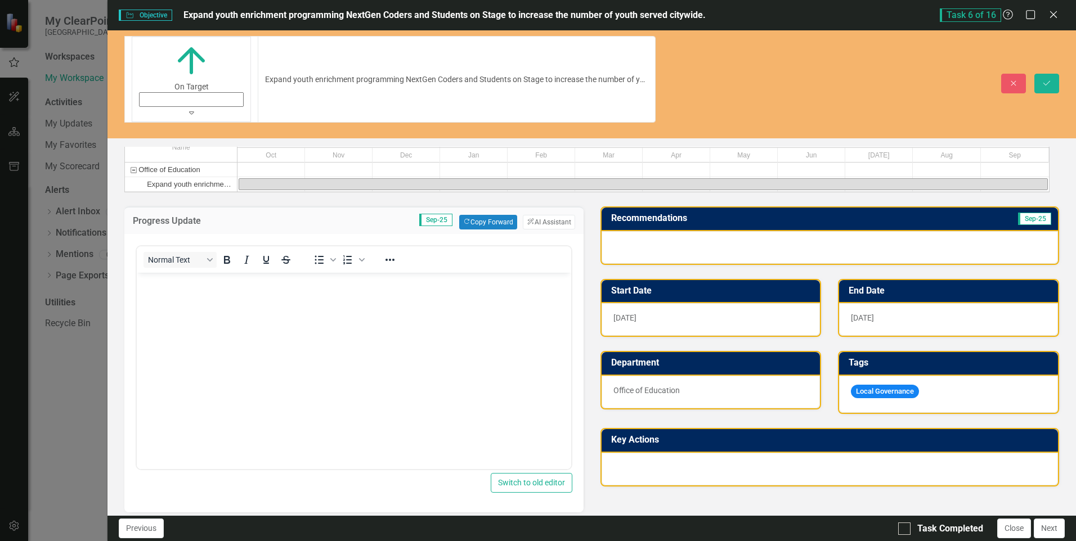
click at [200, 300] on body "Rich Text Area. Press ALT-0 for help." at bounding box center [354, 357] width 434 height 169
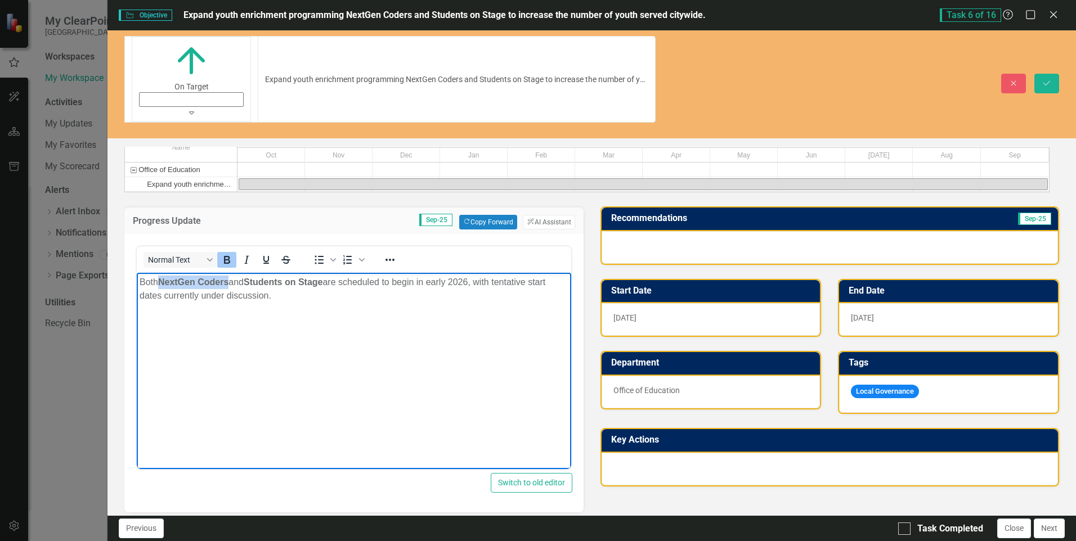
drag, startPoint x: 231, startPoint y: 282, endPoint x: 163, endPoint y: 281, distance: 68.1
click at [163, 281] on p "Both NextGen Coders and Students on Stage are scheduled to begin in early 2026,…" at bounding box center [354, 289] width 428 height 27
click at [226, 256] on icon "Bold" at bounding box center [227, 260] width 6 height 8
drag, startPoint x: 327, startPoint y: 282, endPoint x: 248, endPoint y: 280, distance: 79.4
click at [248, 280] on p "Both NextGen Coders and Students on Stage are scheduled to begin in early 2026,…" at bounding box center [354, 289] width 428 height 27
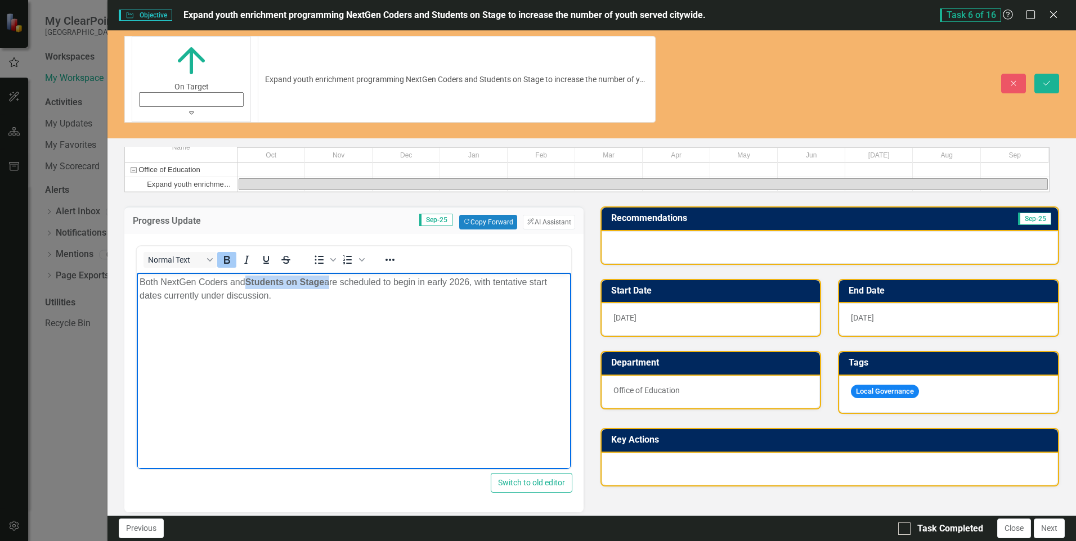
click at [227, 253] on icon "Bold" at bounding box center [227, 260] width 14 height 14
click at [243, 337] on body "Both NextGen Coders and Students on Stage are scheduled to begin in early 2026,…" at bounding box center [354, 357] width 434 height 169
click at [903, 528] on input "Task Completed" at bounding box center [901, 526] width 7 height 7
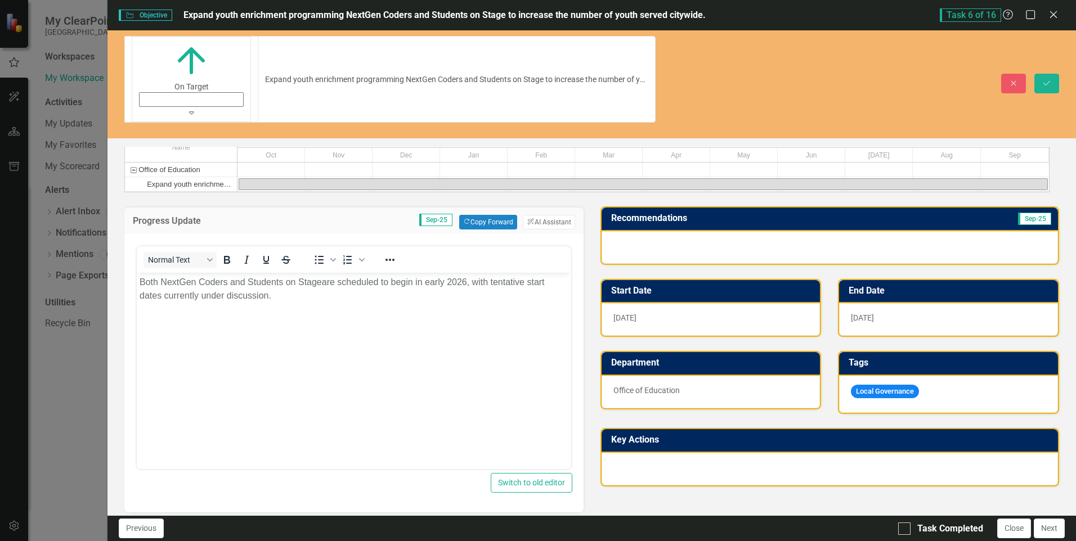
checkbox input "true"
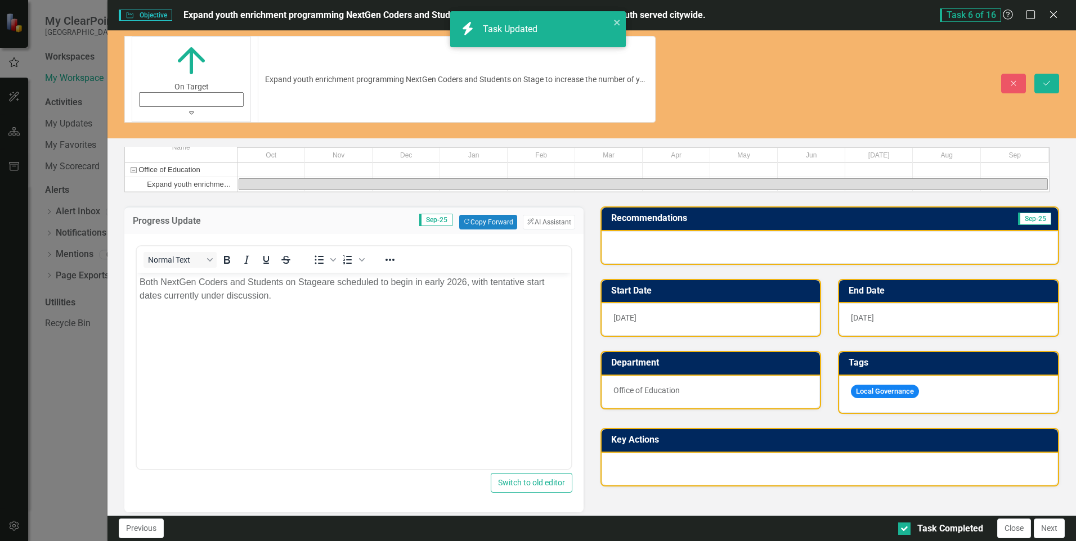
checkbox input "true"
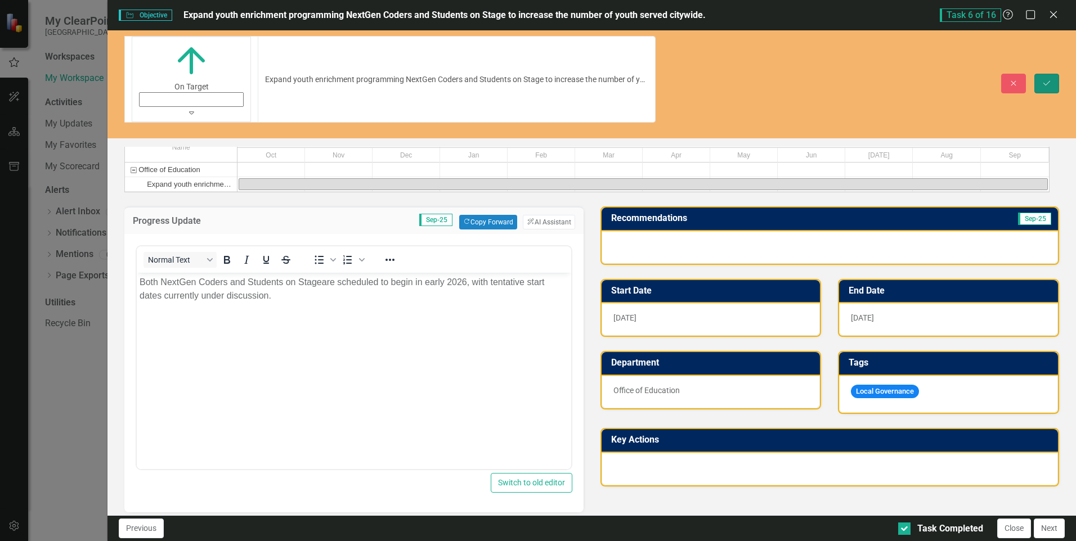
click at [1056, 74] on button "Save" at bounding box center [1046, 84] width 25 height 20
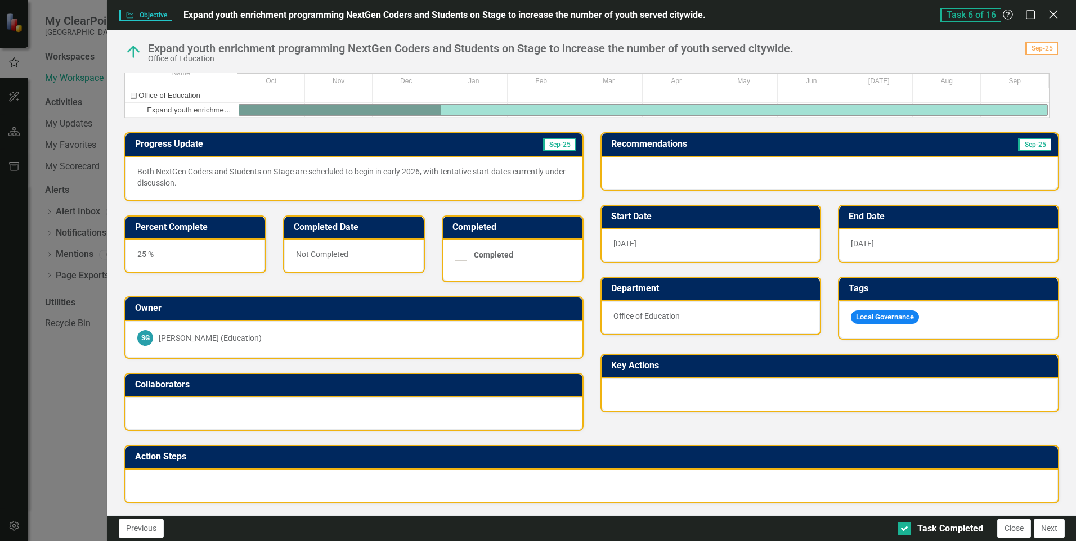
click at [1052, 16] on icon at bounding box center [1053, 14] width 8 height 8
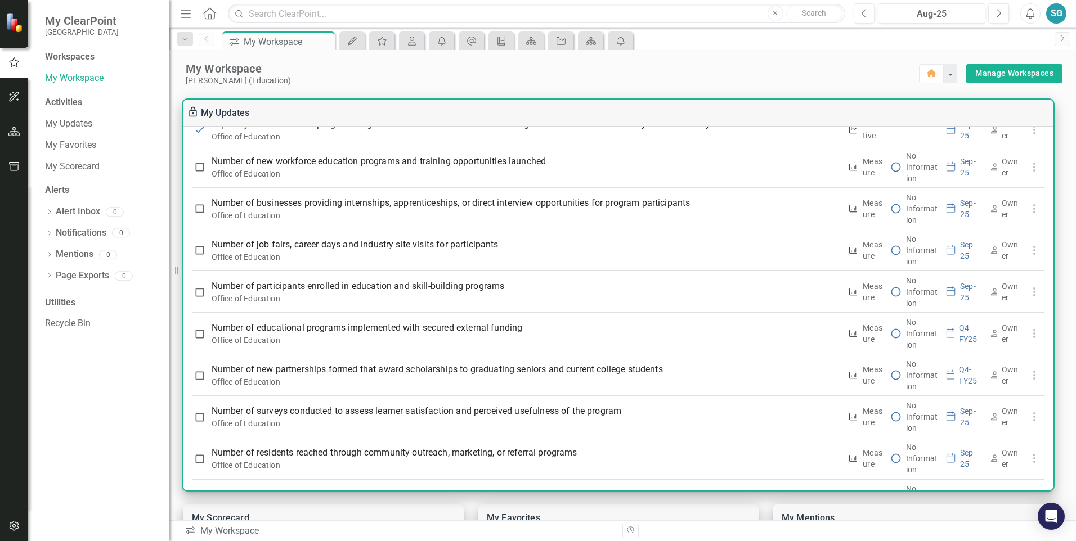
scroll to position [482, 0]
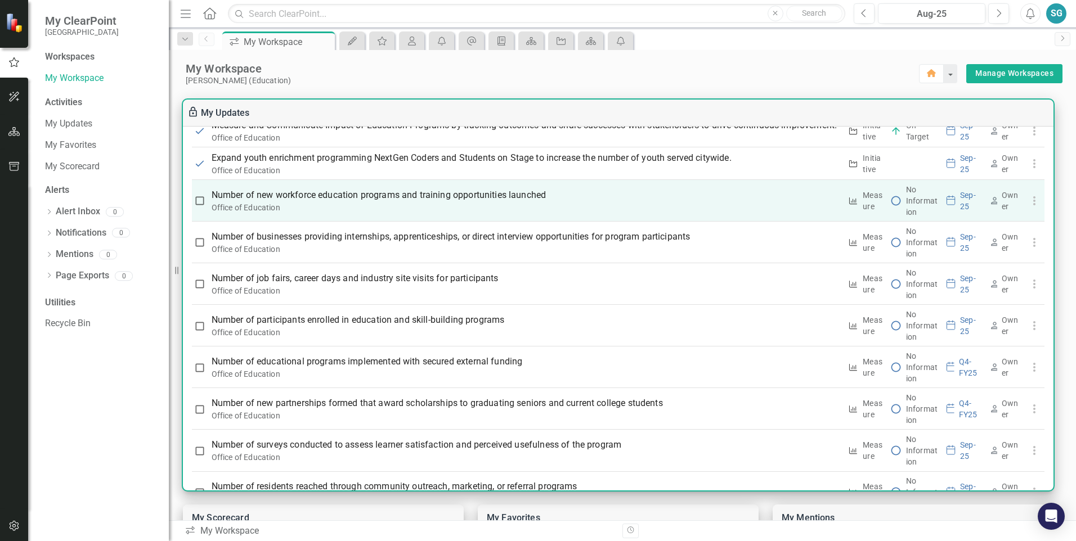
click at [530, 213] on div "Office of Education" at bounding box center [527, 207] width 630 height 11
click at [527, 202] on p "Number of new workforce education programs and training opportunities launched" at bounding box center [527, 196] width 630 height 14
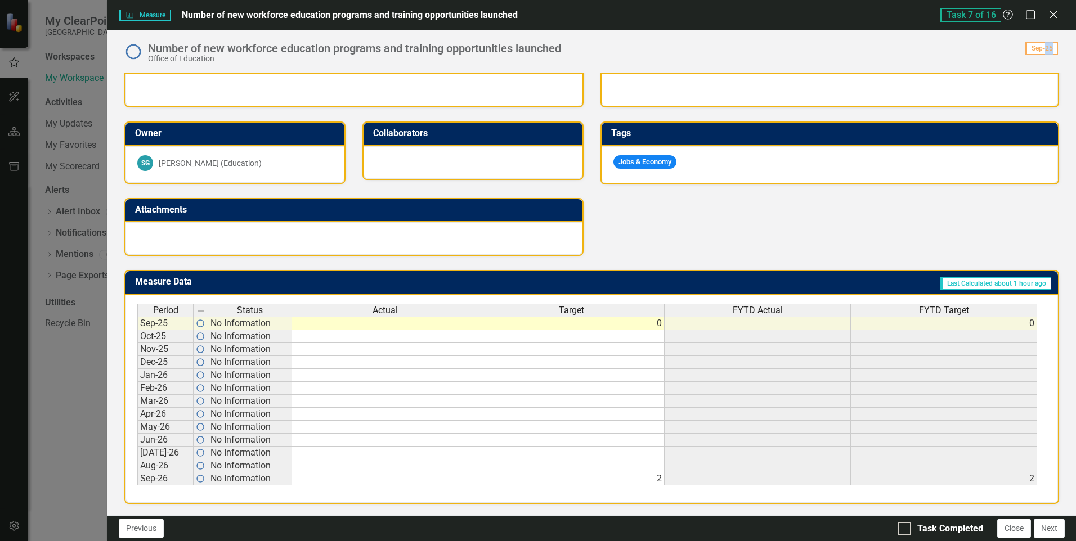
scroll to position [0, 0]
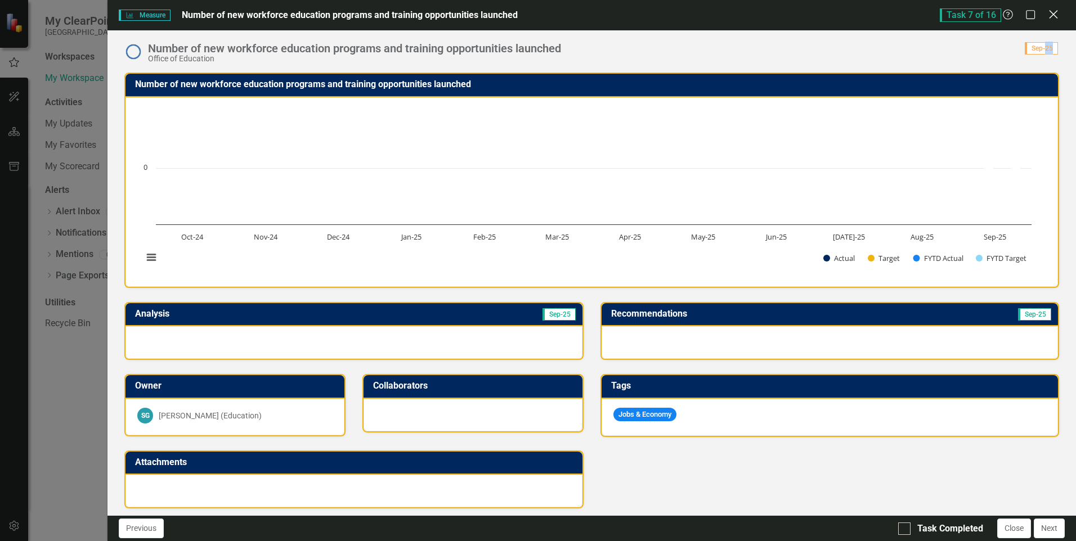
click at [1052, 14] on icon "Close" at bounding box center [1053, 14] width 14 height 11
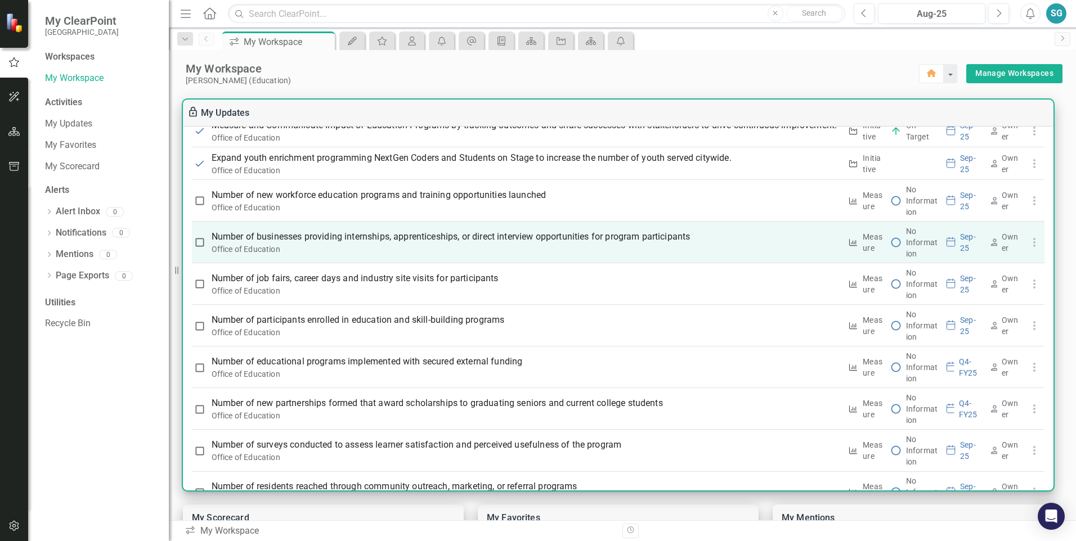
click at [353, 244] on p "Number of businesses providing internships, apprenticeships, or direct intervie…" at bounding box center [527, 237] width 630 height 14
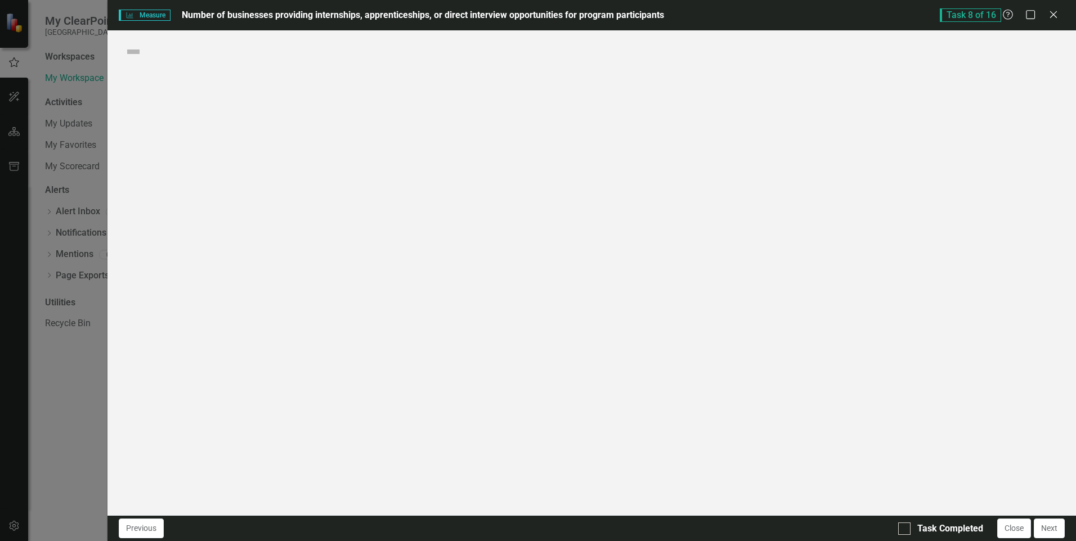
click at [353, 262] on div "Measure Measure Number of businesses providing internships, apprenticeships, or…" at bounding box center [538, 270] width 1076 height 541
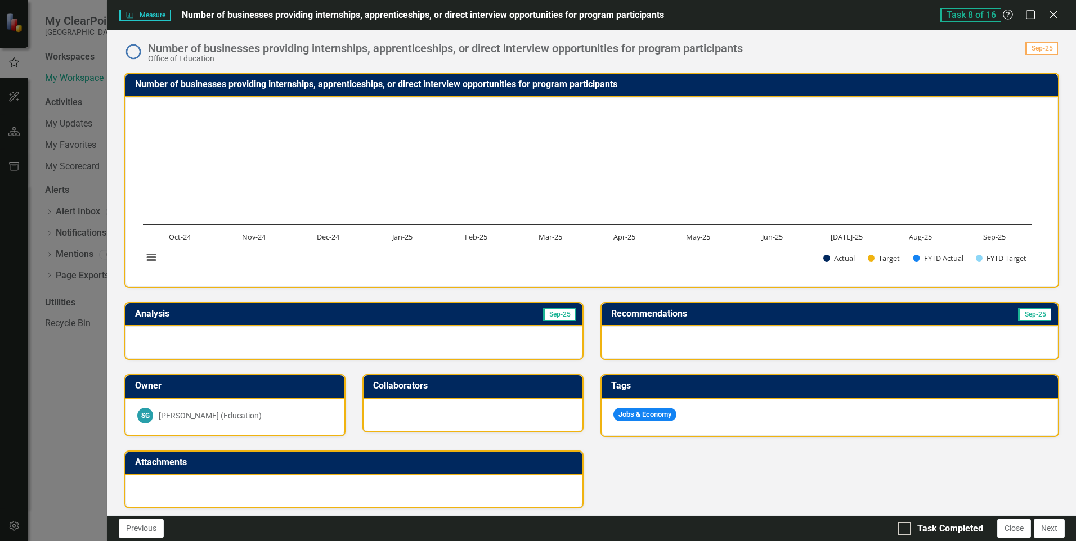
scroll to position [253, 0]
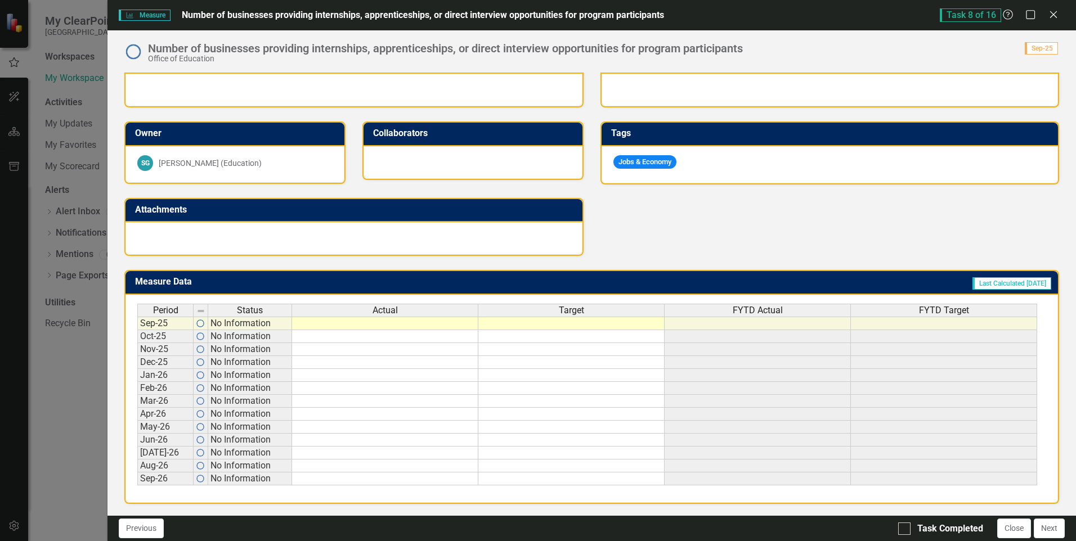
click at [634, 480] on td at bounding box center [571, 479] width 186 height 13
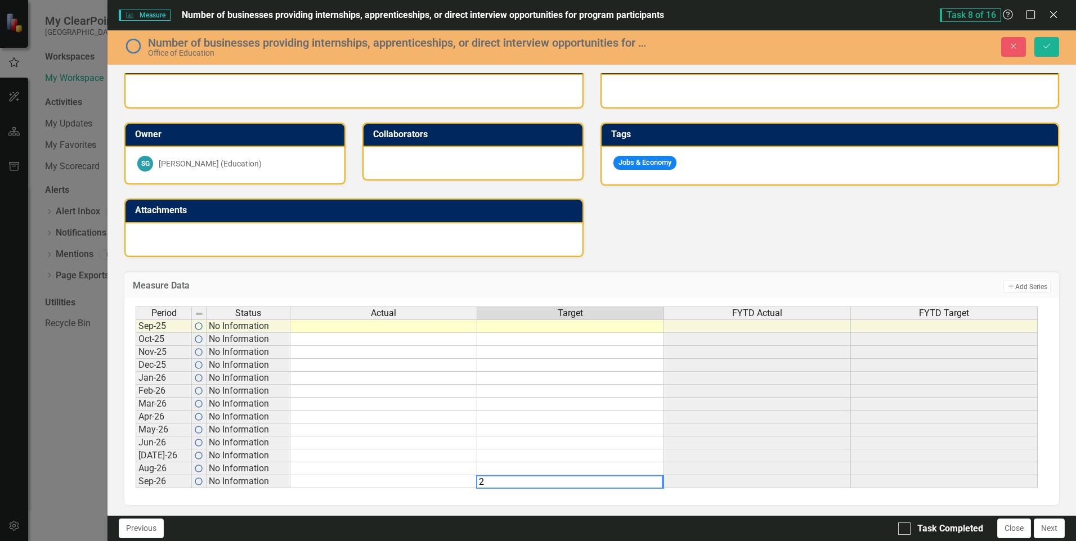
type textarea "2"
click at [586, 274] on div "Measure Data Add Add Series" at bounding box center [591, 285] width 935 height 28
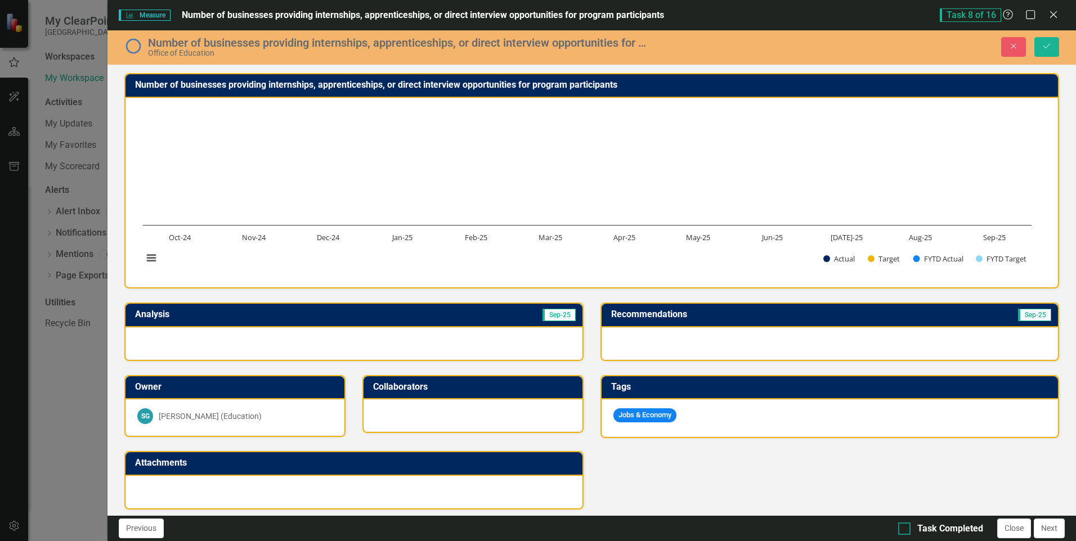
click at [904, 530] on div at bounding box center [904, 529] width 12 height 12
click at [904, 530] on input "Task Completed" at bounding box center [901, 526] width 7 height 7
checkbox input "true"
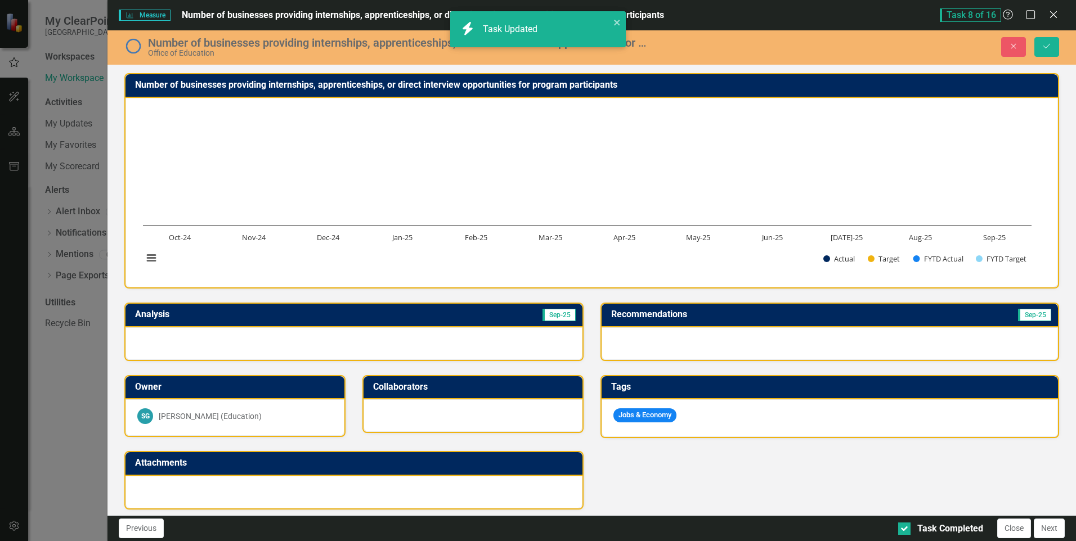
checkbox input "true"
click at [1043, 48] on icon "Save" at bounding box center [1047, 46] width 10 height 8
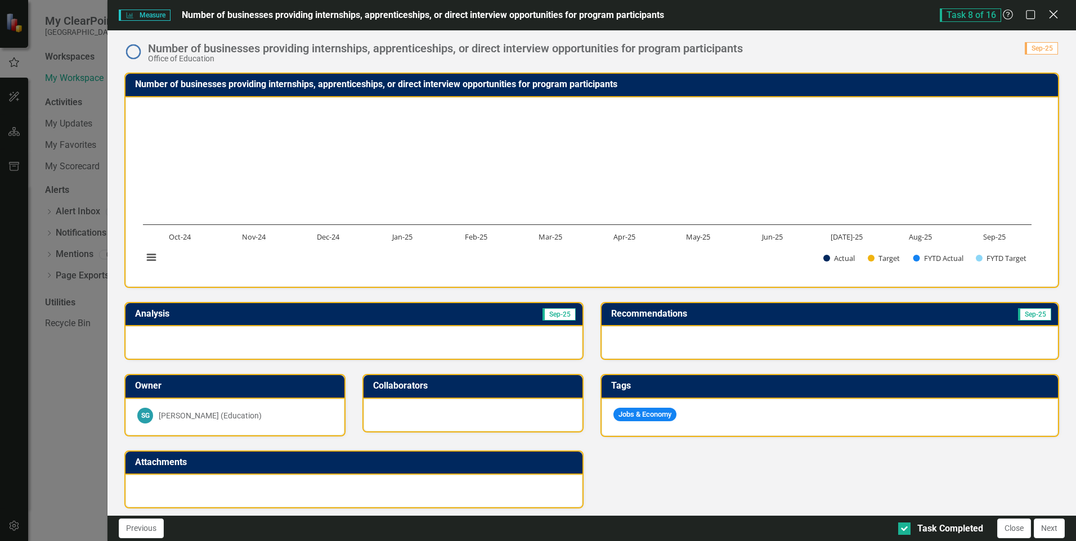
click at [1056, 14] on icon "Close" at bounding box center [1053, 14] width 14 height 11
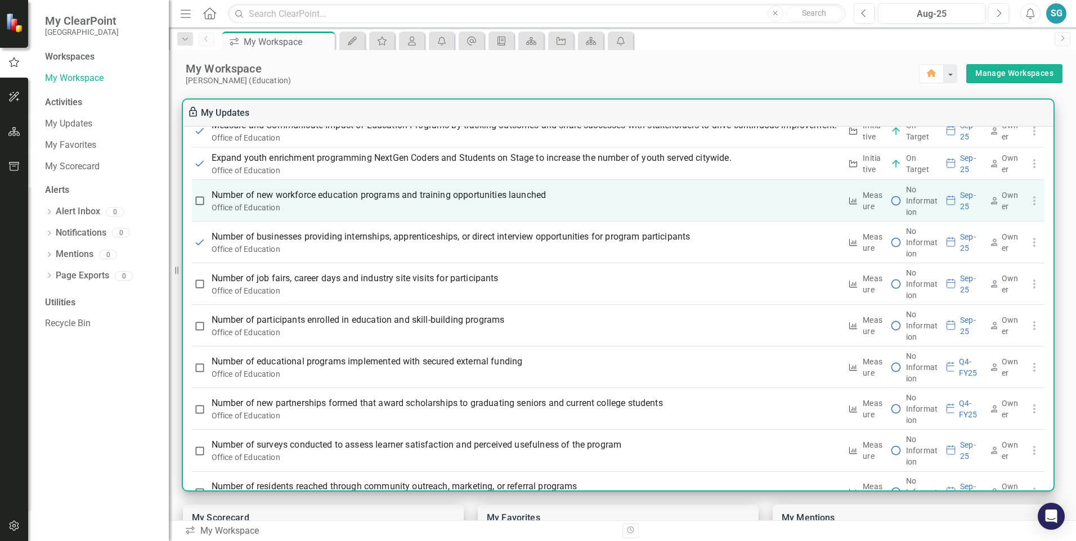
click at [384, 202] on p "Number of new workforce education programs and training opportunities launched" at bounding box center [527, 196] width 630 height 14
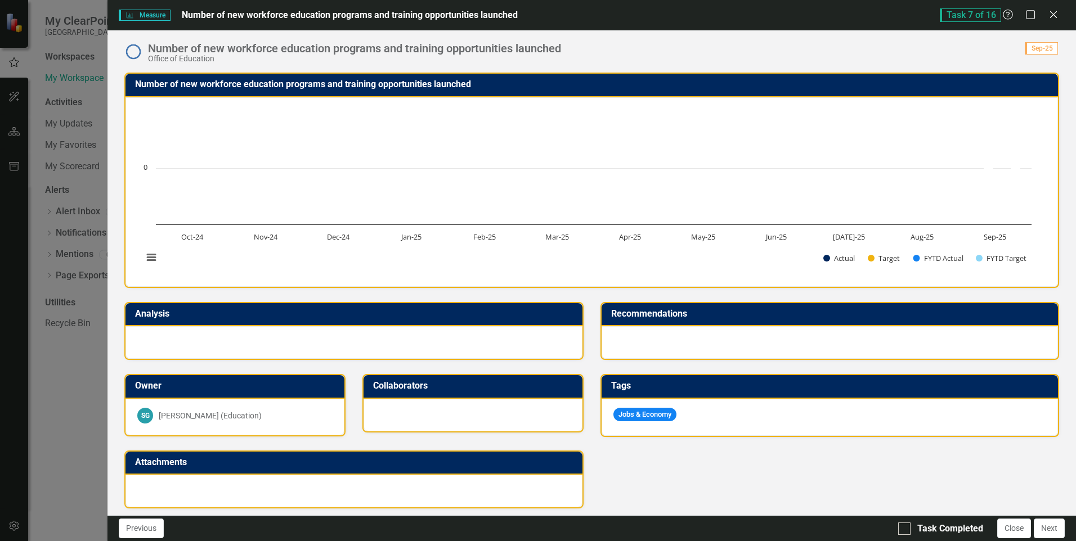
click at [384, 219] on div "Measure Measure Number of new workforce education programs and training opportu…" at bounding box center [538, 270] width 1076 height 541
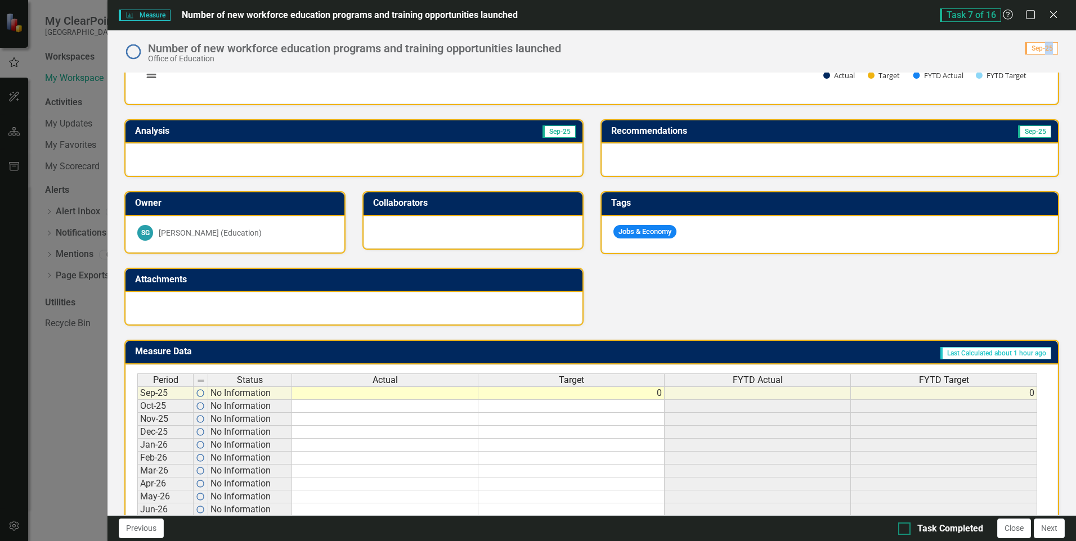
click at [900, 527] on input "Task Completed" at bounding box center [901, 526] width 7 height 7
checkbox input "true"
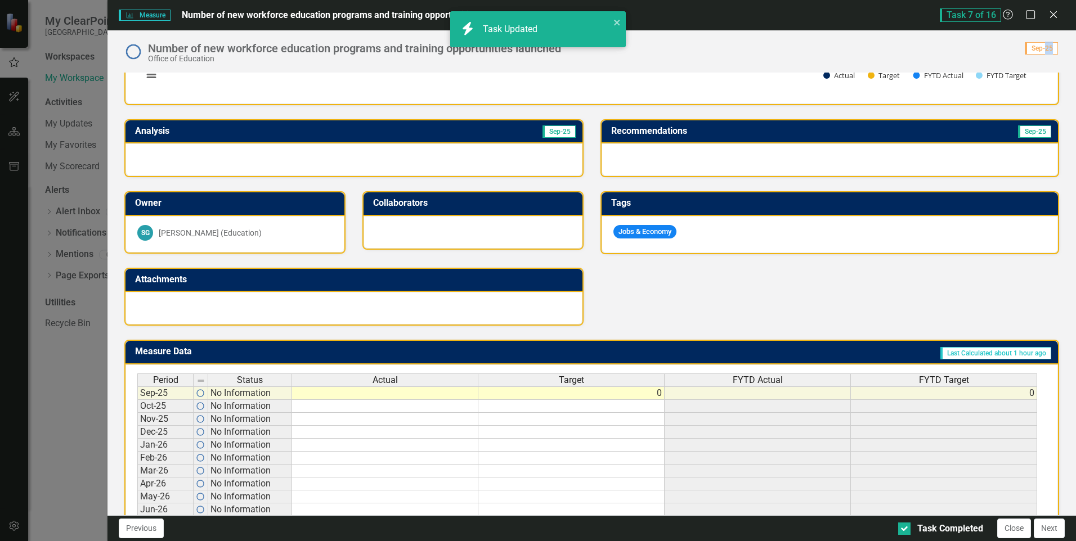
checkbox input "true"
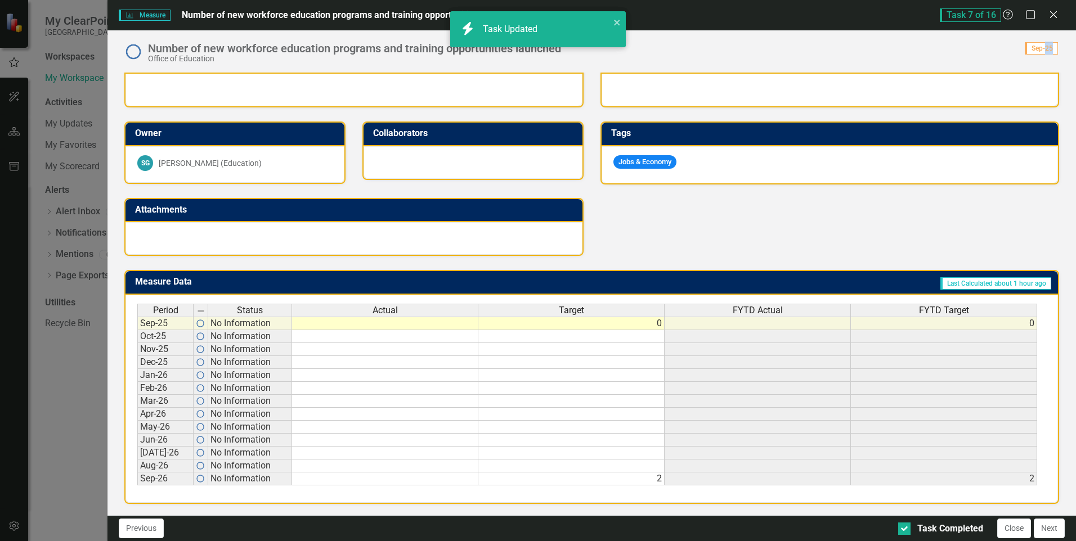
scroll to position [0, 0]
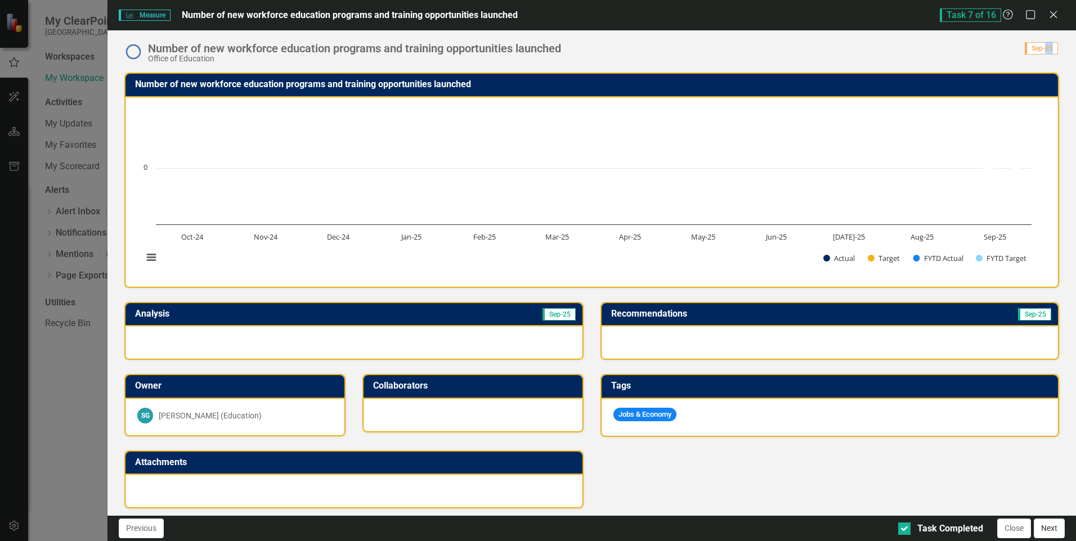
click at [1051, 523] on button "Next" at bounding box center [1049, 529] width 31 height 20
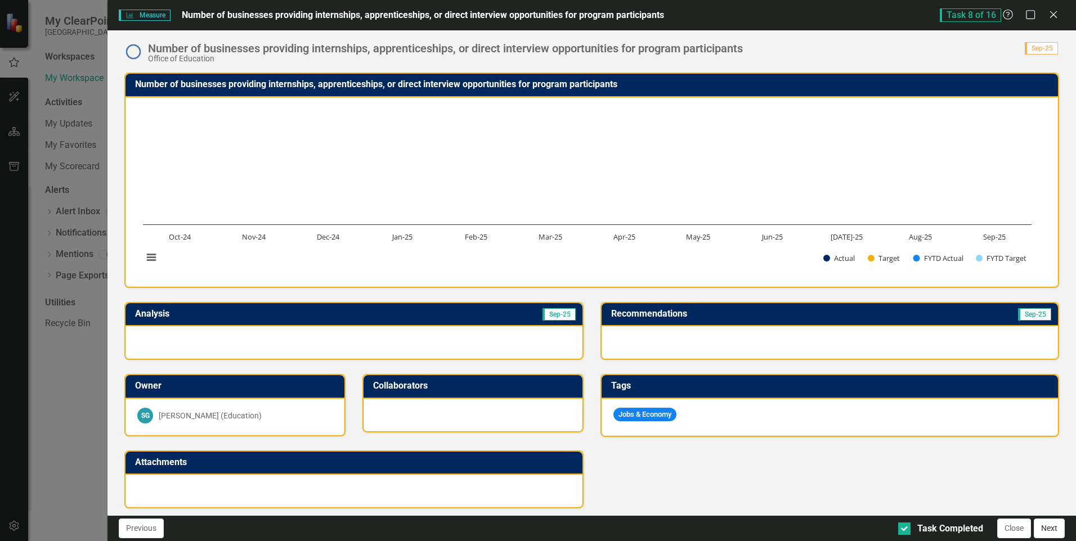
click at [1054, 530] on button "Next" at bounding box center [1049, 529] width 31 height 20
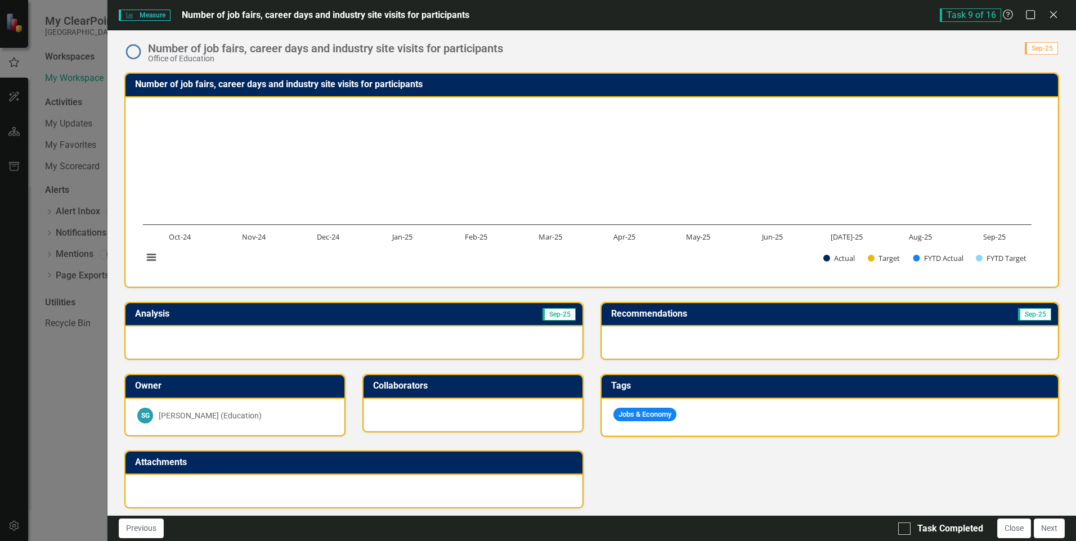
scroll to position [253, 0]
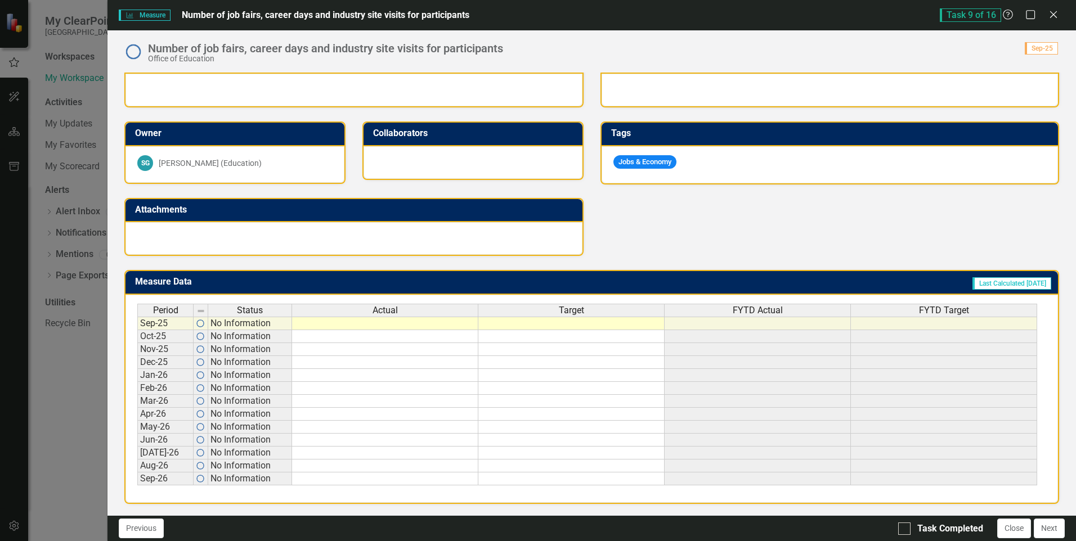
click at [603, 478] on td at bounding box center [571, 479] width 186 height 13
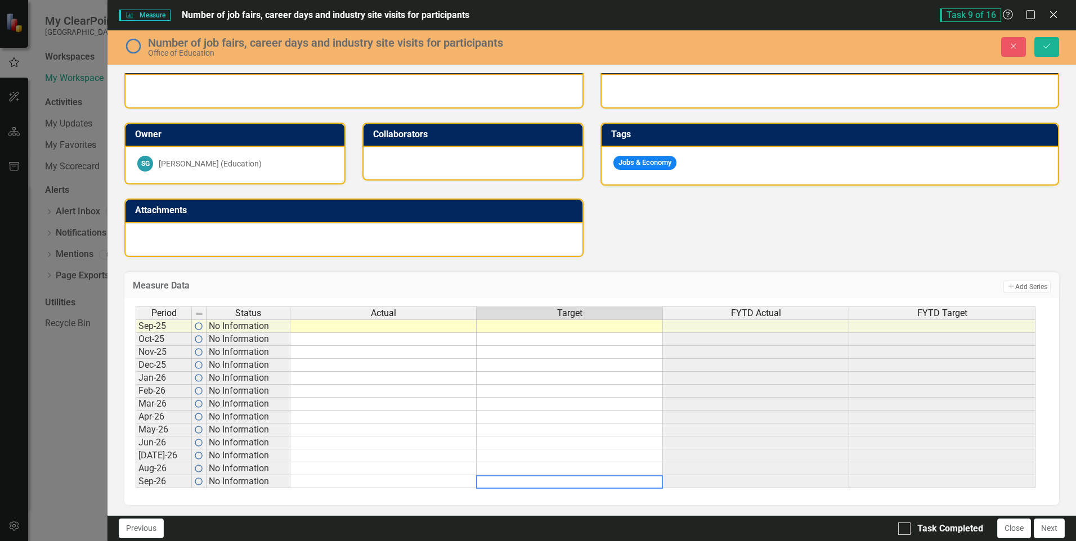
click at [603, 478] on textarea at bounding box center [569, 482] width 187 height 14
type textarea "2"
click at [628, 504] on div "Period Status Actual Target FYTD Actual FYTD Target Sep-25 No Information Oct-2…" at bounding box center [591, 401] width 935 height 207
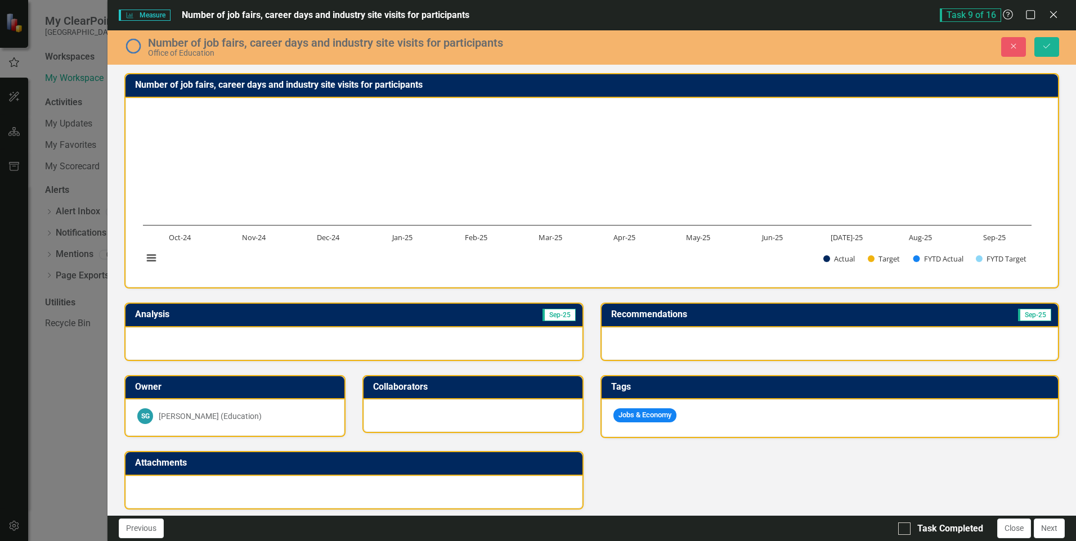
scroll to position [254, 0]
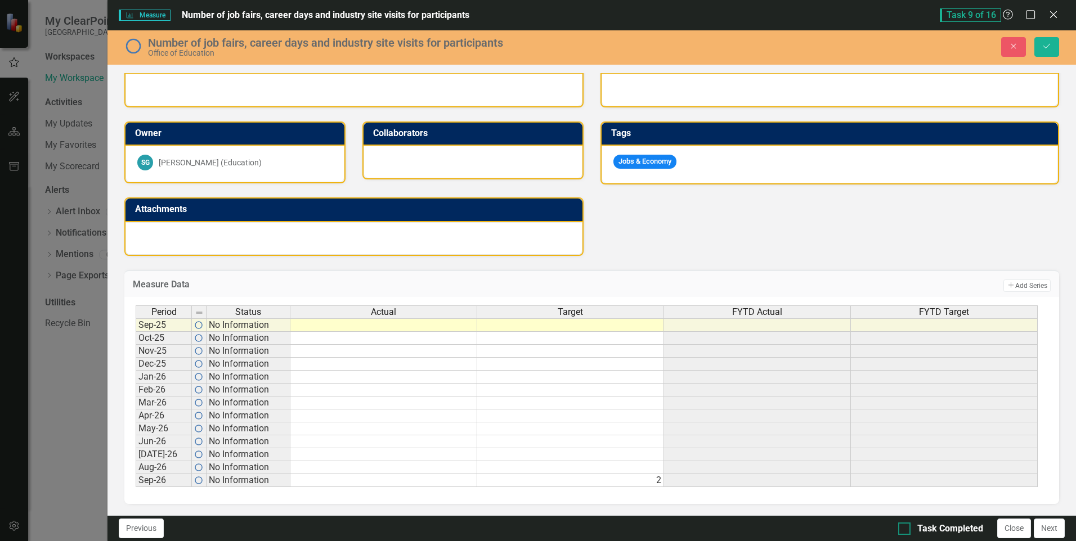
click at [908, 530] on div at bounding box center [904, 529] width 12 height 12
click at [905, 530] on input "Task Completed" at bounding box center [901, 526] width 7 height 7
checkbox input "true"
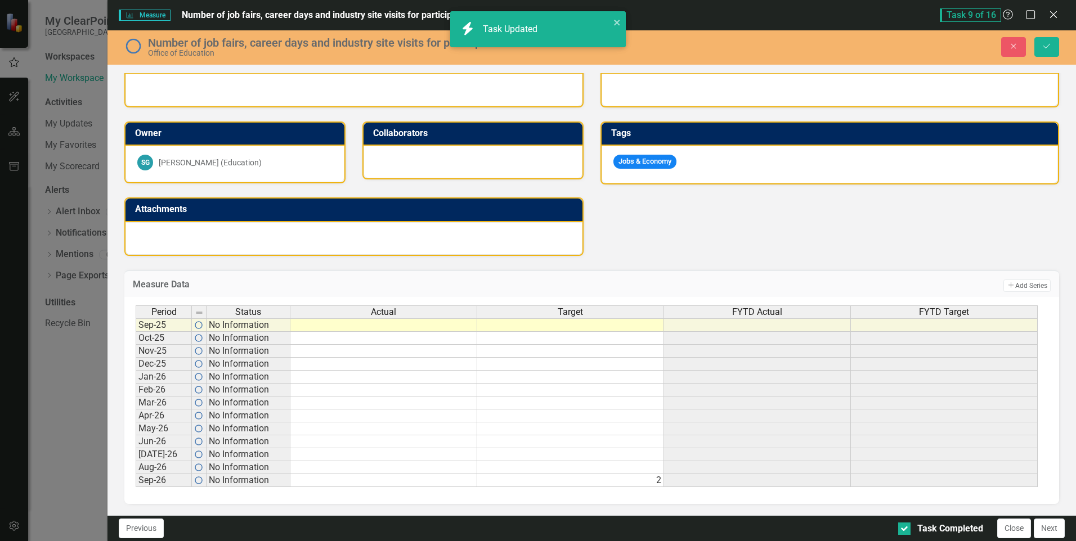
checkbox input "true"
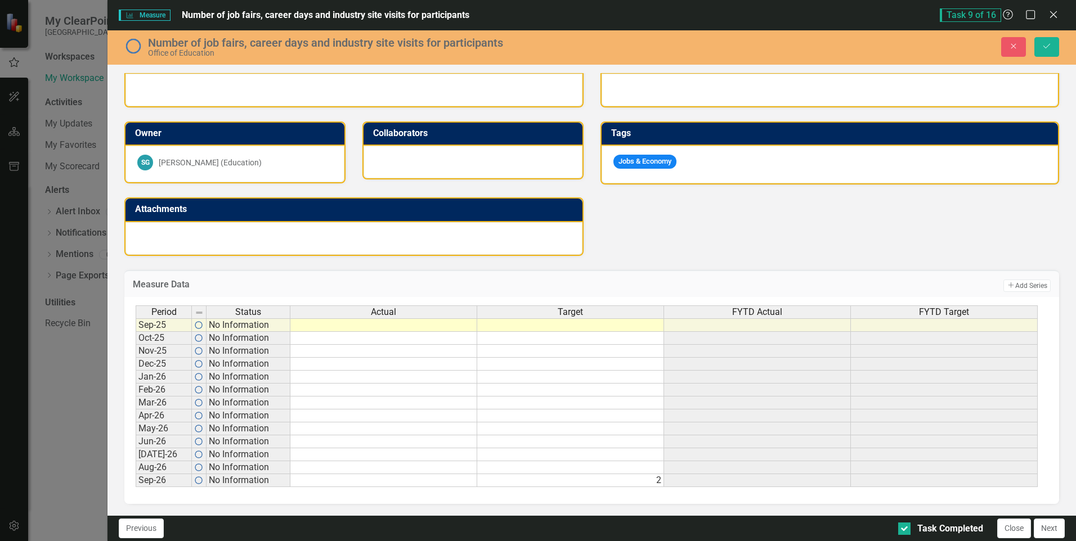
scroll to position [0, 0]
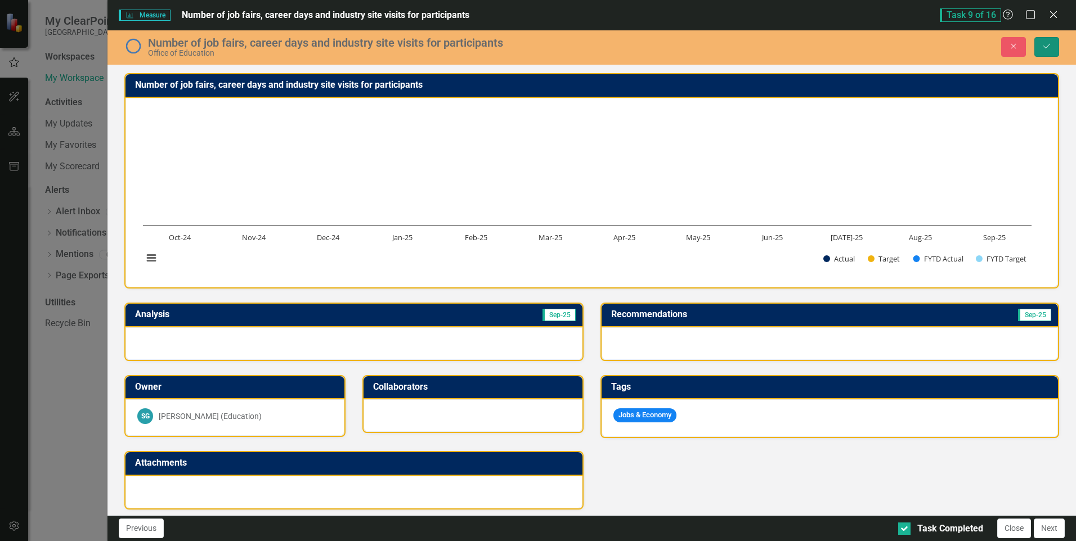
click at [1040, 50] on button "Save" at bounding box center [1046, 47] width 25 height 20
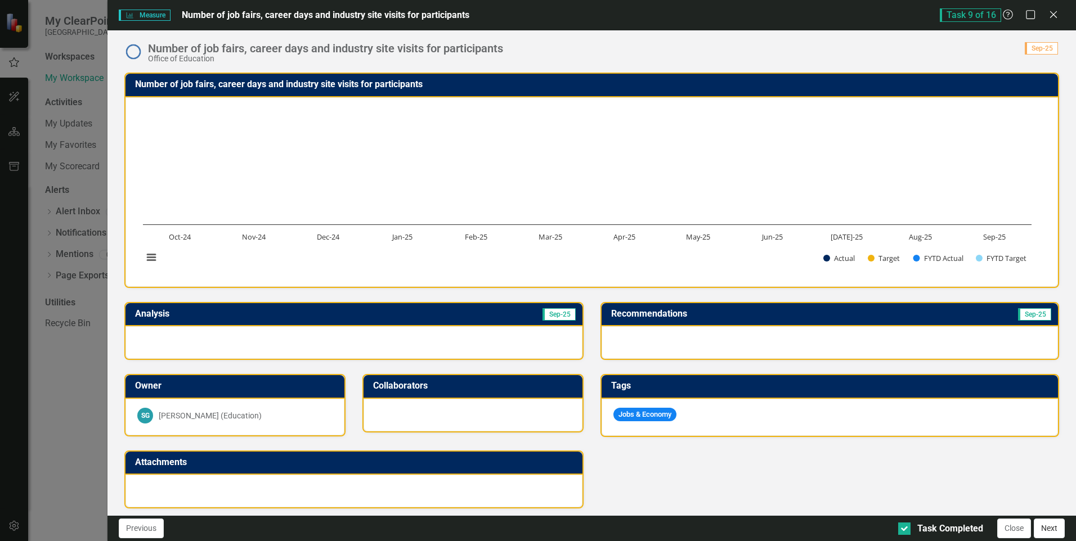
click at [1047, 525] on button "Next" at bounding box center [1049, 529] width 31 height 20
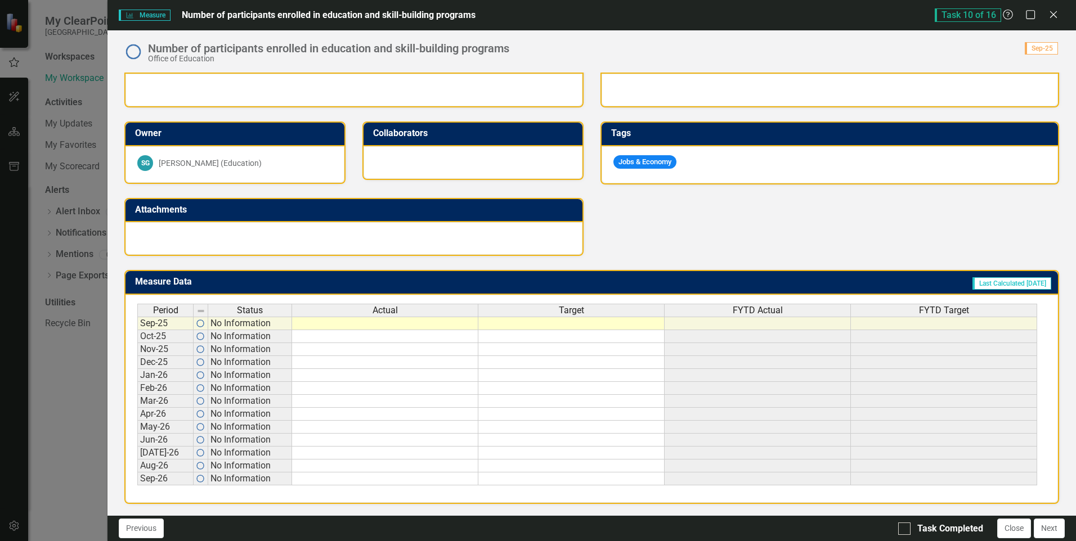
click at [630, 478] on td at bounding box center [571, 479] width 186 height 13
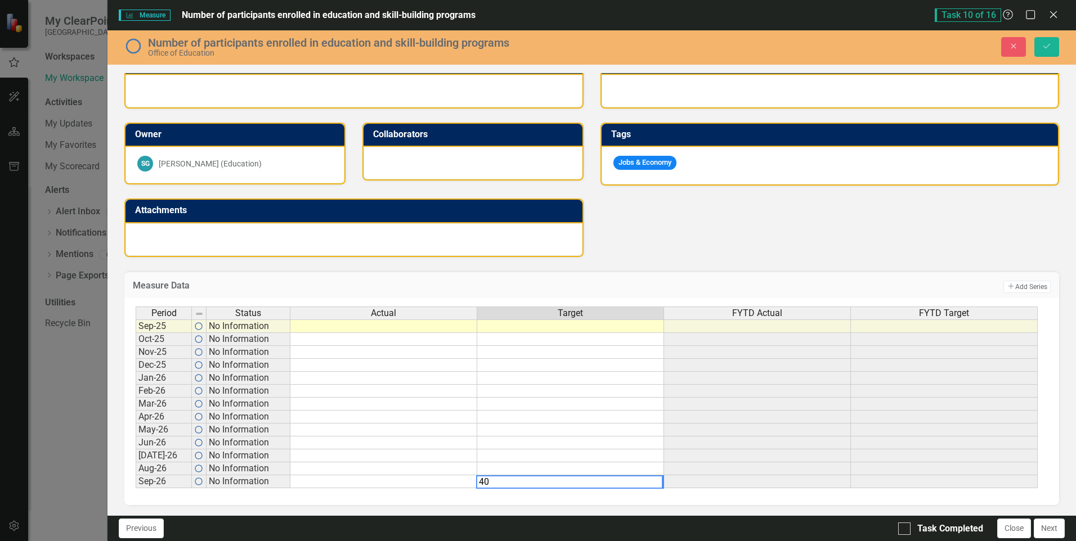
type textarea "40"
click at [723, 495] on div "Period Status Actual Target FYTD Actual FYTD Target Sep-25 No Information Oct-2…" at bounding box center [591, 401] width 935 height 207
click at [911, 529] on div "Task Completed" at bounding box center [940, 529] width 85 height 13
click at [905, 529] on input "Task Completed" at bounding box center [901, 526] width 7 height 7
checkbox input "true"
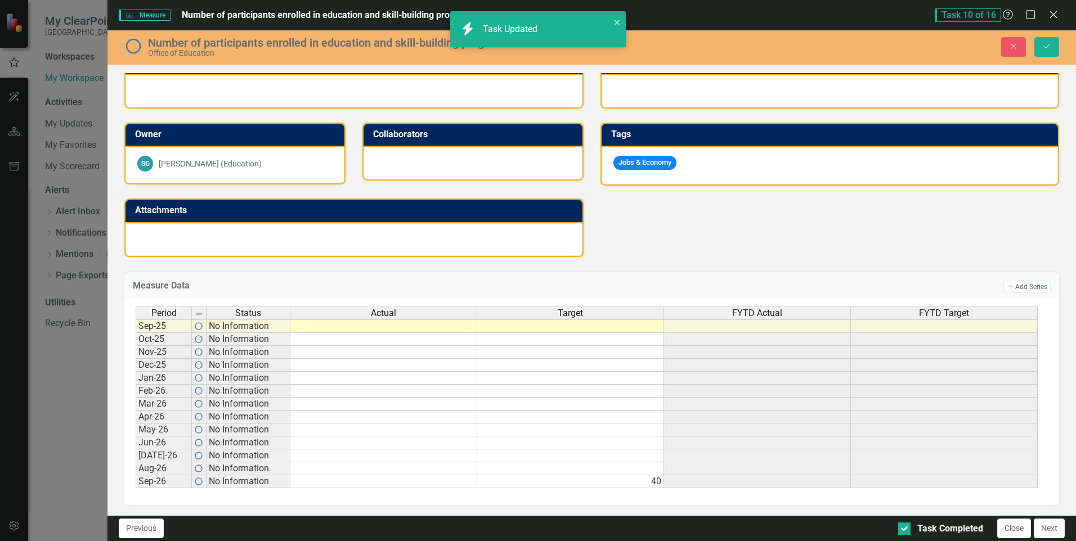
checkbox input "true"
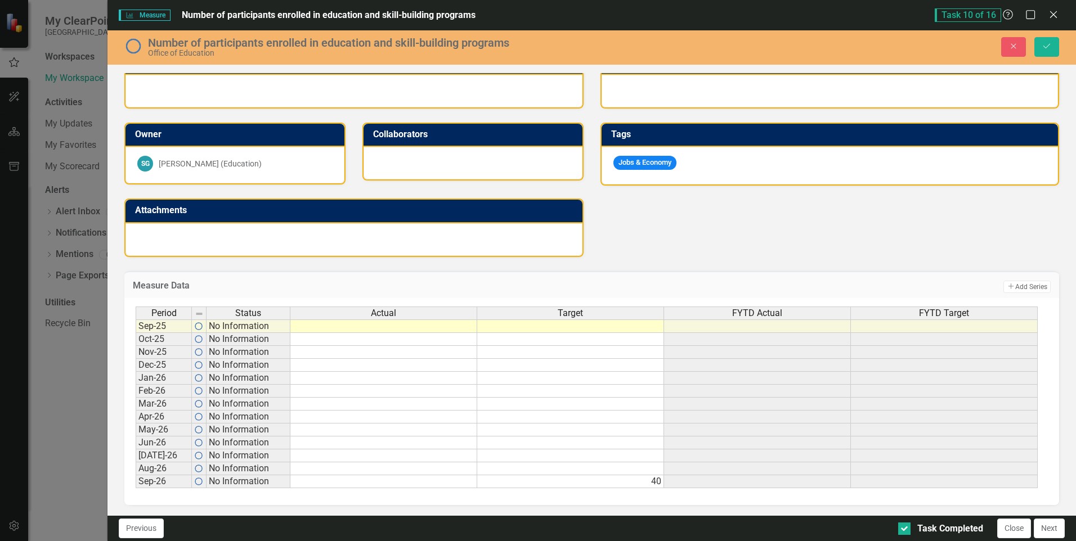
scroll to position [0, 0]
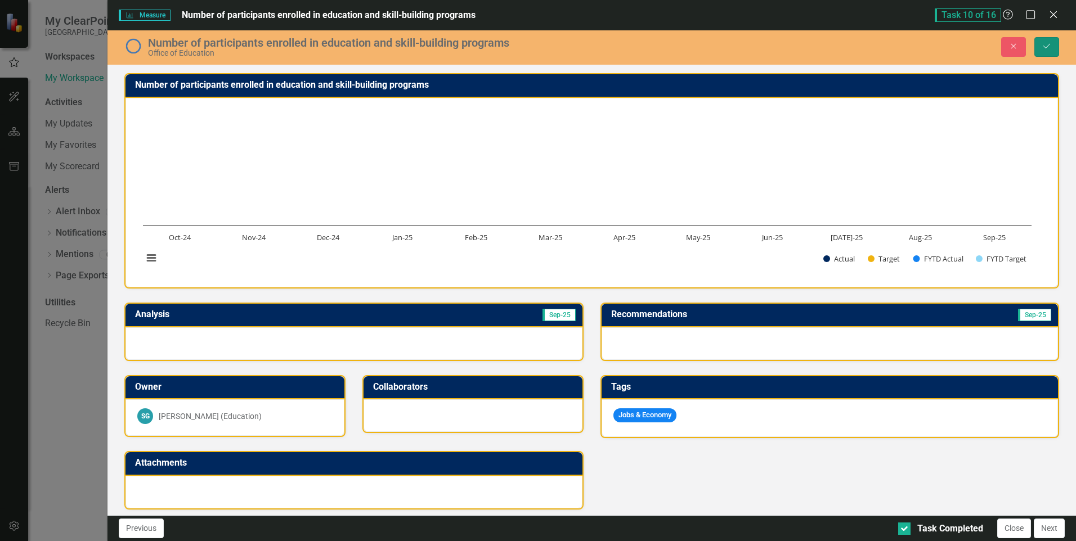
click at [1051, 48] on icon "Save" at bounding box center [1047, 46] width 10 height 8
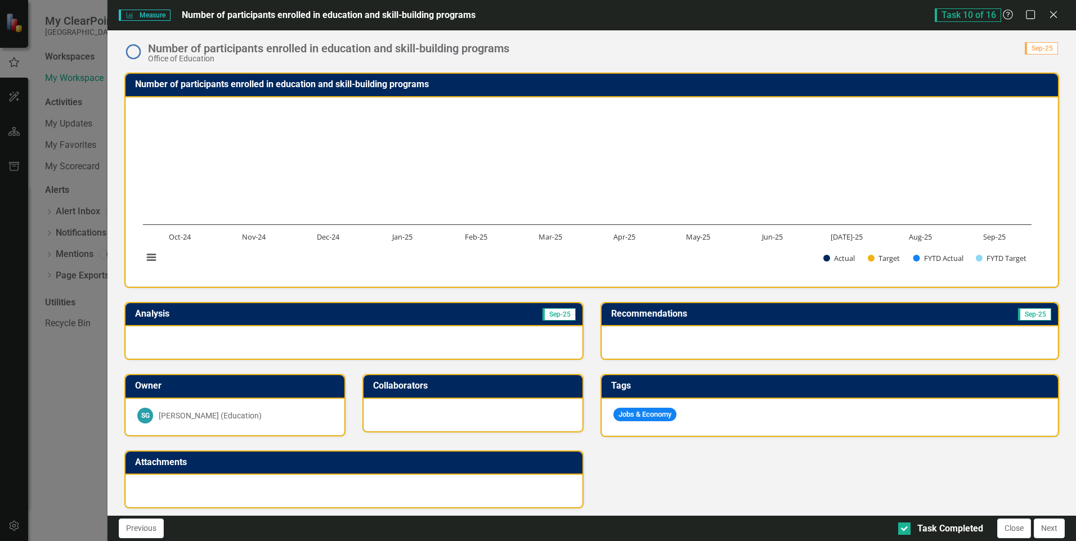
scroll to position [253, 0]
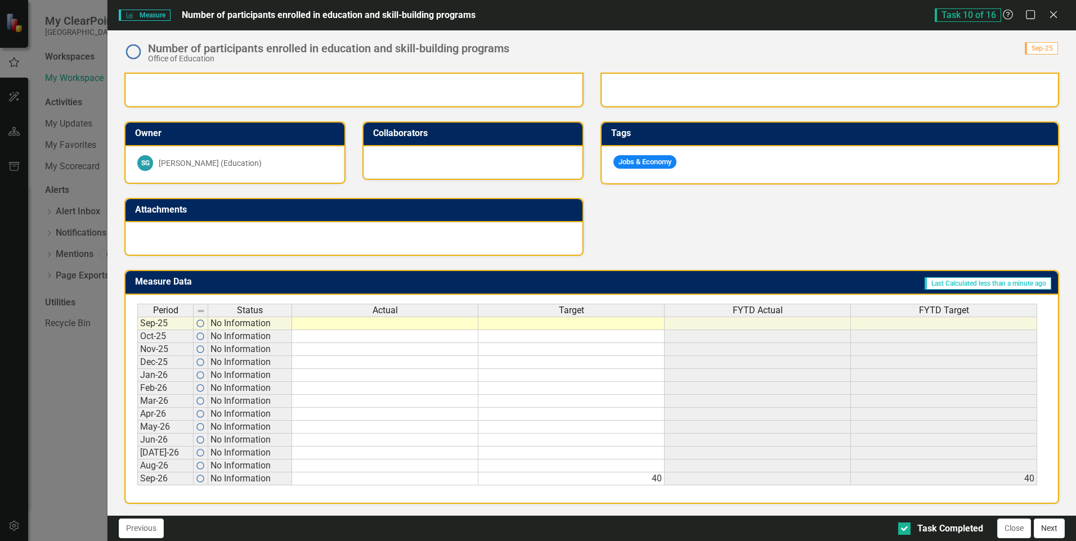
click at [1048, 526] on button "Next" at bounding box center [1049, 529] width 31 height 20
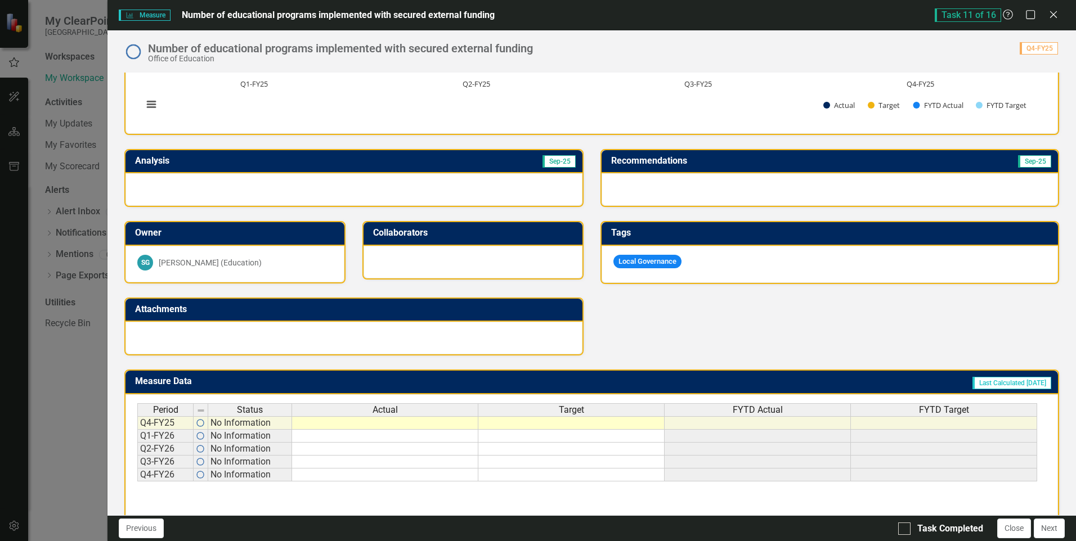
scroll to position [183, 0]
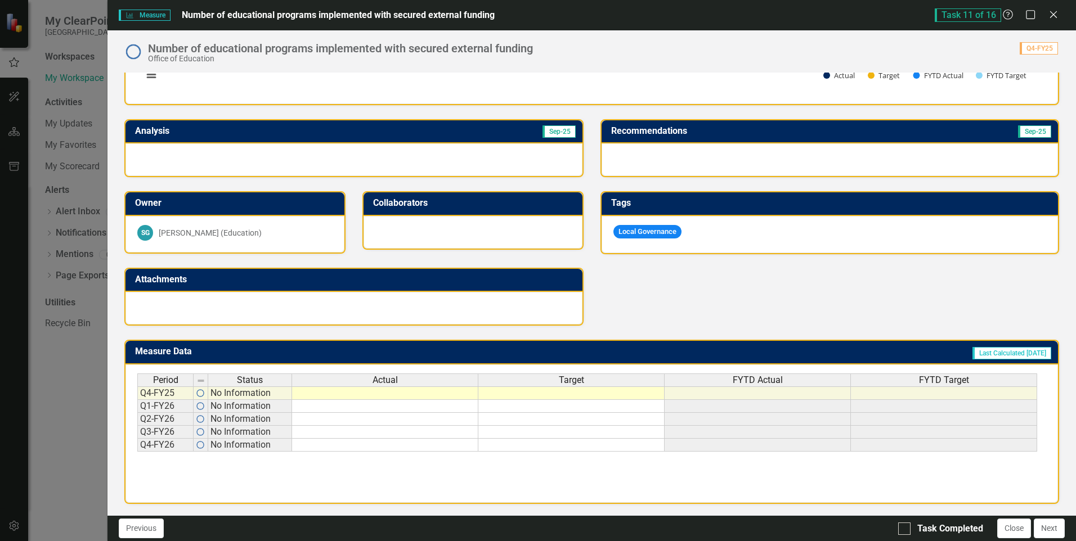
click at [603, 447] on td at bounding box center [571, 445] width 186 height 13
click at [604, 447] on td at bounding box center [571, 445] width 186 height 13
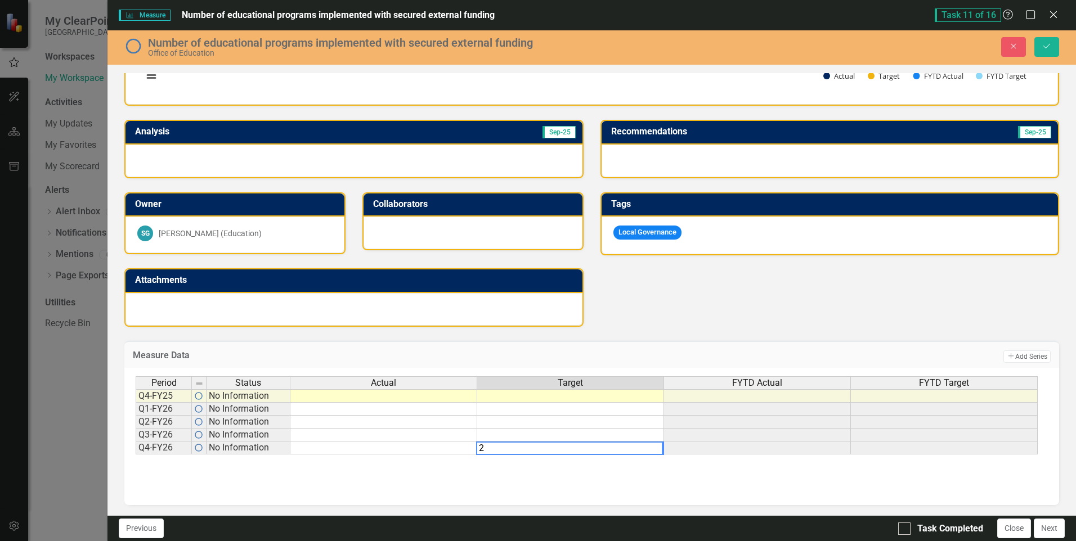
type textarea "2"
click at [618, 475] on div "Period Status Actual Target FYTD Actual FYTD Target Q4-FY25 No Information Q1-F…" at bounding box center [592, 432] width 912 height 113
click at [608, 394] on td at bounding box center [570, 396] width 187 height 14
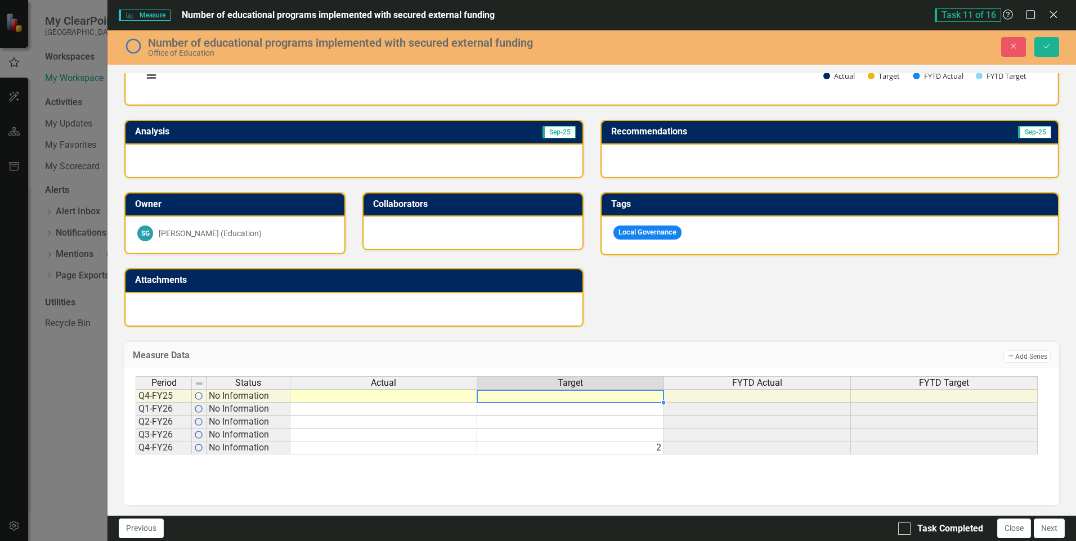
click at [608, 394] on td at bounding box center [570, 396] width 187 height 14
type textarea "0"
click at [610, 465] on div "Period Status Actual Target FYTD Actual FYTD Target Q4-FY25 No Information Q1-F…" at bounding box center [592, 432] width 912 height 113
click at [907, 532] on div at bounding box center [904, 529] width 12 height 12
click at [905, 530] on input "Task Completed" at bounding box center [901, 526] width 7 height 7
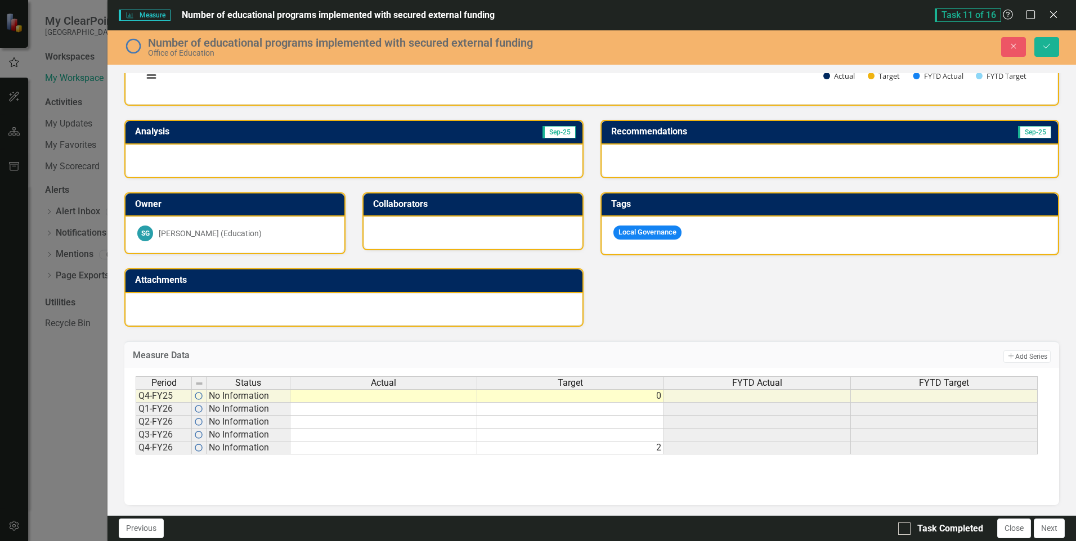
checkbox input "true"
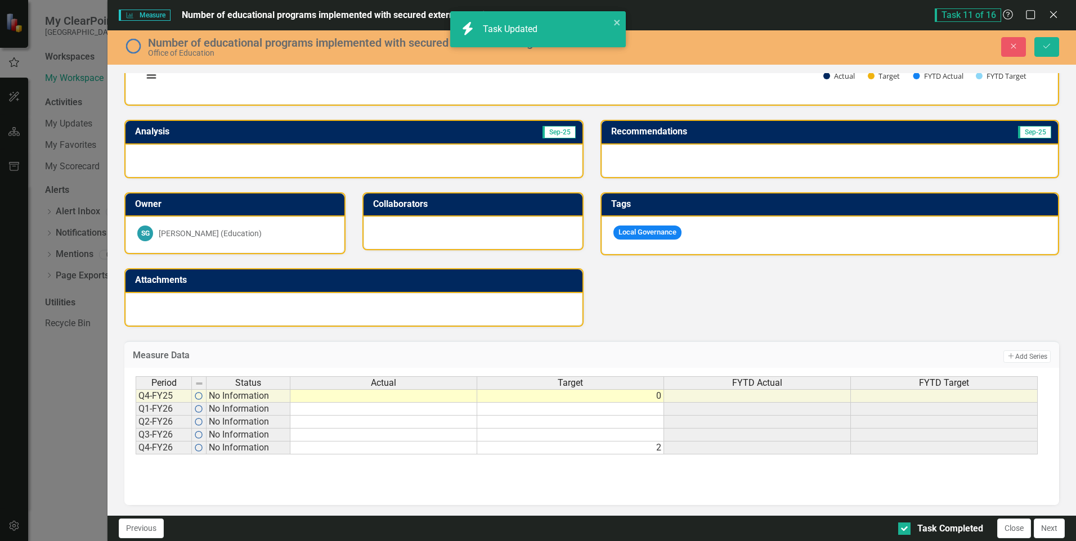
checkbox input "true"
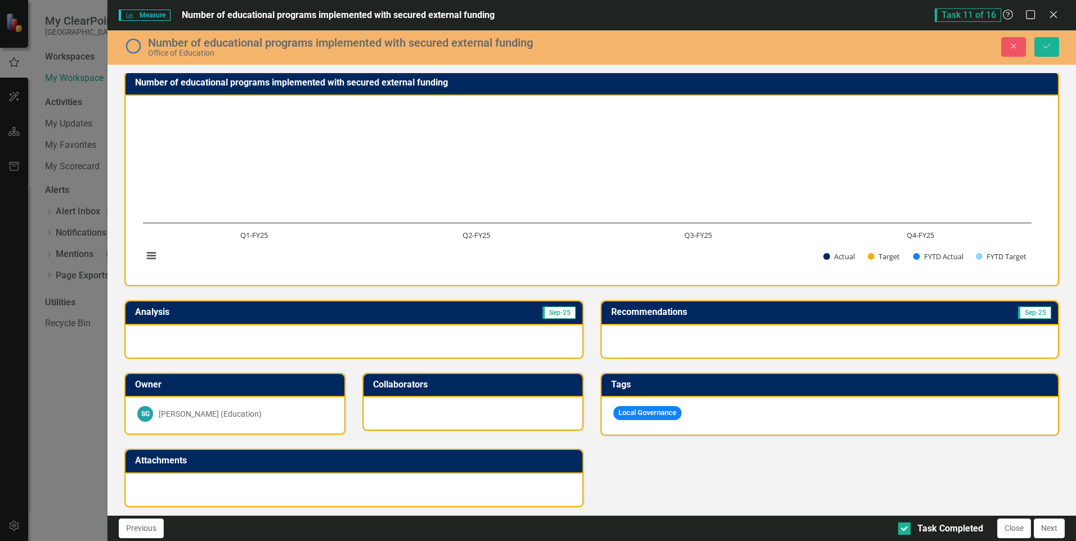
scroll to position [0, 0]
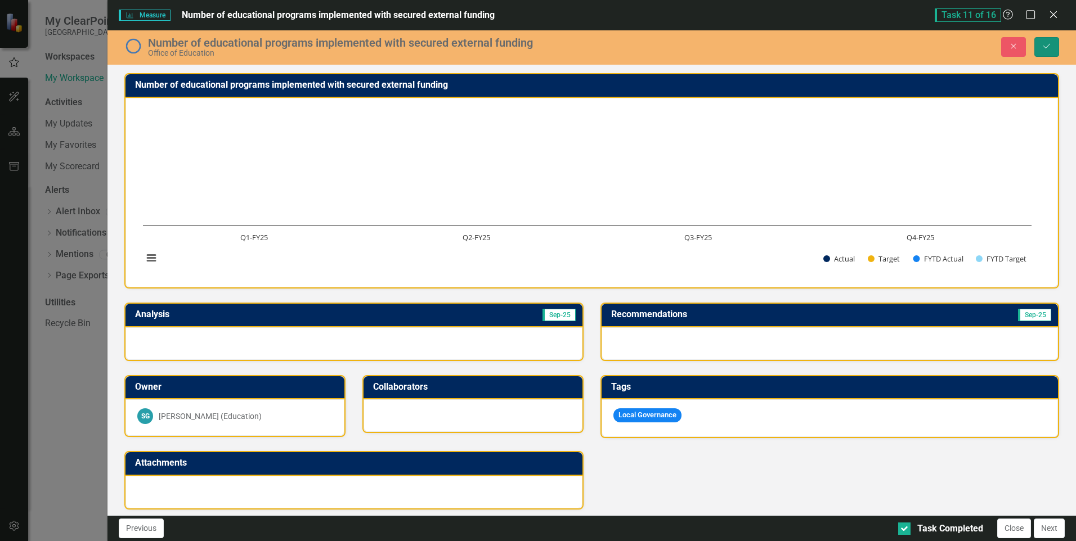
click at [1046, 44] on icon "Save" at bounding box center [1047, 46] width 10 height 8
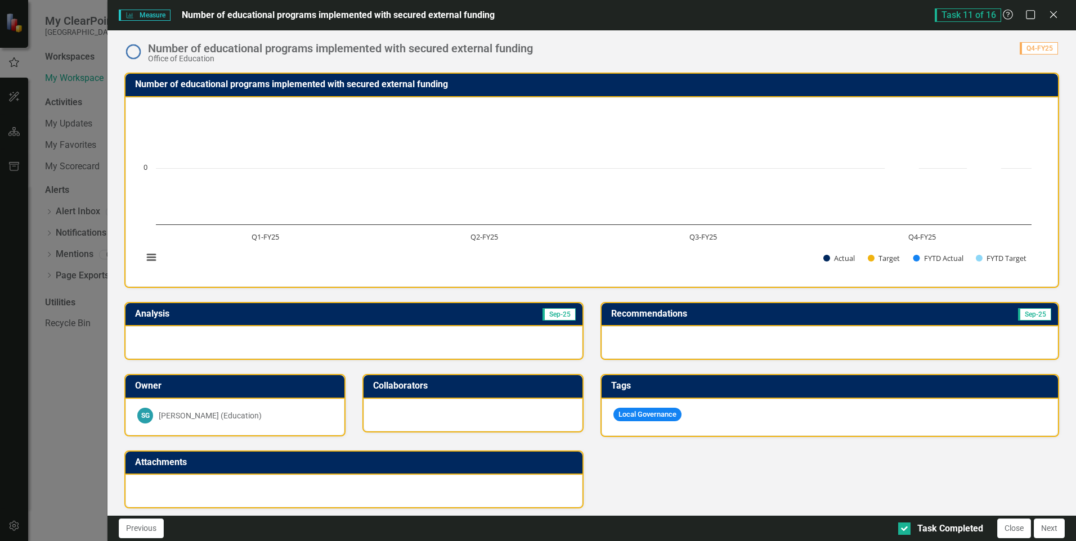
scroll to position [183, 0]
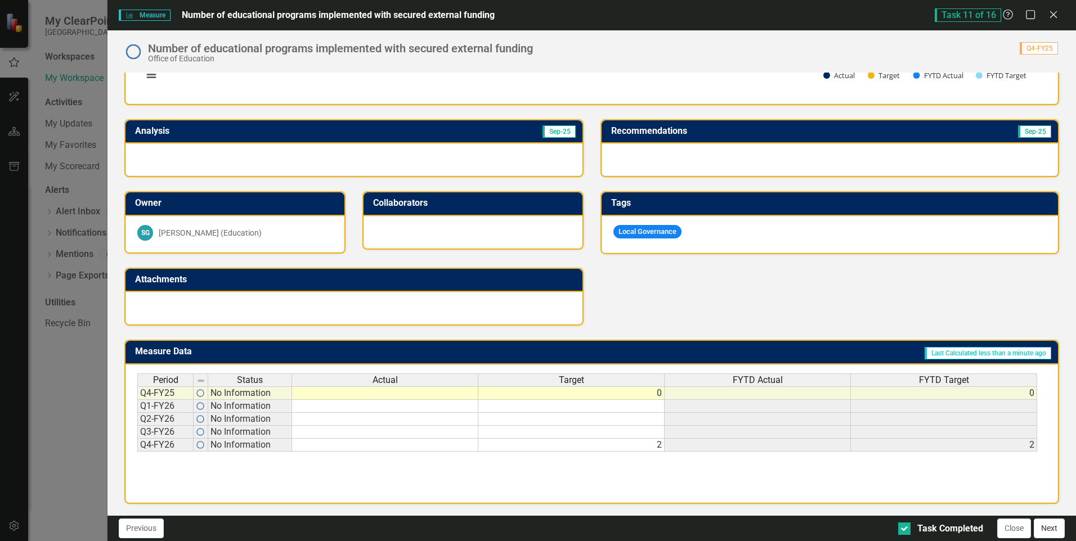
click at [1048, 531] on button "Next" at bounding box center [1049, 529] width 31 height 20
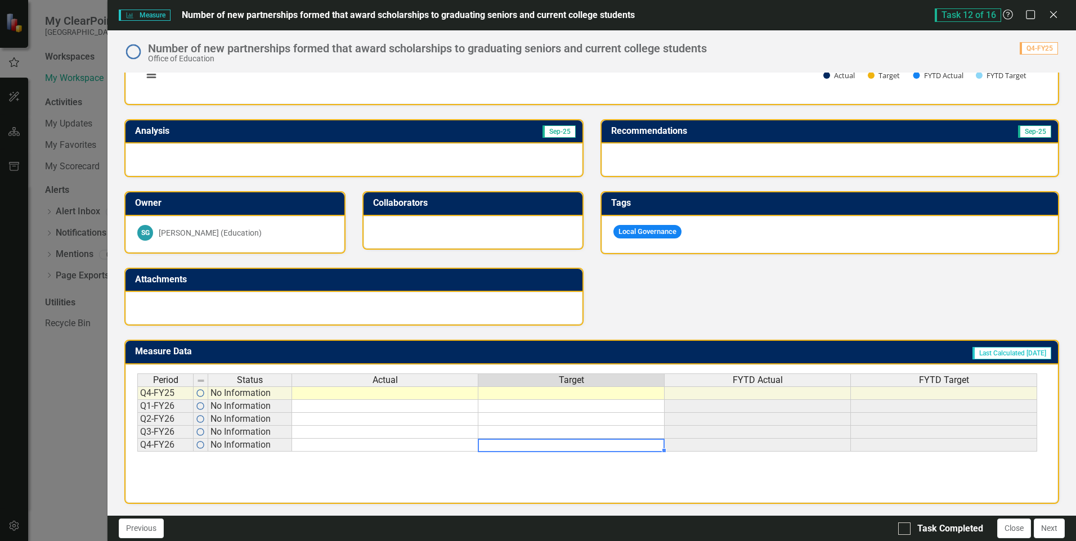
click at [599, 448] on td at bounding box center [571, 445] width 186 height 13
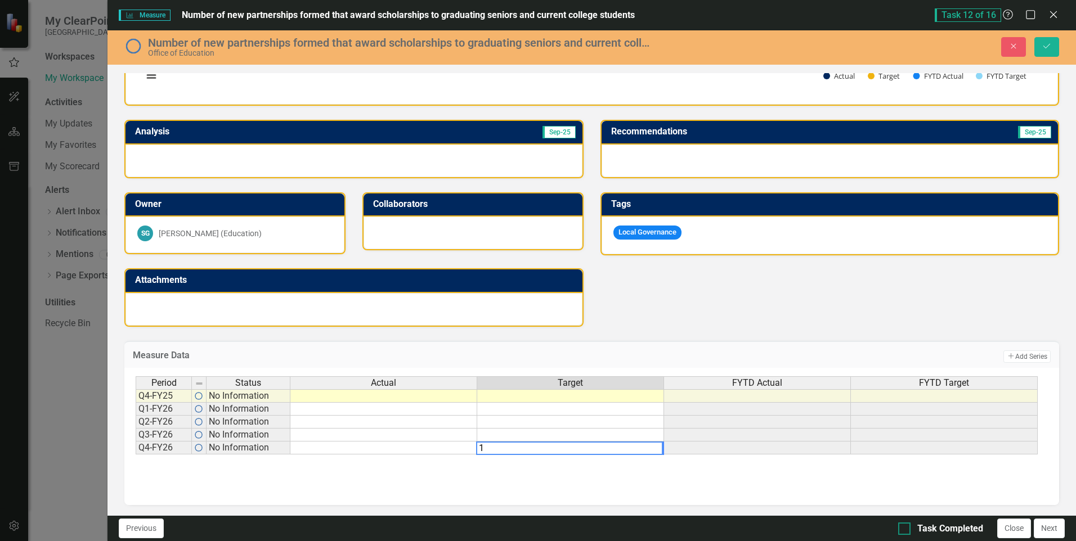
type textarea "1"
click at [907, 531] on div at bounding box center [904, 529] width 12 height 12
click at [905, 530] on input "Task Completed" at bounding box center [901, 526] width 7 height 7
checkbox input "true"
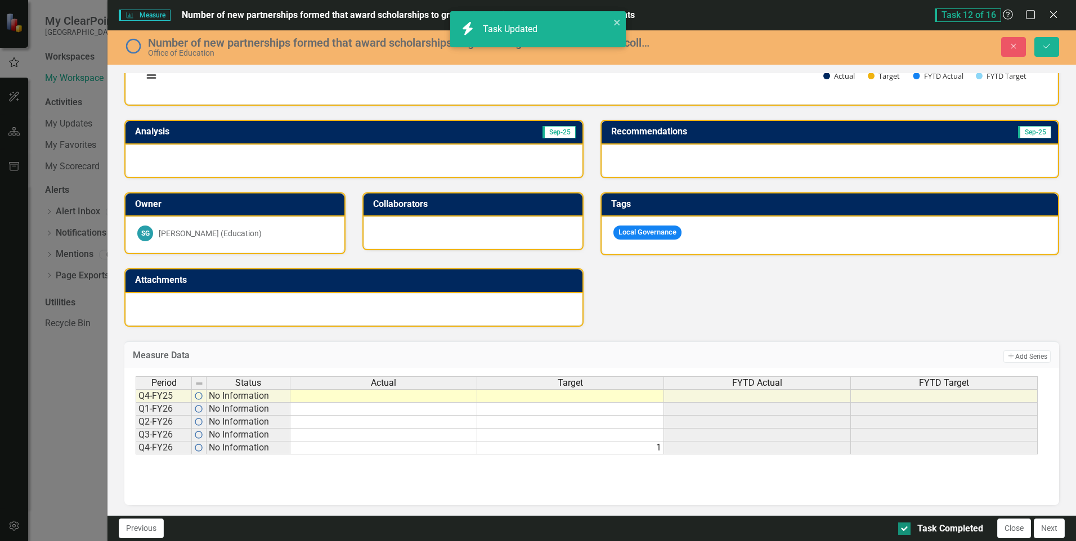
checkbox input "true"
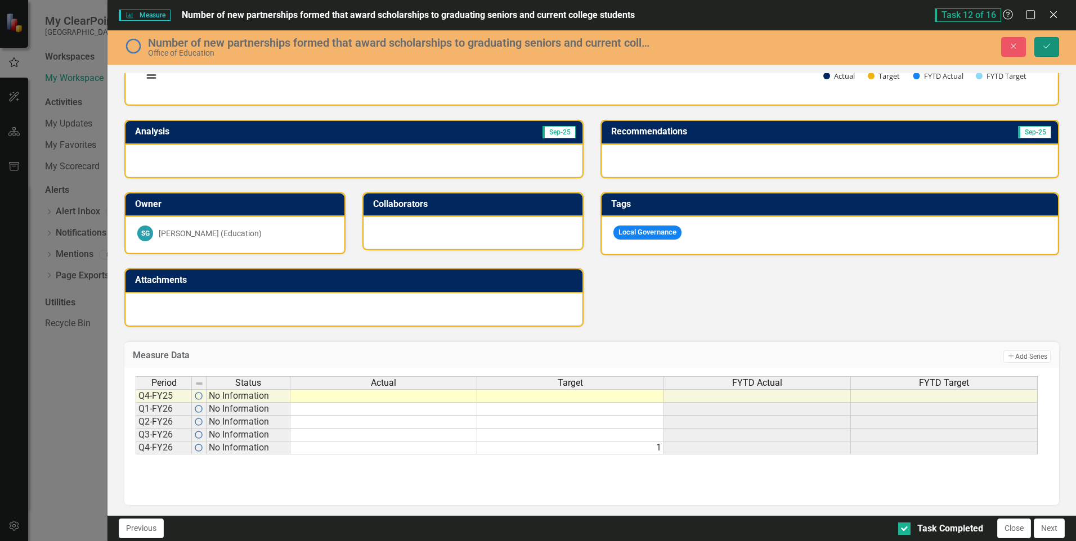
click at [1053, 42] on button "Save" at bounding box center [1046, 47] width 25 height 20
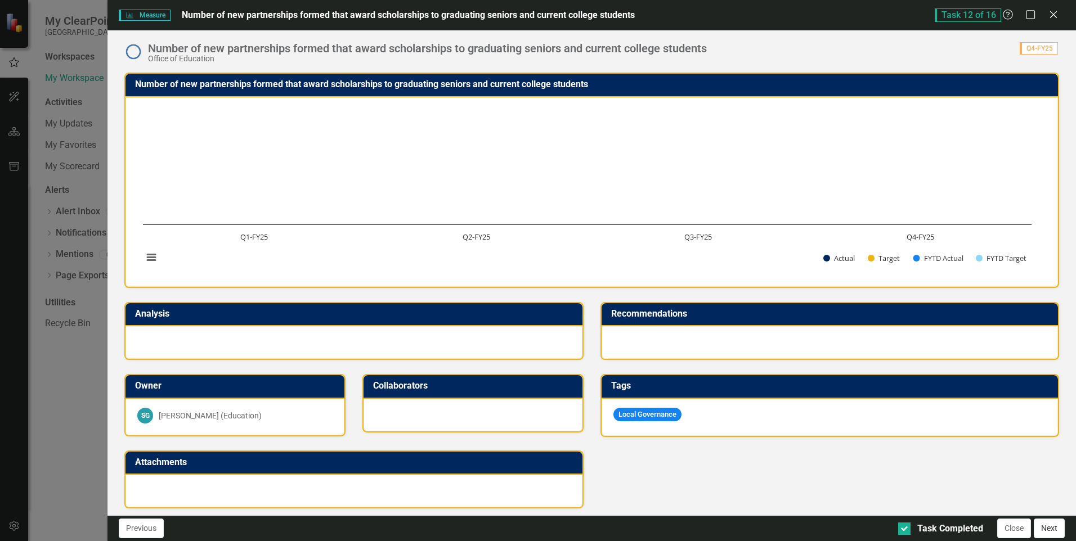
click at [1047, 533] on button "Next" at bounding box center [1049, 529] width 31 height 20
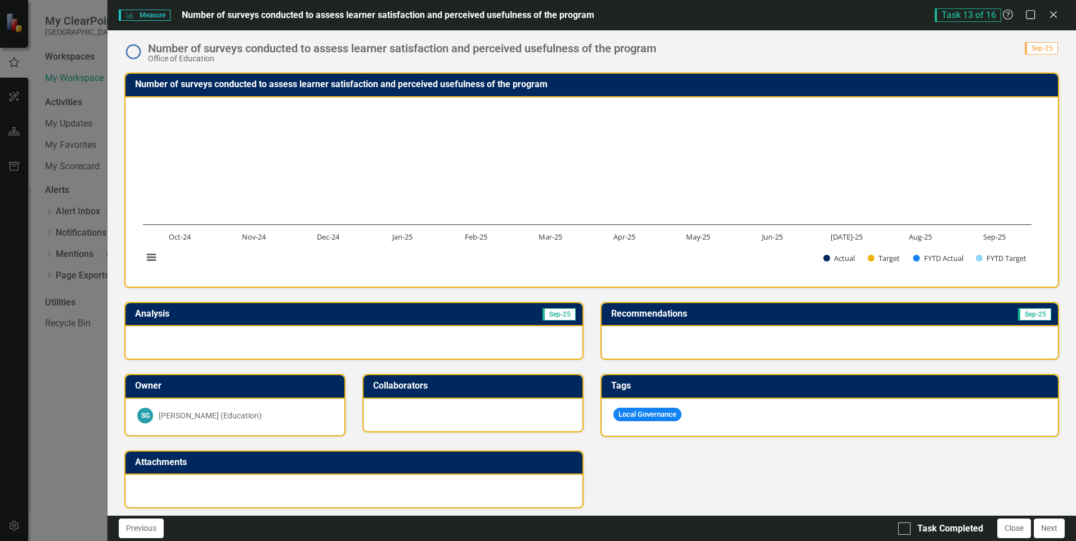
scroll to position [253, 0]
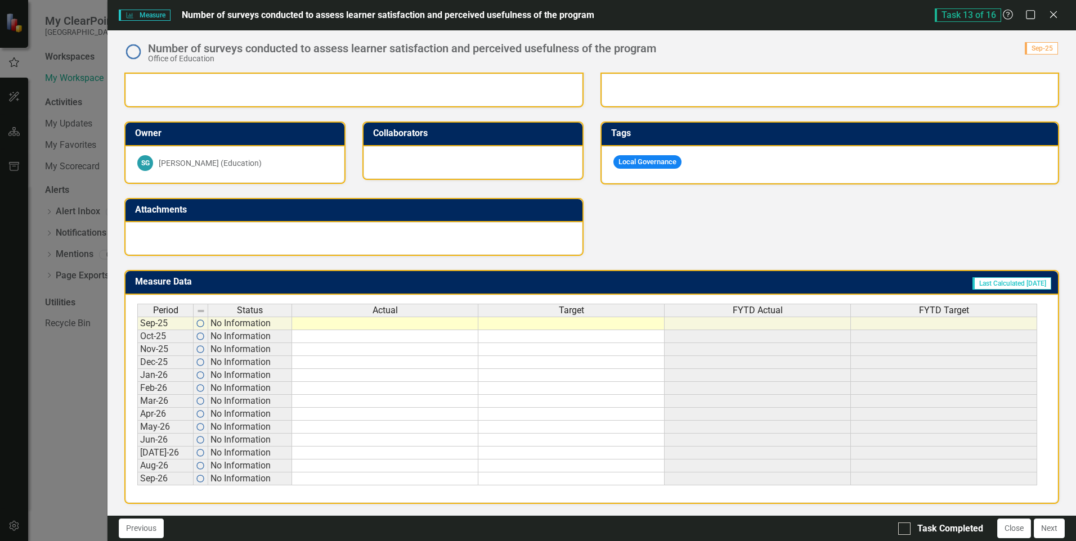
click at [621, 478] on td at bounding box center [571, 479] width 186 height 13
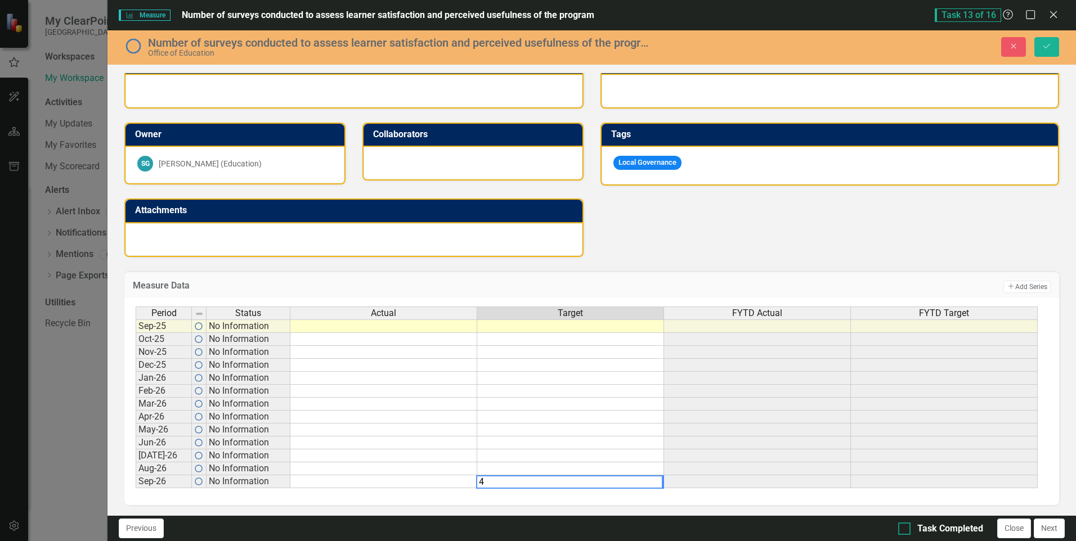
type textarea "4"
click at [908, 529] on div at bounding box center [904, 529] width 12 height 12
click at [905, 529] on input "Task Completed" at bounding box center [901, 526] width 7 height 7
checkbox input "true"
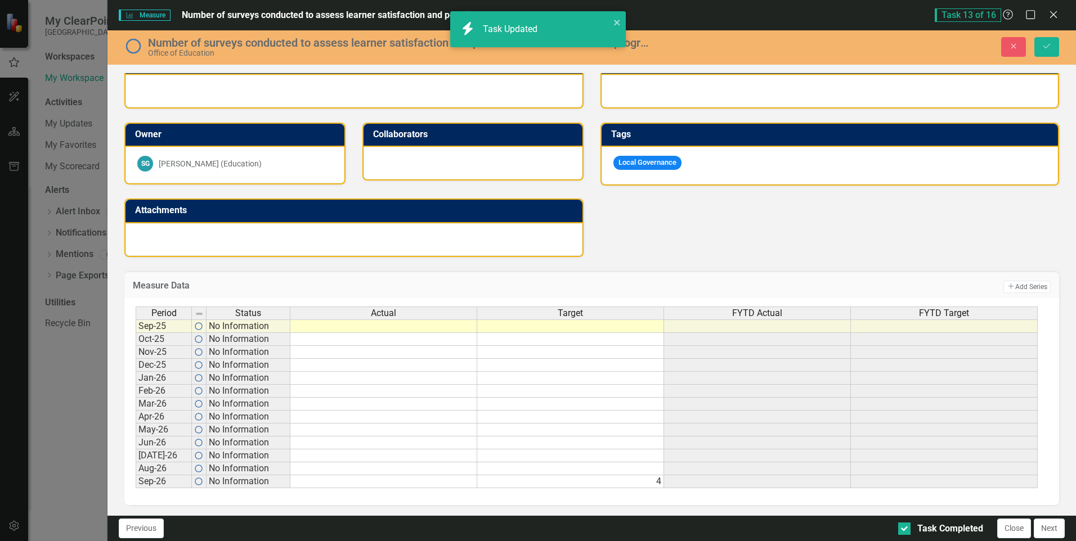
checkbox input "true"
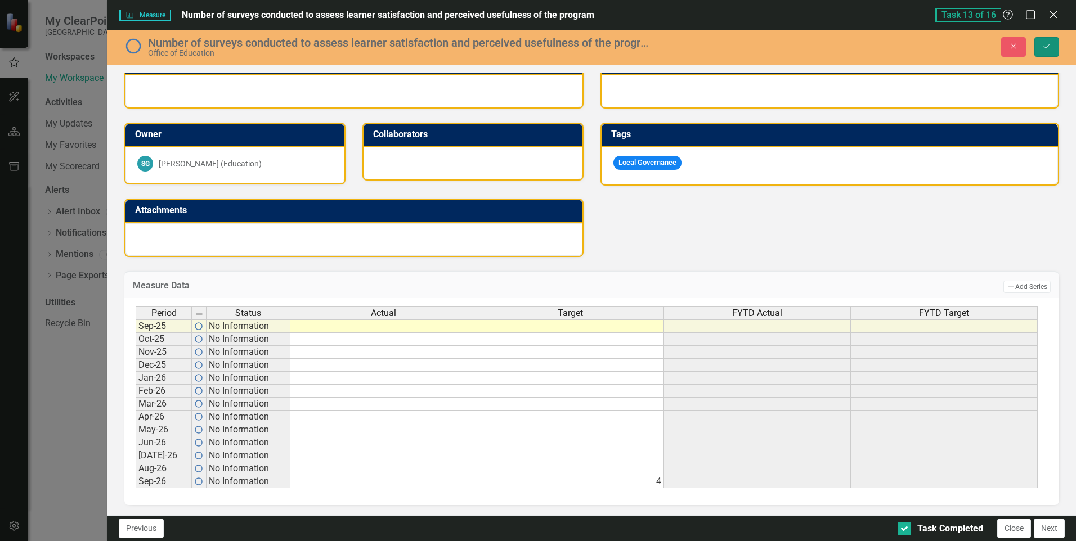
click at [1050, 48] on icon "Save" at bounding box center [1047, 46] width 10 height 8
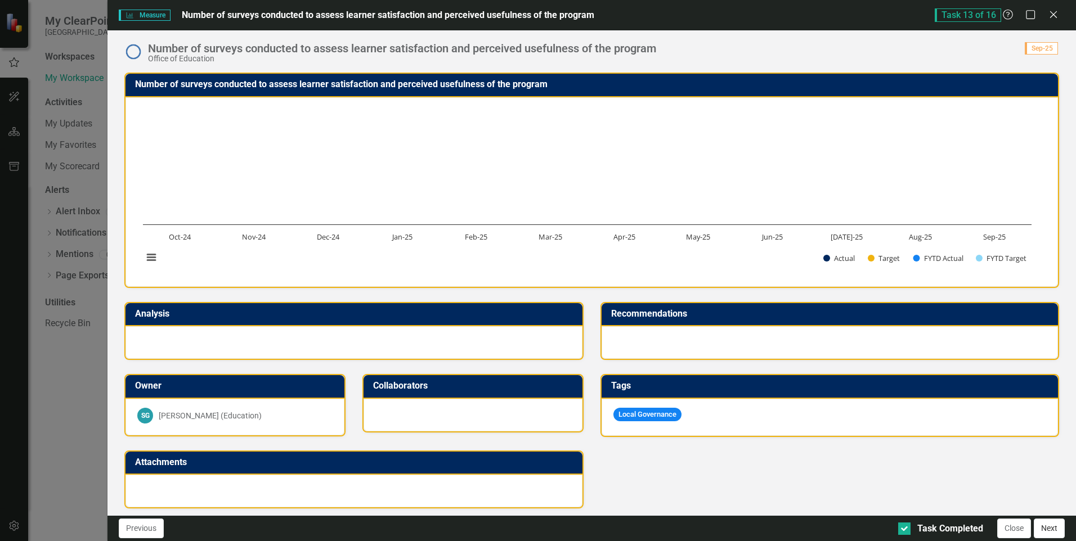
click at [1055, 532] on button "Next" at bounding box center [1049, 529] width 31 height 20
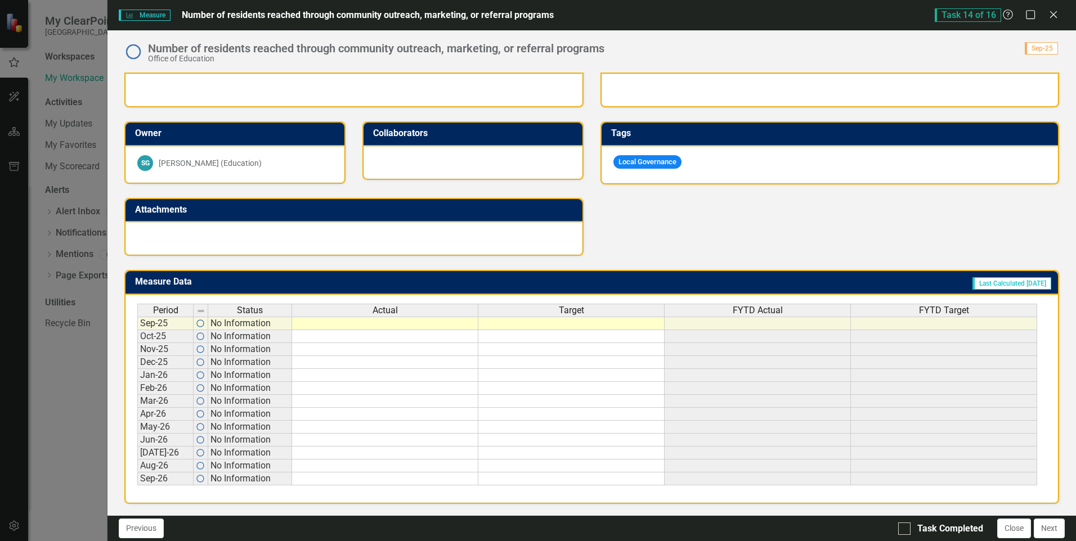
click at [559, 478] on td at bounding box center [571, 479] width 186 height 13
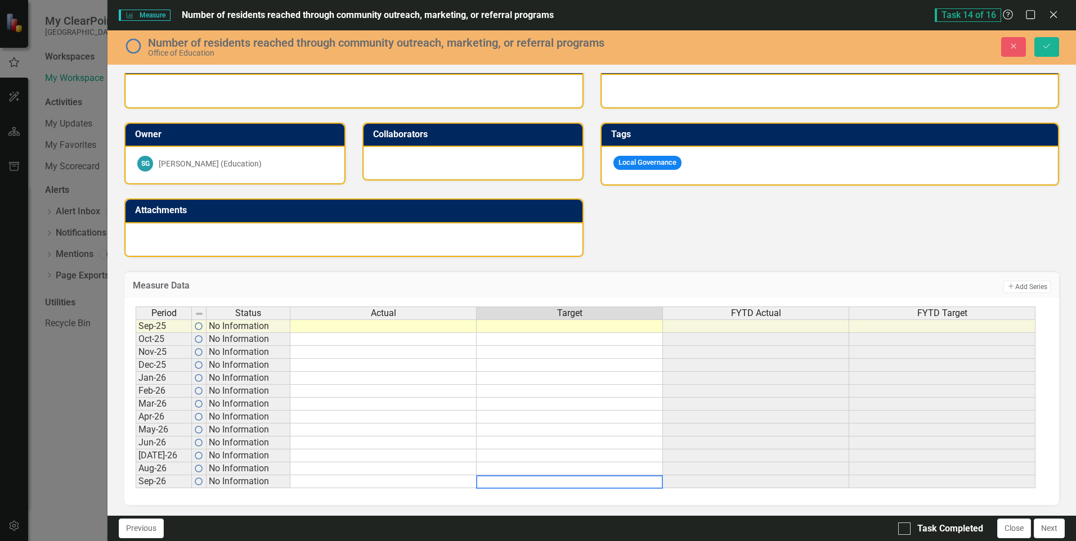
click at [559, 478] on textarea at bounding box center [569, 482] width 187 height 14
type textarea "1000"
click at [903, 527] on input "Task Completed" at bounding box center [901, 526] width 7 height 7
checkbox input "true"
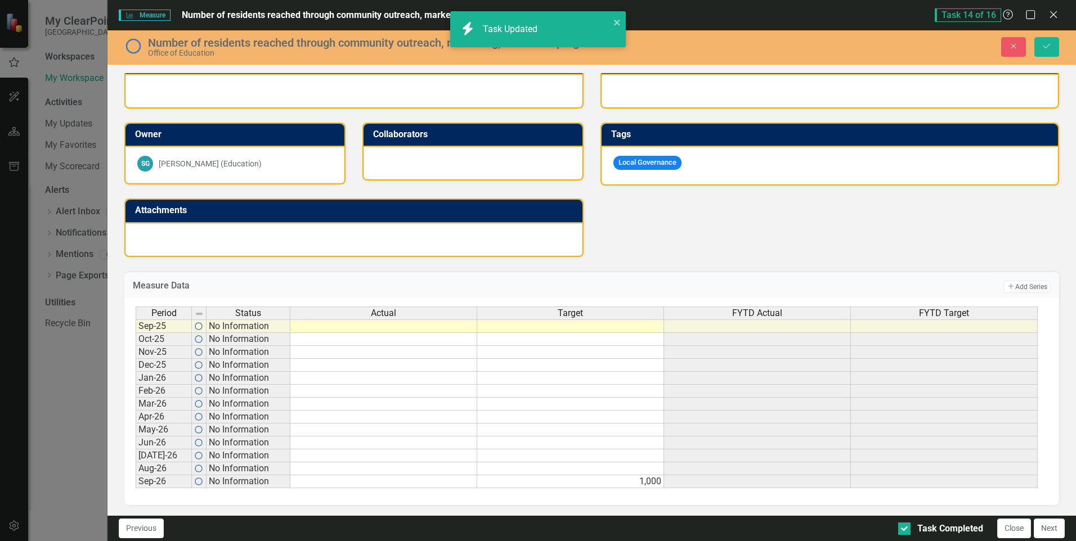
checkbox input "true"
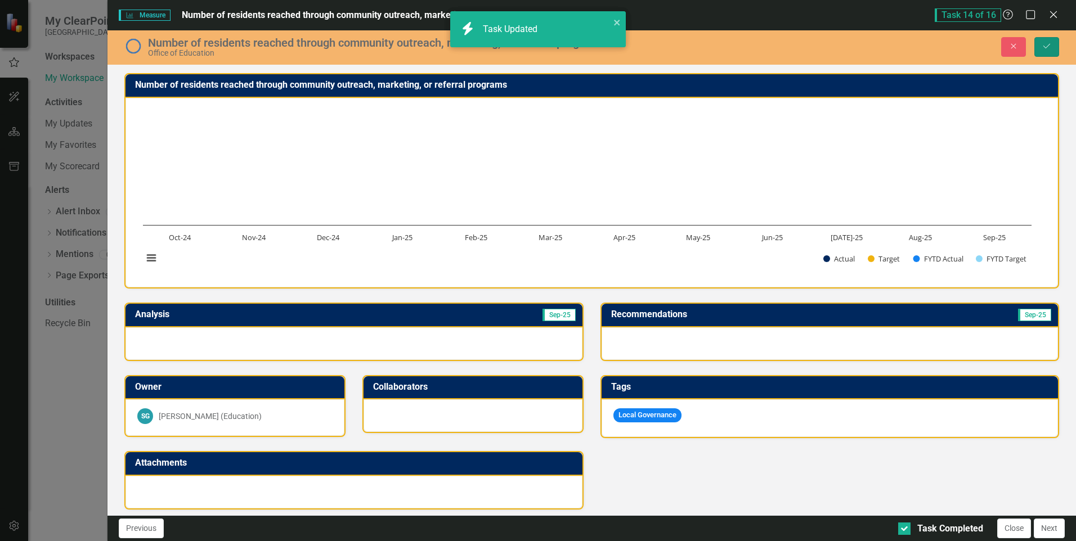
click at [1047, 53] on button "Save" at bounding box center [1046, 47] width 25 height 20
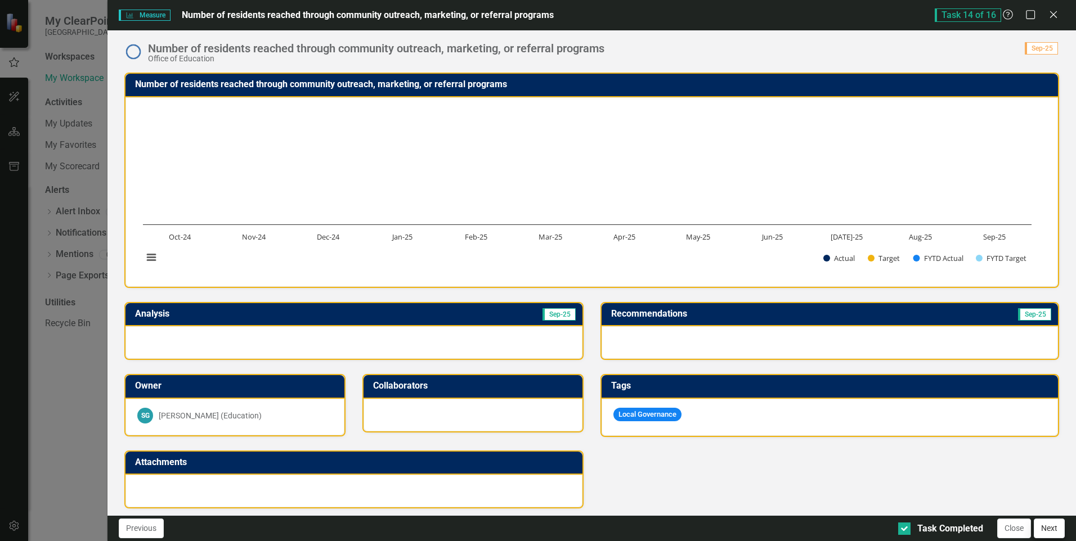
scroll to position [253, 0]
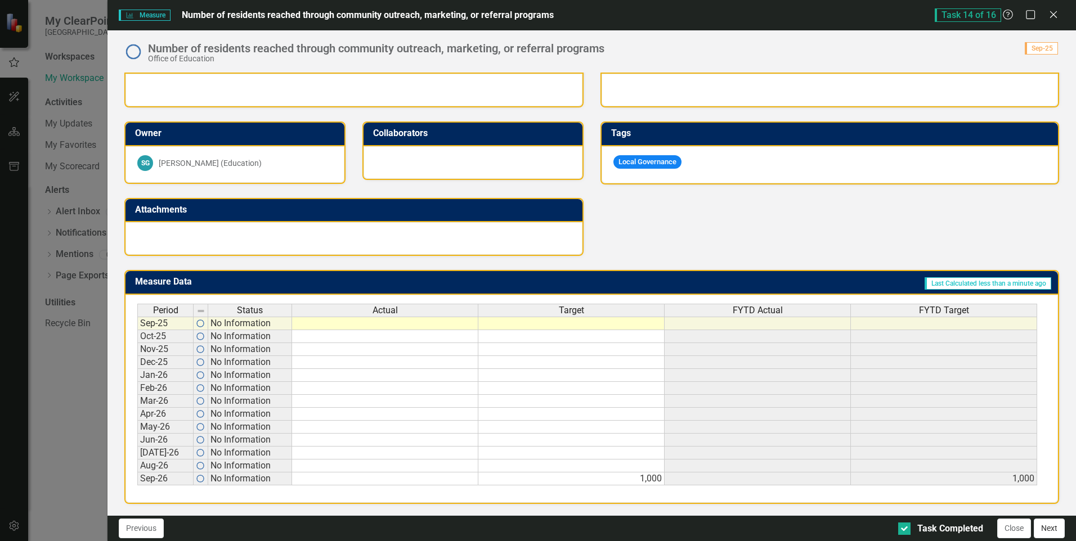
click at [1049, 533] on button "Next" at bounding box center [1049, 529] width 31 height 20
click at [610, 478] on td at bounding box center [571, 479] width 186 height 13
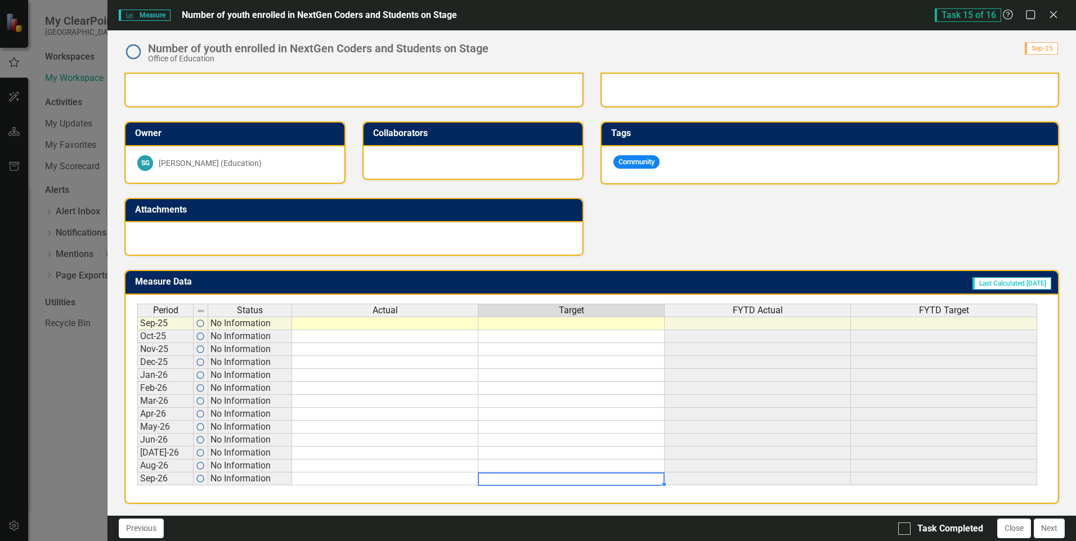
click at [610, 478] on td at bounding box center [571, 479] width 186 height 13
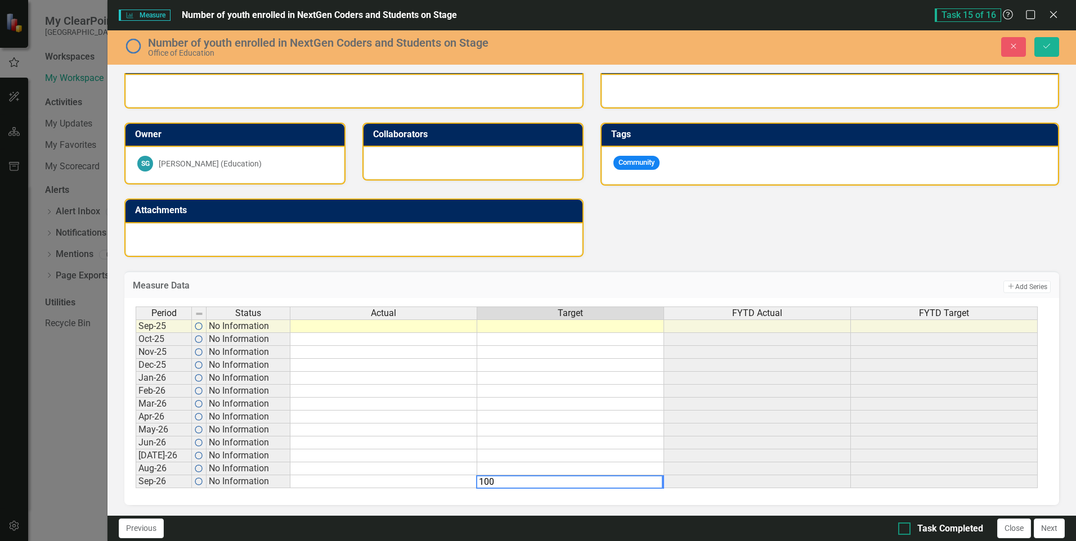
type textarea "100"
click at [908, 524] on div at bounding box center [904, 529] width 12 height 12
click at [905, 524] on input "Task Completed" at bounding box center [901, 526] width 7 height 7
checkbox input "true"
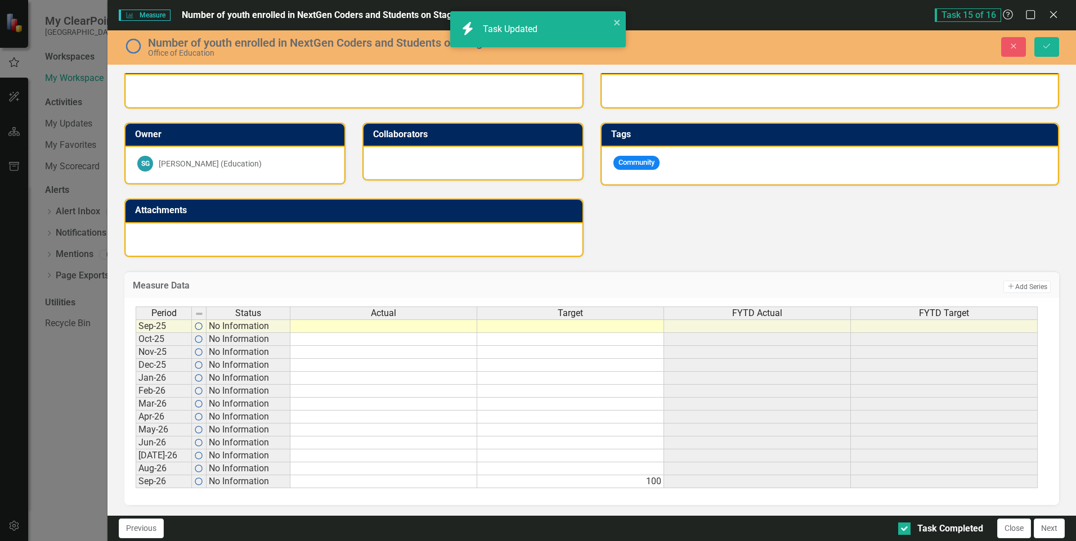
checkbox input "true"
click at [1053, 48] on button "Save" at bounding box center [1046, 47] width 25 height 20
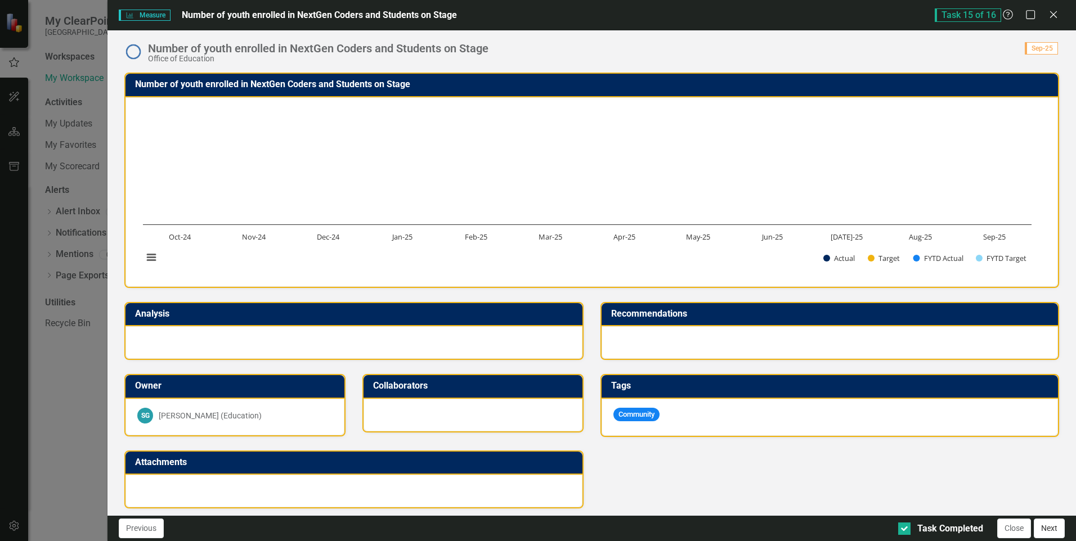
click at [1042, 530] on button "Next" at bounding box center [1049, 529] width 31 height 20
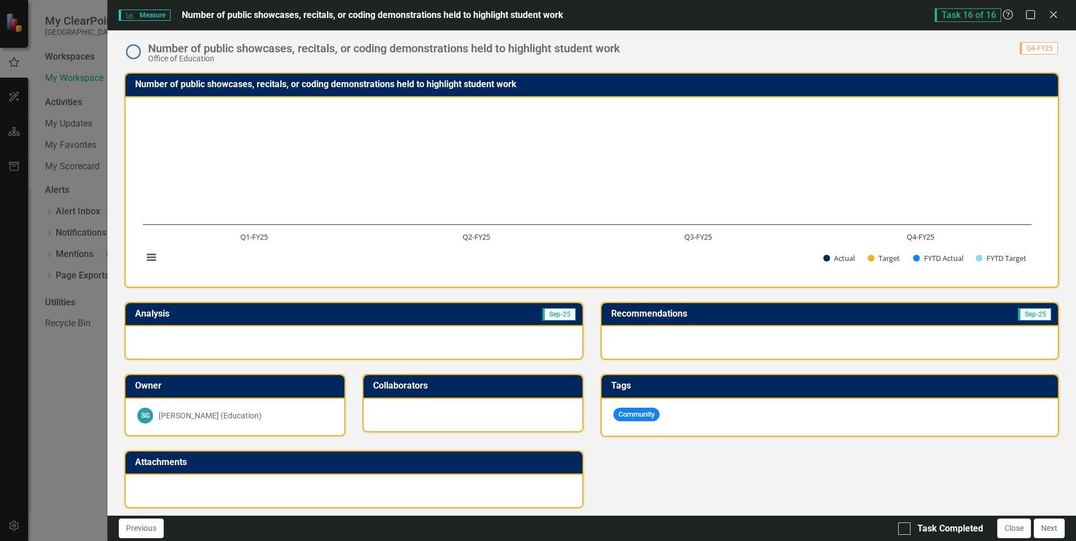
scroll to position [183, 0]
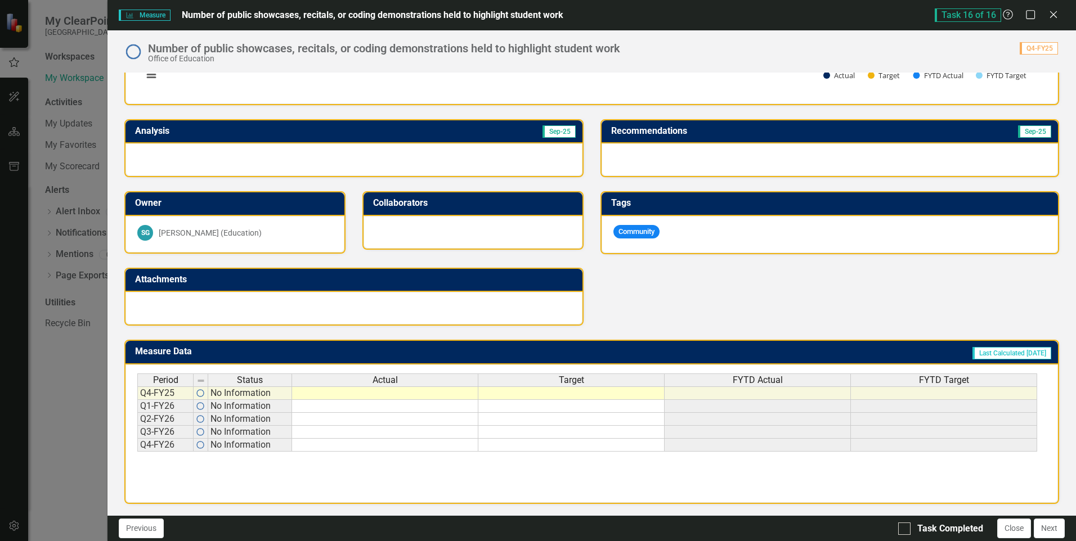
click at [601, 450] on td at bounding box center [571, 445] width 186 height 13
click at [602, 449] on td at bounding box center [571, 445] width 186 height 13
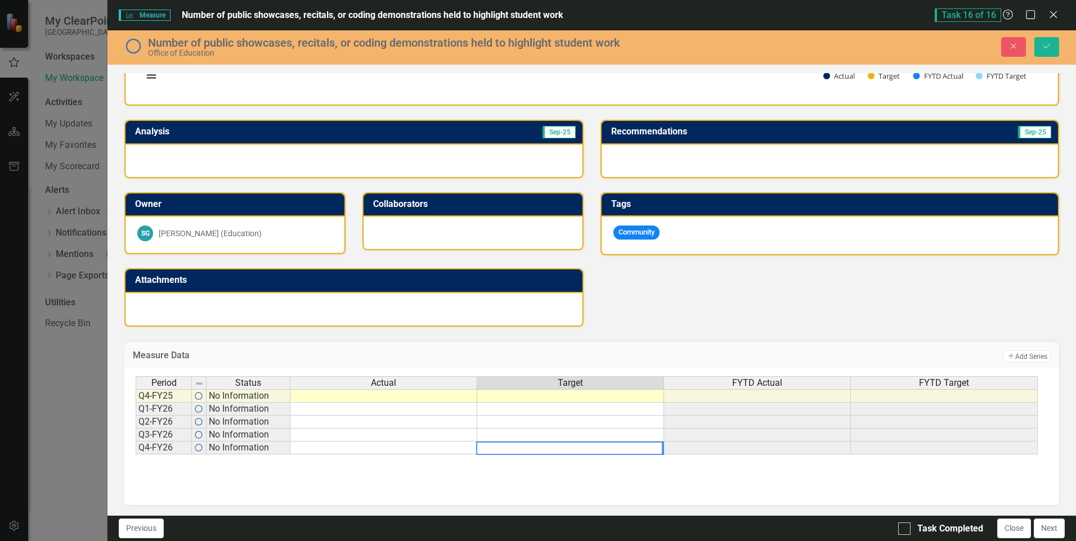
click at [602, 448] on textarea at bounding box center [569, 449] width 187 height 14
type textarea "2"
click at [592, 492] on div "Period Status Actual Target FYTD Actual FYTD Target Q4-FY25 No Information Q1-F…" at bounding box center [591, 436] width 935 height 137
click at [910, 531] on div at bounding box center [904, 529] width 12 height 12
click at [905, 530] on input "Task Completed" at bounding box center [901, 526] width 7 height 7
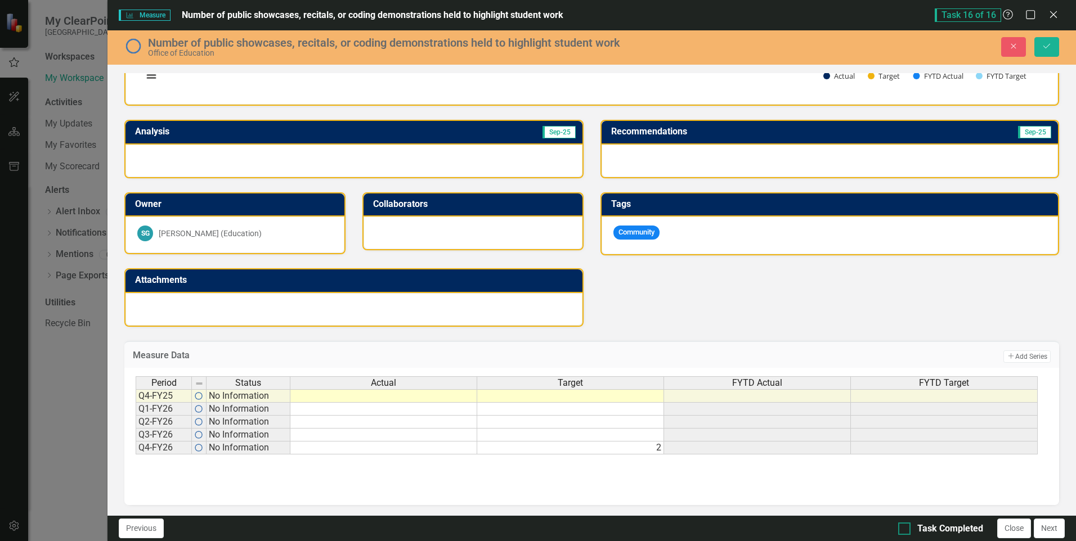
checkbox input "true"
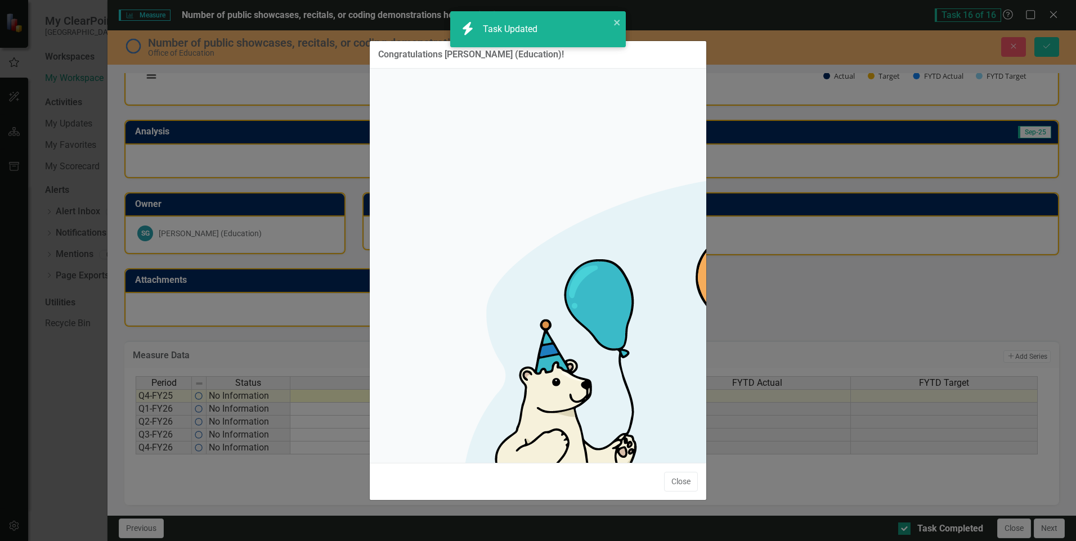
checkbox input "true"
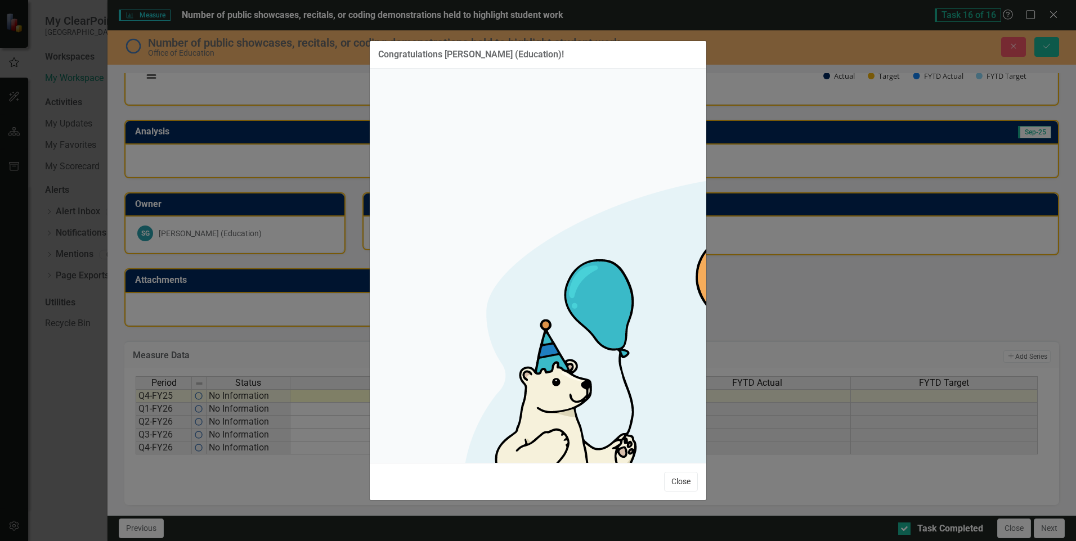
click at [675, 472] on button "Close" at bounding box center [681, 482] width 34 height 20
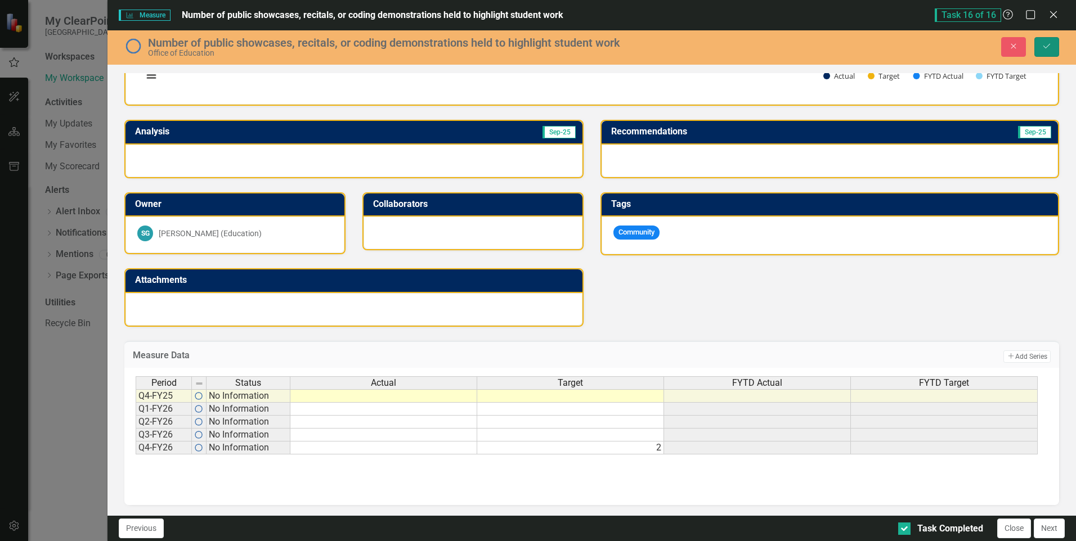
click at [1044, 46] on icon "Save" at bounding box center [1047, 46] width 10 height 8
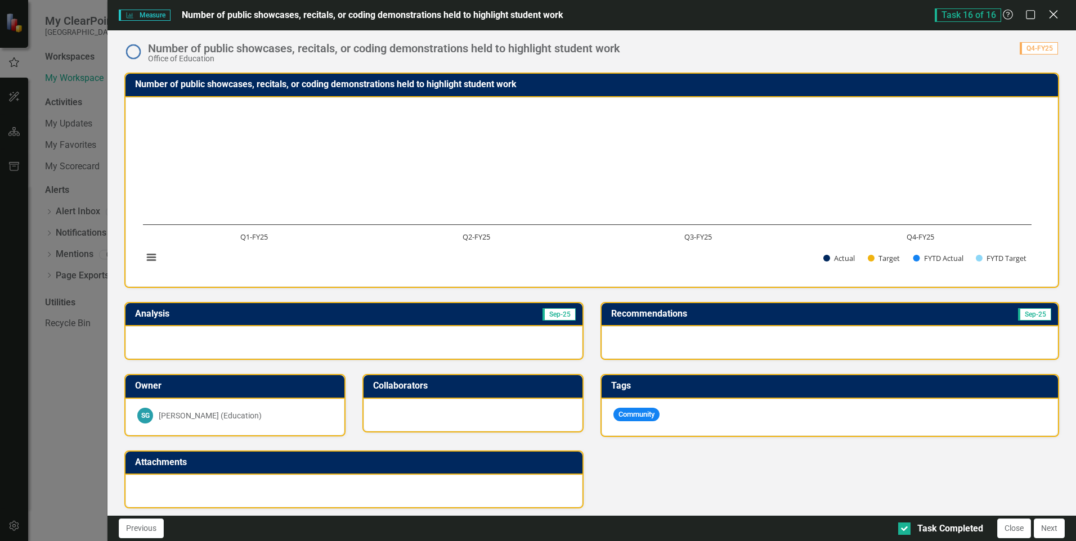
click at [1057, 10] on icon "Close" at bounding box center [1053, 14] width 14 height 11
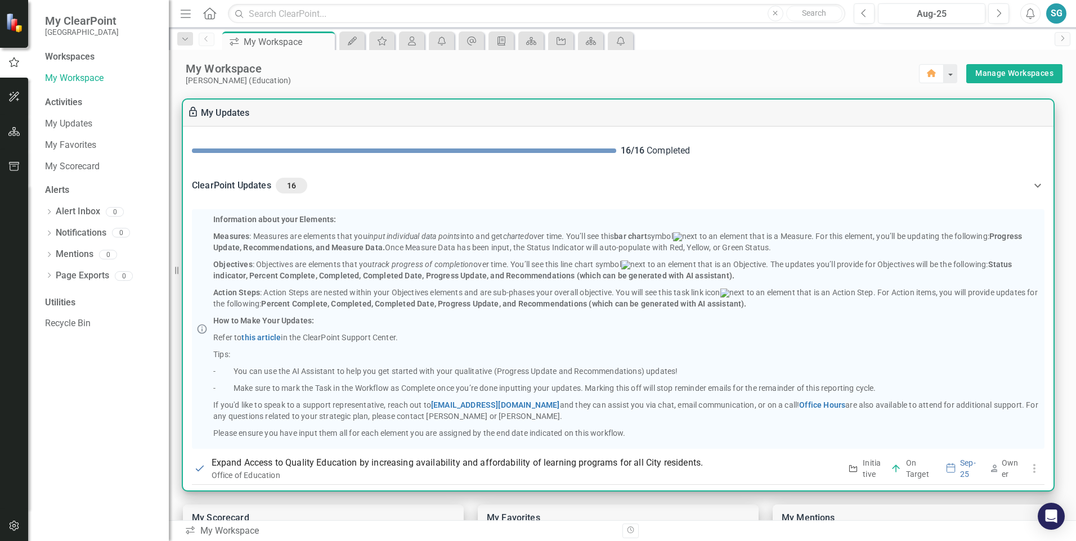
scroll to position [281, 0]
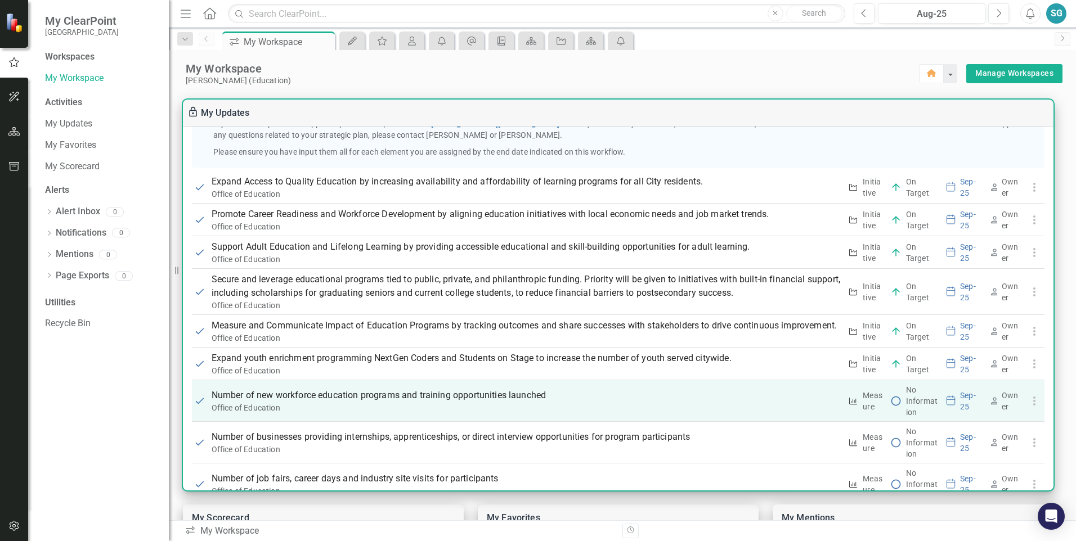
click at [486, 402] on p "Number of new workforce education programs and training opportunities launched" at bounding box center [527, 396] width 630 height 14
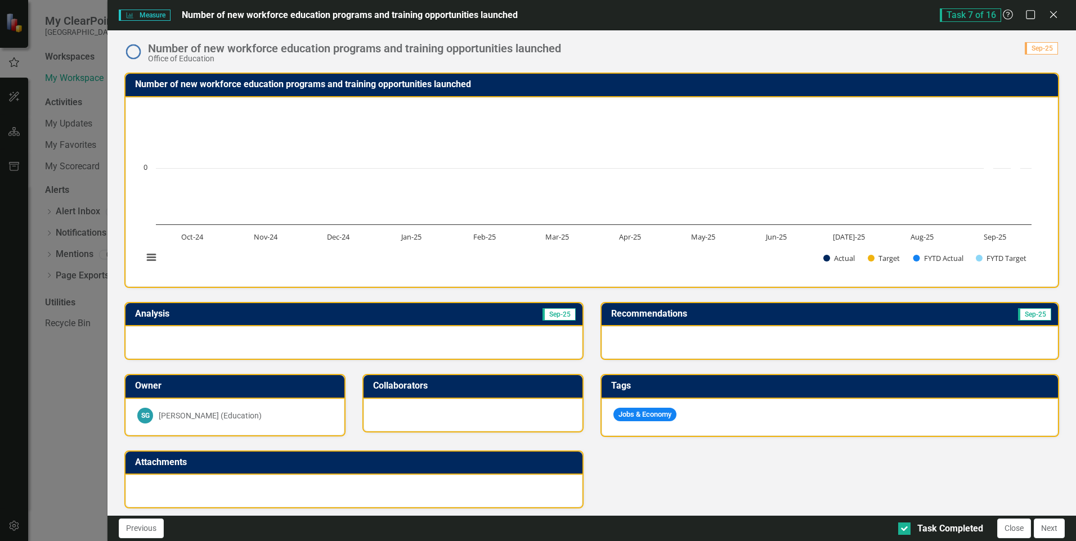
click at [133, 53] on img at bounding box center [133, 52] width 18 height 18
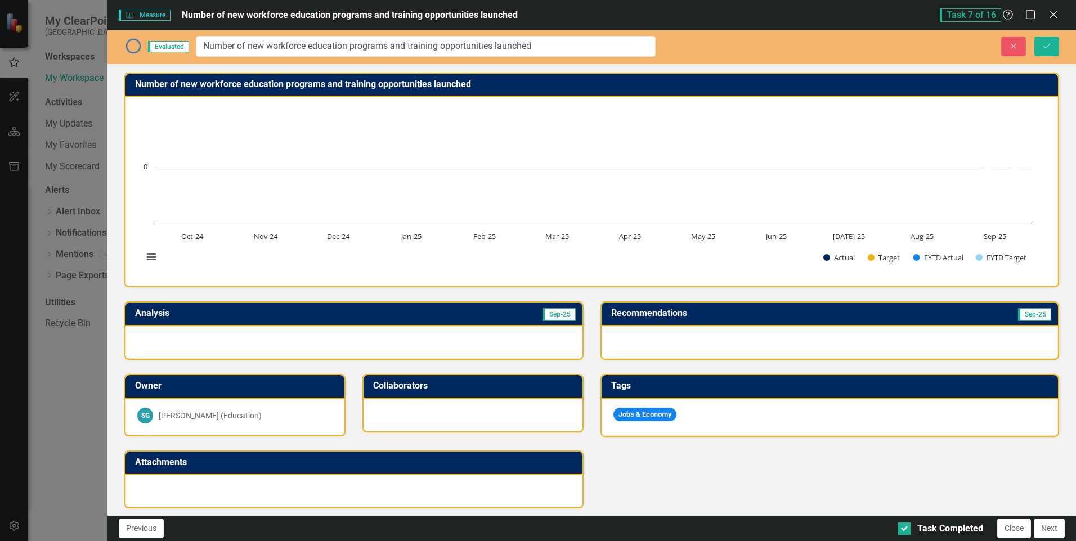
click at [177, 47] on span "Evaluated" at bounding box center [168, 46] width 41 height 11
drag, startPoint x: 177, startPoint y: 47, endPoint x: 149, endPoint y: 47, distance: 27.6
click at [149, 47] on span "Evaluated" at bounding box center [168, 46] width 41 height 11
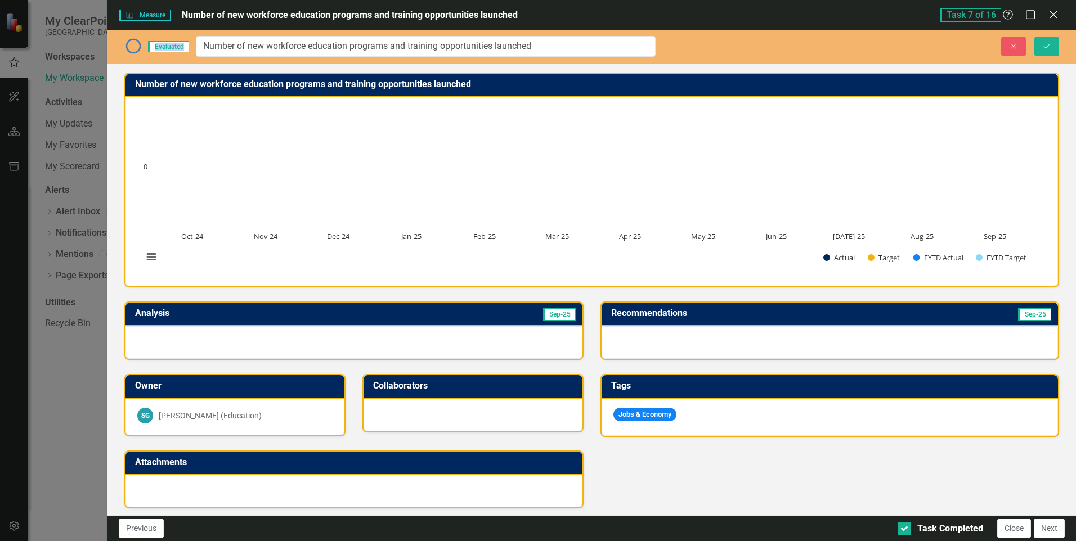
drag, startPoint x: 149, startPoint y: 47, endPoint x: 135, endPoint y: 47, distance: 14.1
click at [135, 47] on img at bounding box center [133, 46] width 18 height 18
drag, startPoint x: 135, startPoint y: 47, endPoint x: 128, endPoint y: 48, distance: 7.5
click at [128, 48] on img at bounding box center [133, 46] width 18 height 18
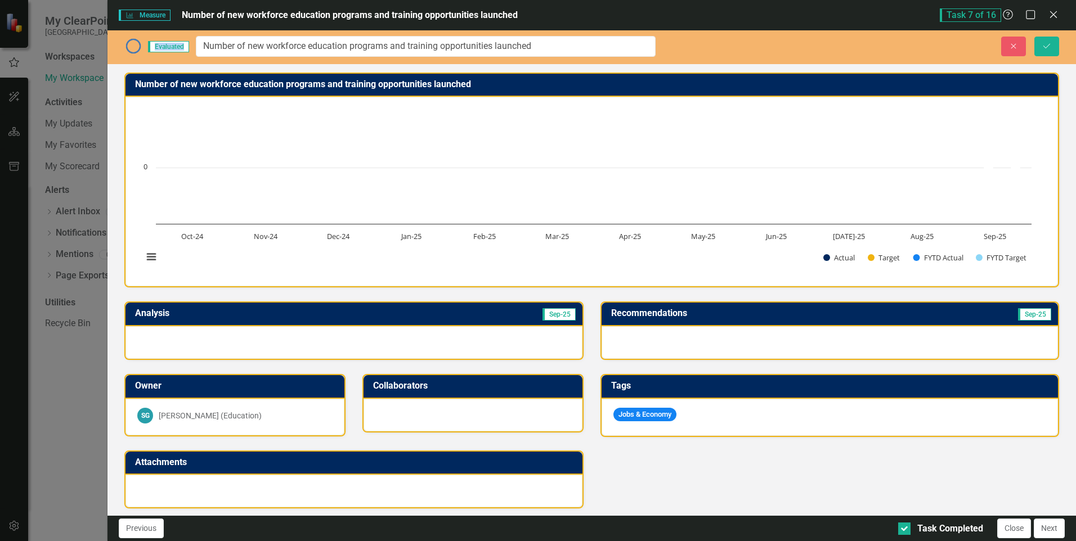
click at [125, 15] on icon "Measure" at bounding box center [129, 15] width 8 height 7
drag, startPoint x: 125, startPoint y: 15, endPoint x: 304, endPoint y: 109, distance: 201.6
click at [304, 109] on rect "Interactive chart" at bounding box center [587, 190] width 900 height 169
click at [1057, 19] on icon "Close" at bounding box center [1053, 14] width 14 height 11
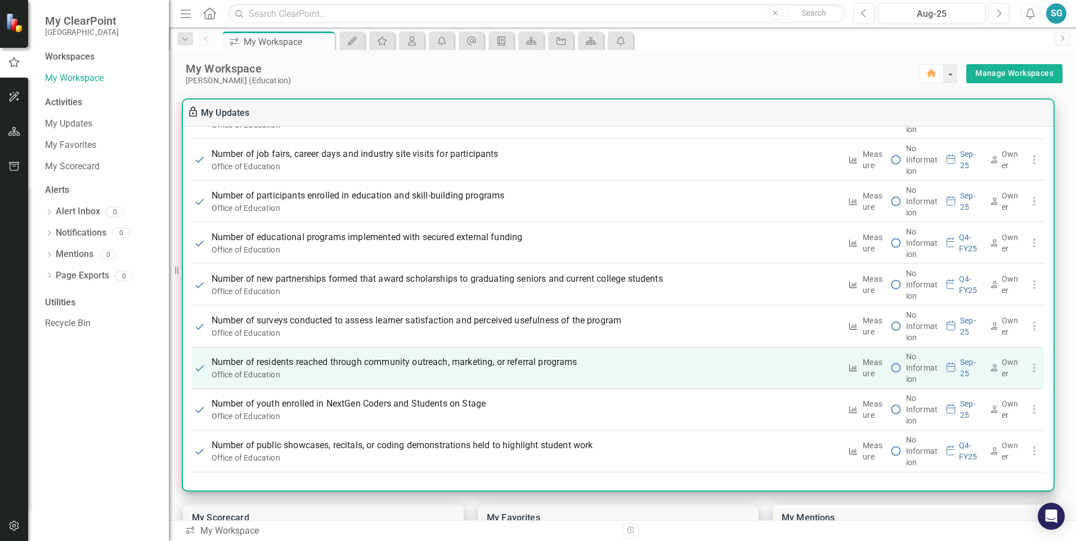
scroll to position [0, 0]
